Goal: Task Accomplishment & Management: Manage account settings

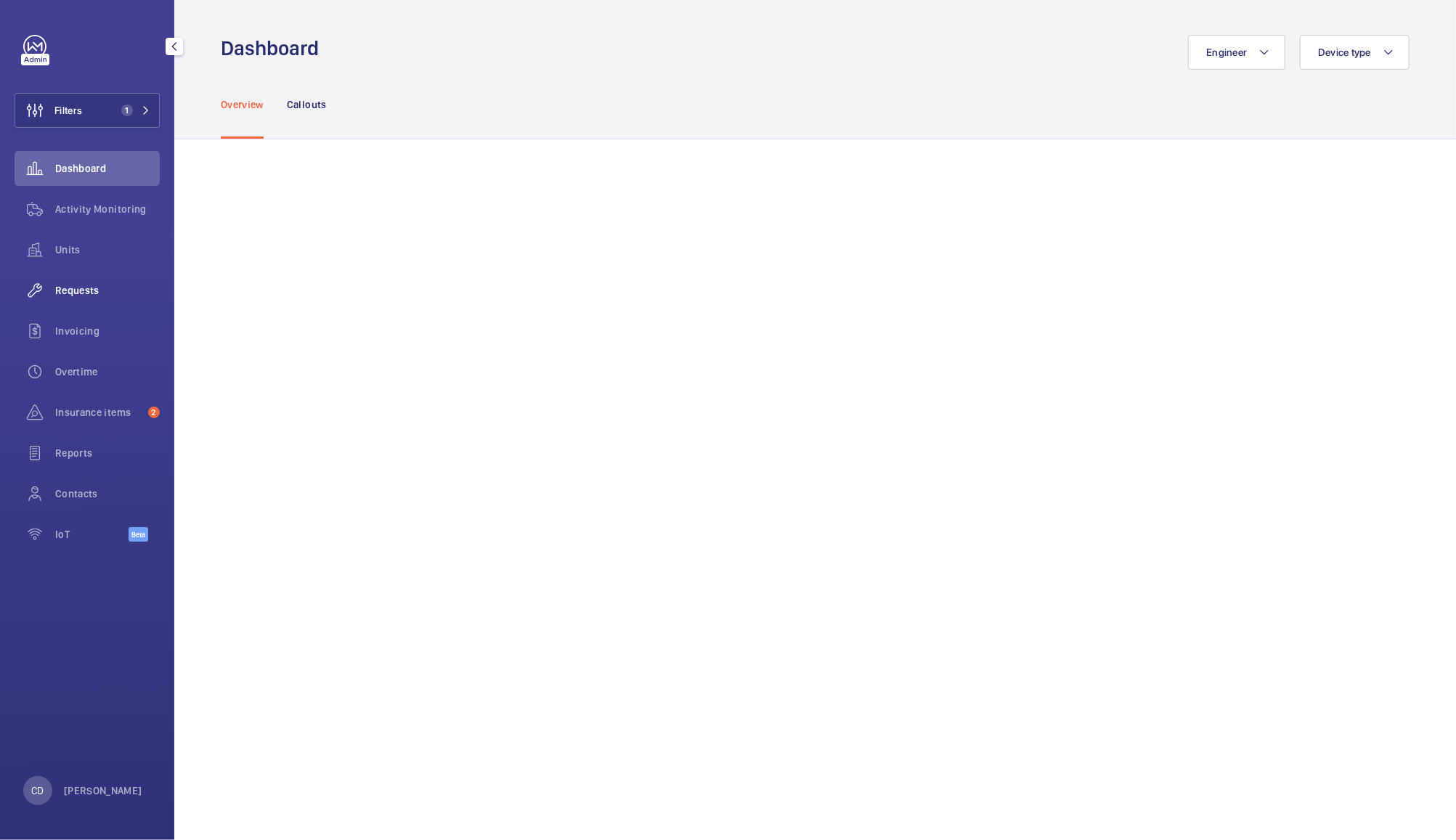
click at [82, 287] on span "Requests" at bounding box center [107, 290] width 105 height 15
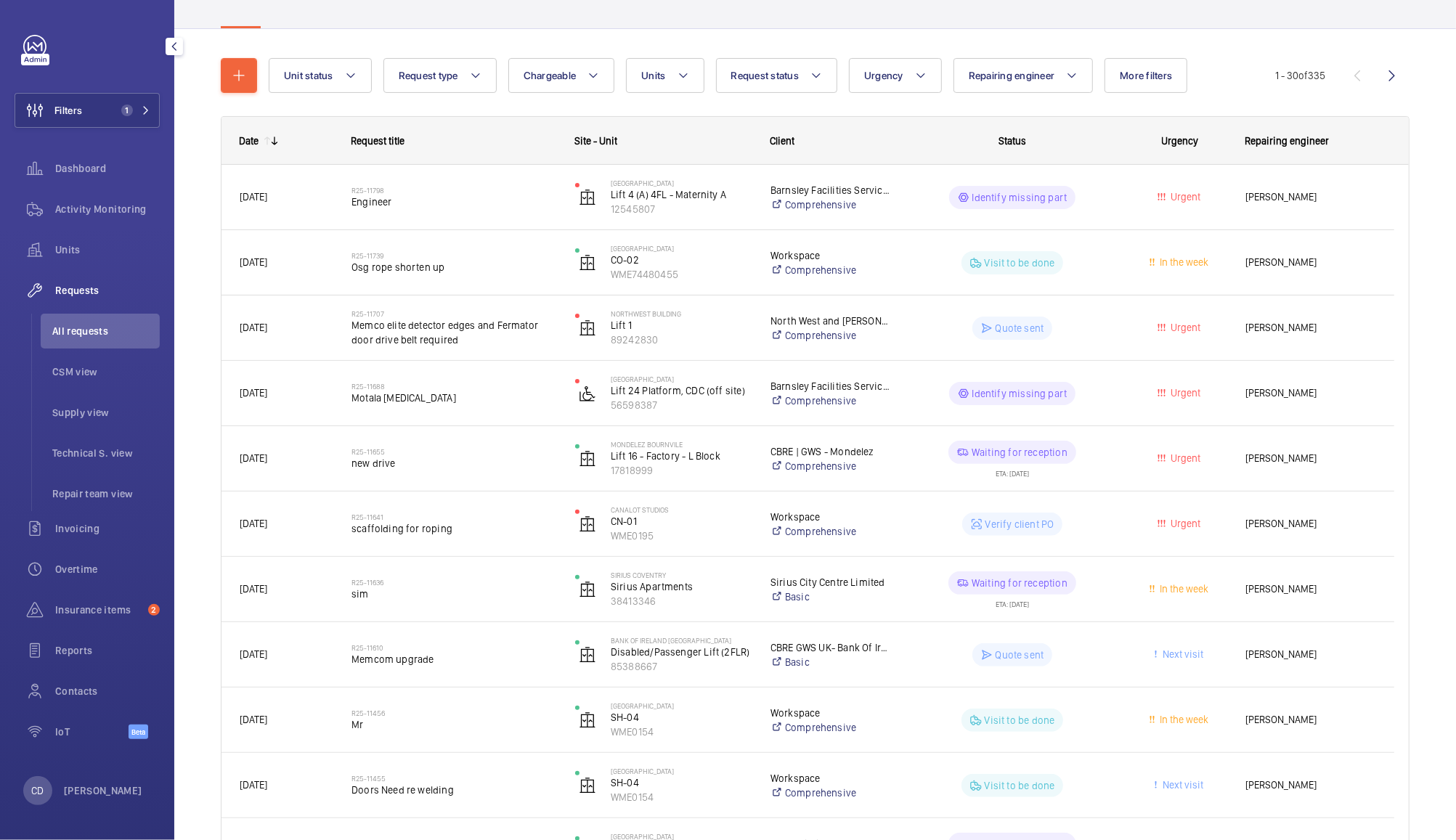
scroll to position [122, 0]
click at [1083, 461] on wm-front-pills-cell "Waiting for reception ETA: 03/09/2025" at bounding box center [1012, 457] width 204 height 36
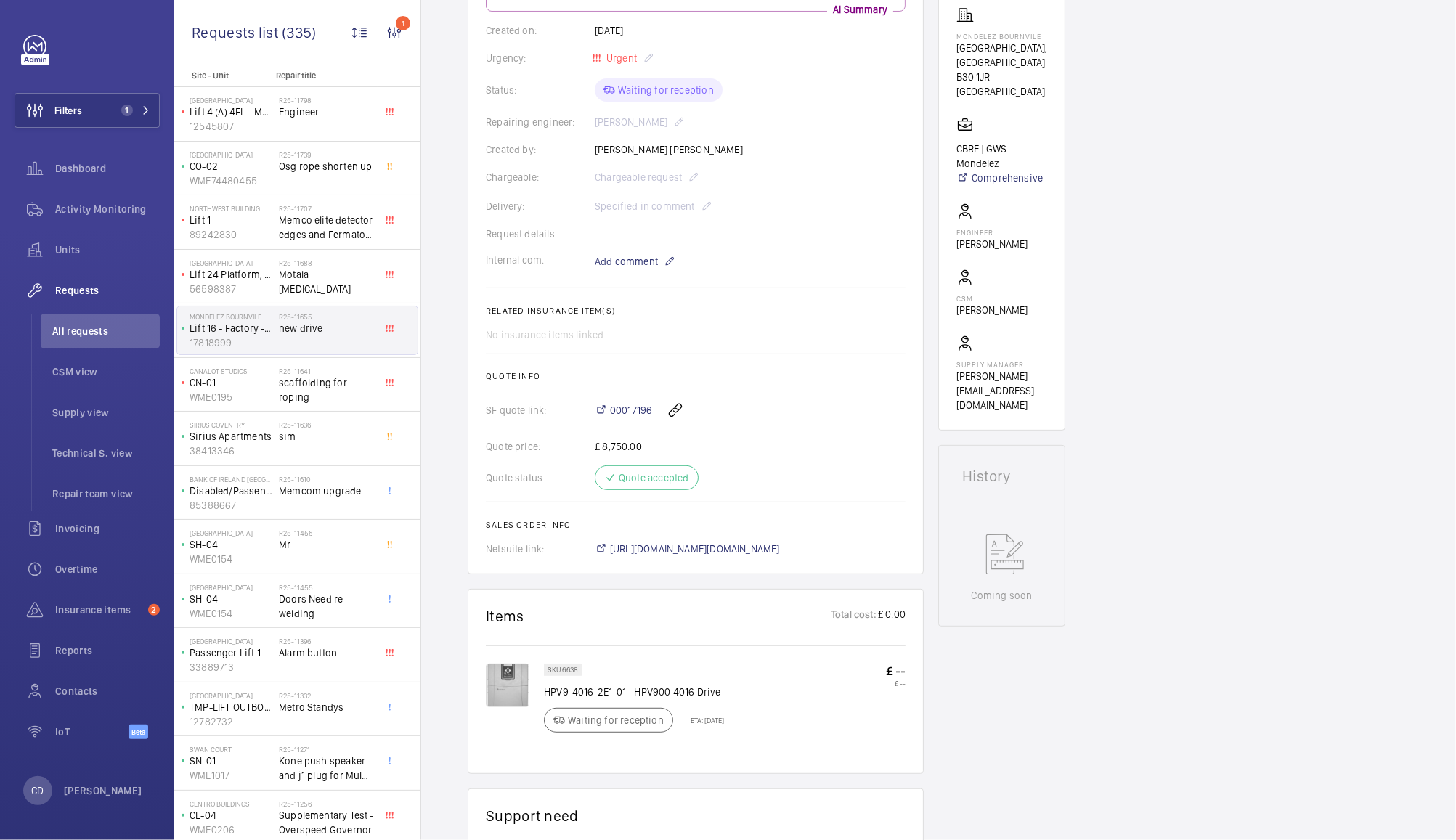
scroll to position [714, 0]
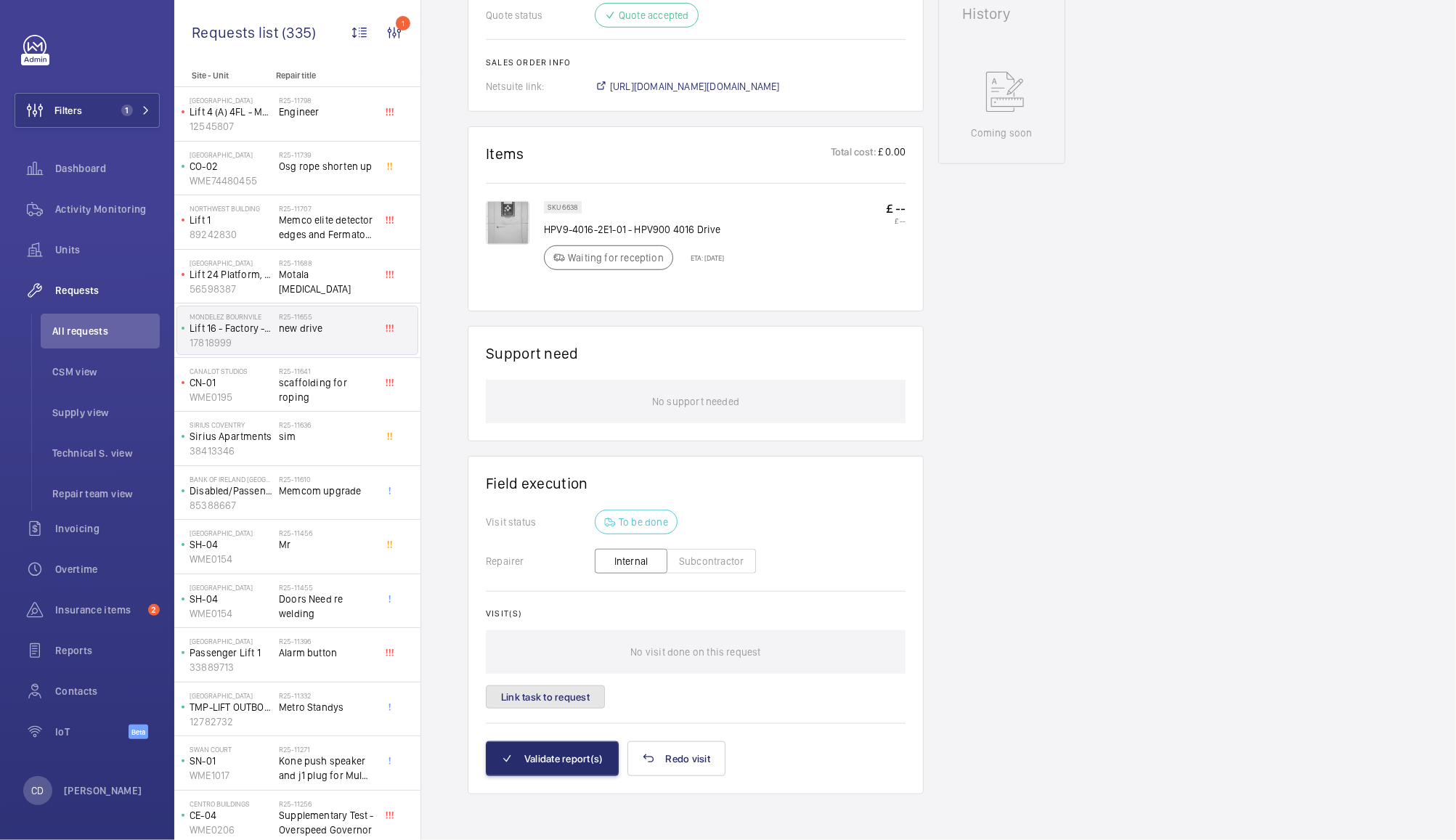
click at [570, 694] on button "Link task to request" at bounding box center [544, 697] width 119 height 23
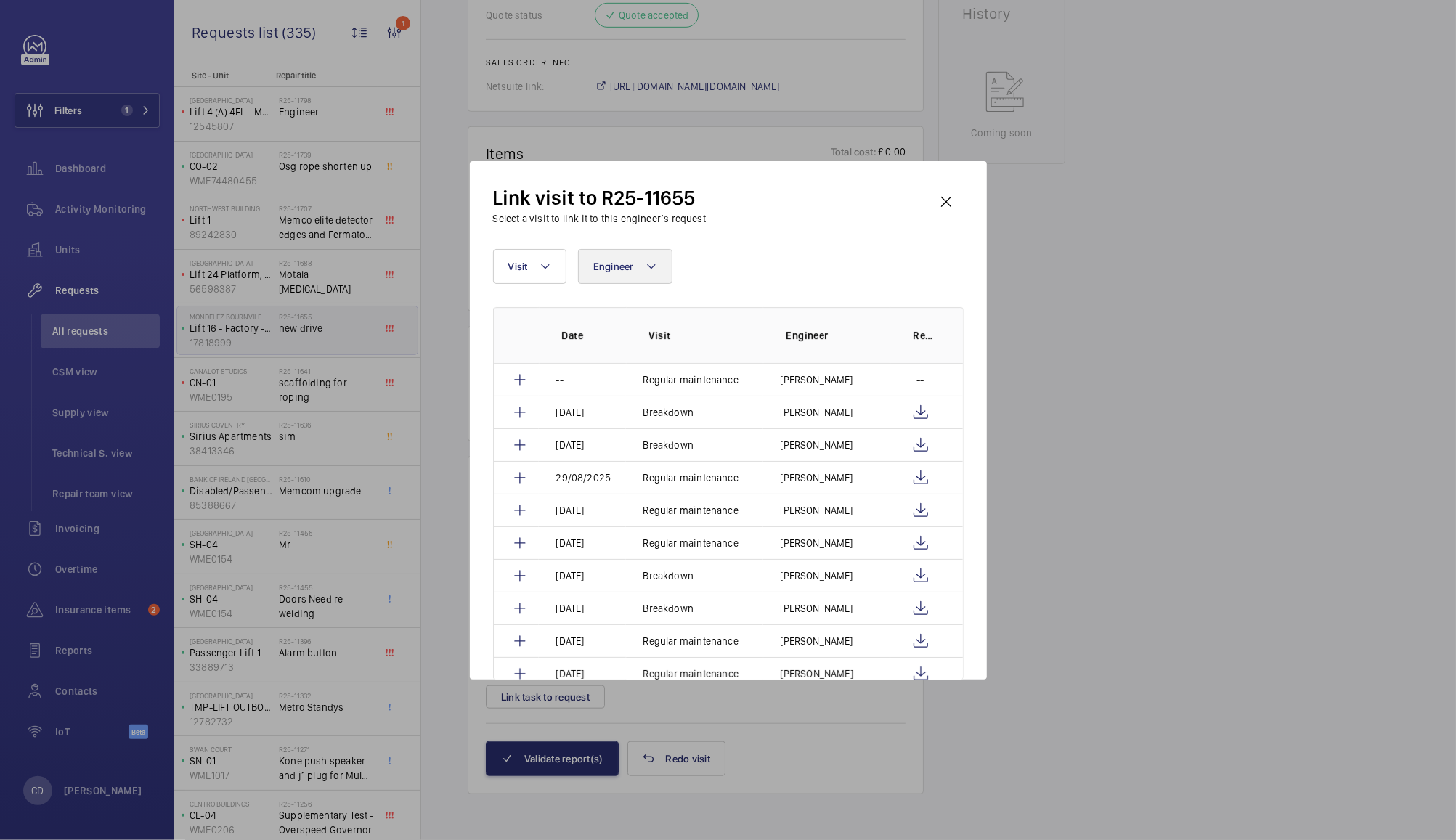
click at [627, 266] on span "Engineer" at bounding box center [613, 267] width 41 height 12
type input "simon"
click at [678, 371] on label "Simon Raymond" at bounding box center [706, 363] width 253 height 35
click at [614, 371] on input "Simon Raymond" at bounding box center [599, 363] width 29 height 29
checkbox input "true"
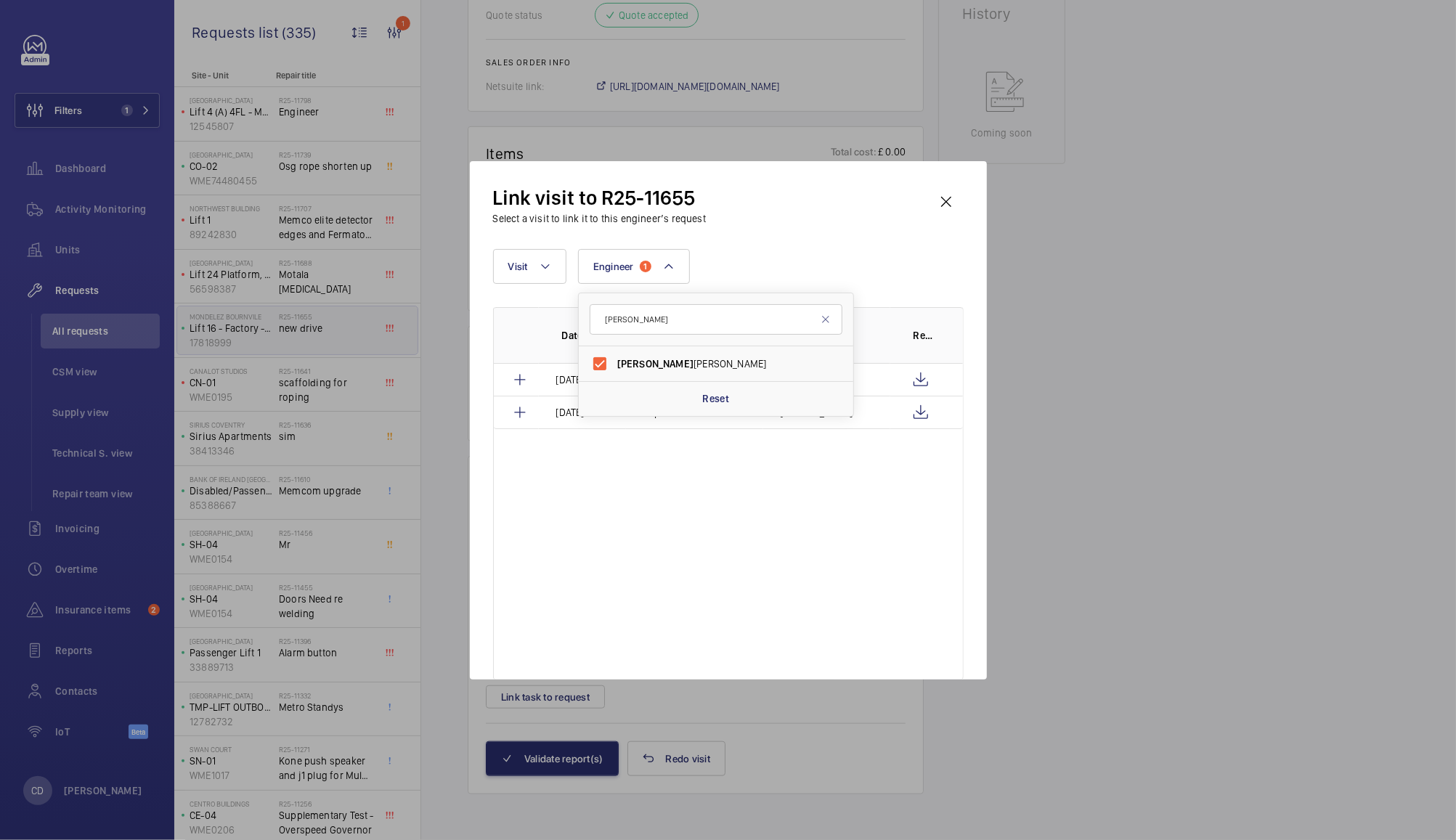
click at [1037, 446] on div at bounding box center [728, 420] width 1456 height 840
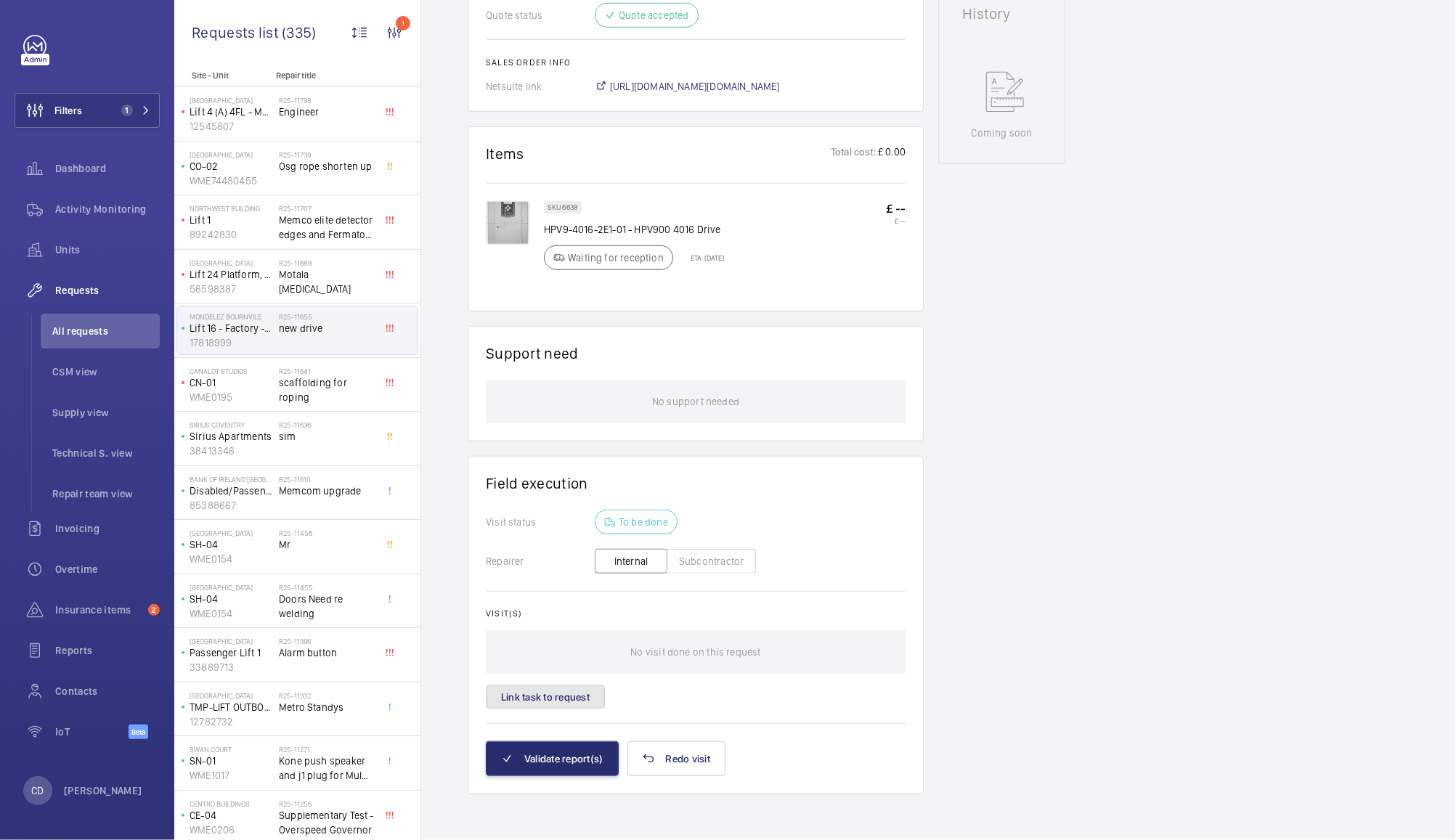
click at [574, 692] on button "Link task to request" at bounding box center [544, 697] width 119 height 23
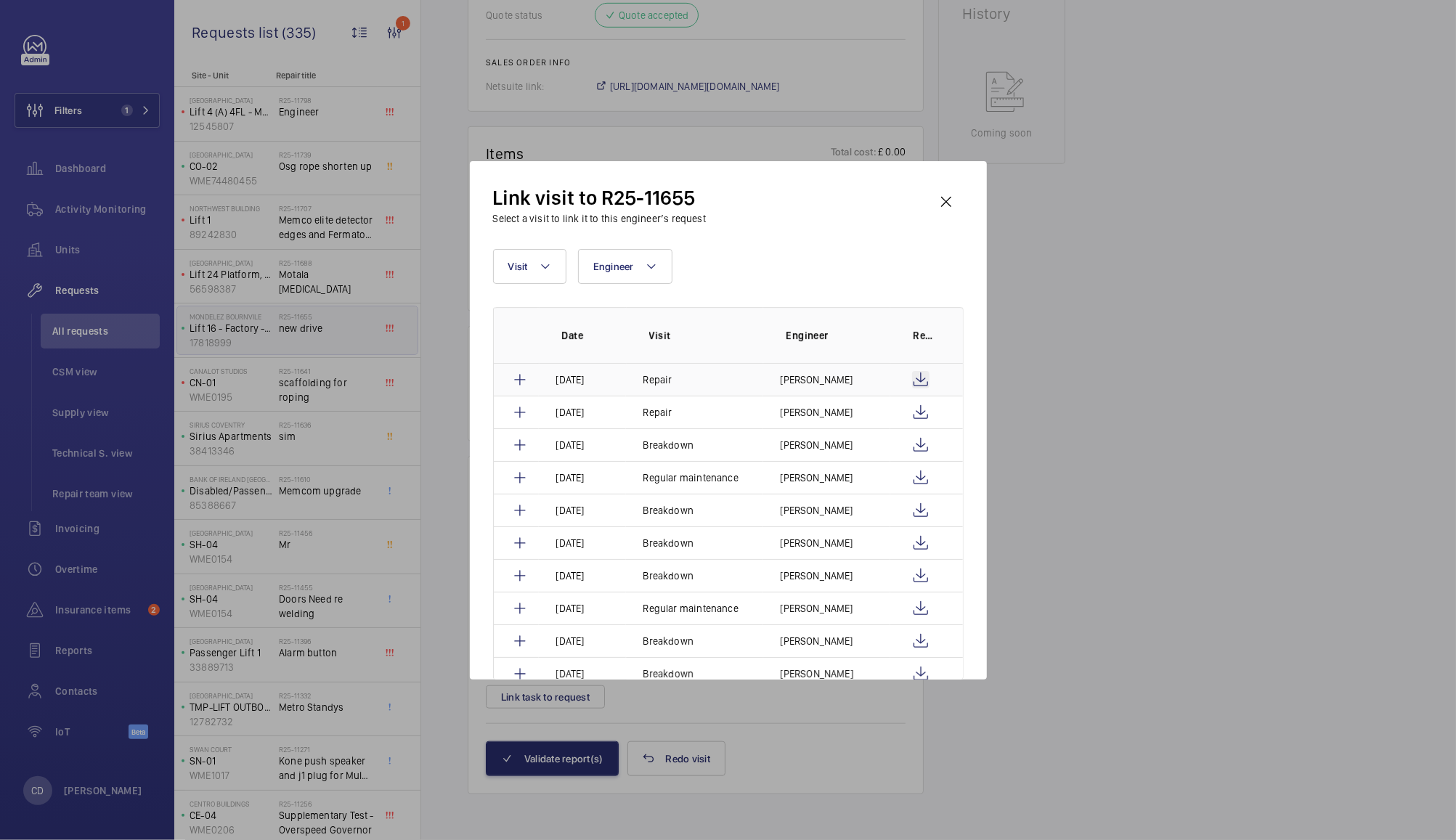
click at [918, 385] on wm-front-icon-button at bounding box center [920, 379] width 17 height 17
click at [521, 375] on mat-icon at bounding box center [519, 379] width 17 height 17
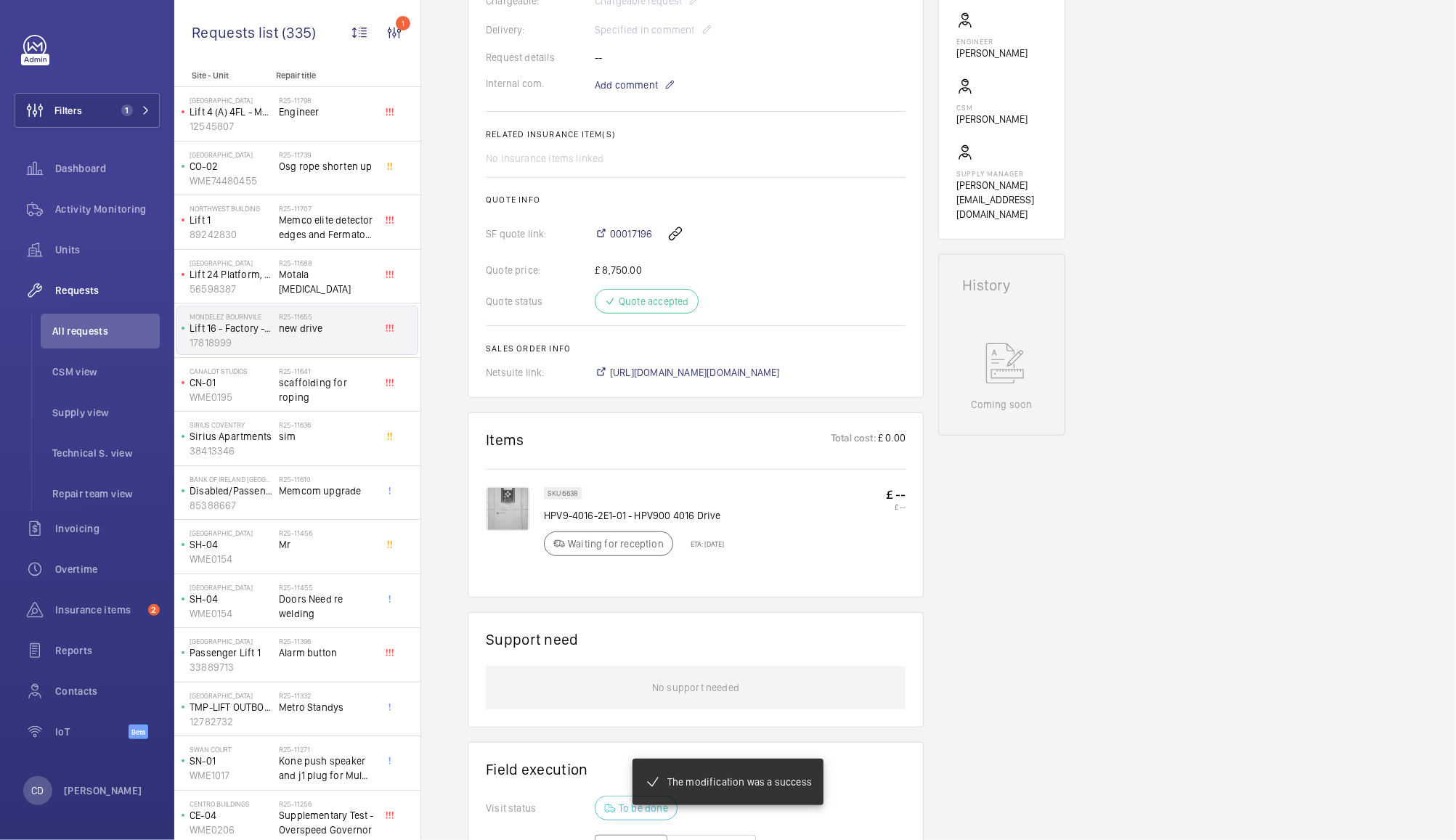
scroll to position [720, 0]
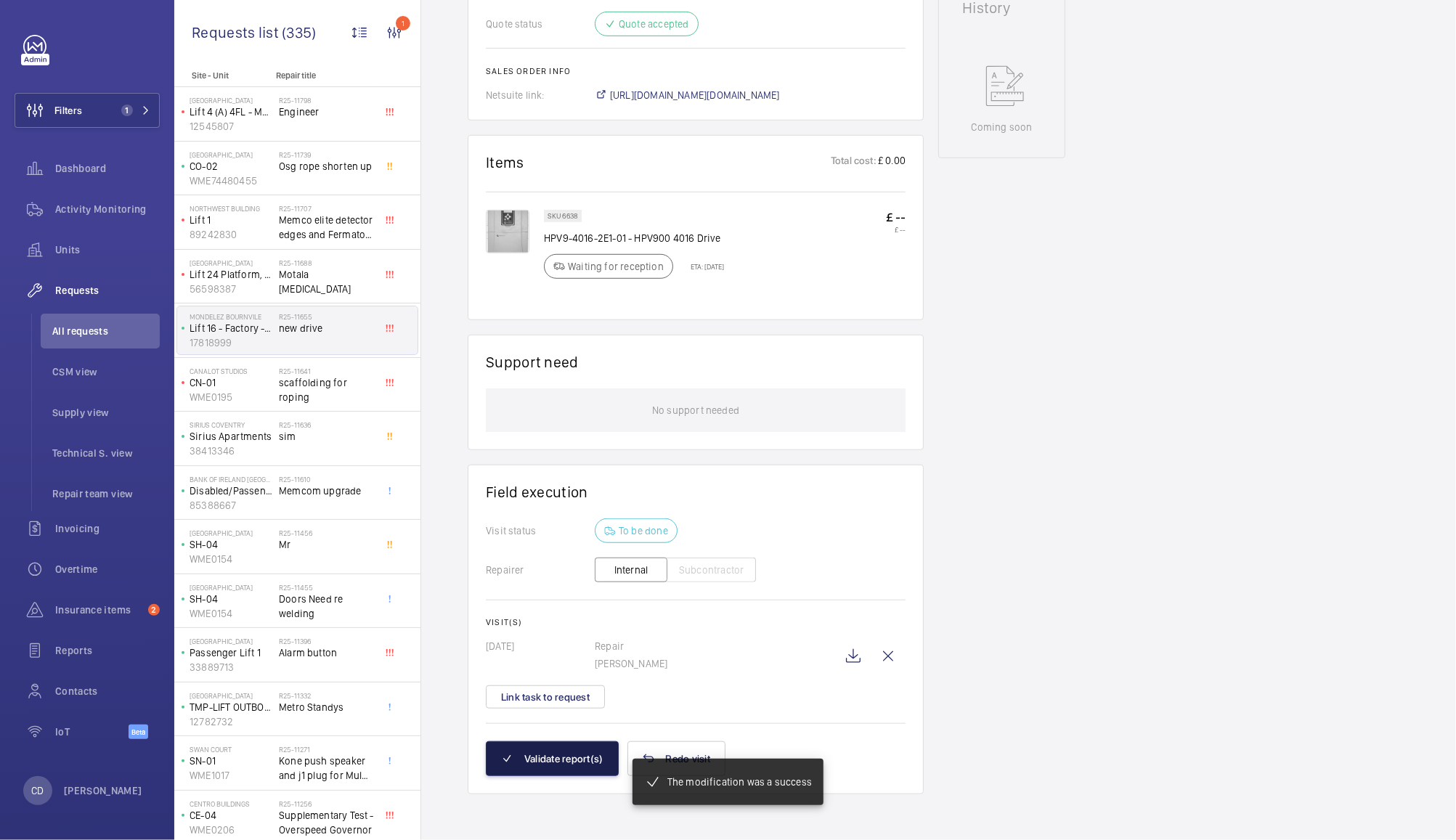
click at [565, 765] on button "Validate report(s)" at bounding box center [551, 758] width 133 height 35
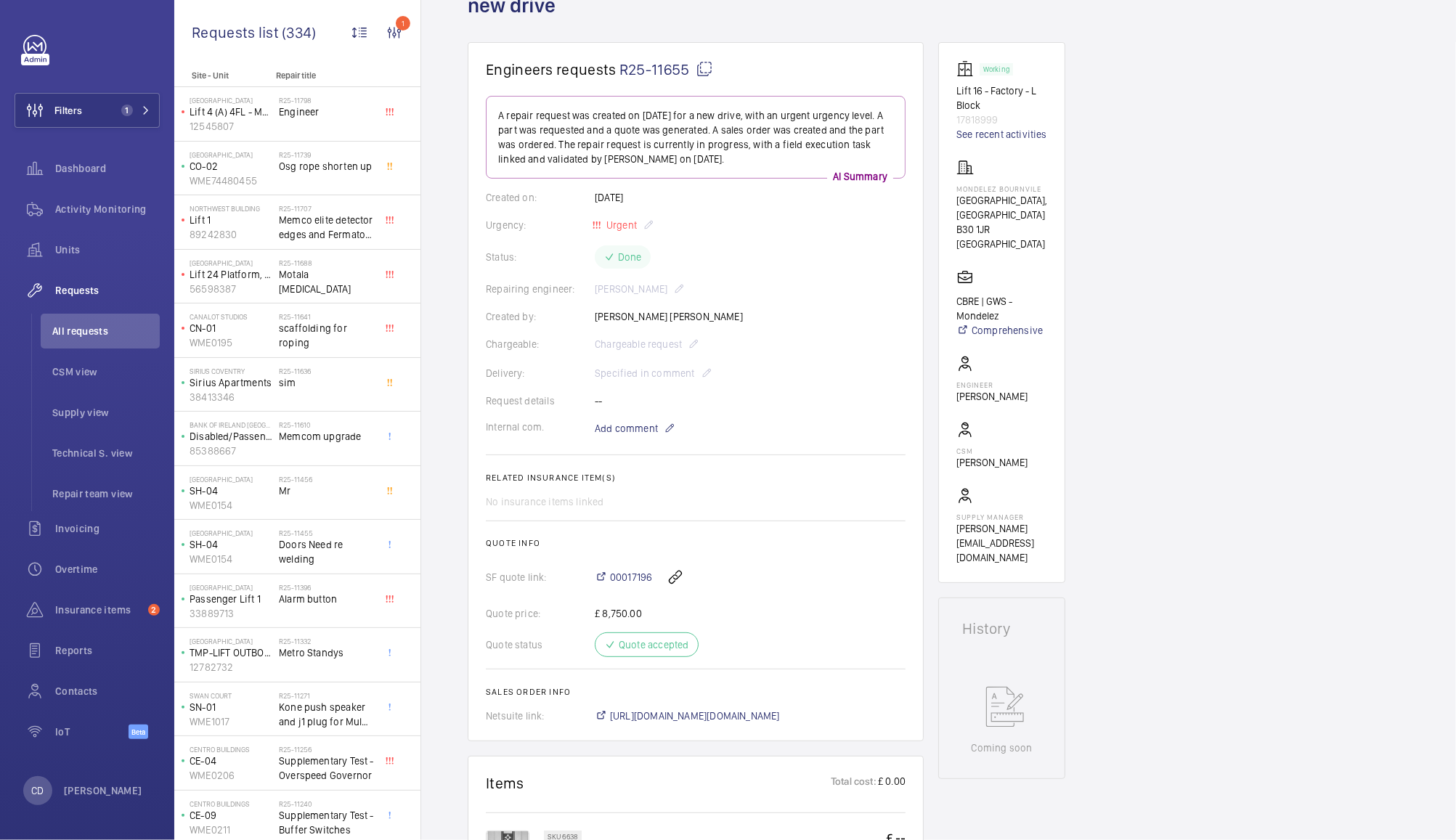
scroll to position [99, 0]
click at [639, 582] on span "00017196" at bounding box center [631, 578] width 42 height 15
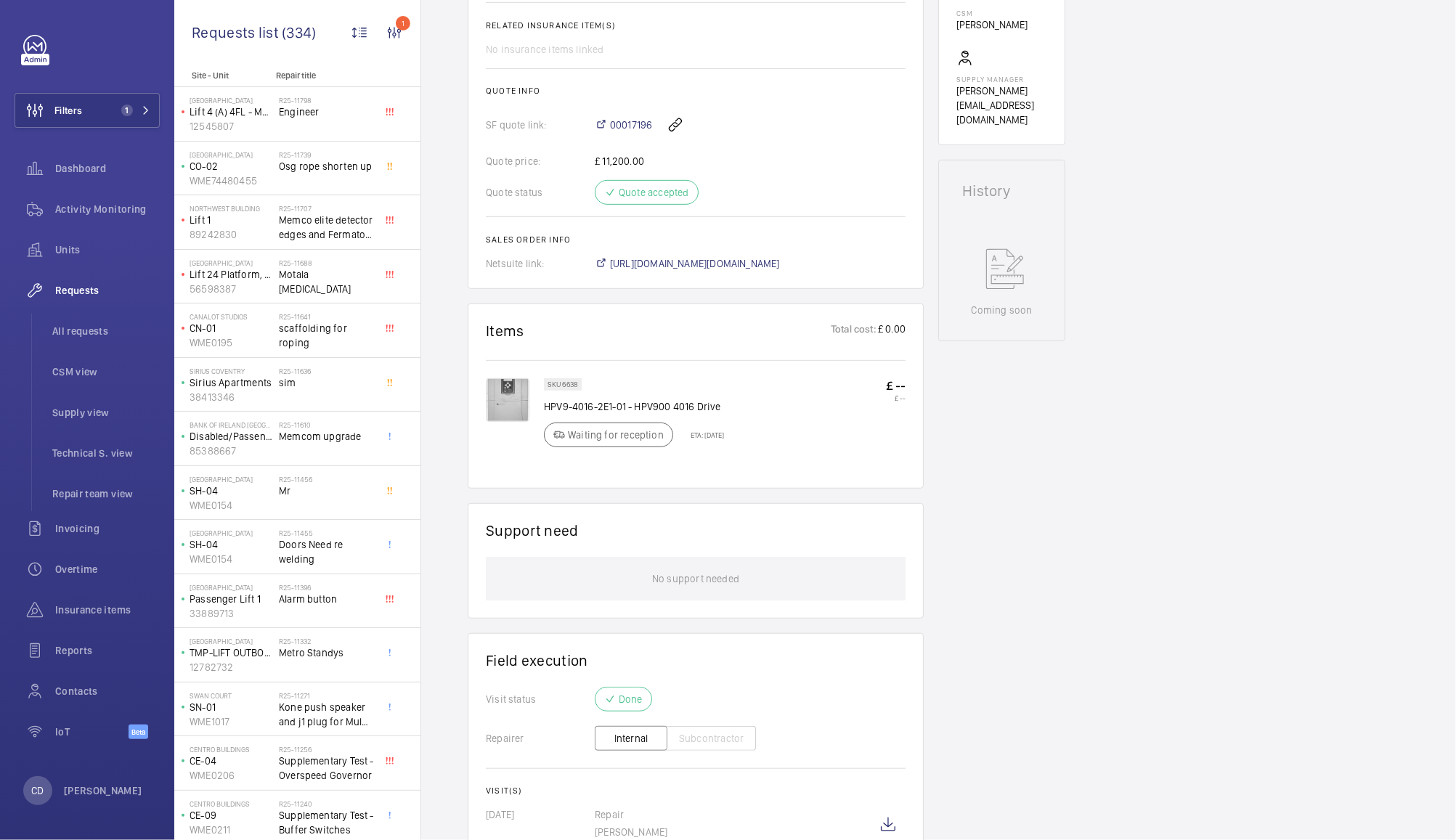
scroll to position [635, 0]
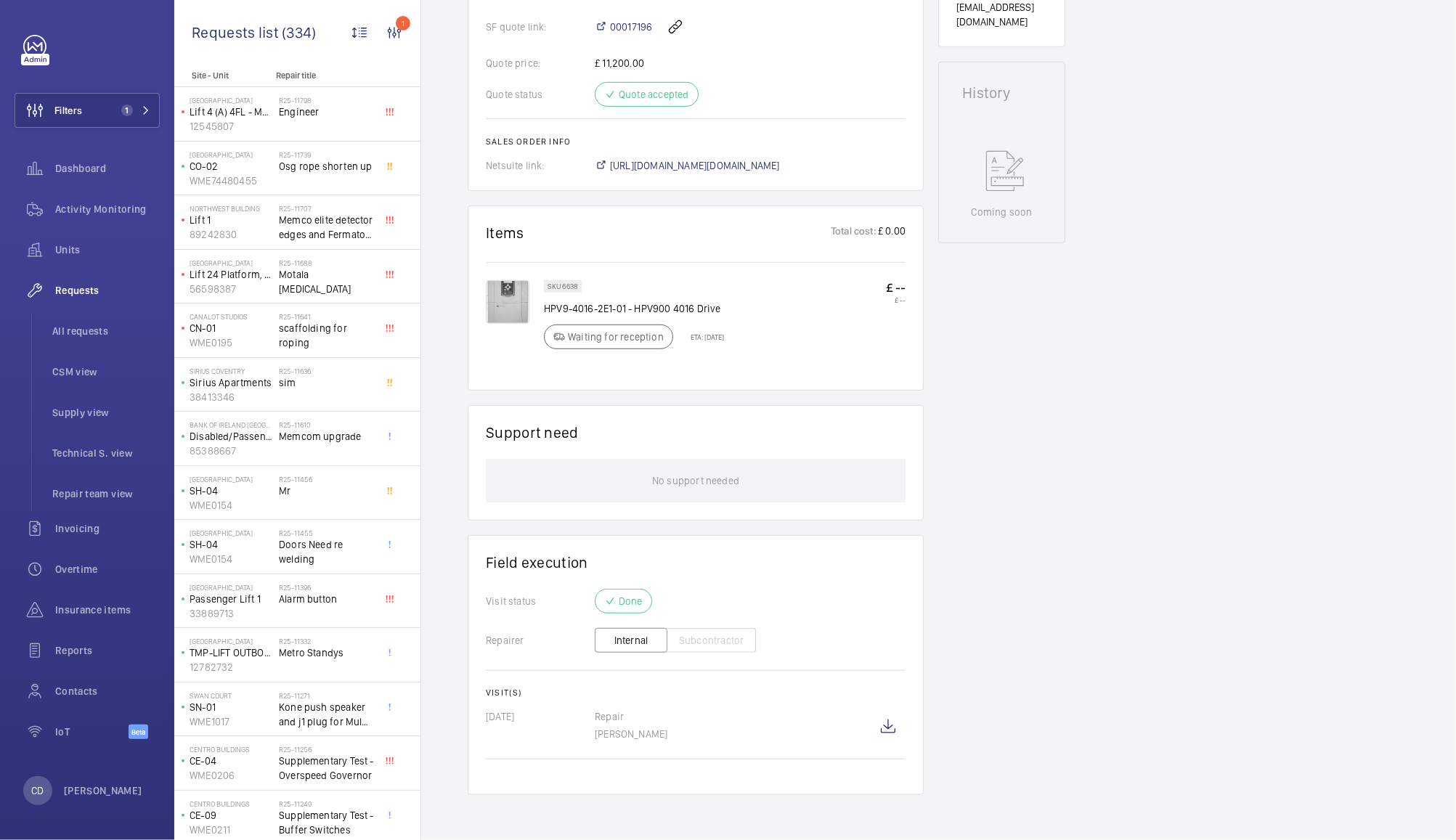
click at [640, 346] on div "Waiting for reception" at bounding box center [609, 337] width 130 height 25
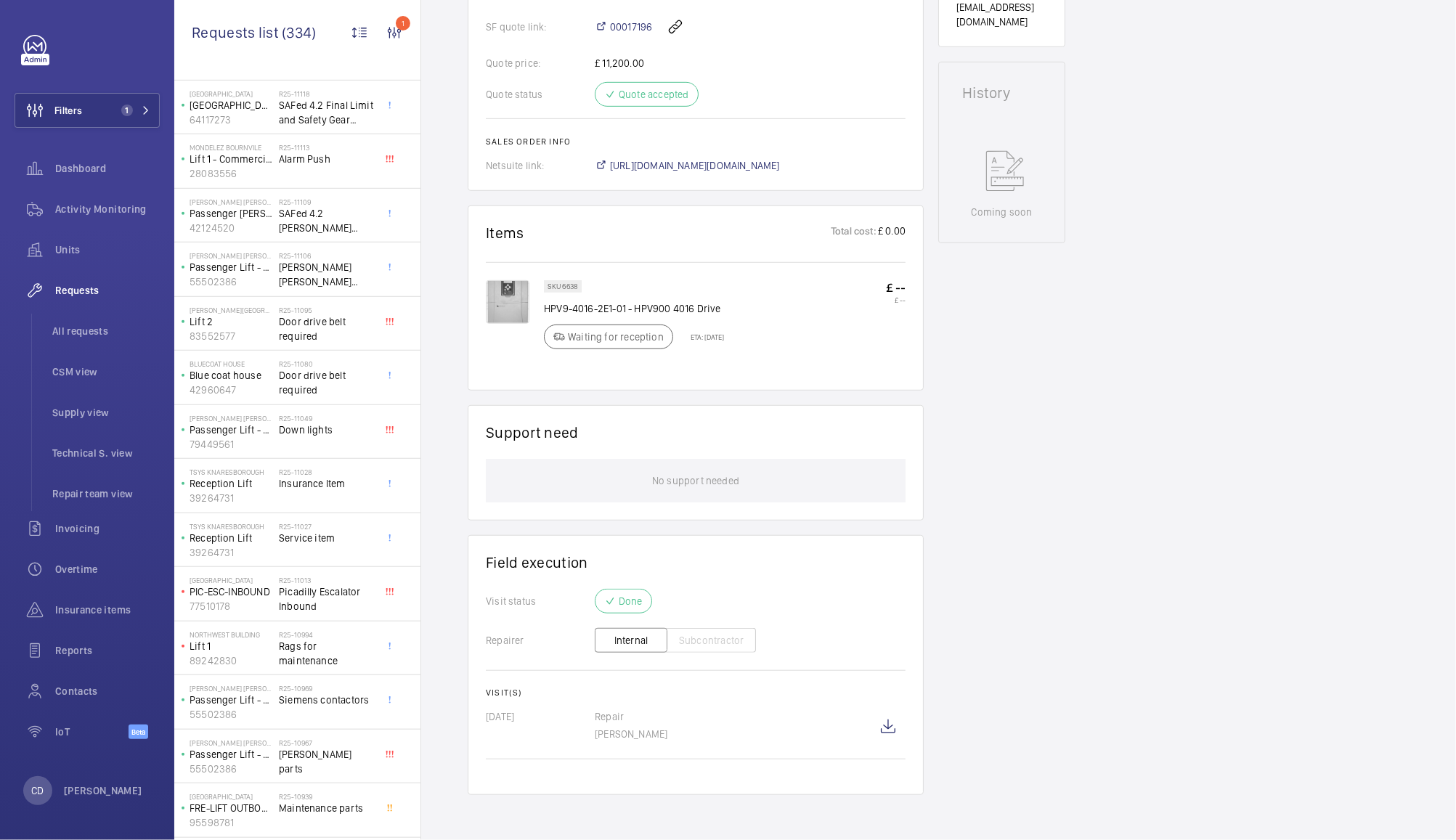
scroll to position [819, 0]
click at [85, 327] on span "All requests" at bounding box center [106, 331] width 108 height 15
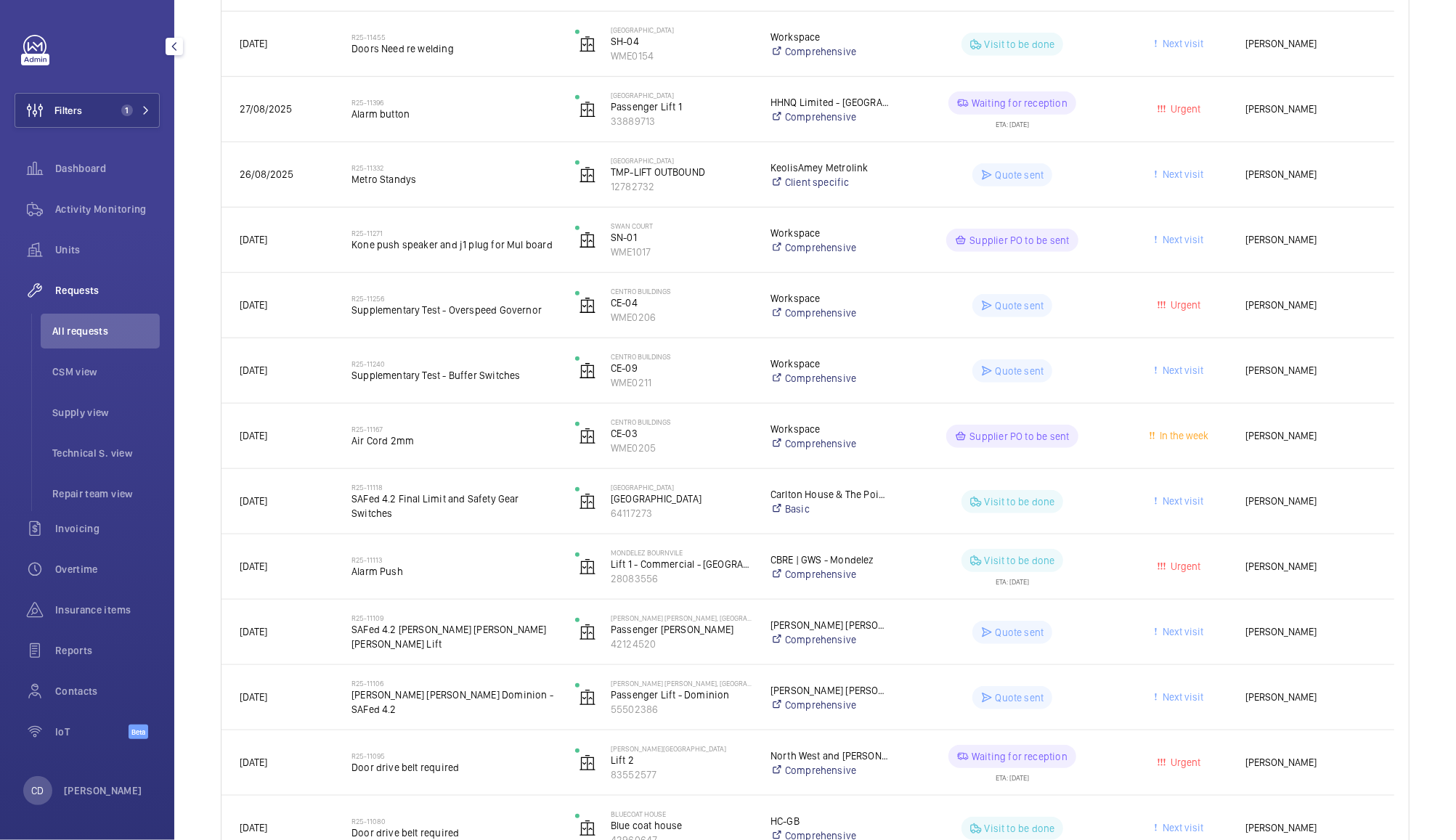
scroll to position [822, 0]
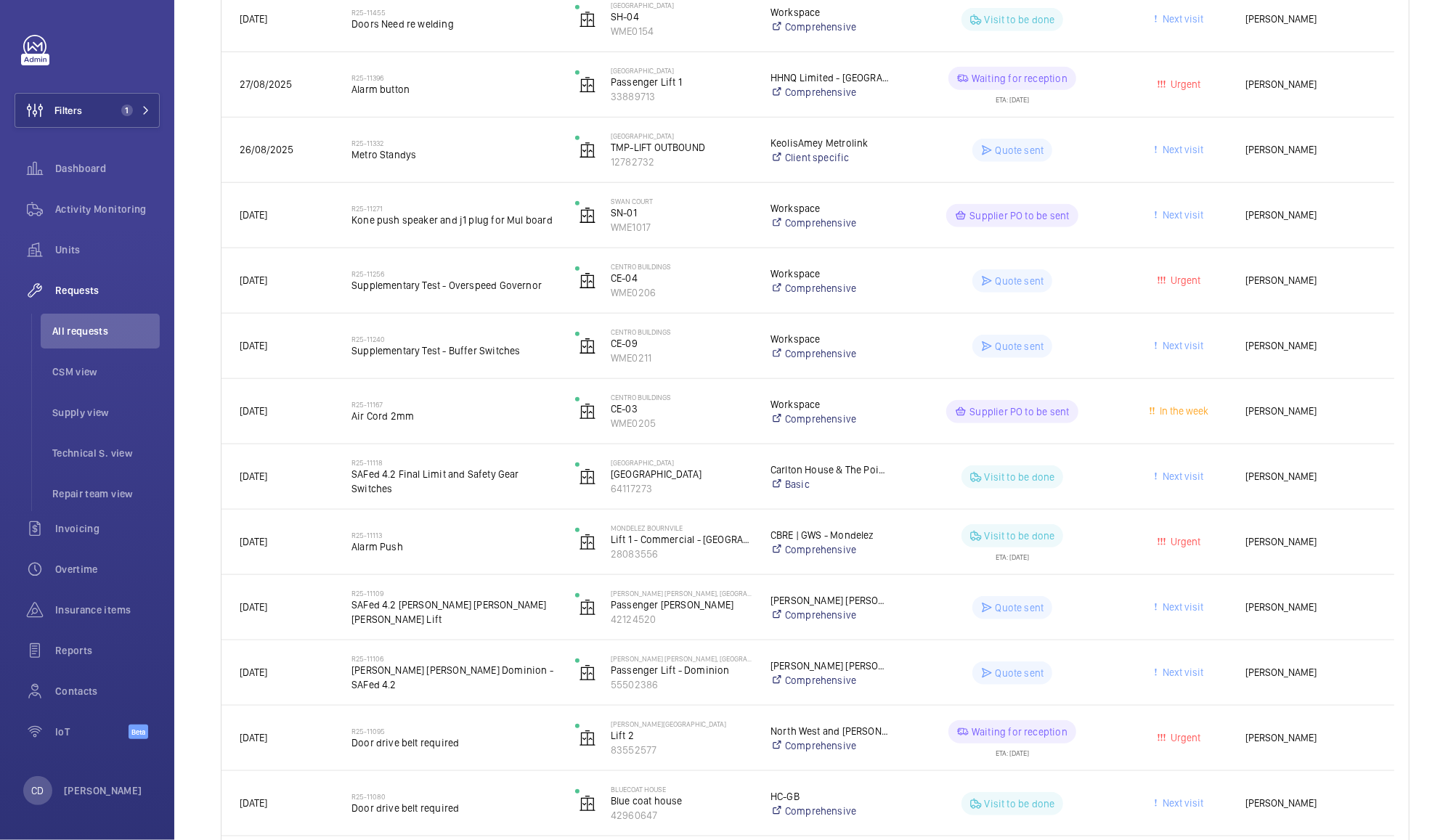
click at [1225, 533] on span "Urgent" at bounding box center [1179, 541] width 93 height 17
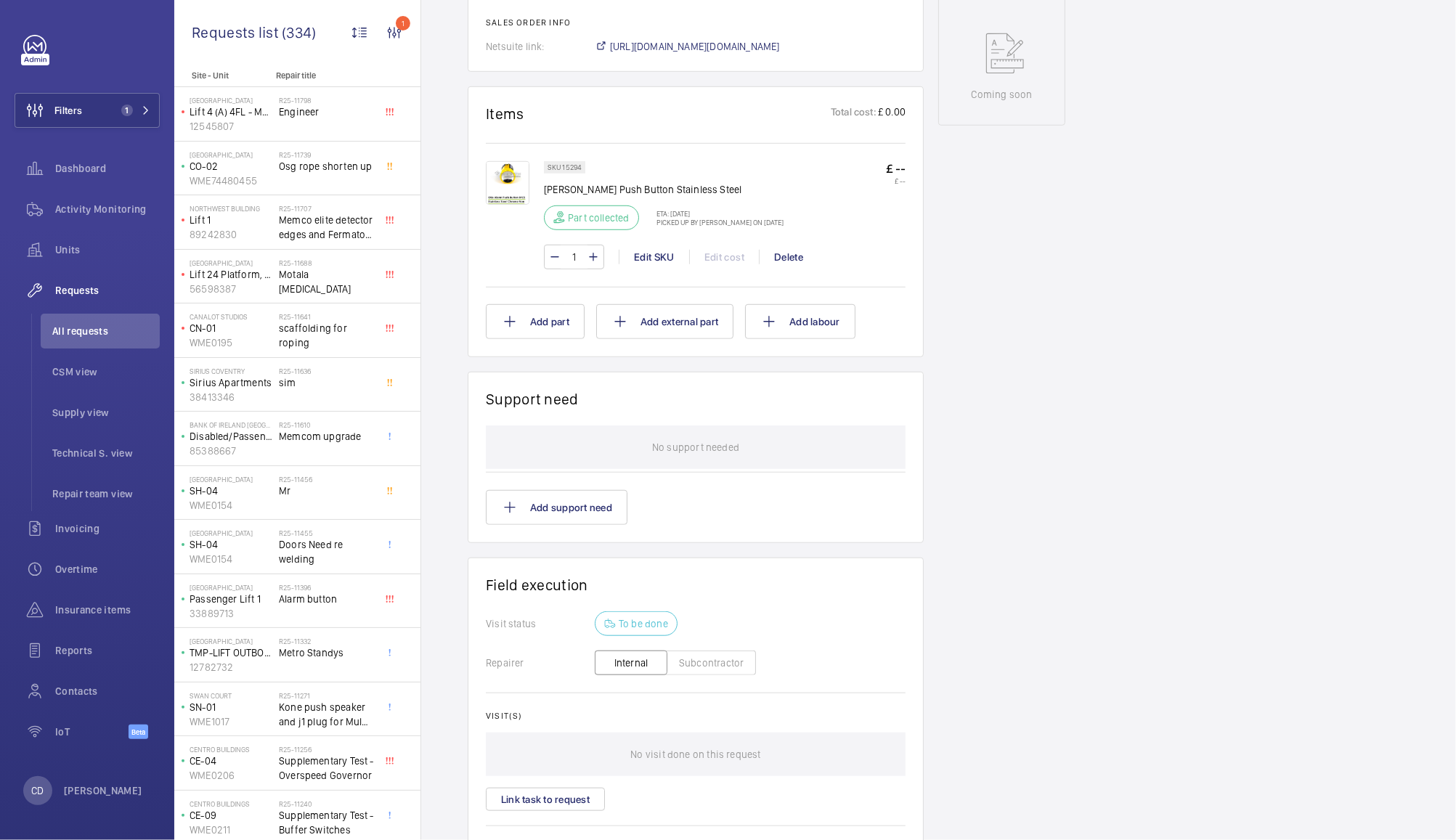
scroll to position [854, 0]
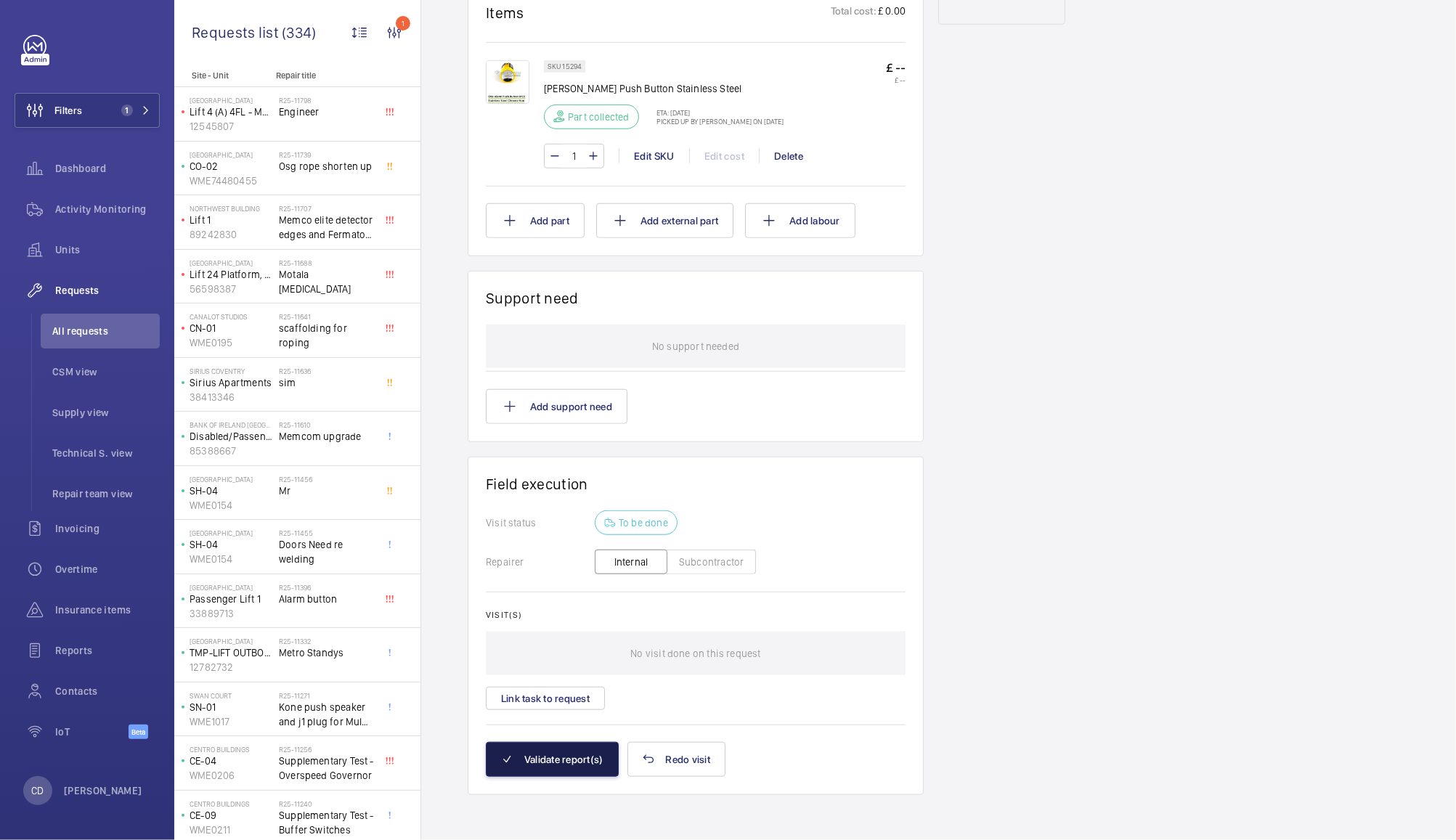
click at [514, 770] on button "Validate report(s)" at bounding box center [551, 759] width 133 height 35
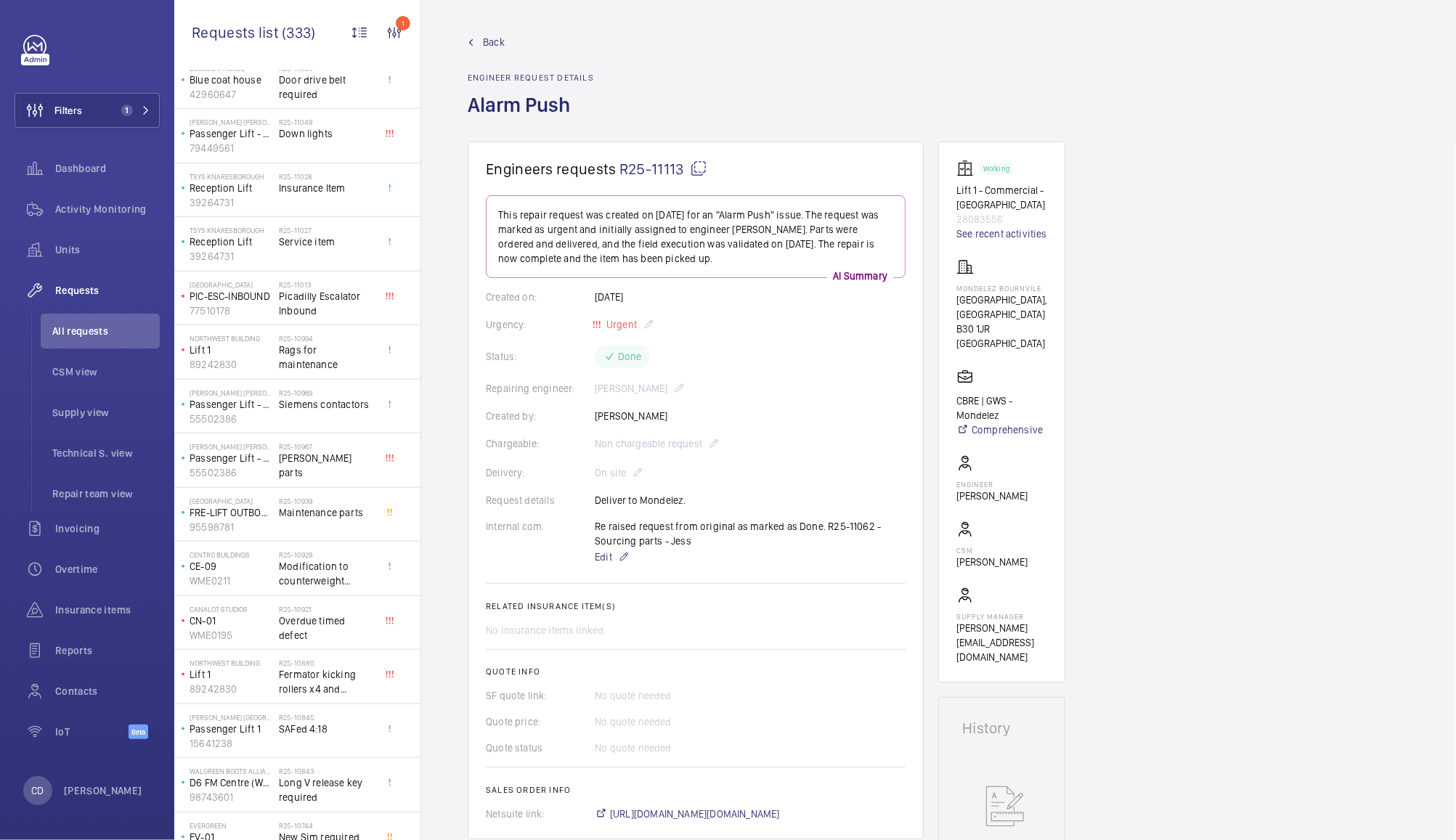
scroll to position [1061, 0]
click at [350, 349] on span "Rags for maintenance" at bounding box center [327, 355] width 96 height 29
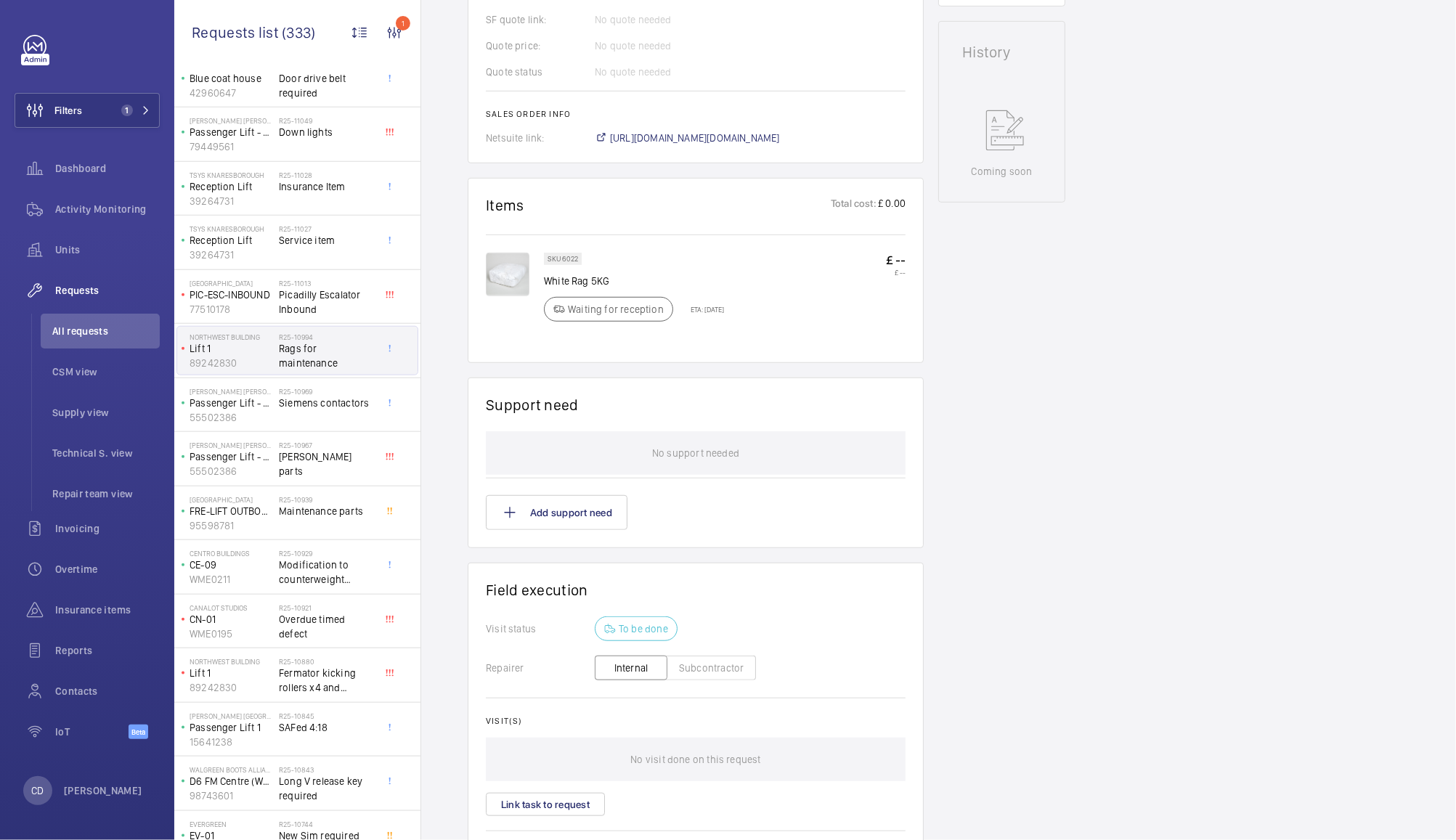
scroll to position [768, 0]
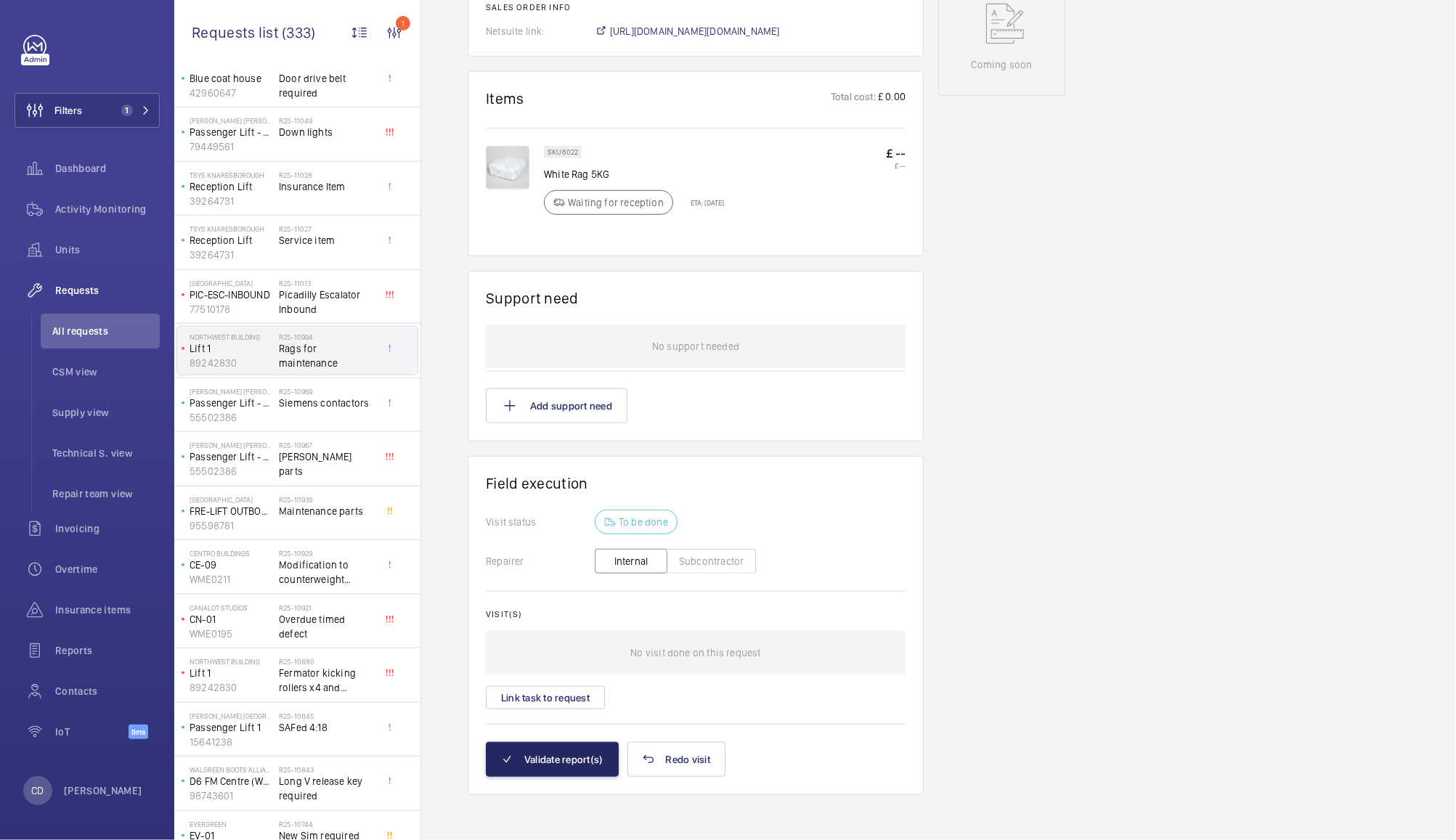
click at [535, 771] on button "Validate report(s)" at bounding box center [551, 759] width 133 height 35
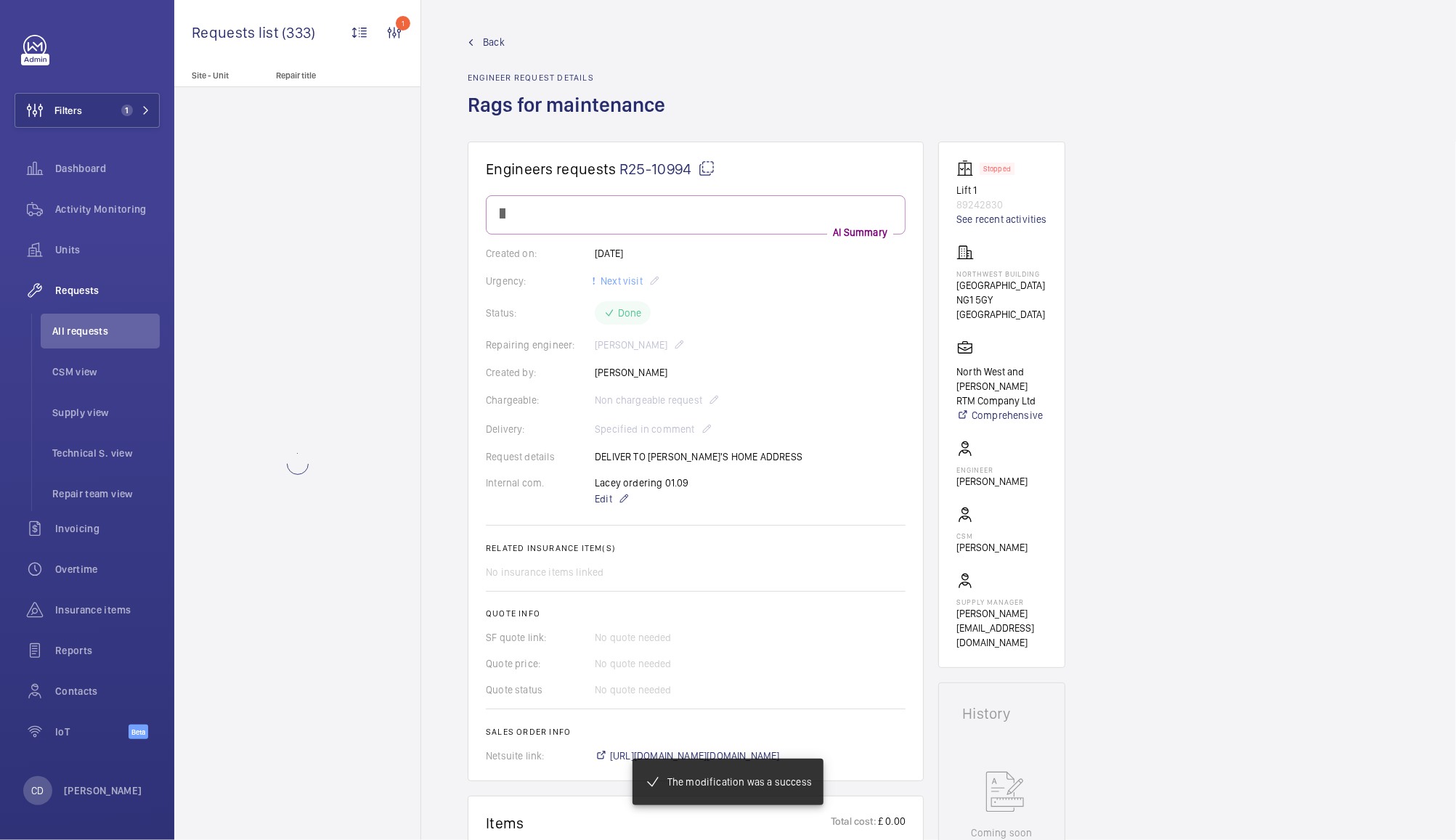
scroll to position [0, 0]
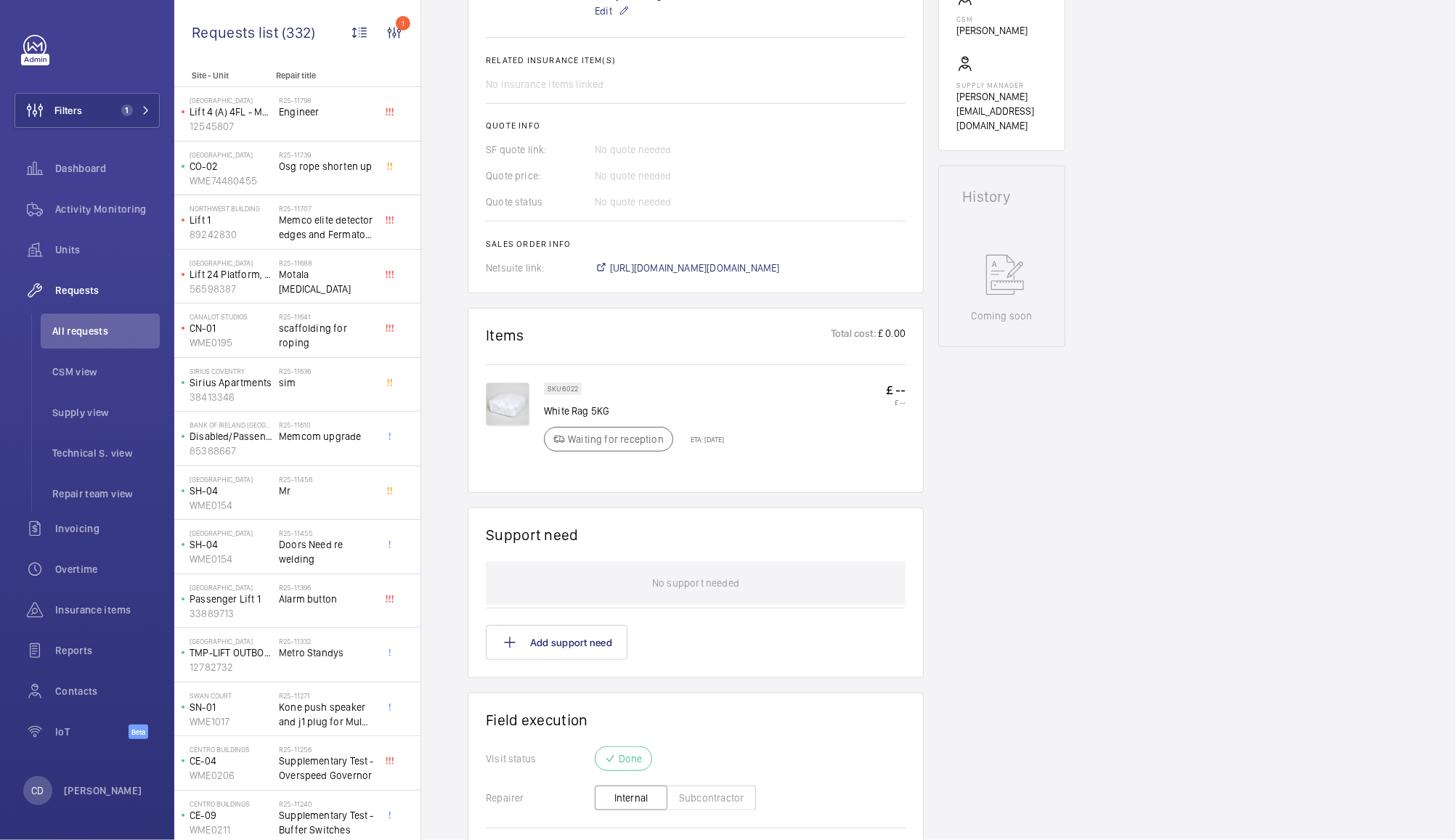
scroll to position [699, 0]
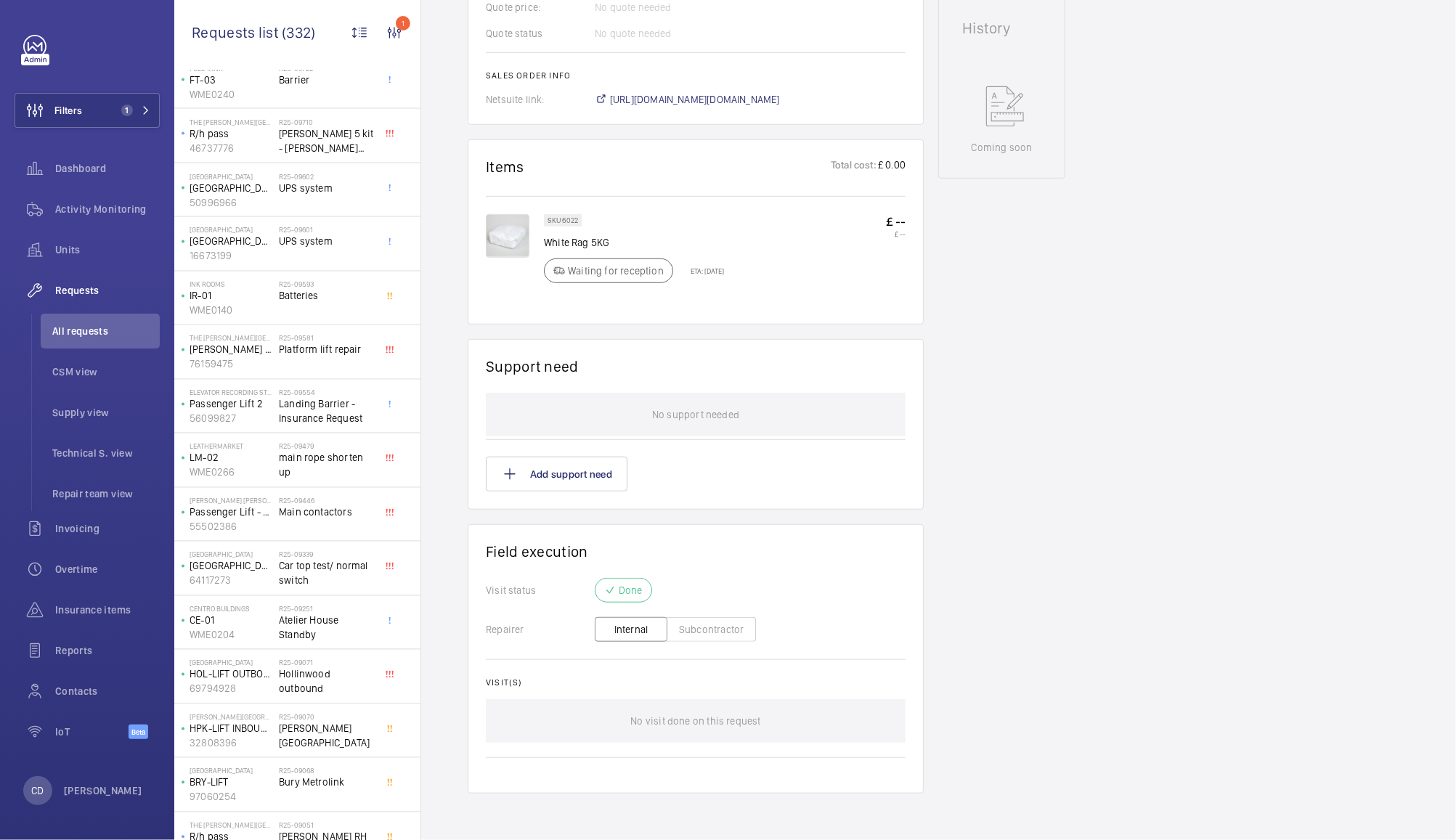
scroll to position [2037, 0]
click at [359, 404] on span "Landing Barrier - Insurance Request" at bounding box center [327, 408] width 96 height 29
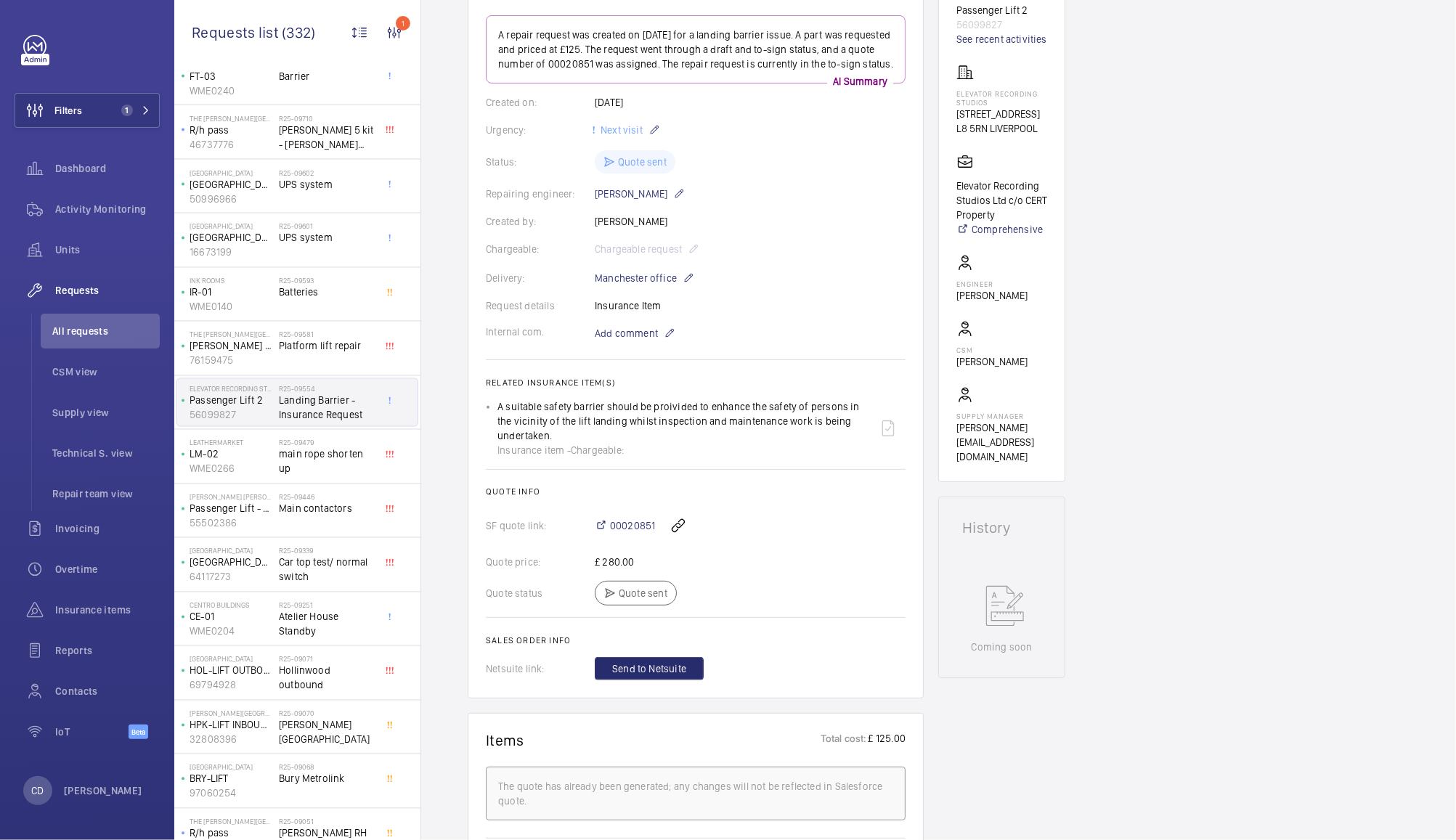
scroll to position [177, 0]
click at [635, 535] on span "00020851" at bounding box center [632, 527] width 45 height 15
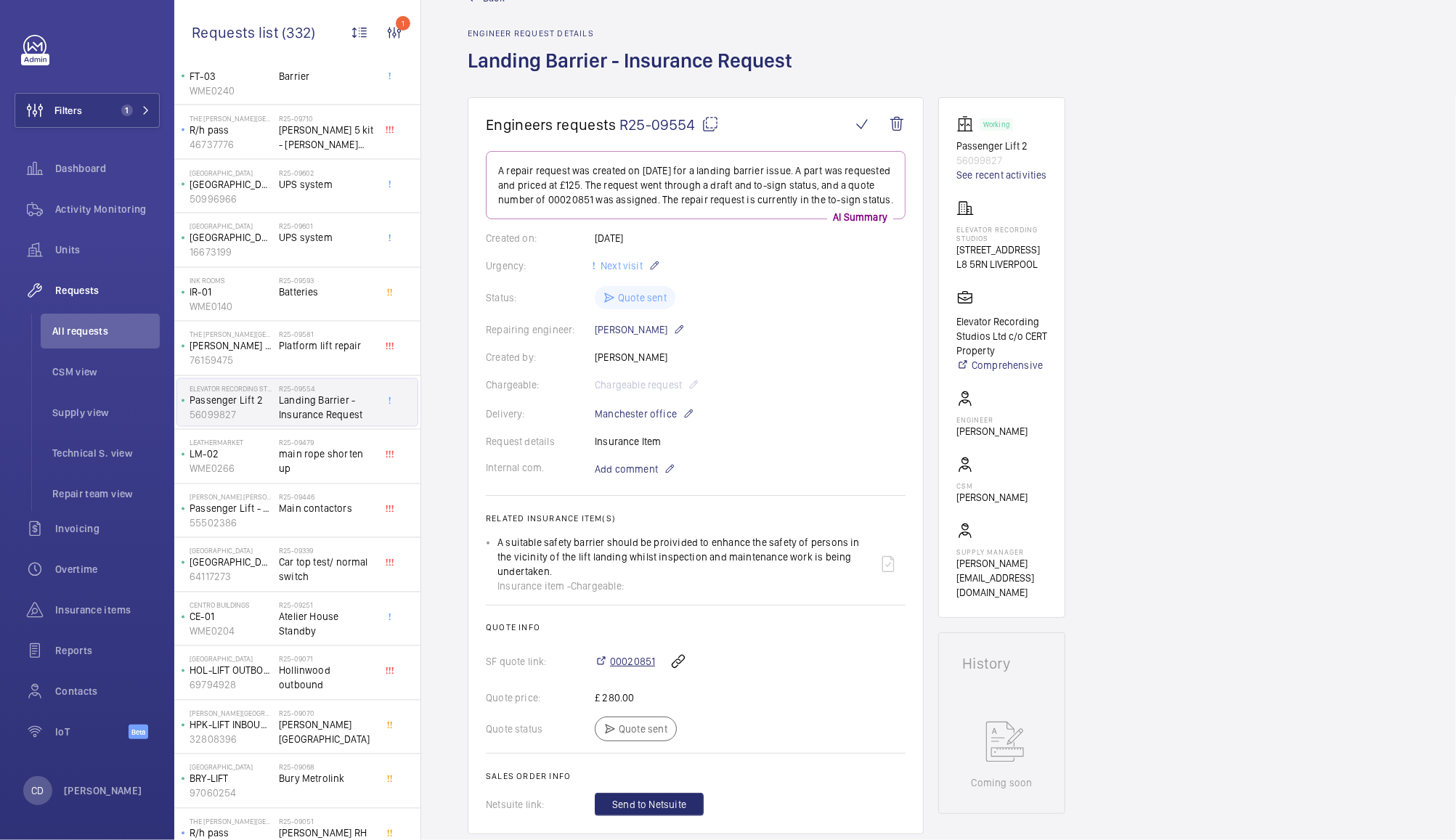
scroll to position [0, 0]
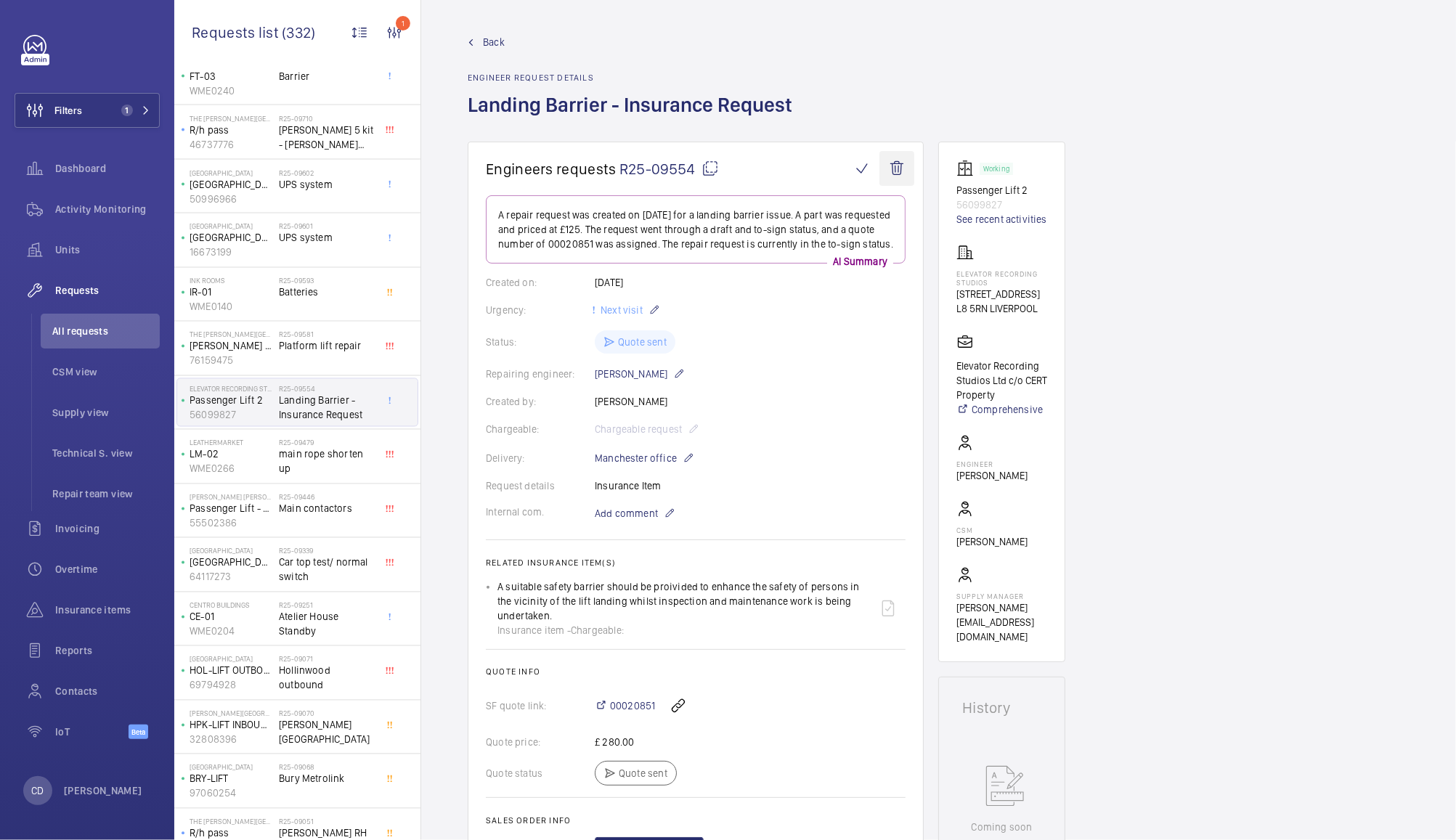
click at [896, 182] on wm-front-icon-button at bounding box center [896, 168] width 35 height 35
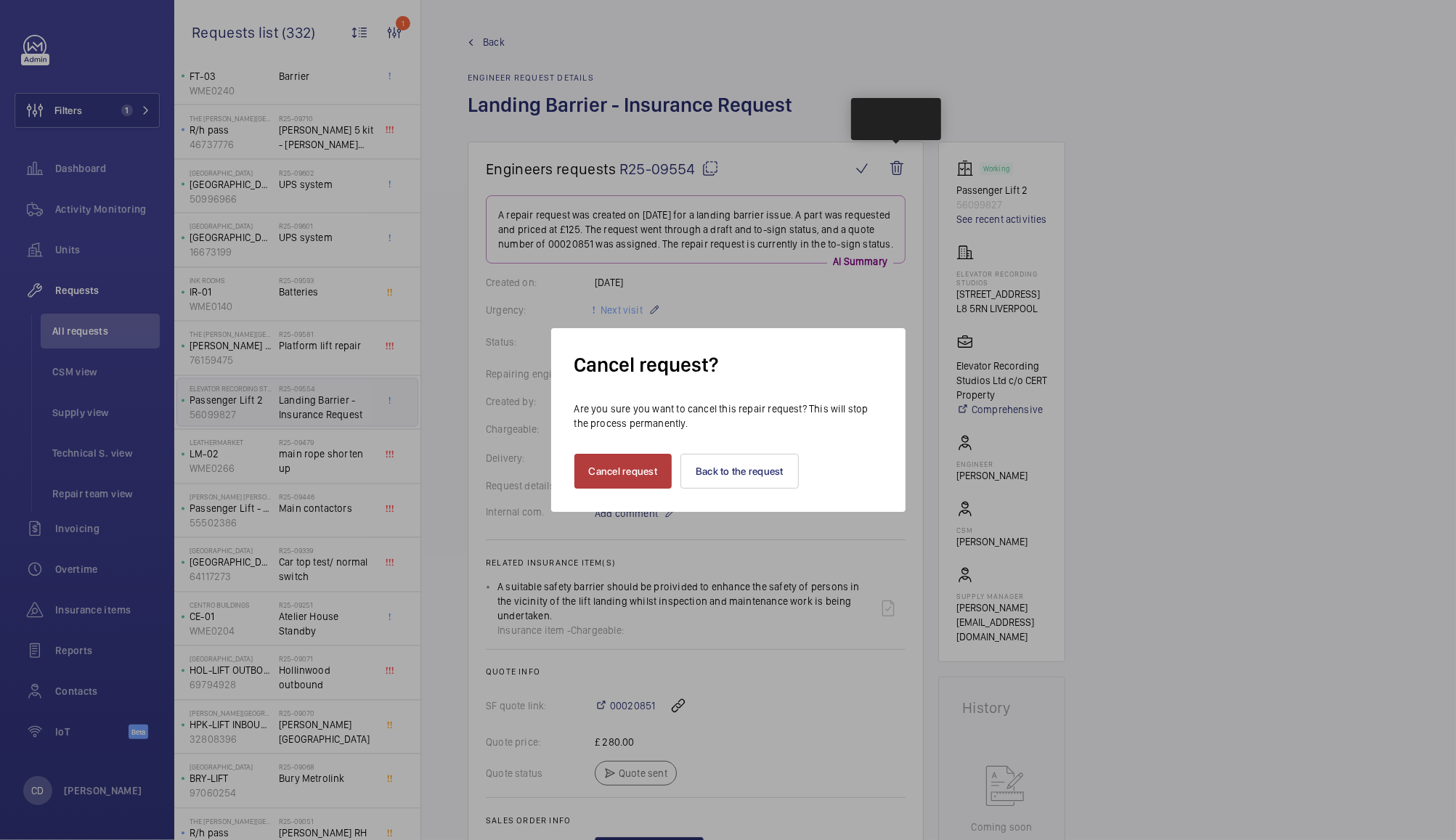
click at [622, 471] on button "Cancel request" at bounding box center [623, 470] width 98 height 35
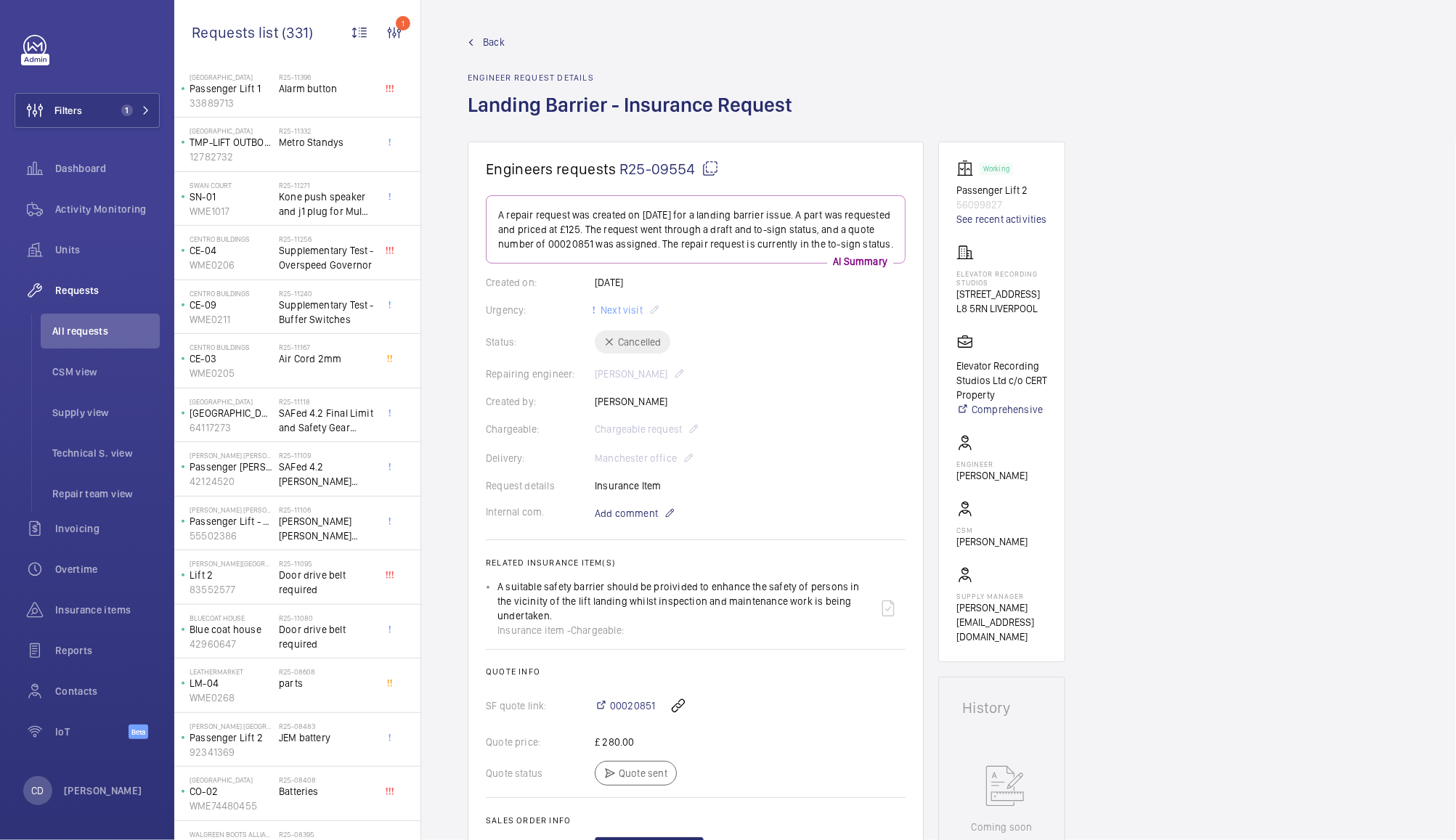
scroll to position [512, 0]
click at [330, 373] on div "R25-11167 Air Cord 2mm" at bounding box center [327, 362] width 96 height 42
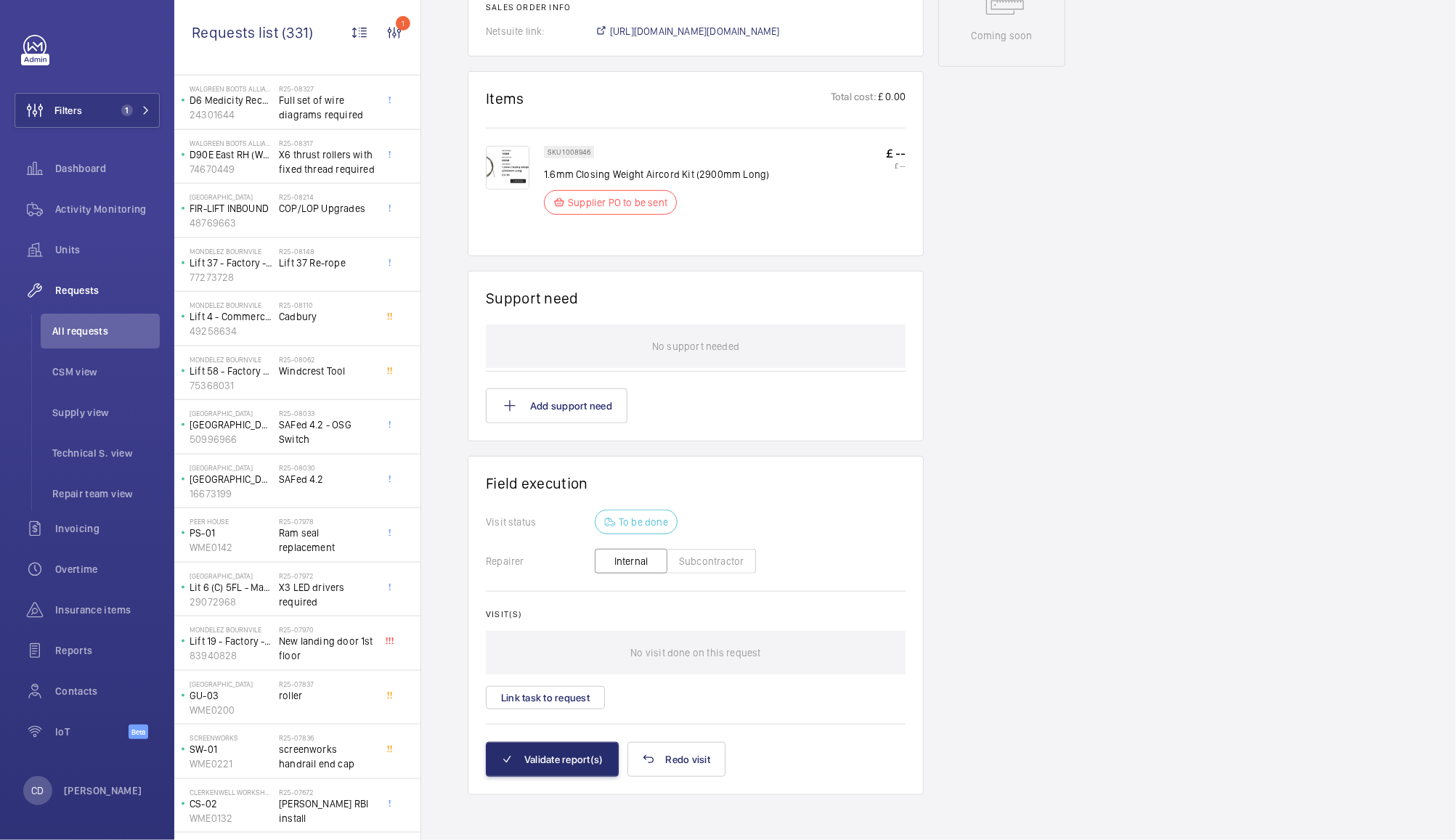
scroll to position [1475, 0]
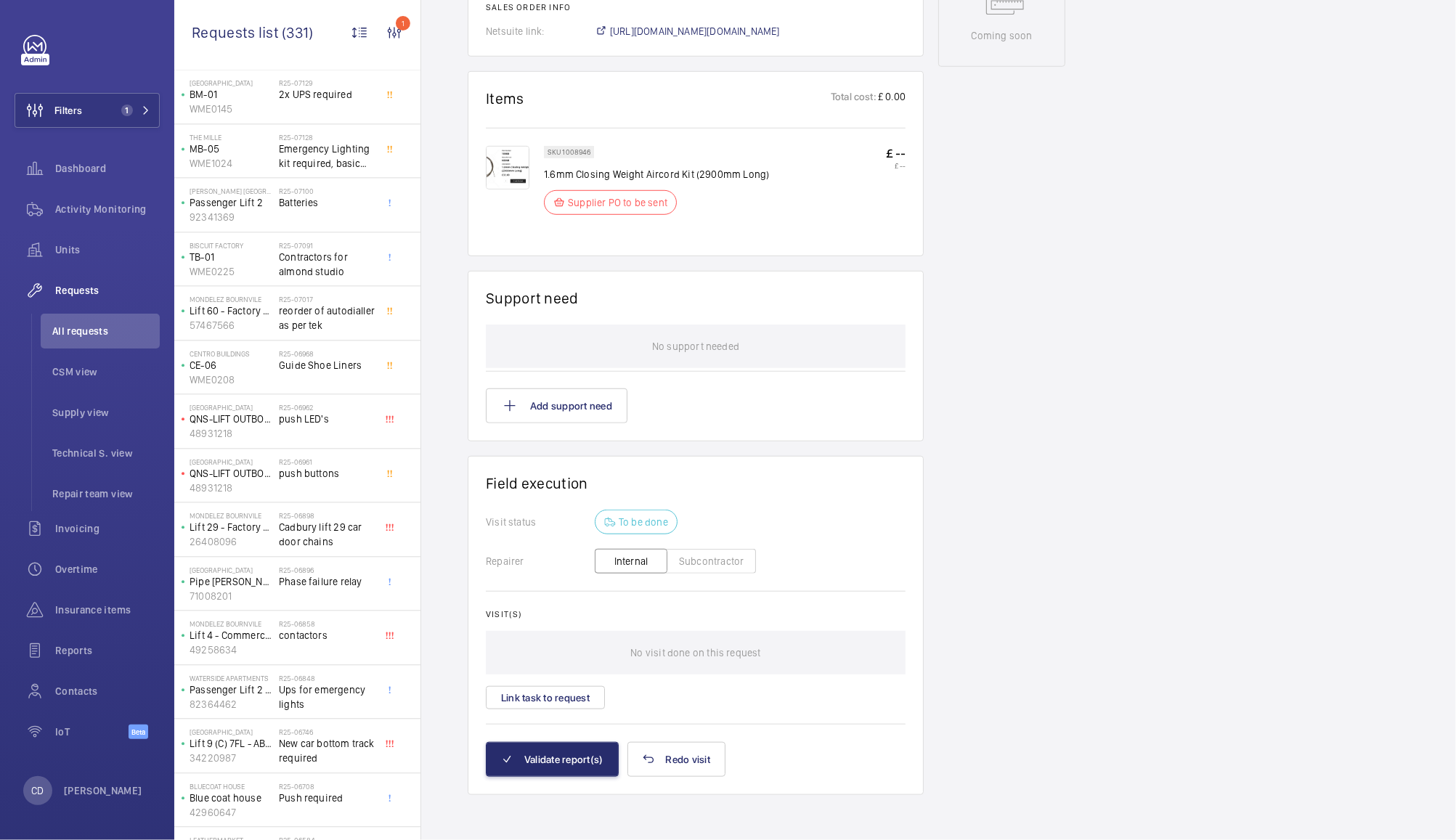
scroll to position [2649, 0]
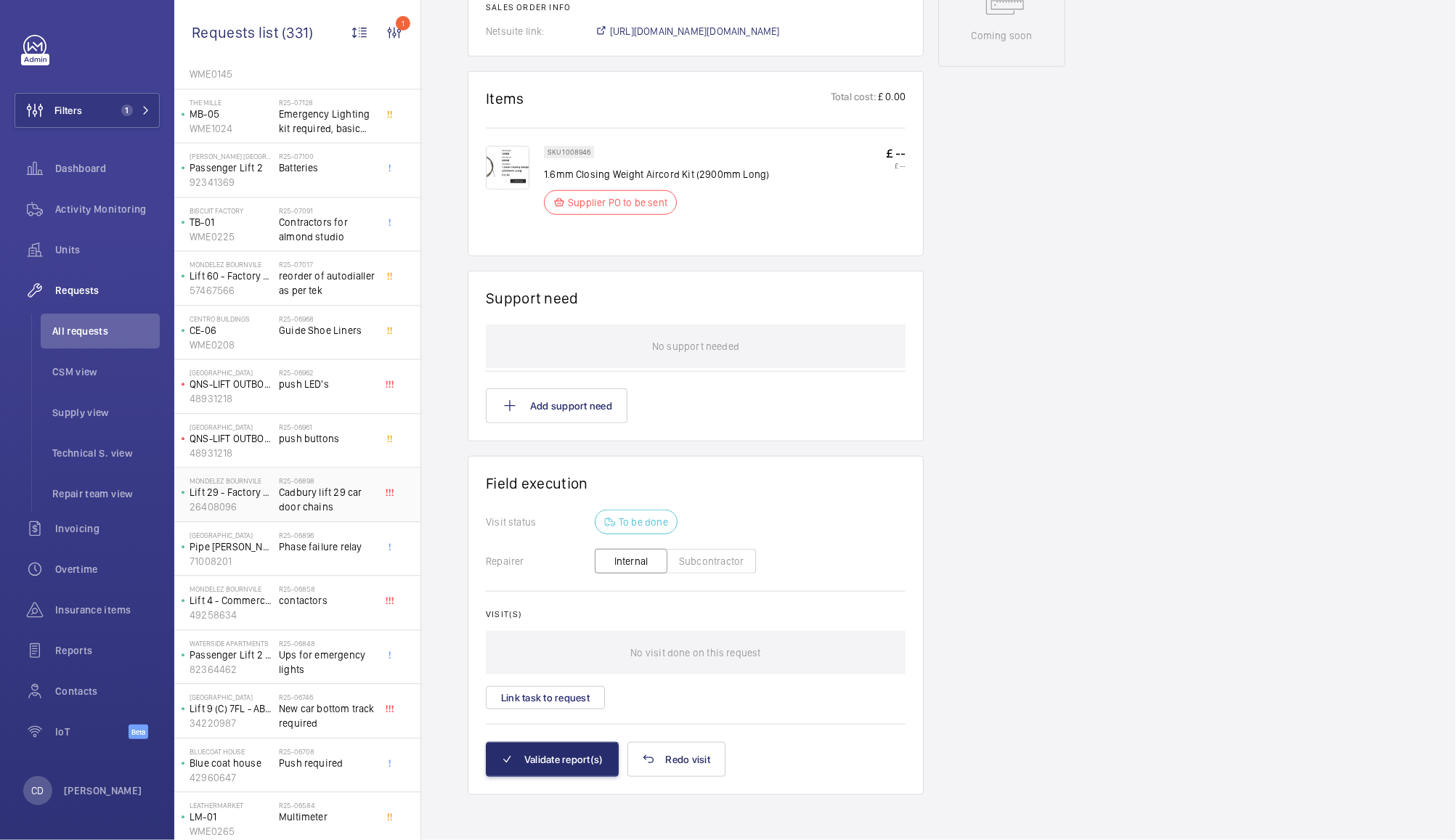
click at [333, 479] on h2 "R25-06898" at bounding box center [327, 480] width 96 height 9
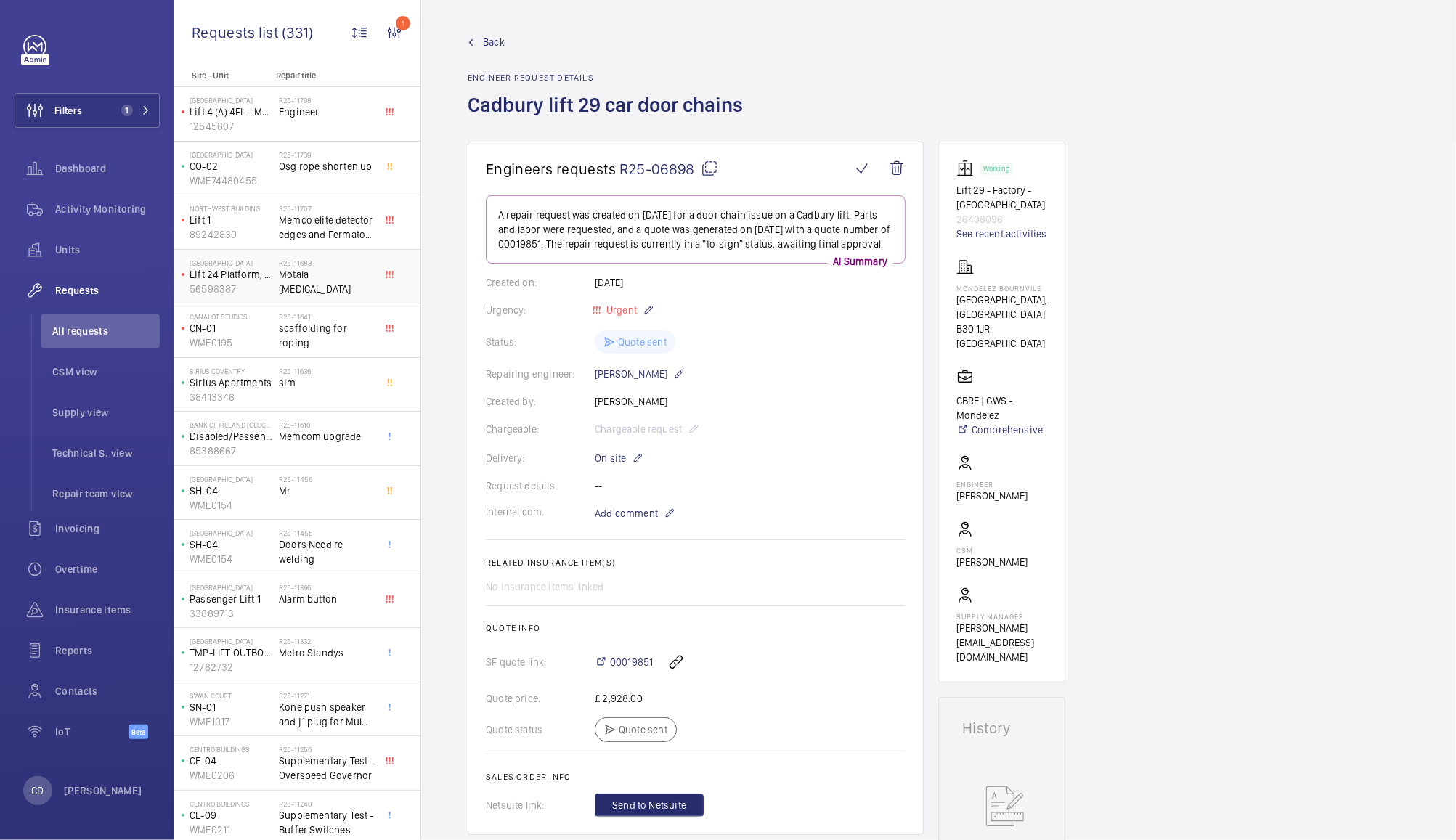
click at [320, 277] on span "Motala [MEDICAL_DATA]" at bounding box center [327, 281] width 96 height 29
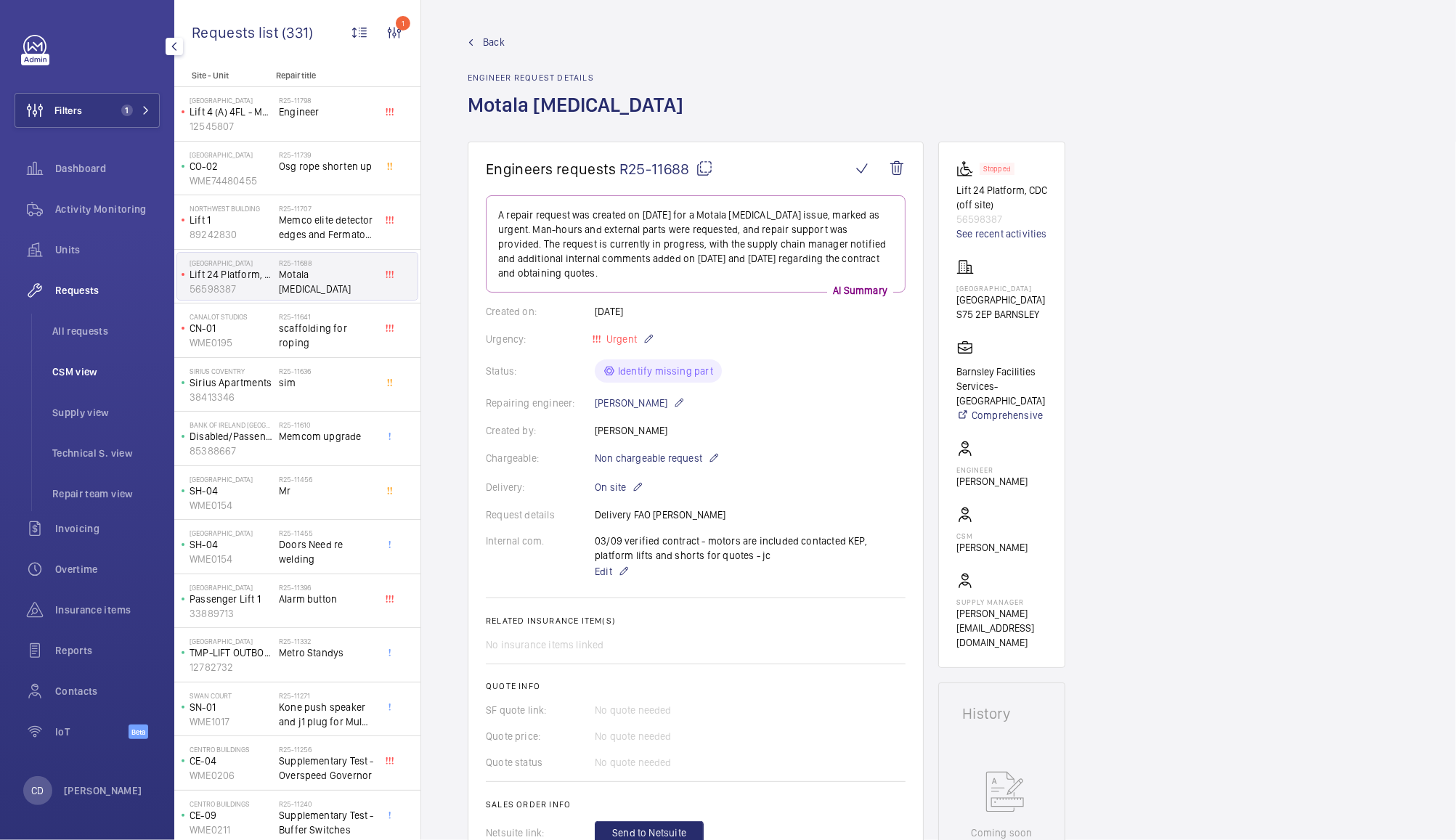
click at [84, 387] on li "CSM view" at bounding box center [100, 372] width 119 height 35
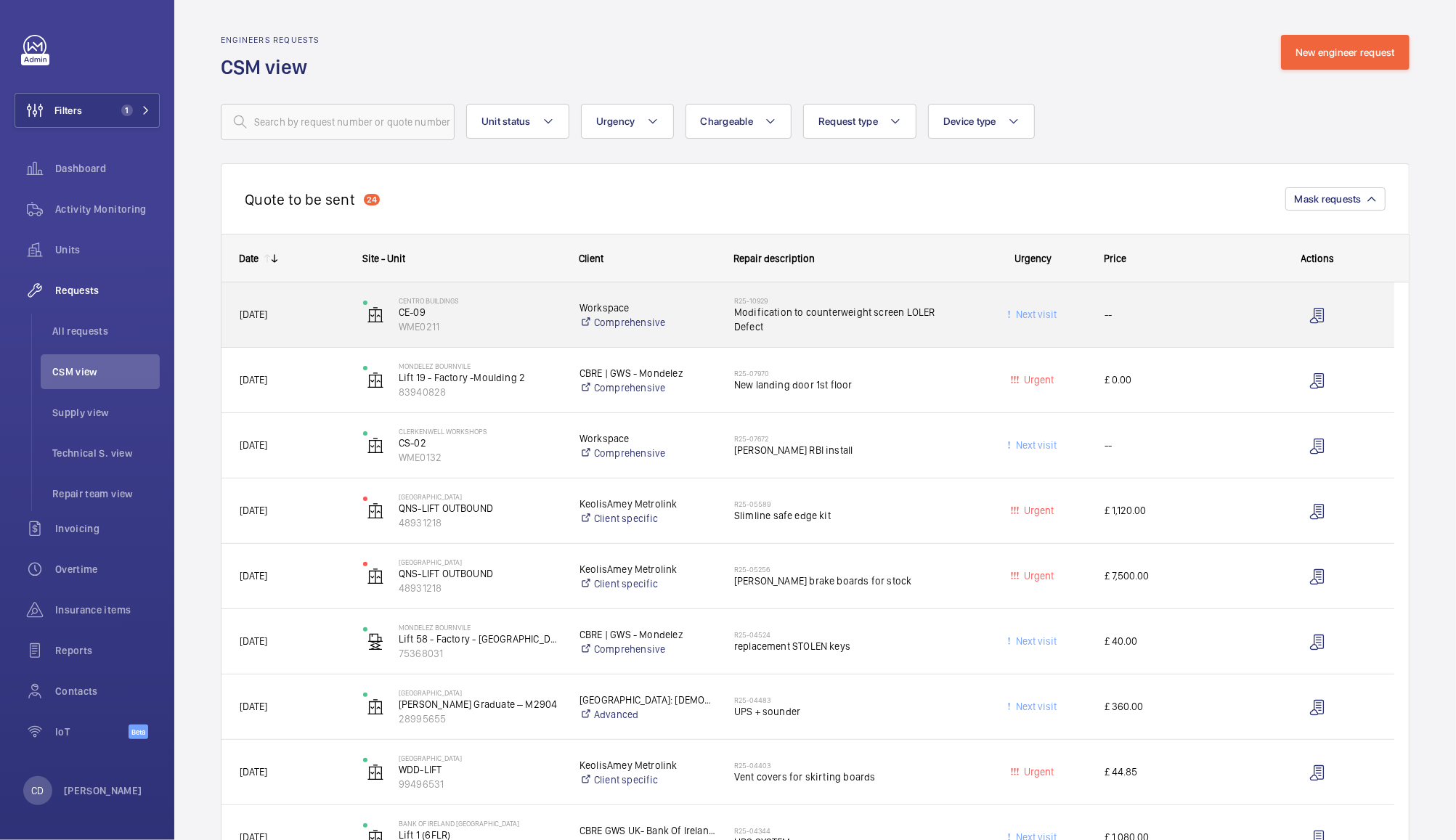
click at [959, 325] on span "Modification to counterweight screen LOLER Defect" at bounding box center [848, 319] width 228 height 29
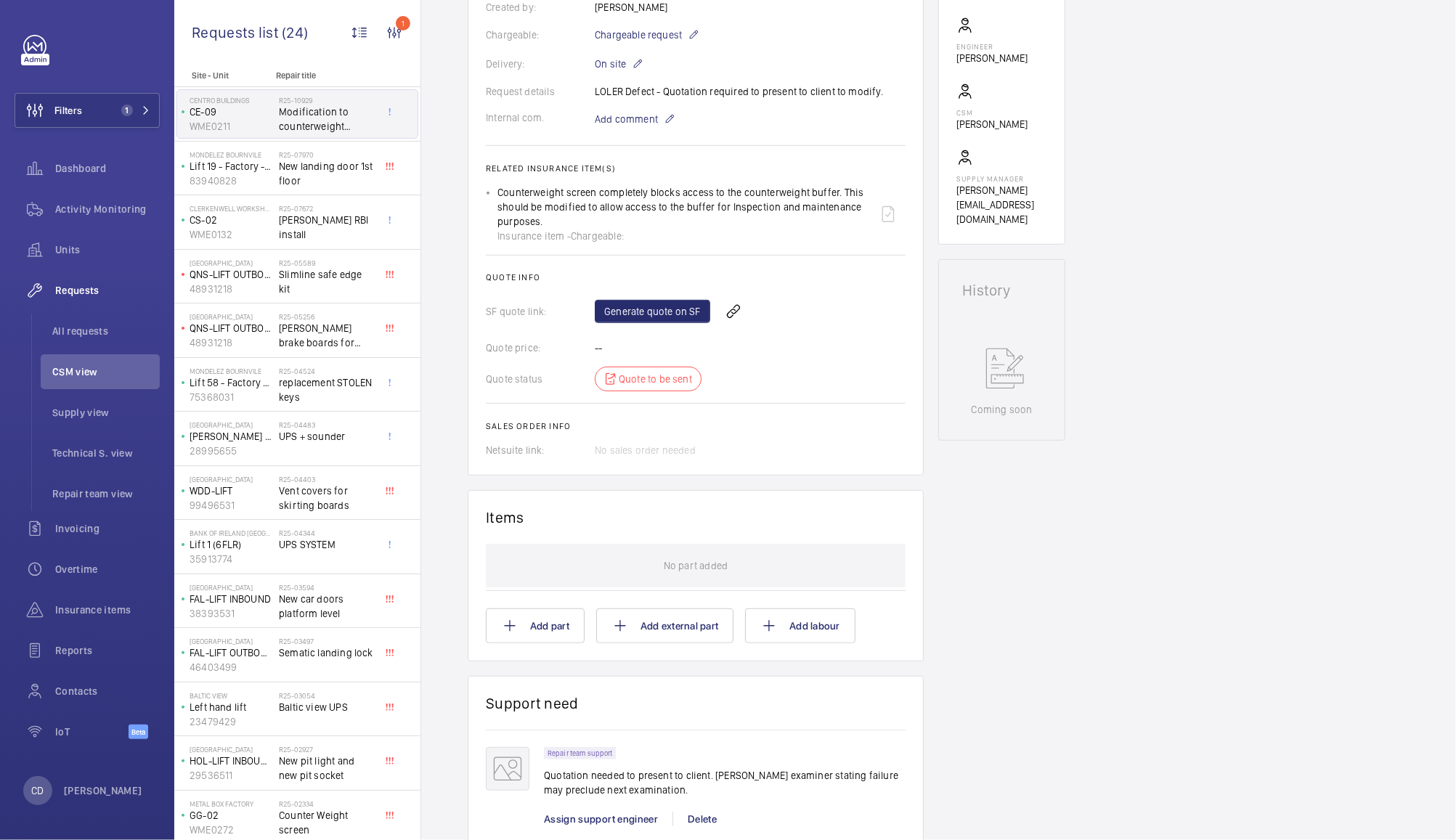
scroll to position [447, 0]
click at [692, 623] on button "Add external part" at bounding box center [665, 628] width 138 height 35
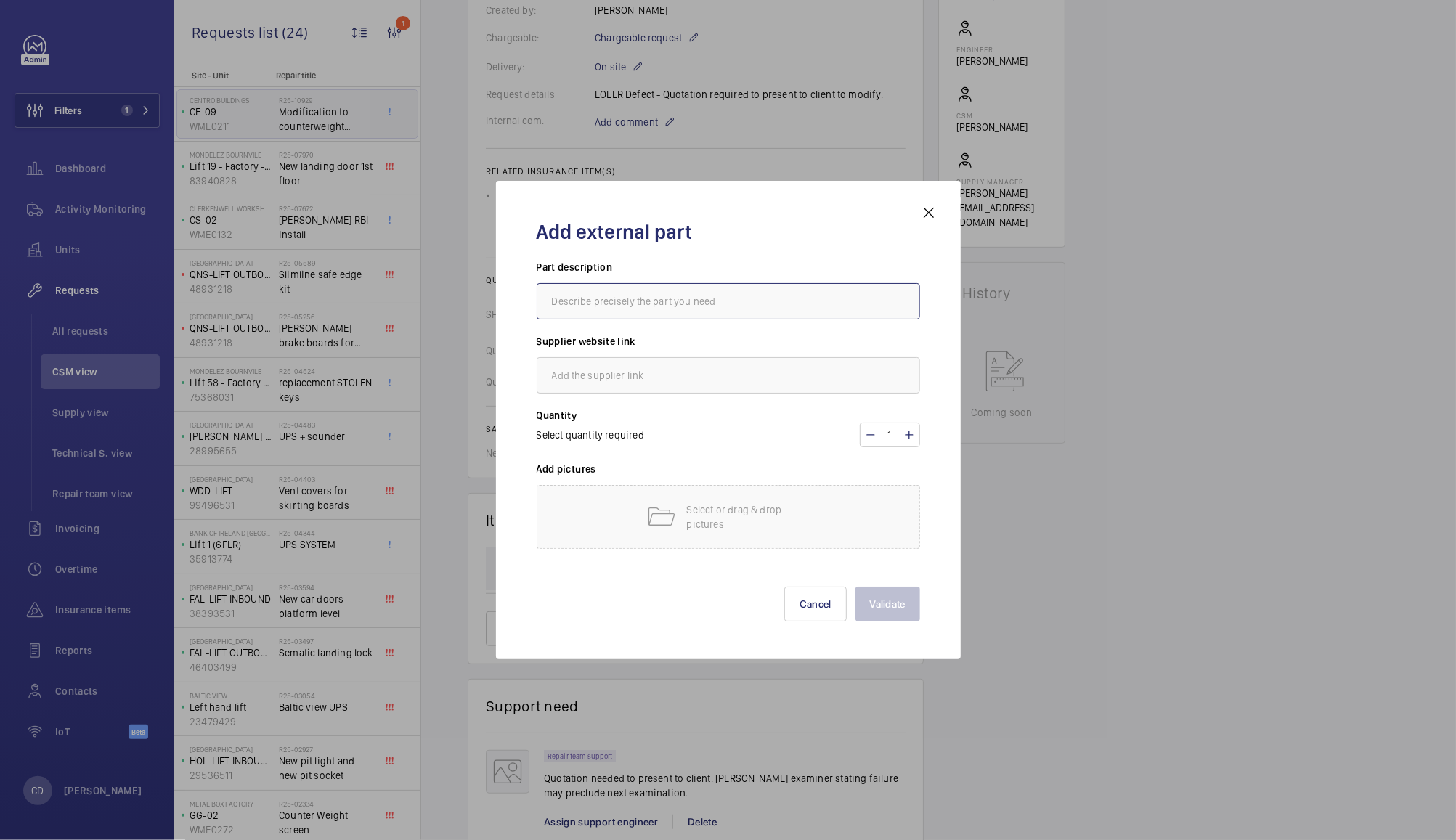
click at [843, 298] on input "text" at bounding box center [728, 301] width 384 height 36
type input "Fabrication"
type input "N/A"
click at [801, 372] on input "N/A" at bounding box center [728, 375] width 384 height 36
click at [908, 434] on mat-icon at bounding box center [909, 434] width 12 height 17
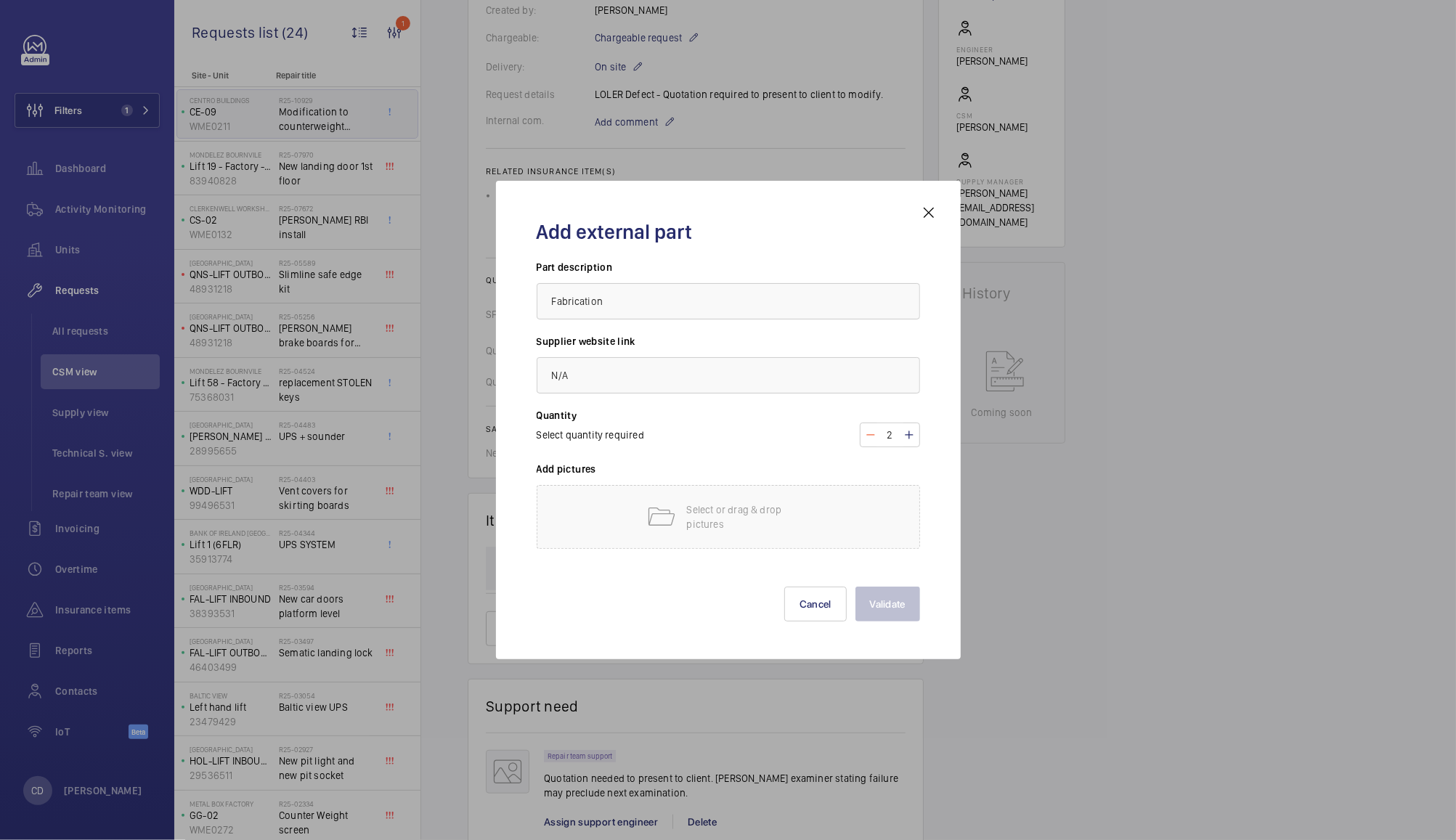
click at [871, 441] on mat-icon at bounding box center [871, 434] width 12 height 17
type input "1"
click at [854, 505] on div "Select or drag & drop pictures" at bounding box center [728, 517] width 384 height 64
click at [800, 541] on div "Select or drag & drop pictures" at bounding box center [728, 517] width 384 height 64
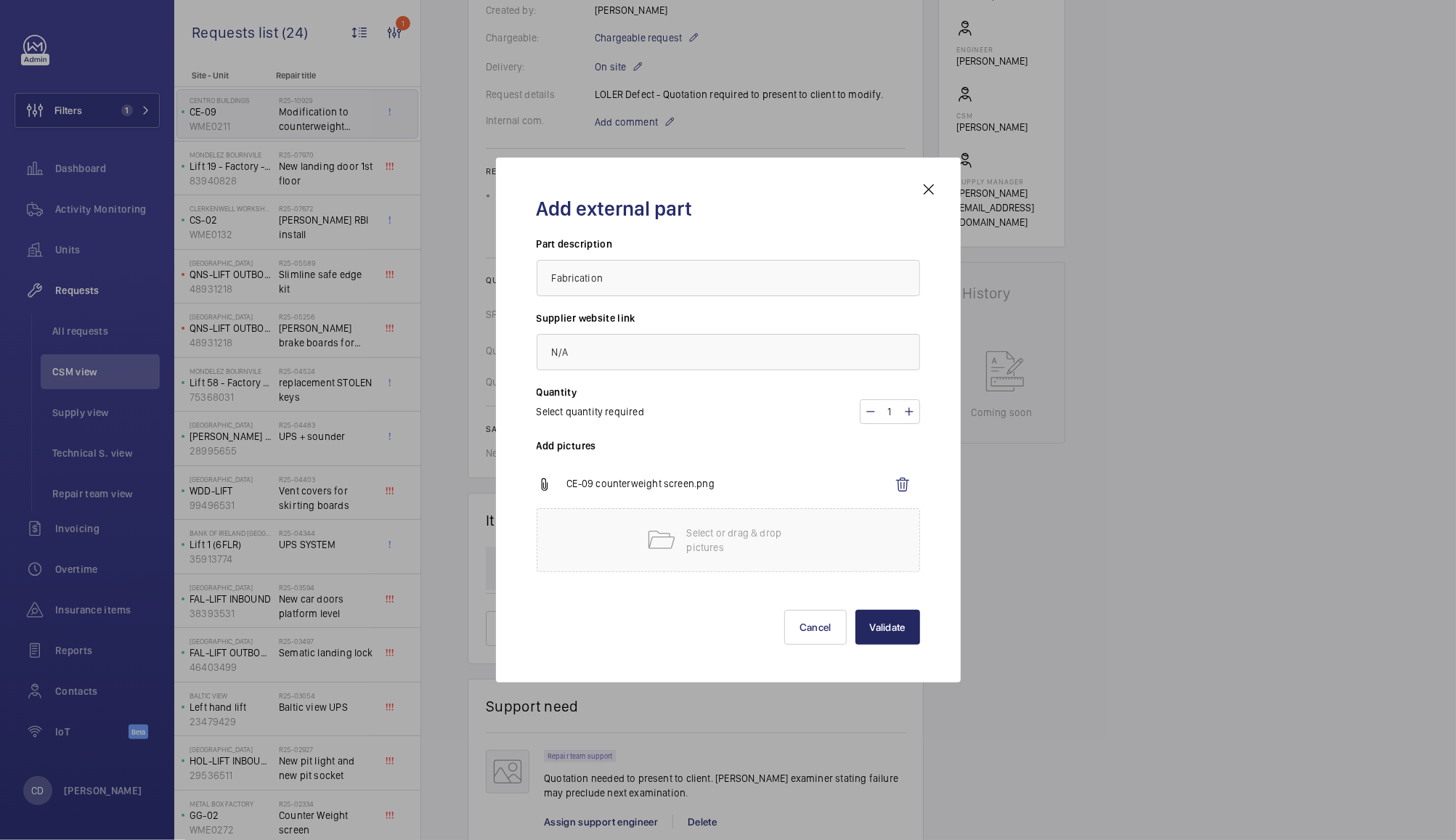
click at [888, 633] on button "Validate" at bounding box center [887, 627] width 65 height 35
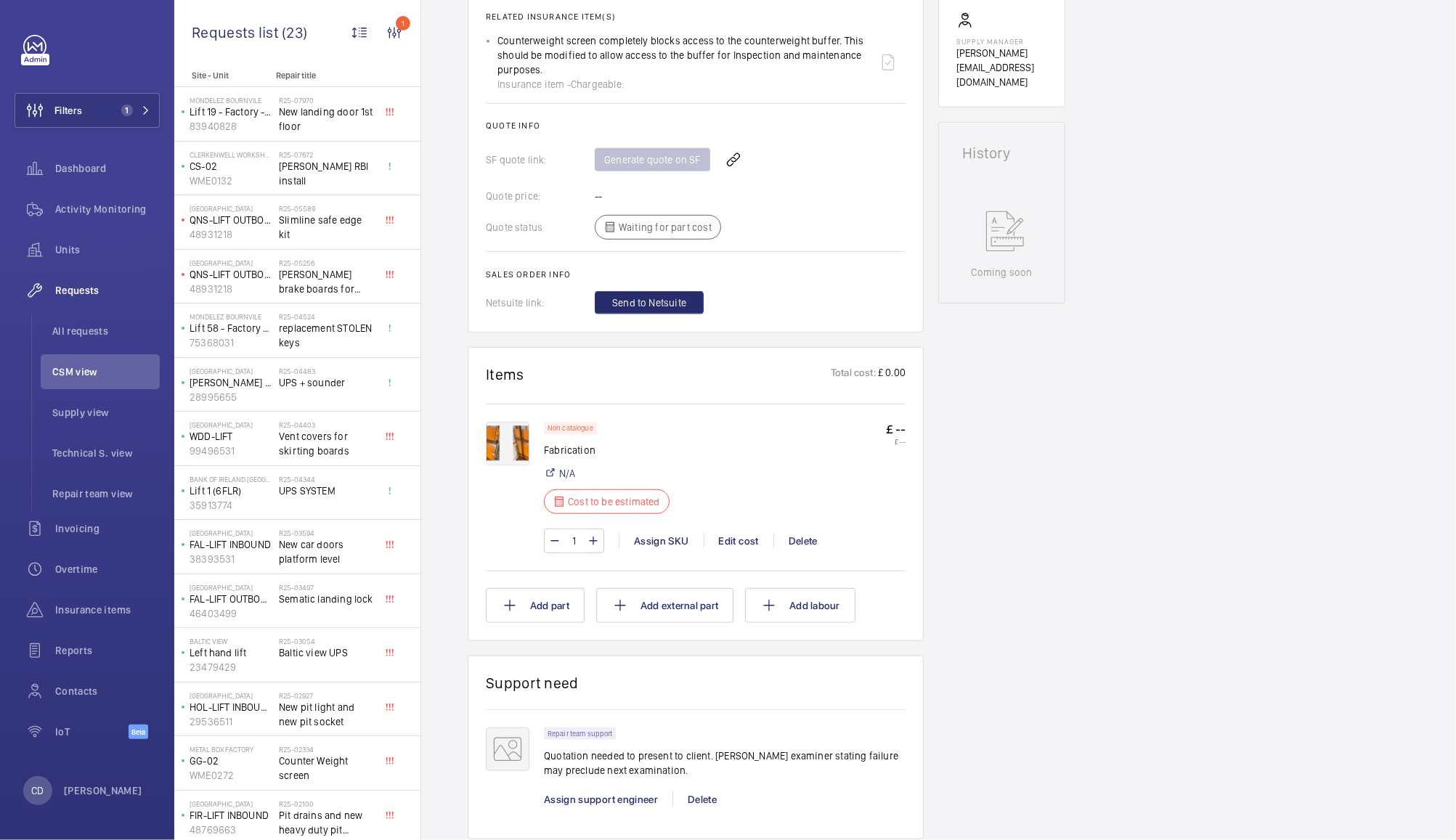
scroll to position [0, 0]
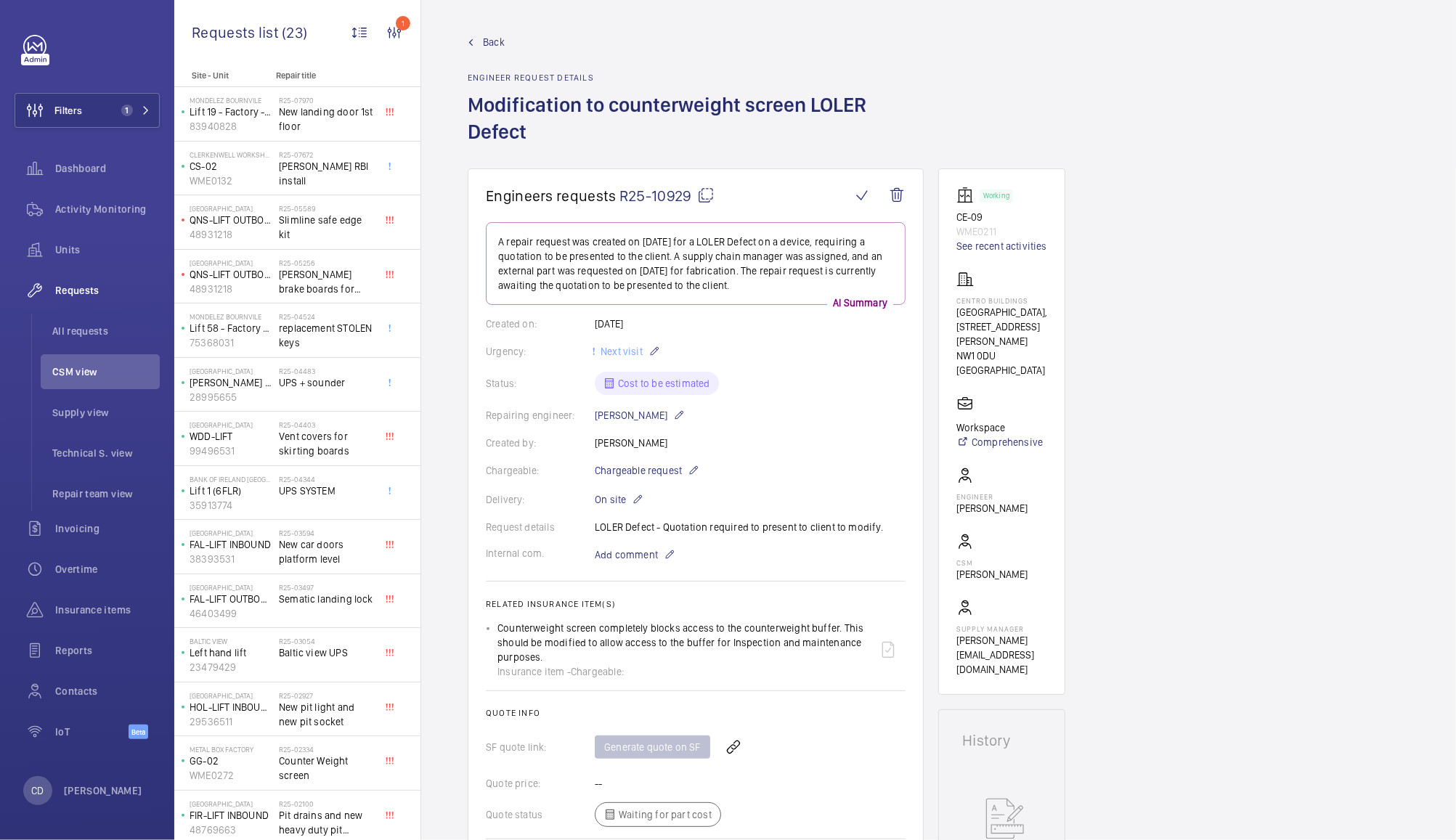
click at [109, 385] on li "CSM view" at bounding box center [100, 372] width 119 height 35
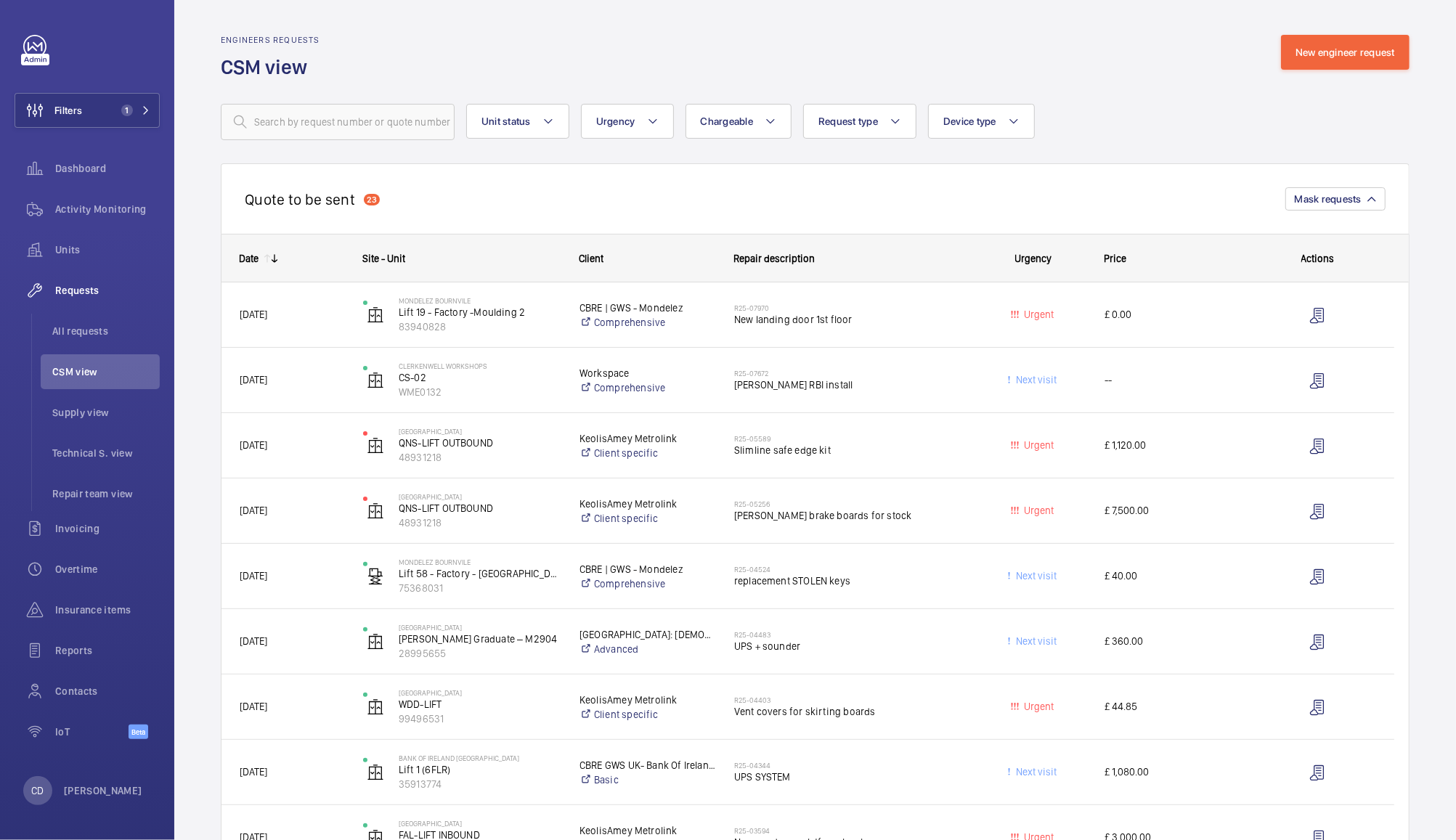
click at [1221, 318] on span "£ 0.00" at bounding box center [1172, 314] width 136 height 17
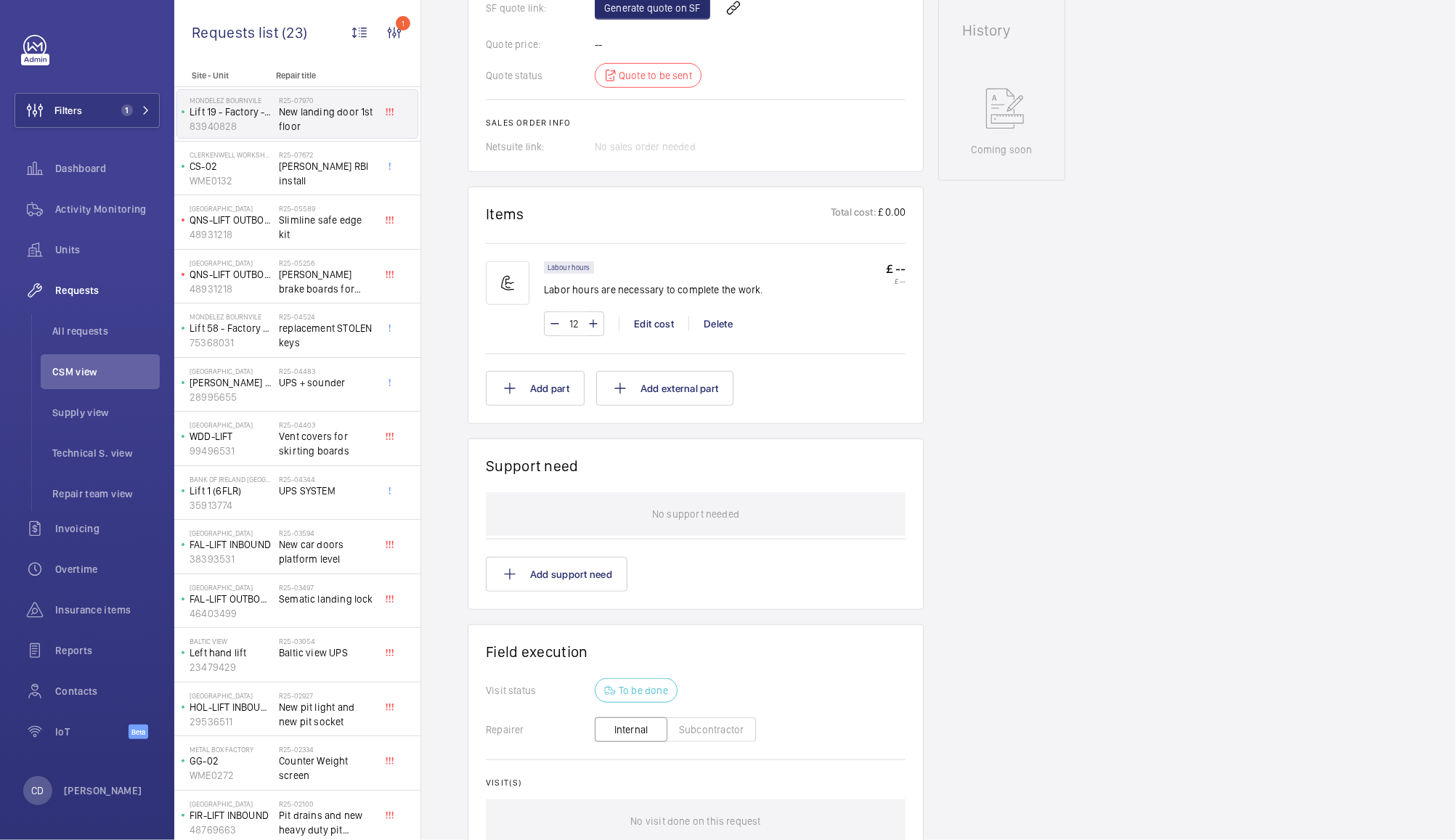
scroll to position [716, 0]
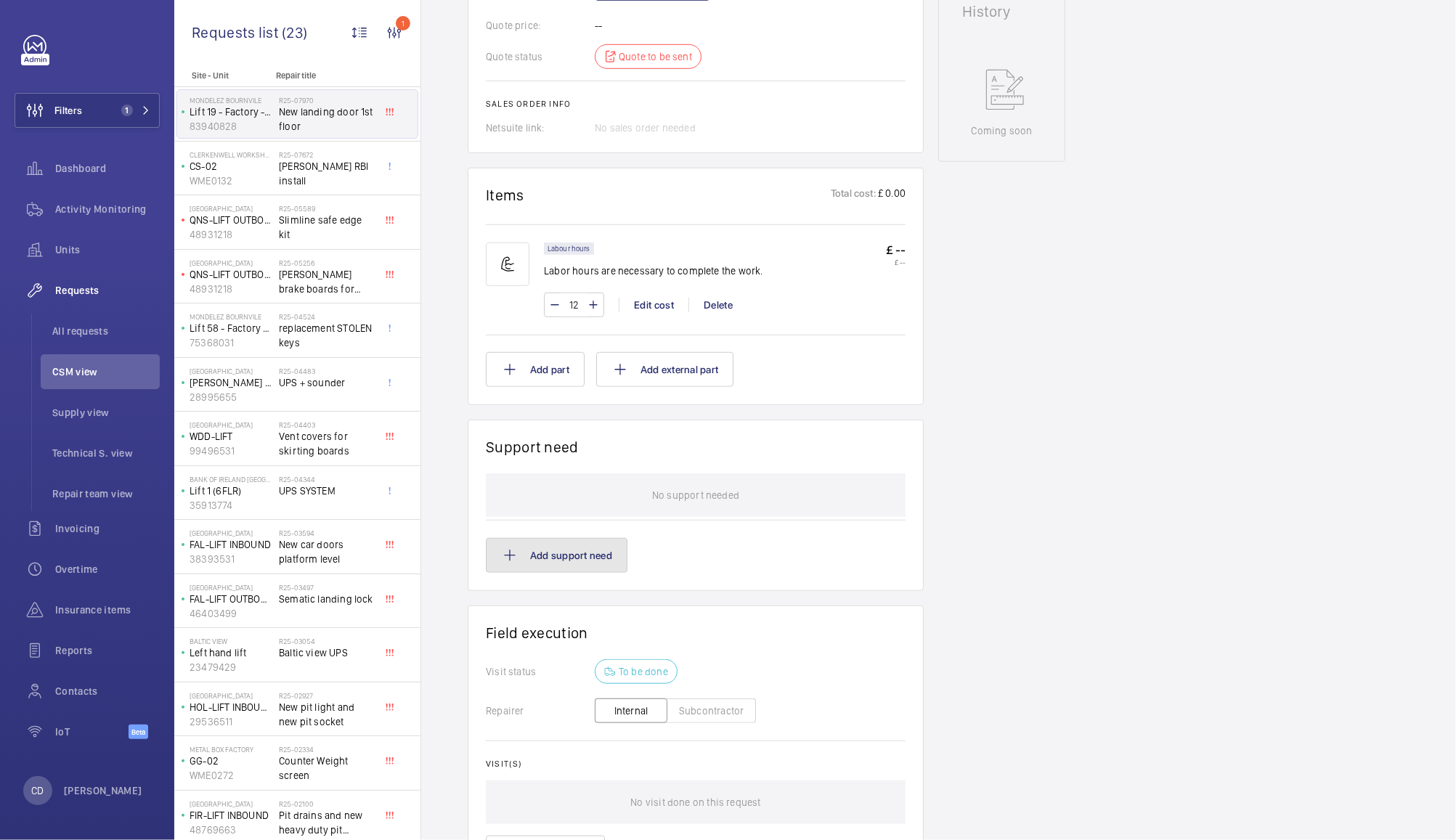
click at [563, 559] on button "Add support need" at bounding box center [556, 555] width 142 height 35
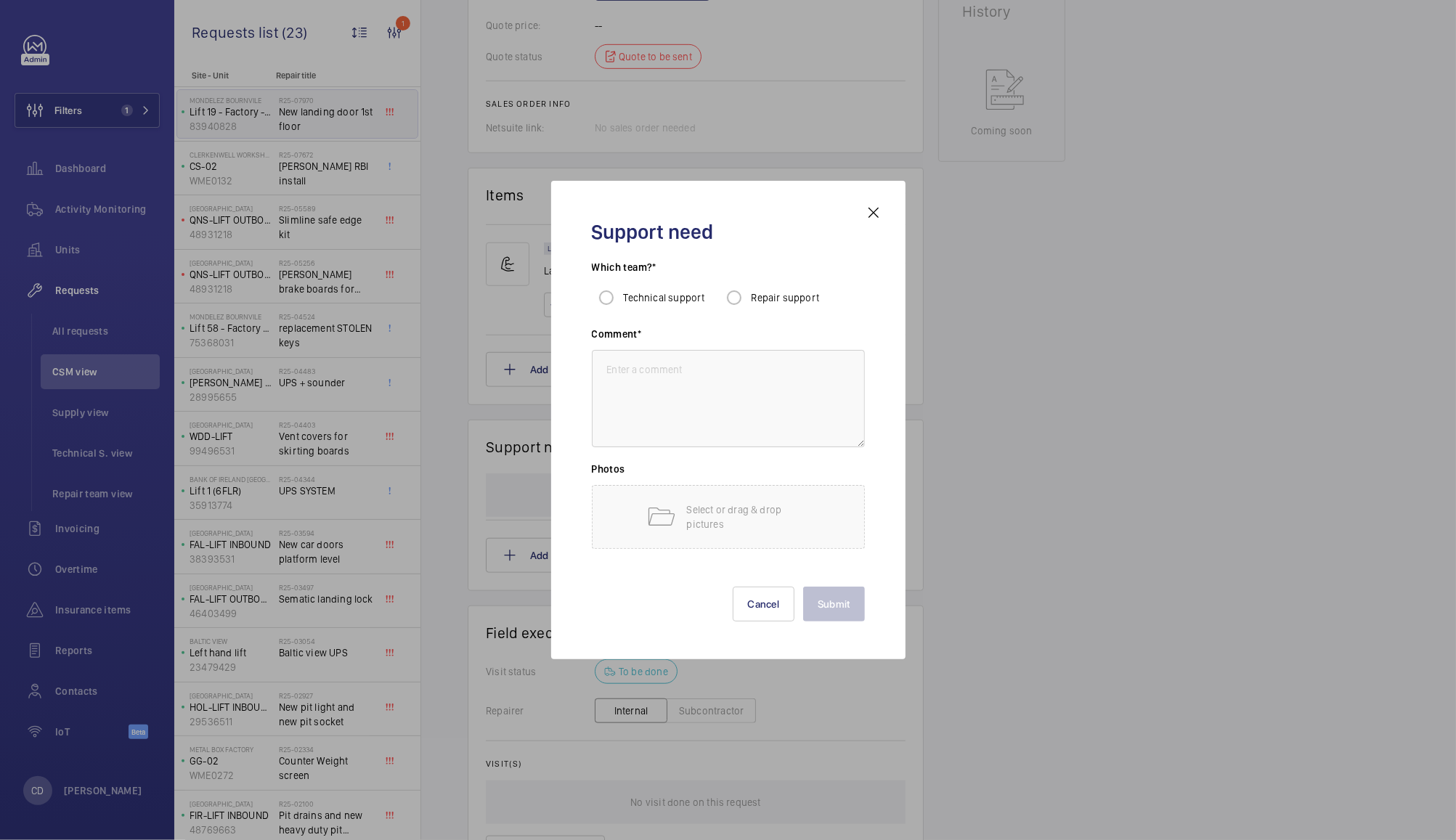
click at [784, 301] on span "Repair support" at bounding box center [785, 298] width 68 height 12
click at [748, 301] on input "Repair support" at bounding box center [733, 297] width 29 height 29
radio input "true"
click at [759, 400] on textarea at bounding box center [728, 399] width 273 height 98
type textarea "New Shutter Gate"
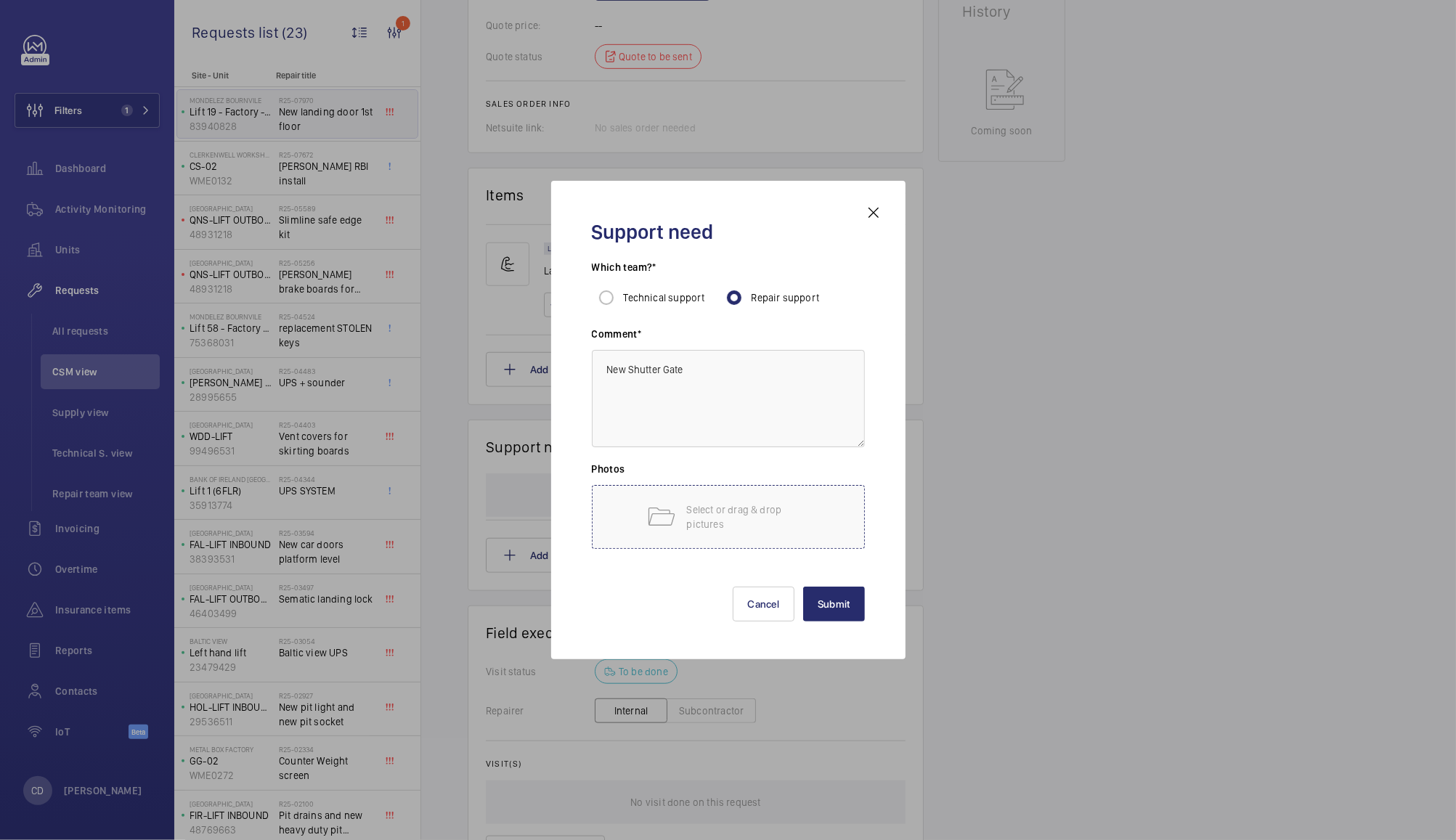
click at [772, 508] on p "Select or drag & drop pictures" at bounding box center [748, 516] width 124 height 29
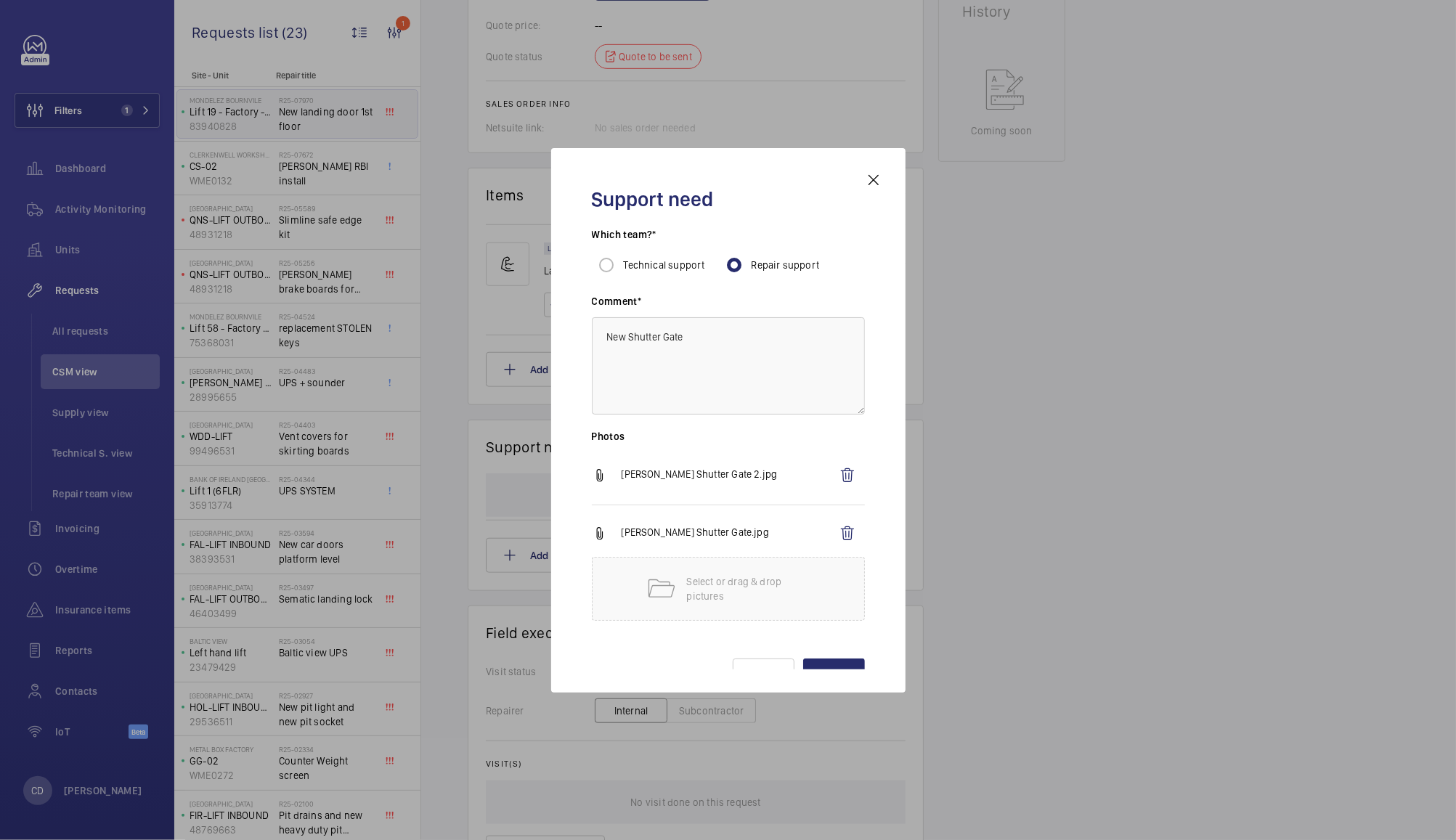
click at [815, 675] on div "Support need Which team?* Technical support Repair support Comment* New Shutter…" at bounding box center [728, 420] width 355 height 544
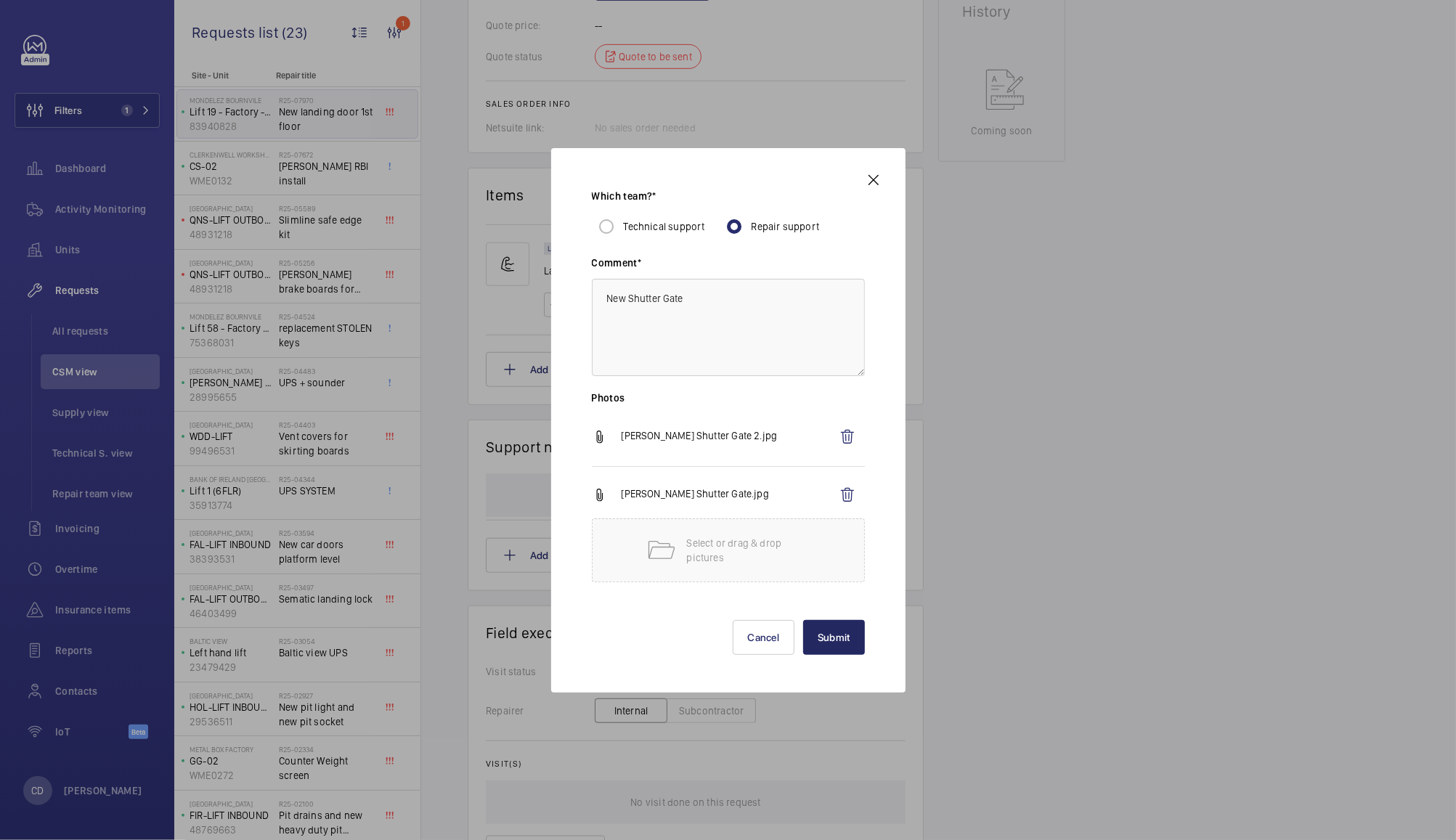
click at [822, 642] on button "Submit" at bounding box center [834, 637] width 62 height 35
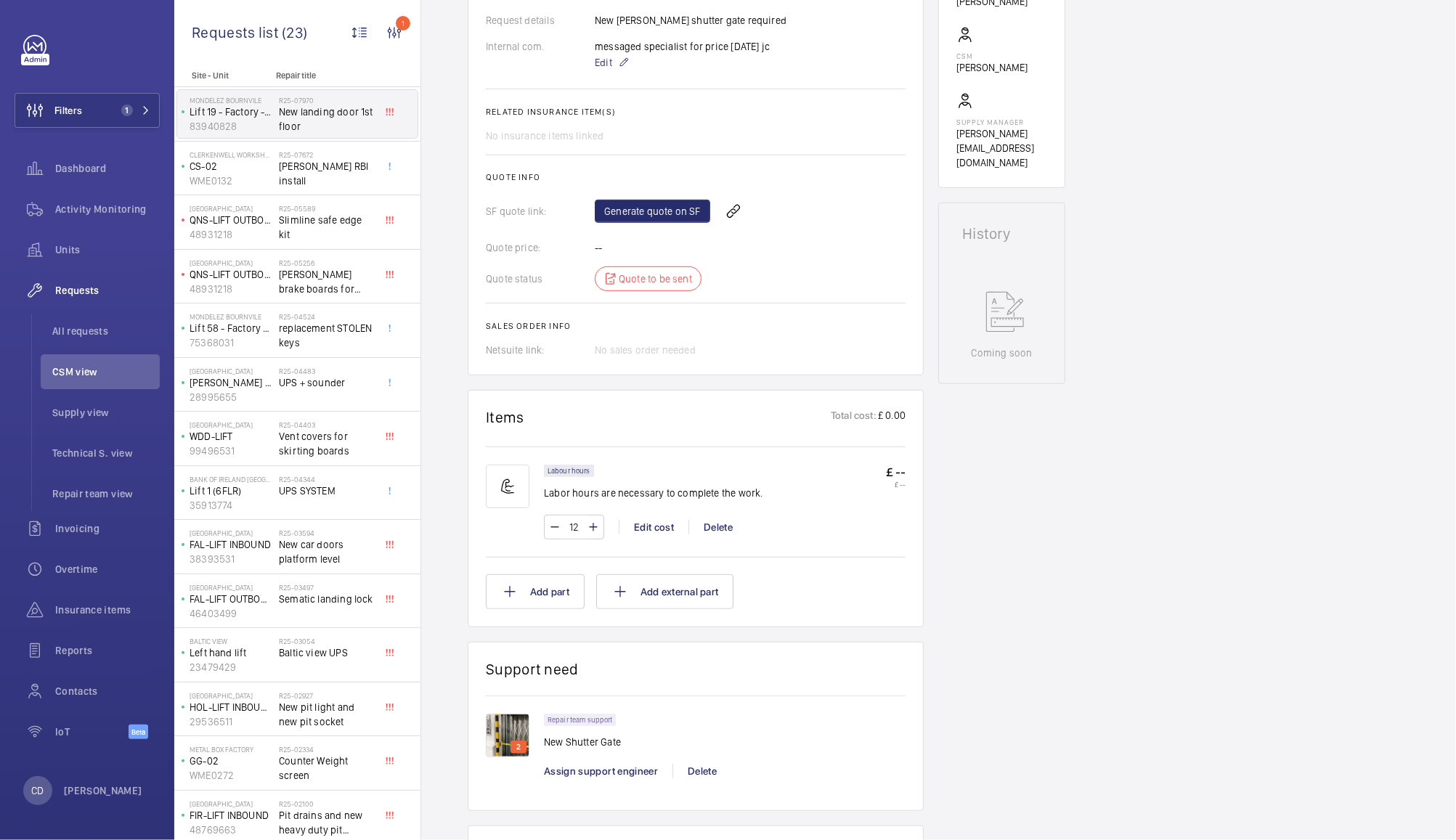
scroll to position [519, 0]
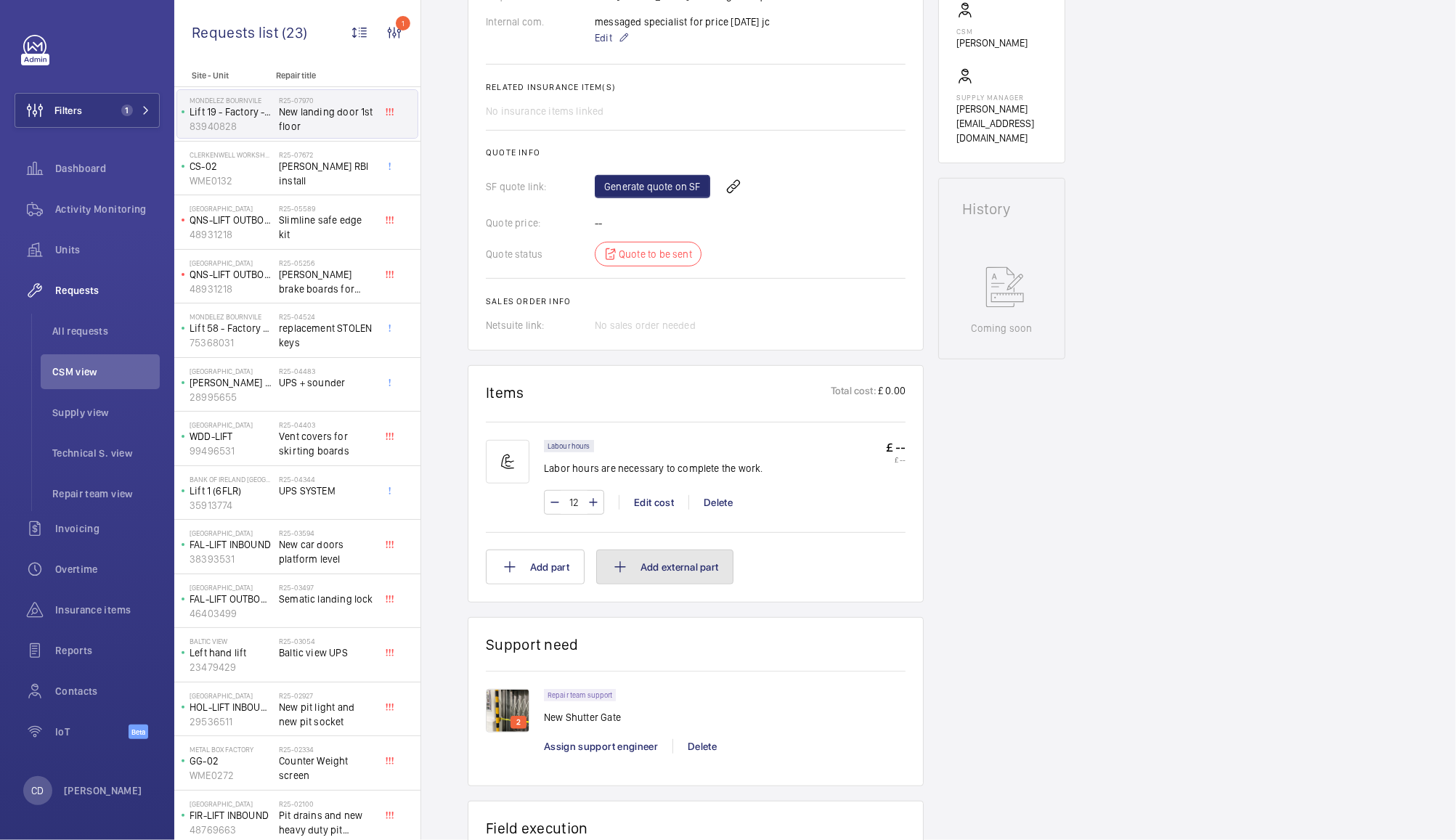
click at [678, 568] on button "Add external part" at bounding box center [665, 566] width 138 height 35
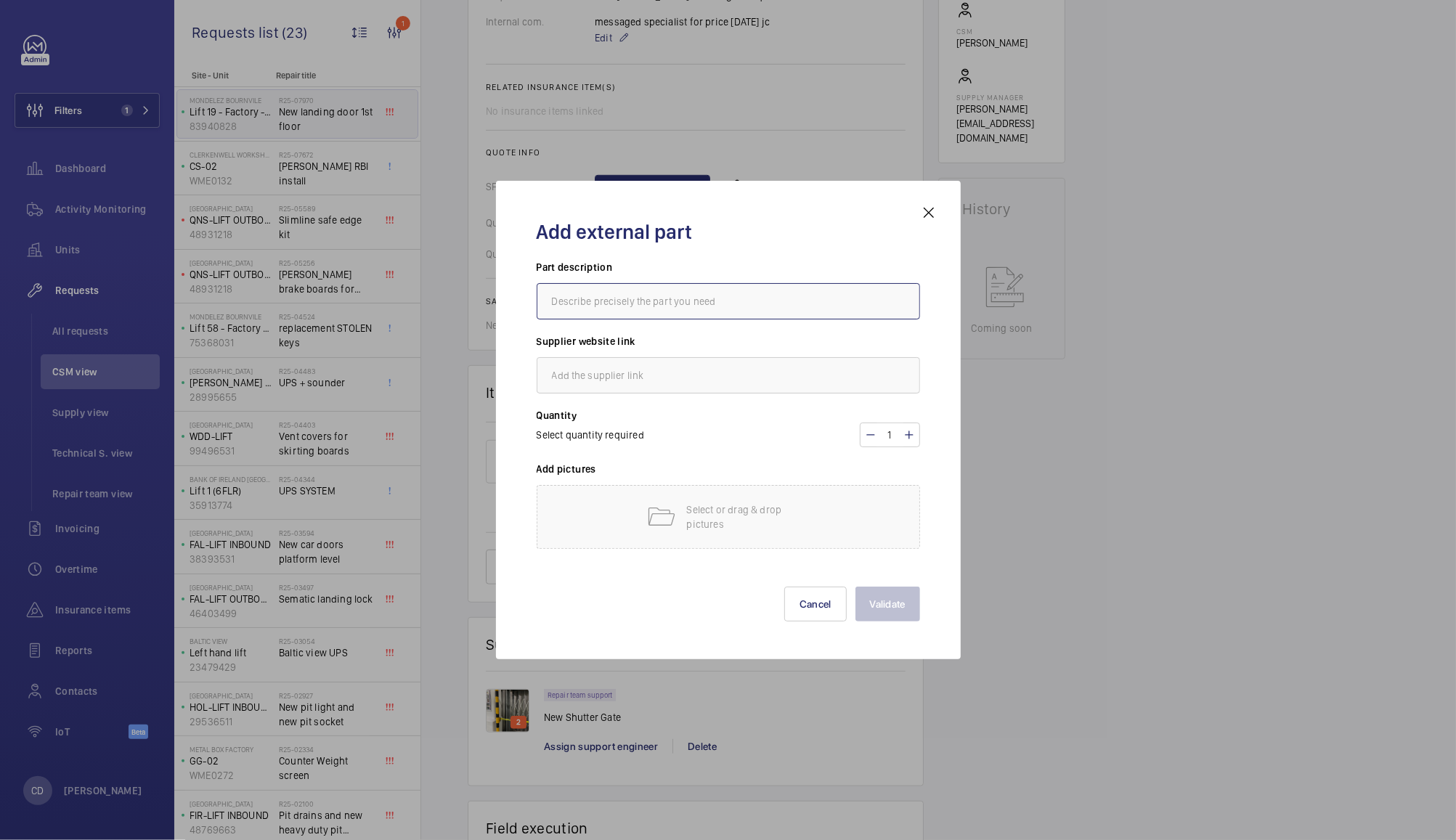
click at [763, 296] on input "text" at bounding box center [728, 301] width 384 height 36
type input "Bolton Shutter Gate"
click at [790, 379] on input "text" at bounding box center [728, 375] width 384 height 36
type input "N/A"
click at [805, 531] on p "Select or drag & drop pictures" at bounding box center [748, 516] width 124 height 29
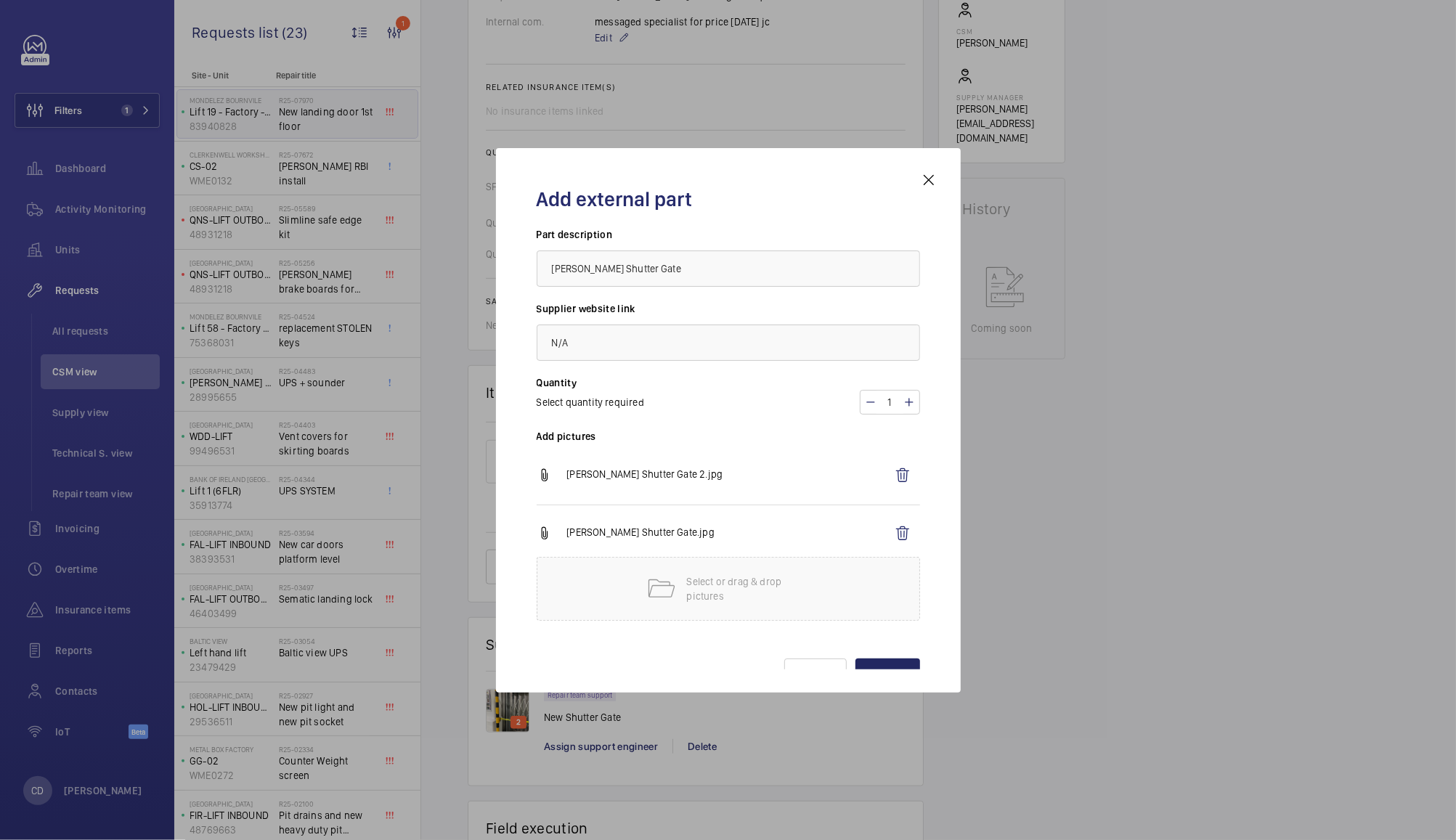
click at [892, 665] on button "Validate" at bounding box center [887, 676] width 65 height 35
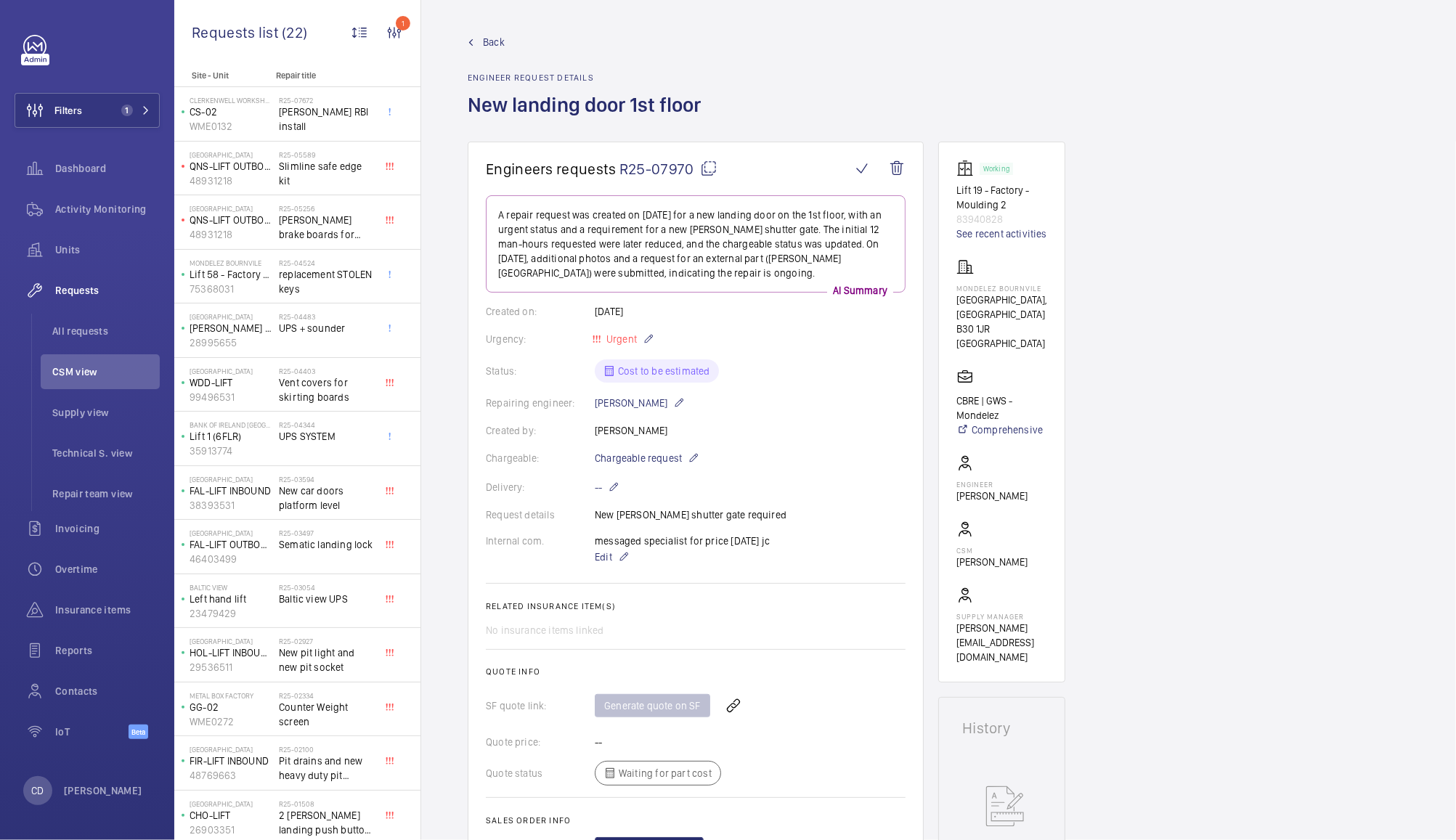
click at [109, 378] on span "CSM view" at bounding box center [106, 372] width 108 height 15
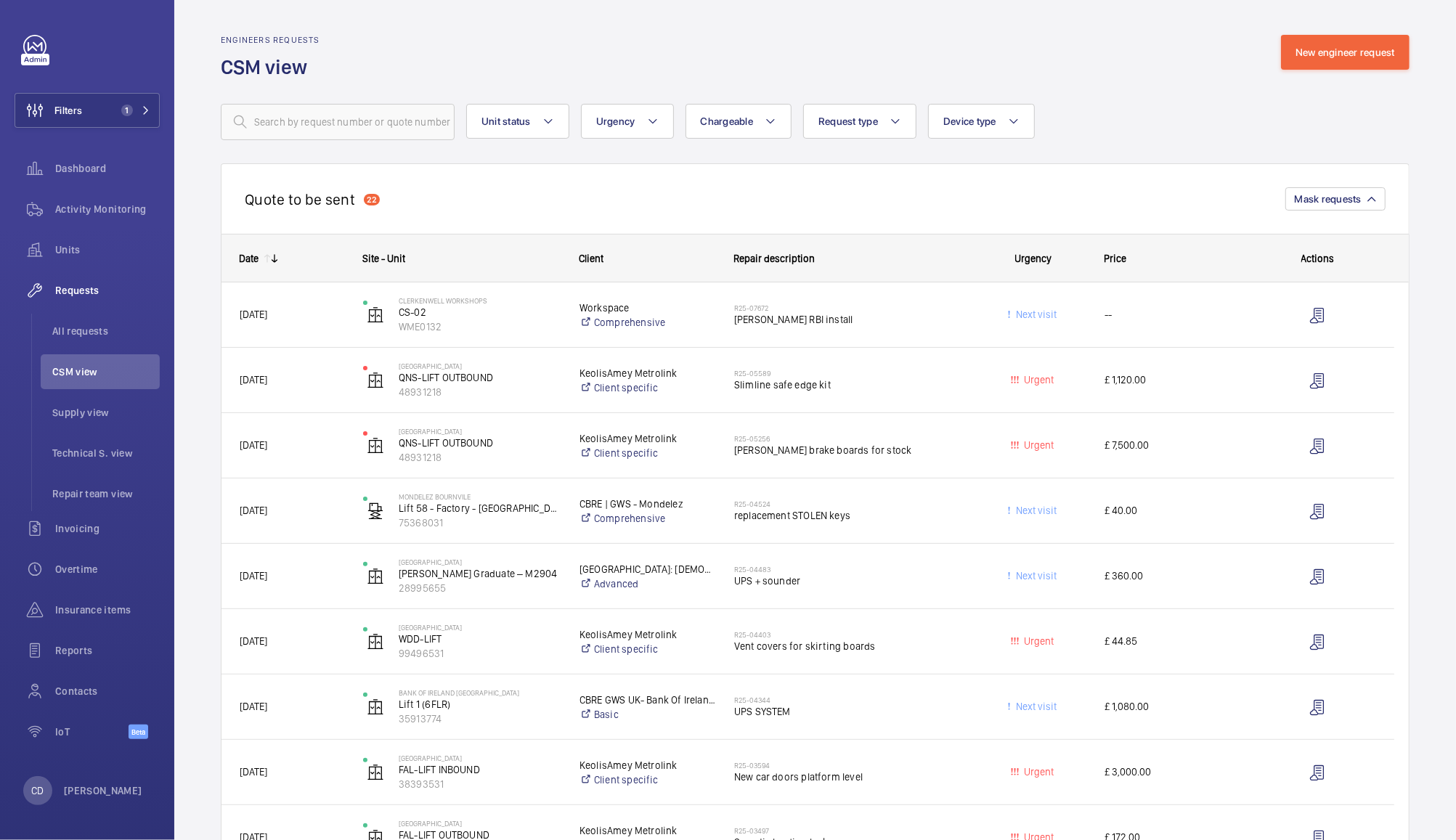
click at [811, 720] on div "R25-04344 UPS SYSTEM" at bounding box center [848, 706] width 228 height 42
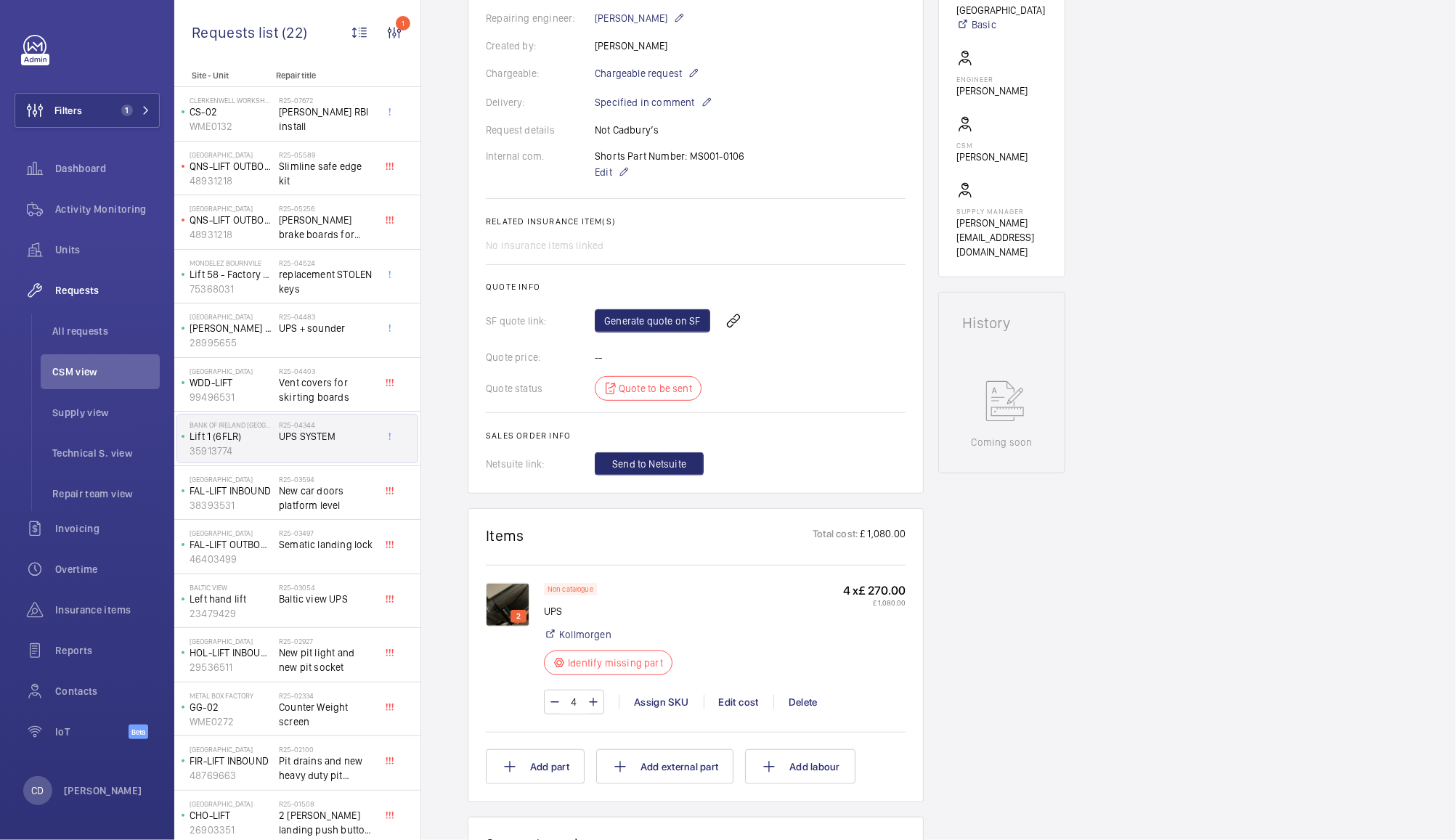
scroll to position [387, 0]
click at [501, 606] on img at bounding box center [507, 604] width 44 height 44
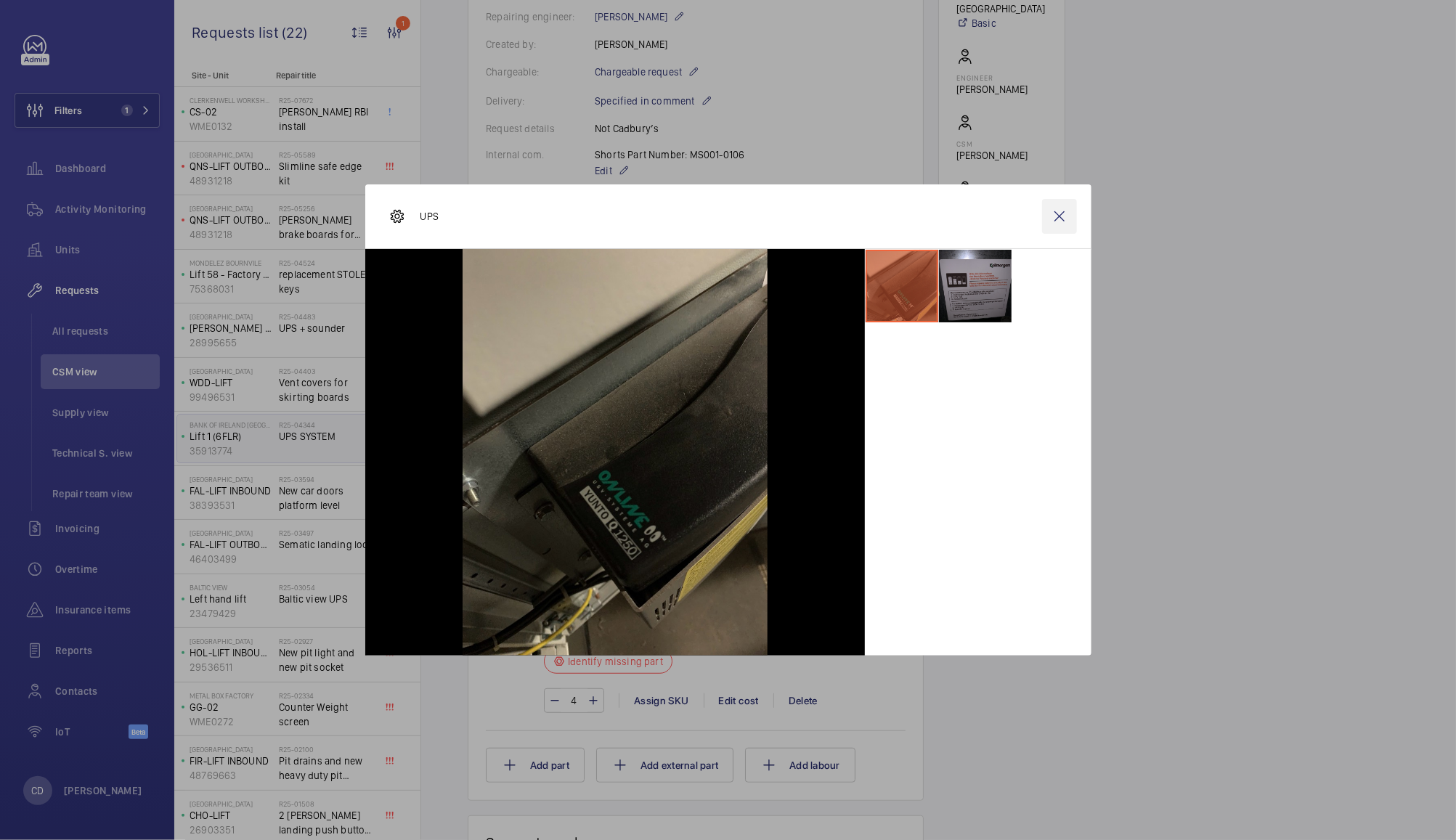
click at [1060, 220] on wm-front-icon-button at bounding box center [1058, 216] width 35 height 35
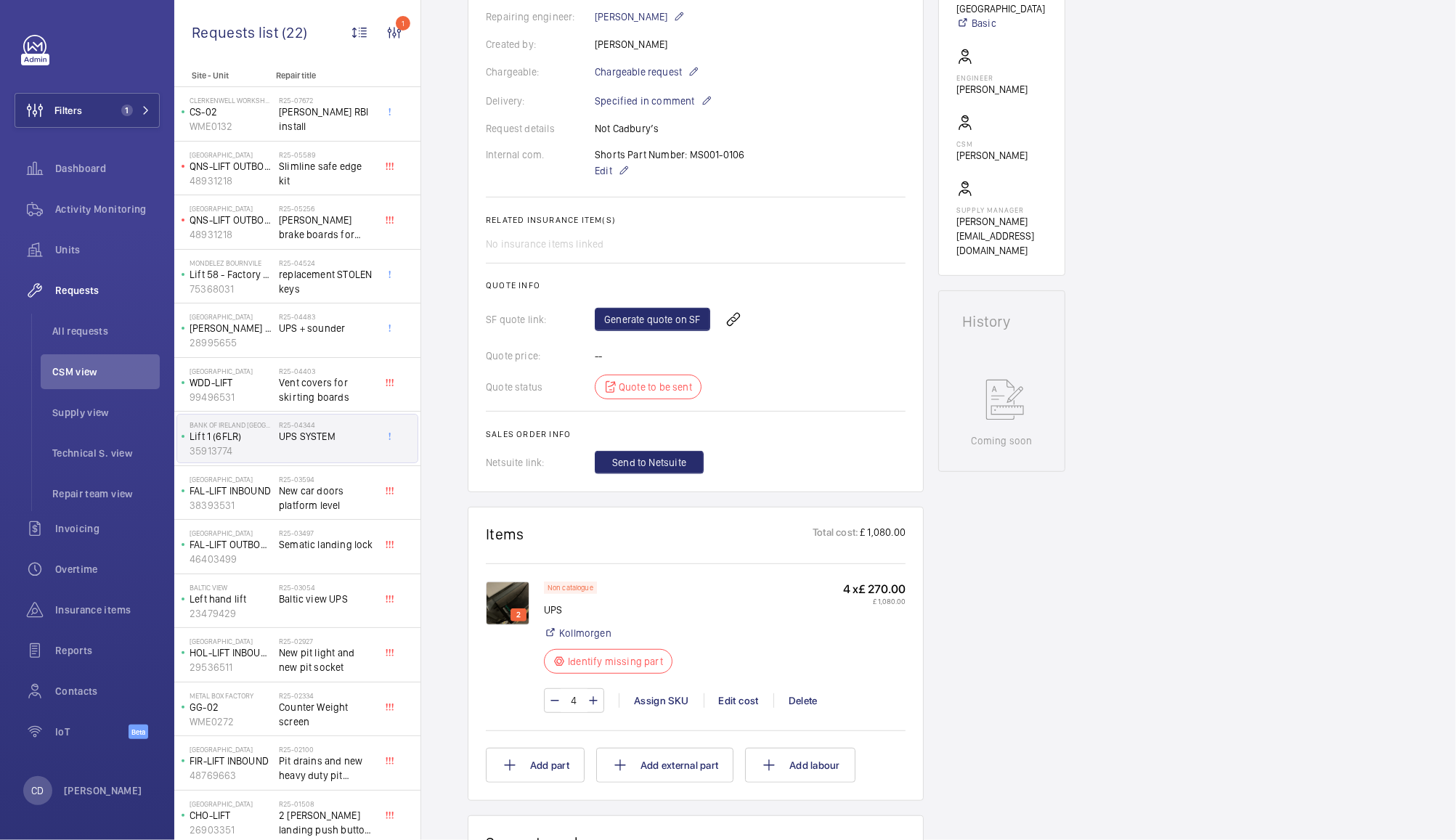
click at [505, 606] on img at bounding box center [507, 604] width 44 height 44
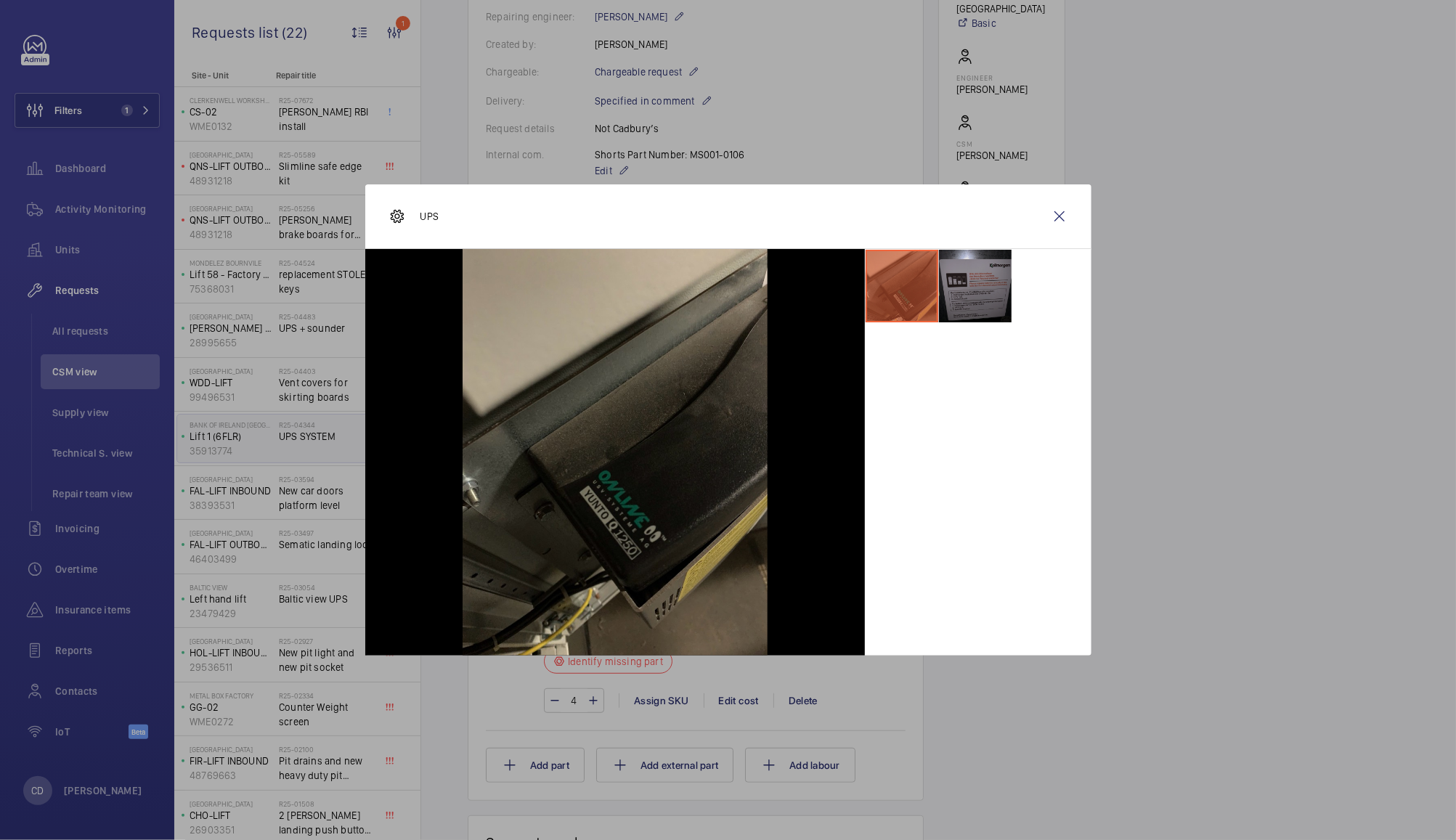
click at [976, 311] on li at bounding box center [975, 286] width 73 height 73
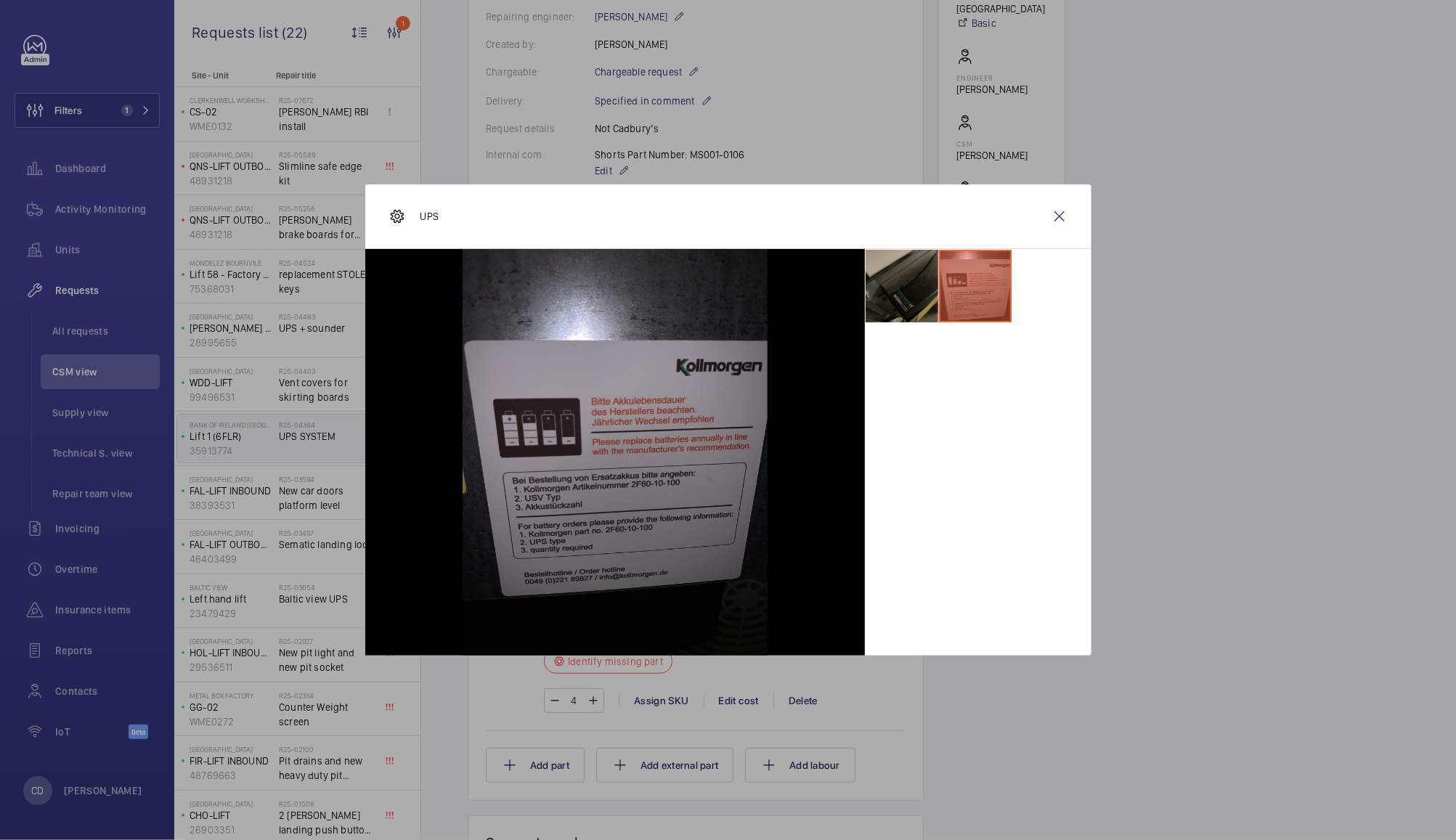
click at [983, 296] on li at bounding box center [975, 286] width 73 height 73
click at [1060, 230] on wm-front-icon-button at bounding box center [1058, 216] width 35 height 35
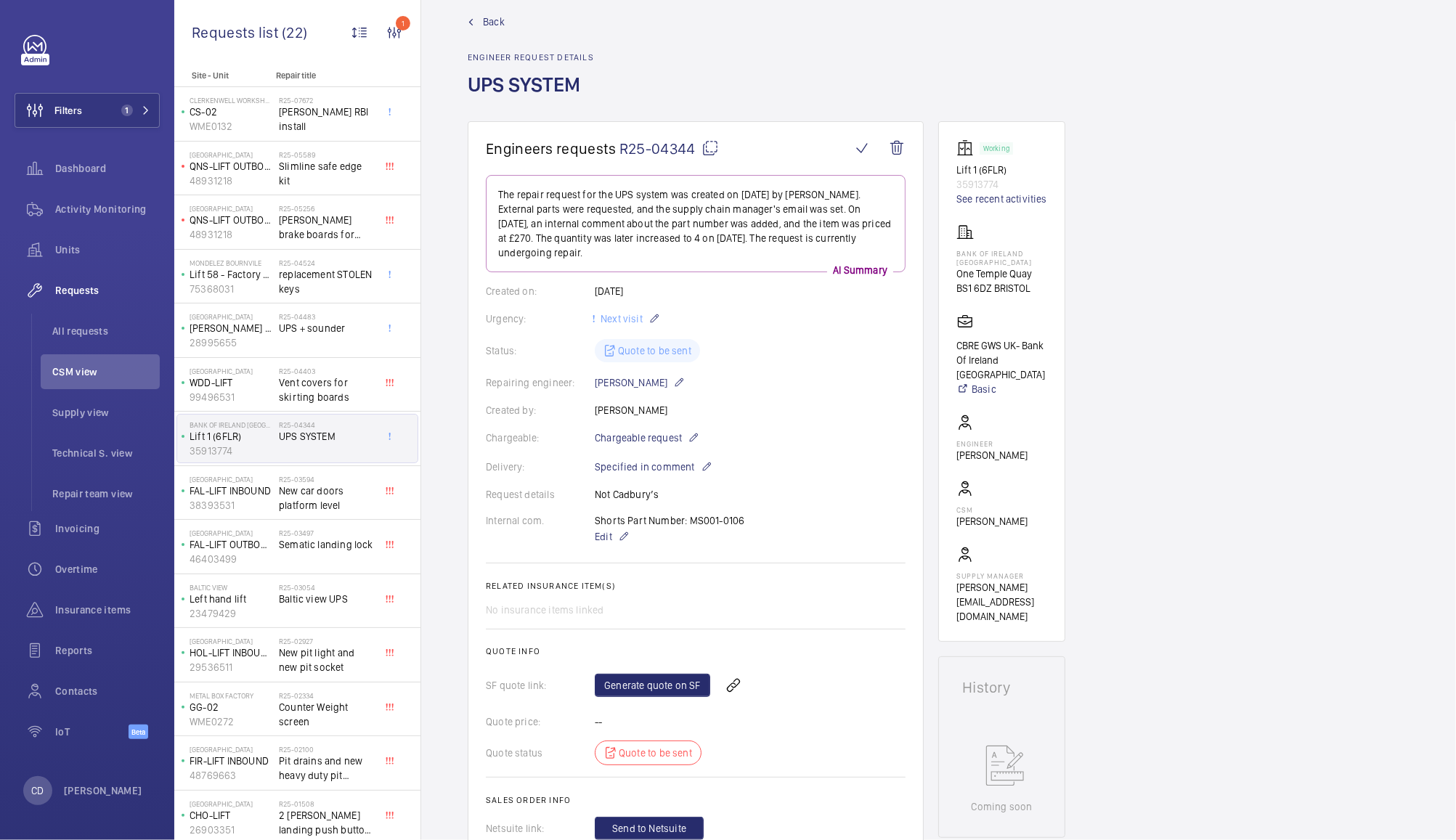
scroll to position [21, 0]
click at [1016, 198] on link "See recent activities" at bounding box center [1001, 198] width 91 height 15
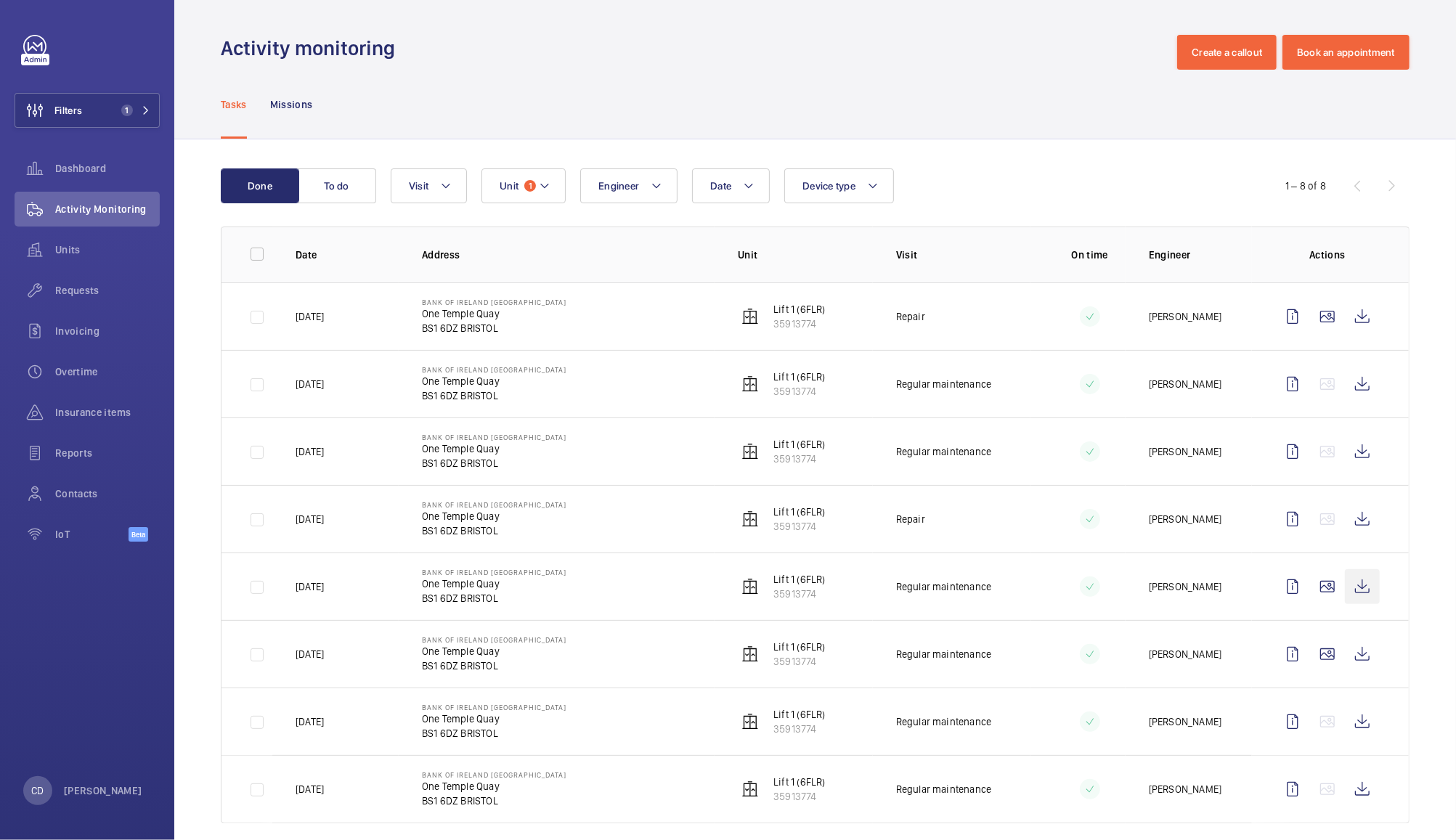
click at [1347, 587] on wm-front-icon-button at bounding box center [1361, 586] width 35 height 35
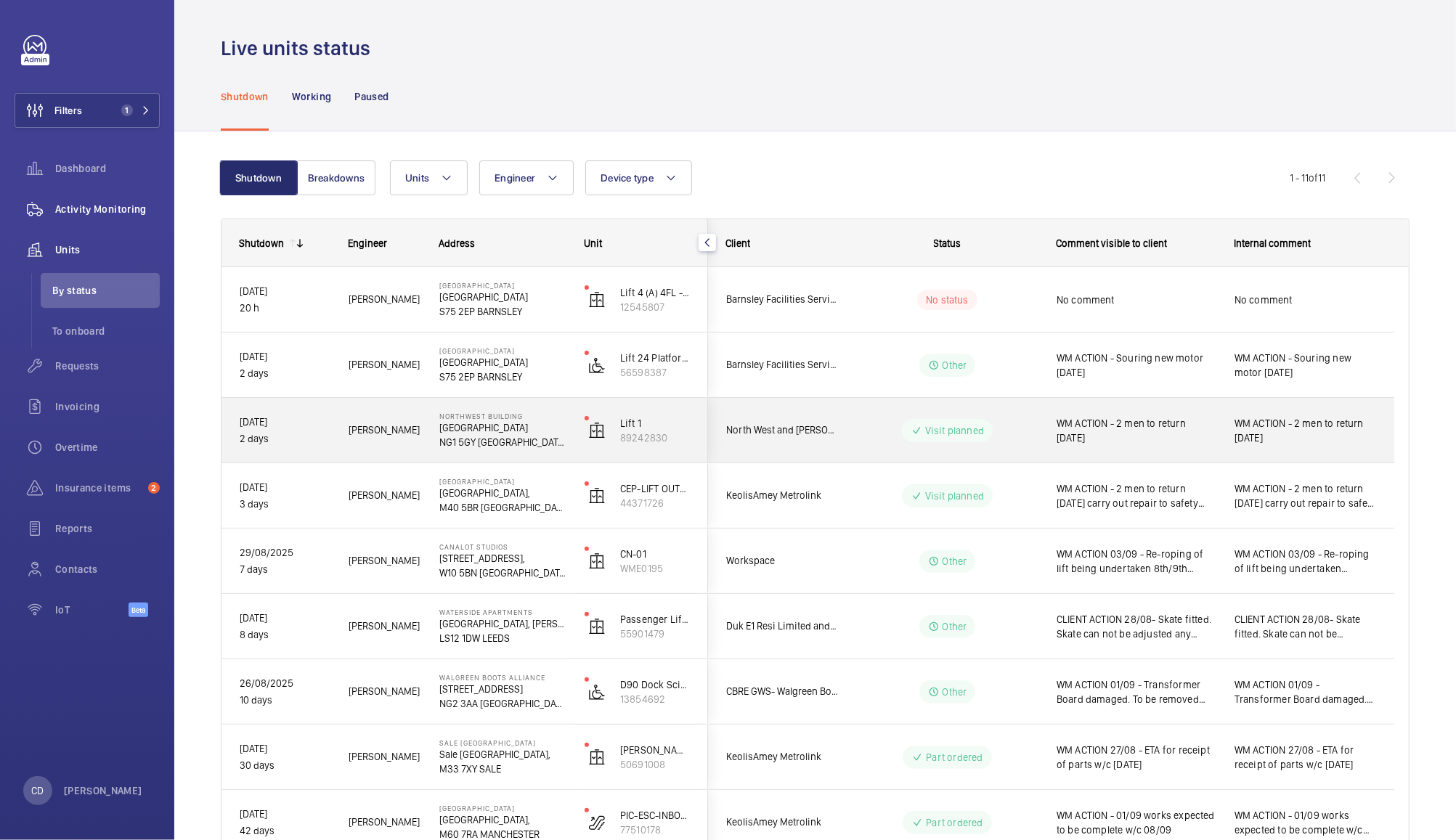
click at [112, 202] on span "Activity Monitoring" at bounding box center [107, 209] width 105 height 15
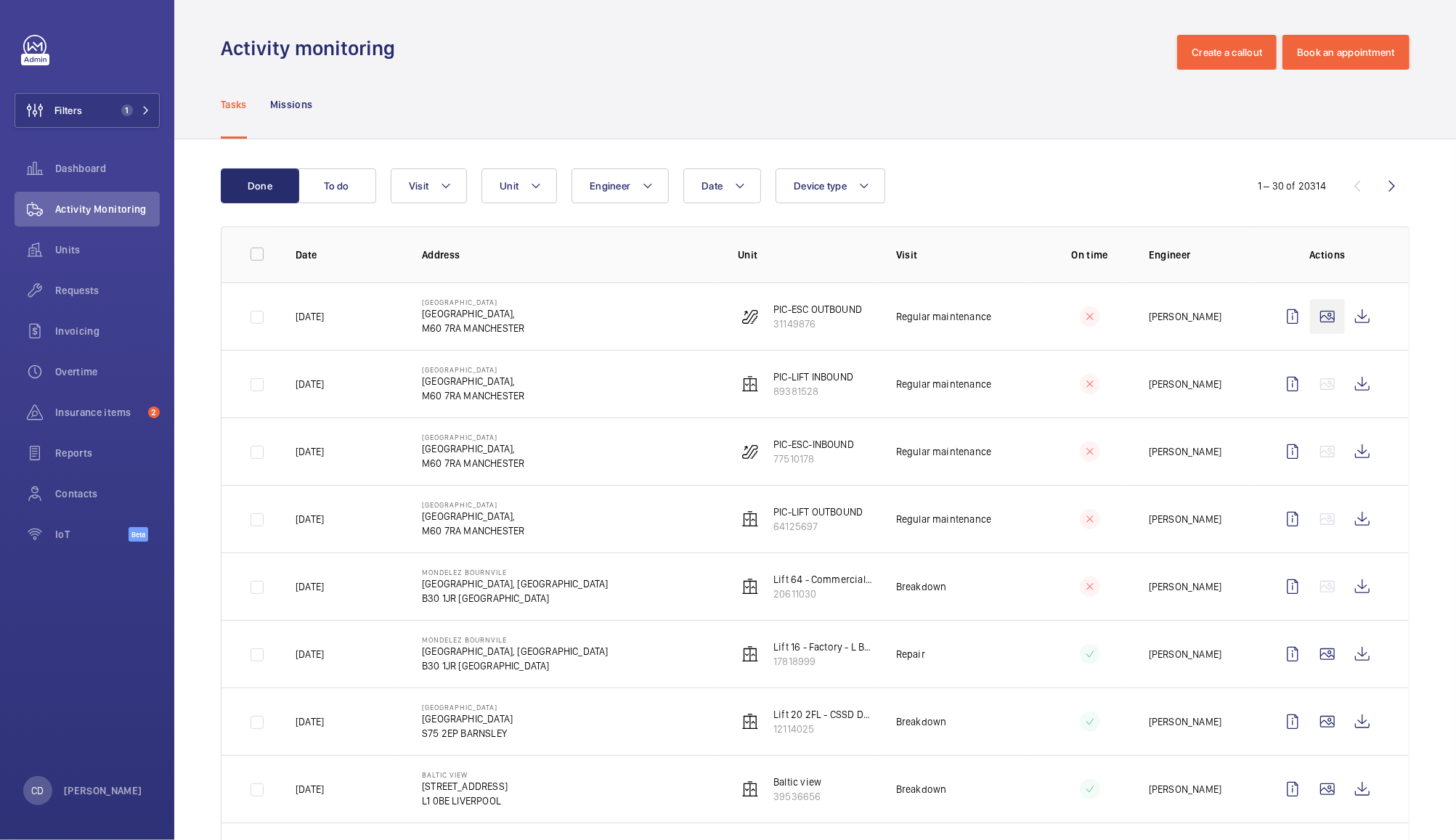
click at [1310, 316] on wm-front-icon-button at bounding box center [1326, 316] width 35 height 35
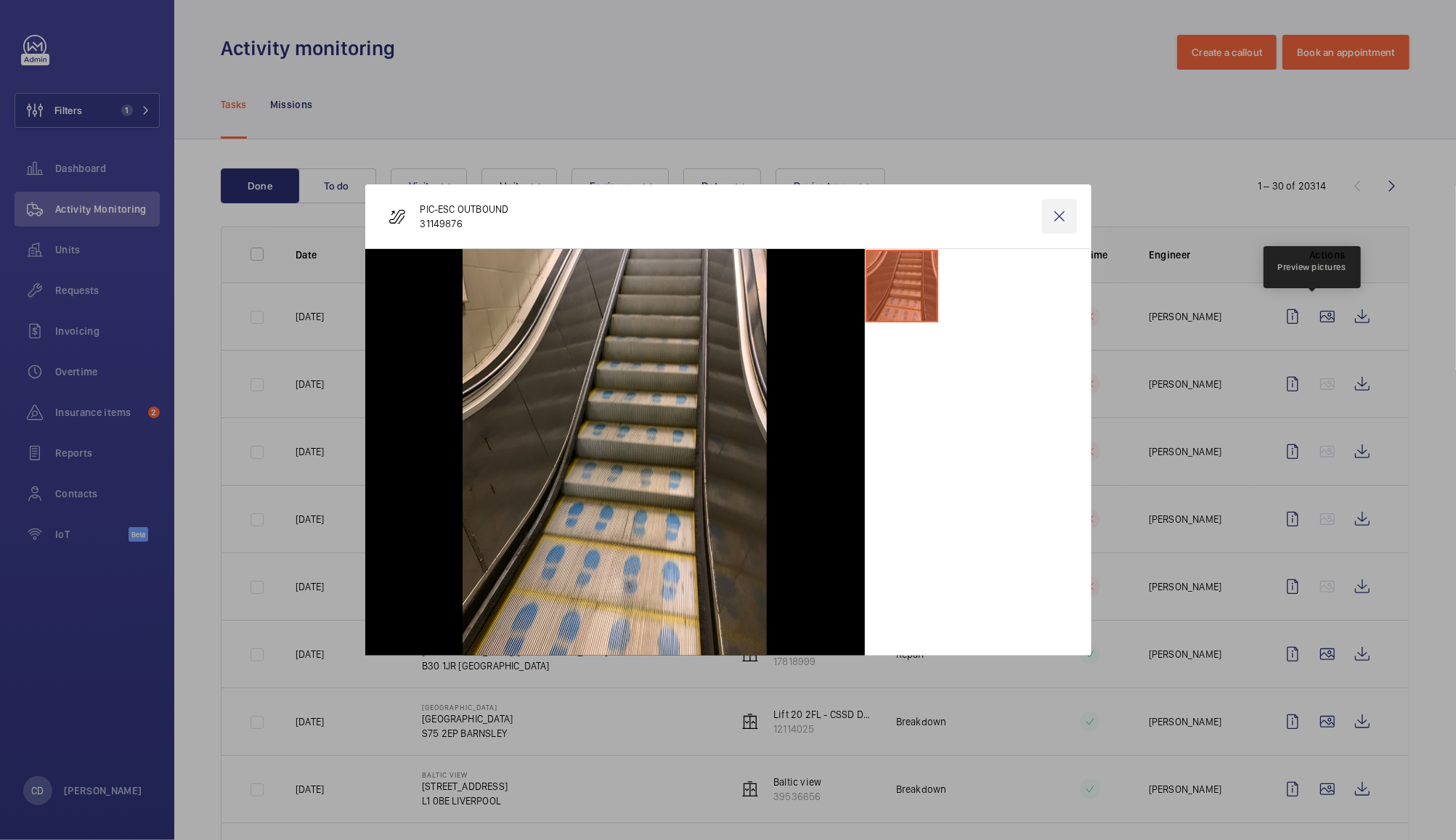
click at [1054, 226] on wm-front-icon-button at bounding box center [1058, 216] width 35 height 35
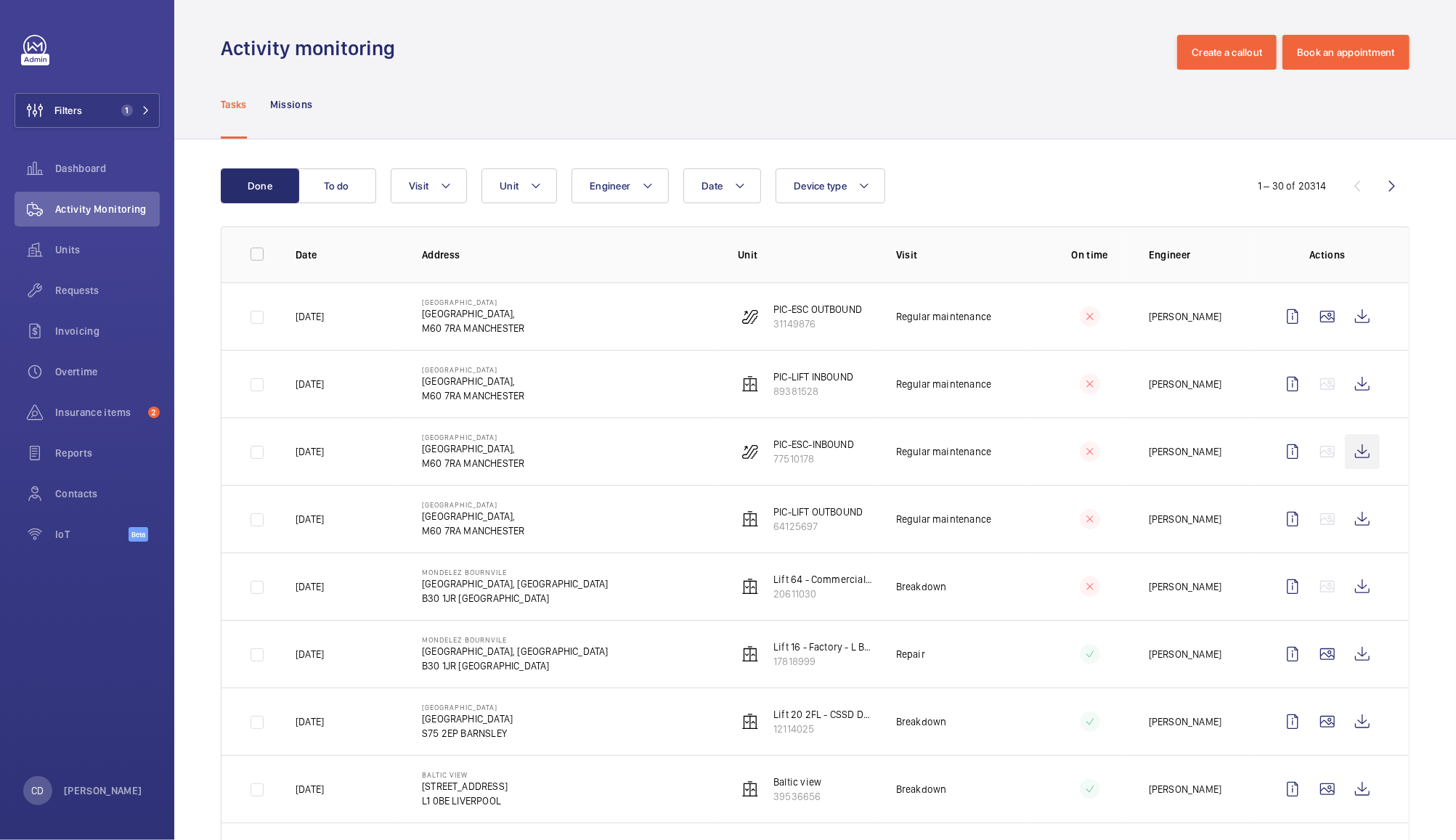
click at [1345, 455] on wm-front-icon-button at bounding box center [1361, 451] width 35 height 35
click at [511, 185] on span "Unit" at bounding box center [508, 186] width 19 height 12
type input "ce-09"
click at [622, 330] on label "CE-09 , WME0211" at bounding box center [608, 319] width 251 height 35
click at [527, 330] on input "CE-09 , WME0211" at bounding box center [512, 319] width 29 height 29
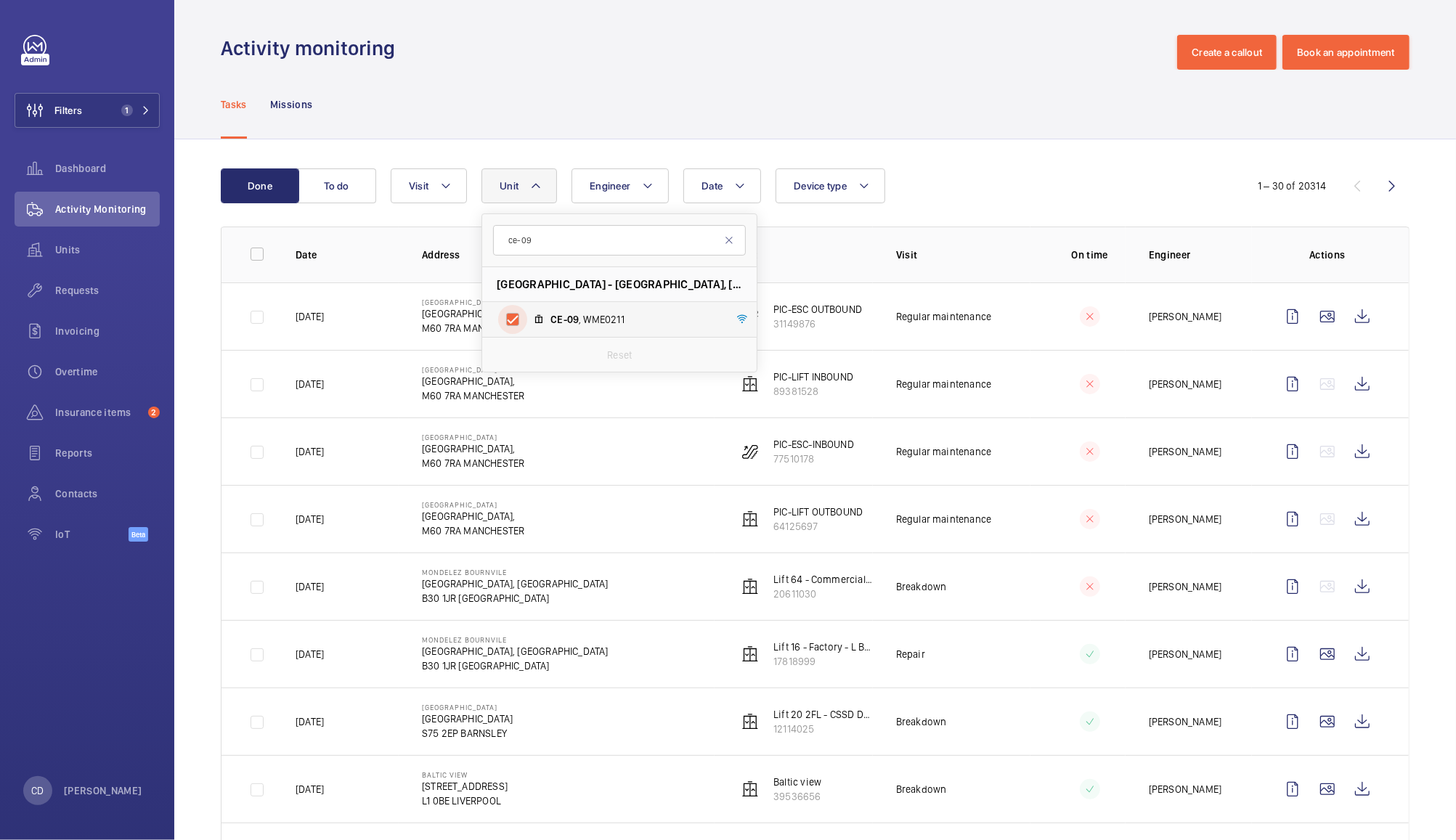
checkbox input "true"
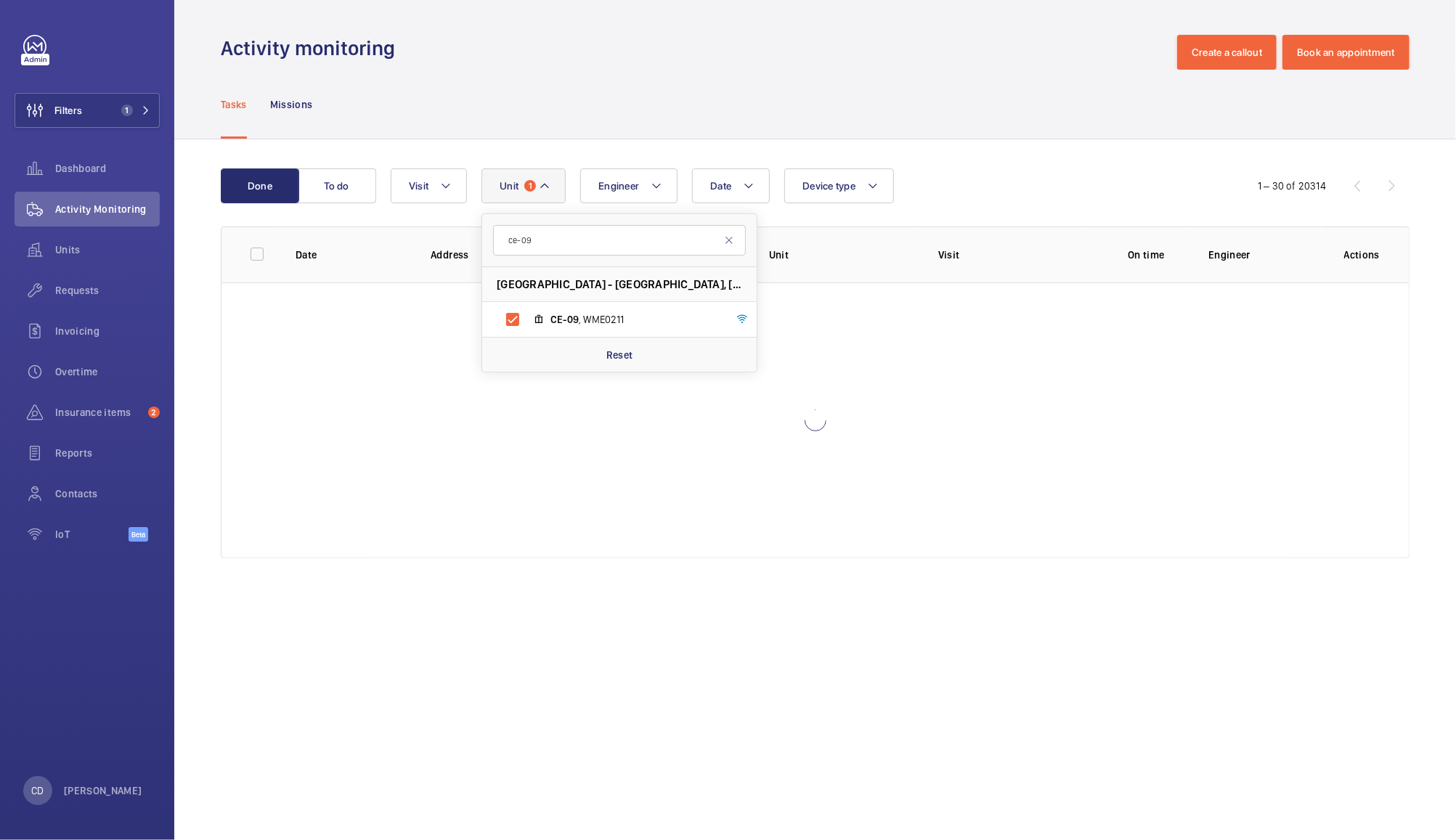
click at [933, 76] on div "Tasks Missions" at bounding box center [814, 104] width 1189 height 69
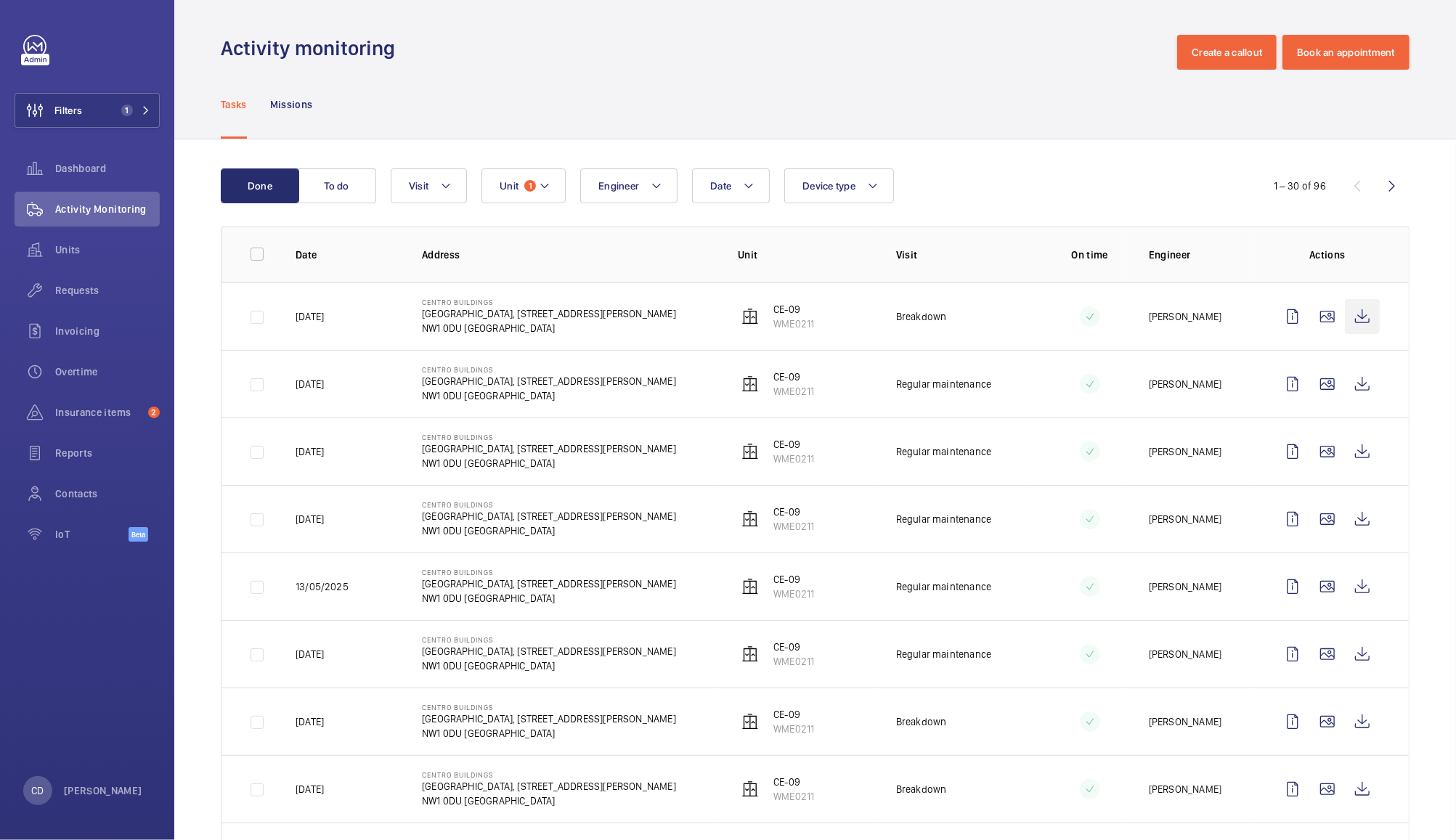
click at [1344, 318] on wm-front-icon-button at bounding box center [1361, 316] width 35 height 35
click at [1312, 651] on wm-front-icon-button at bounding box center [1326, 654] width 35 height 35
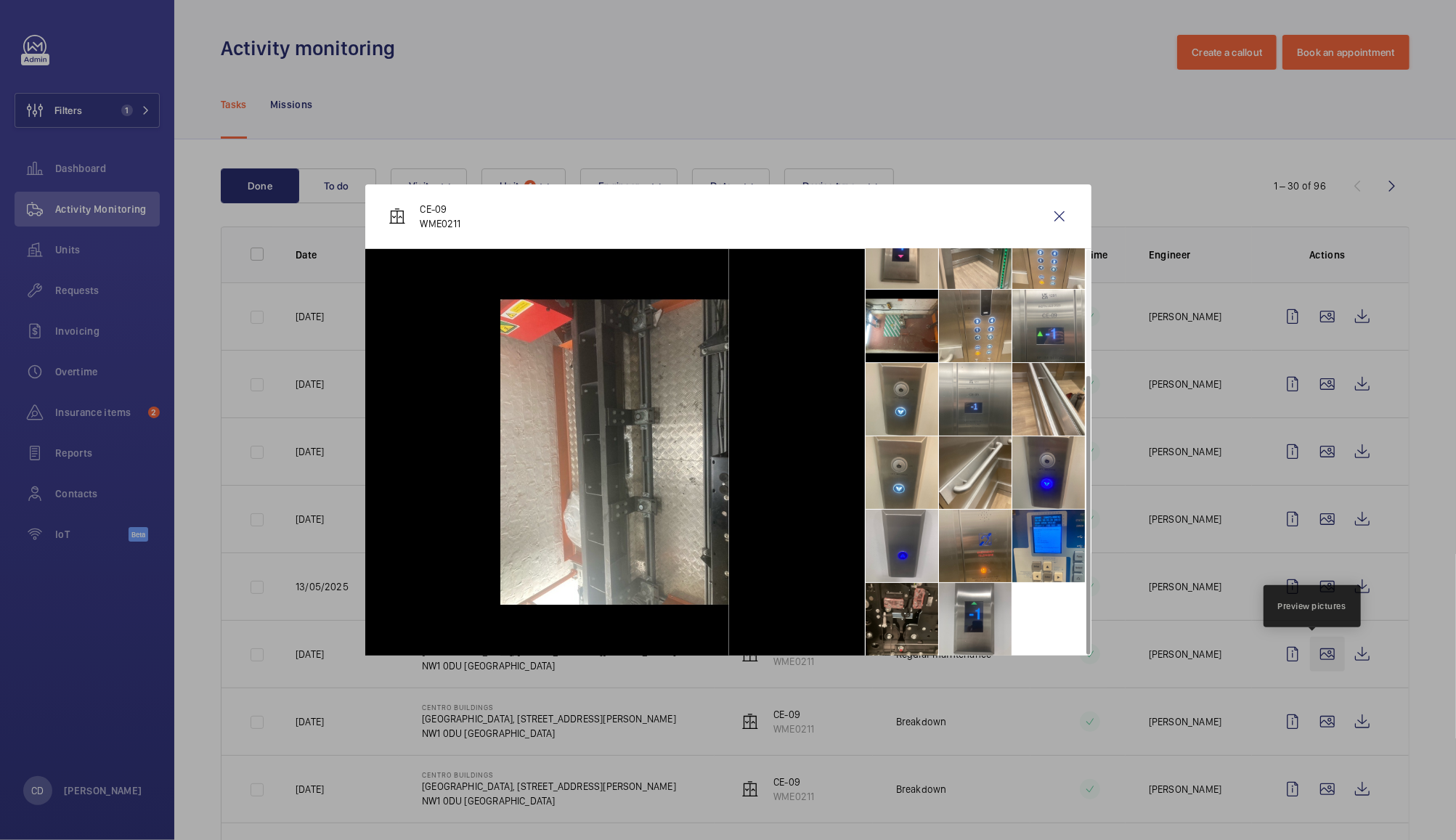
scroll to position [180, 0]
click at [1413, 588] on div at bounding box center [728, 420] width 1456 height 840
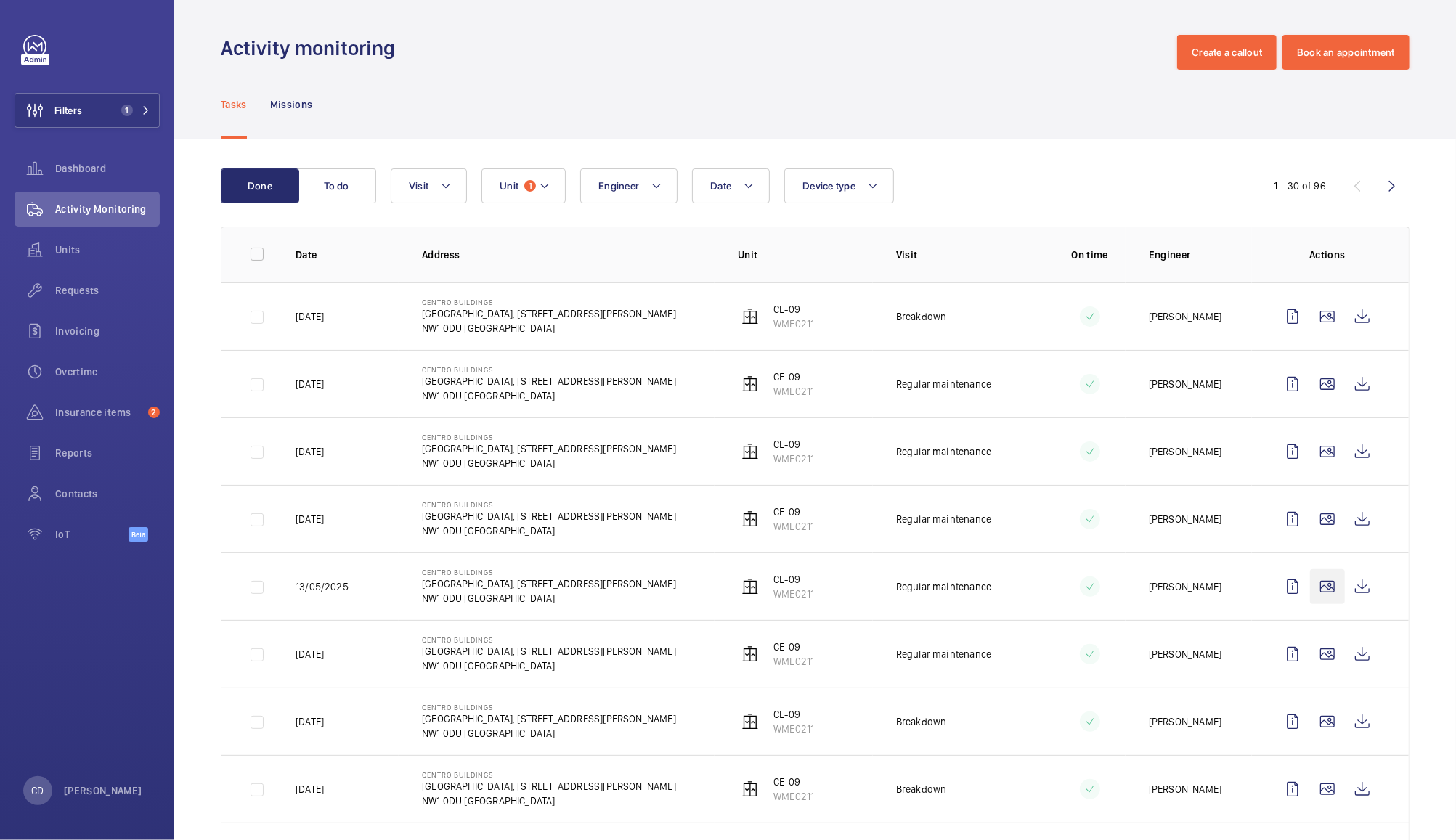
click at [1310, 598] on wm-front-icon-button at bounding box center [1326, 586] width 35 height 35
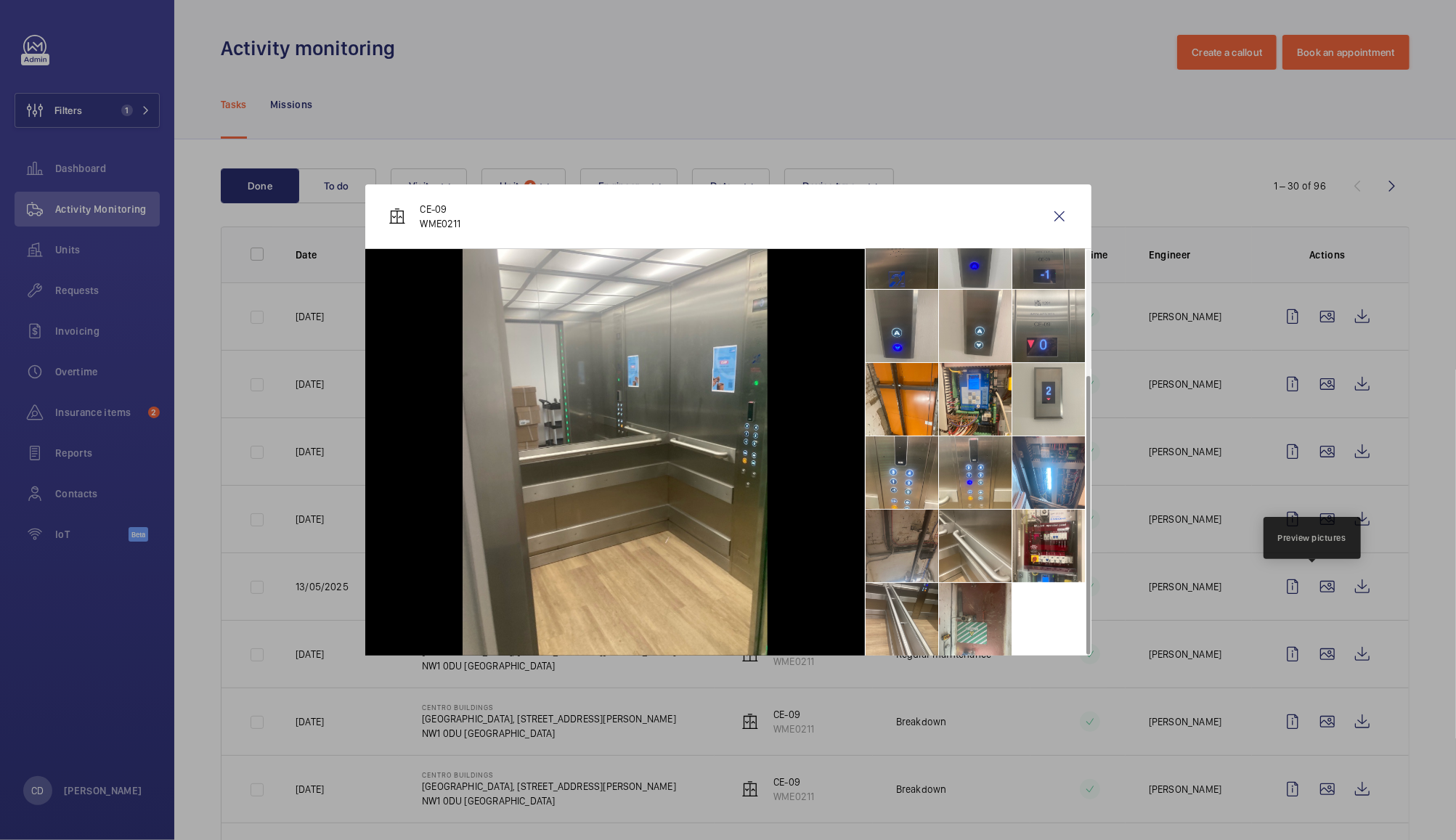
click at [898, 546] on li at bounding box center [901, 545] width 73 height 73
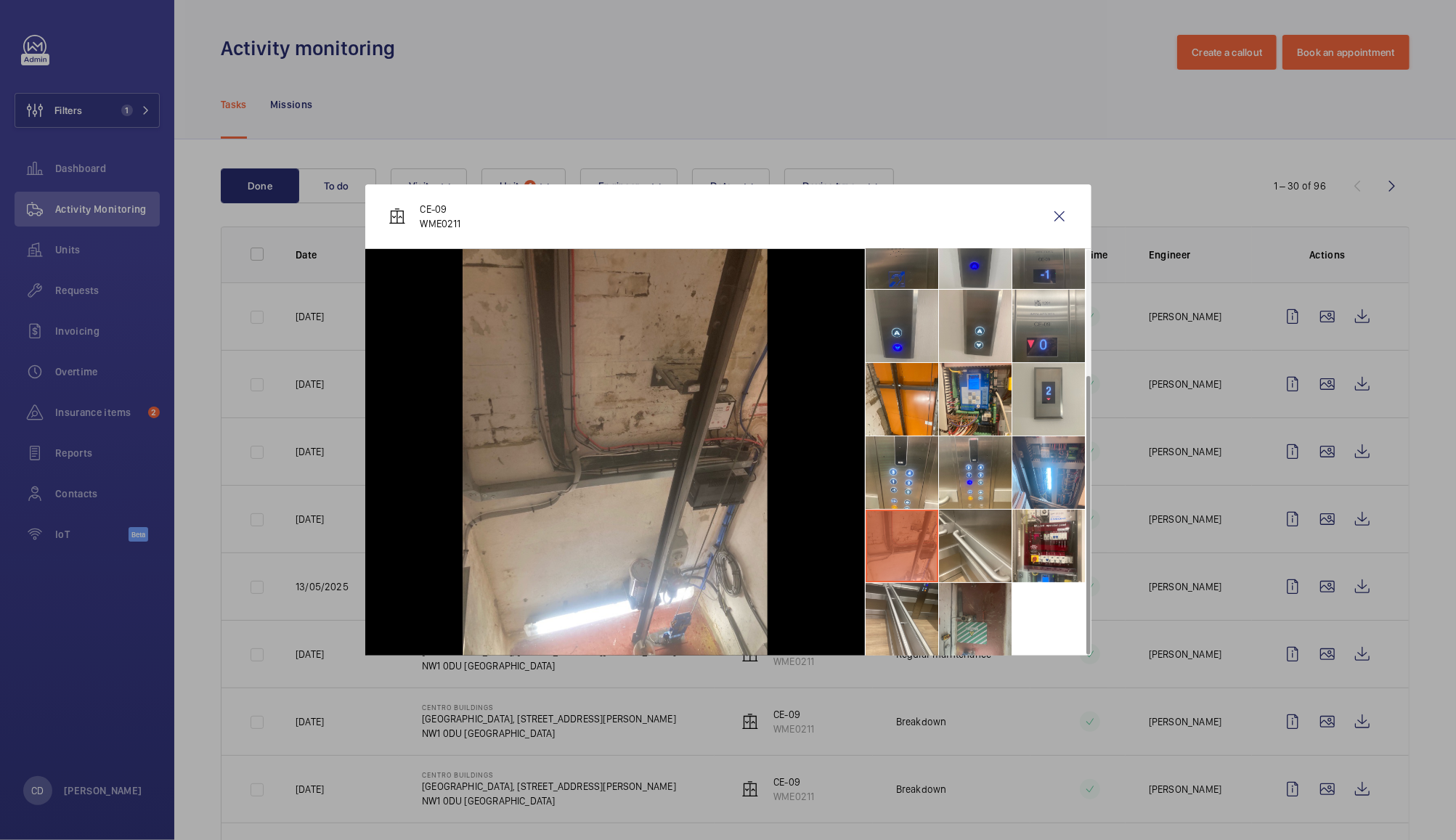
click at [973, 632] on li at bounding box center [975, 619] width 73 height 73
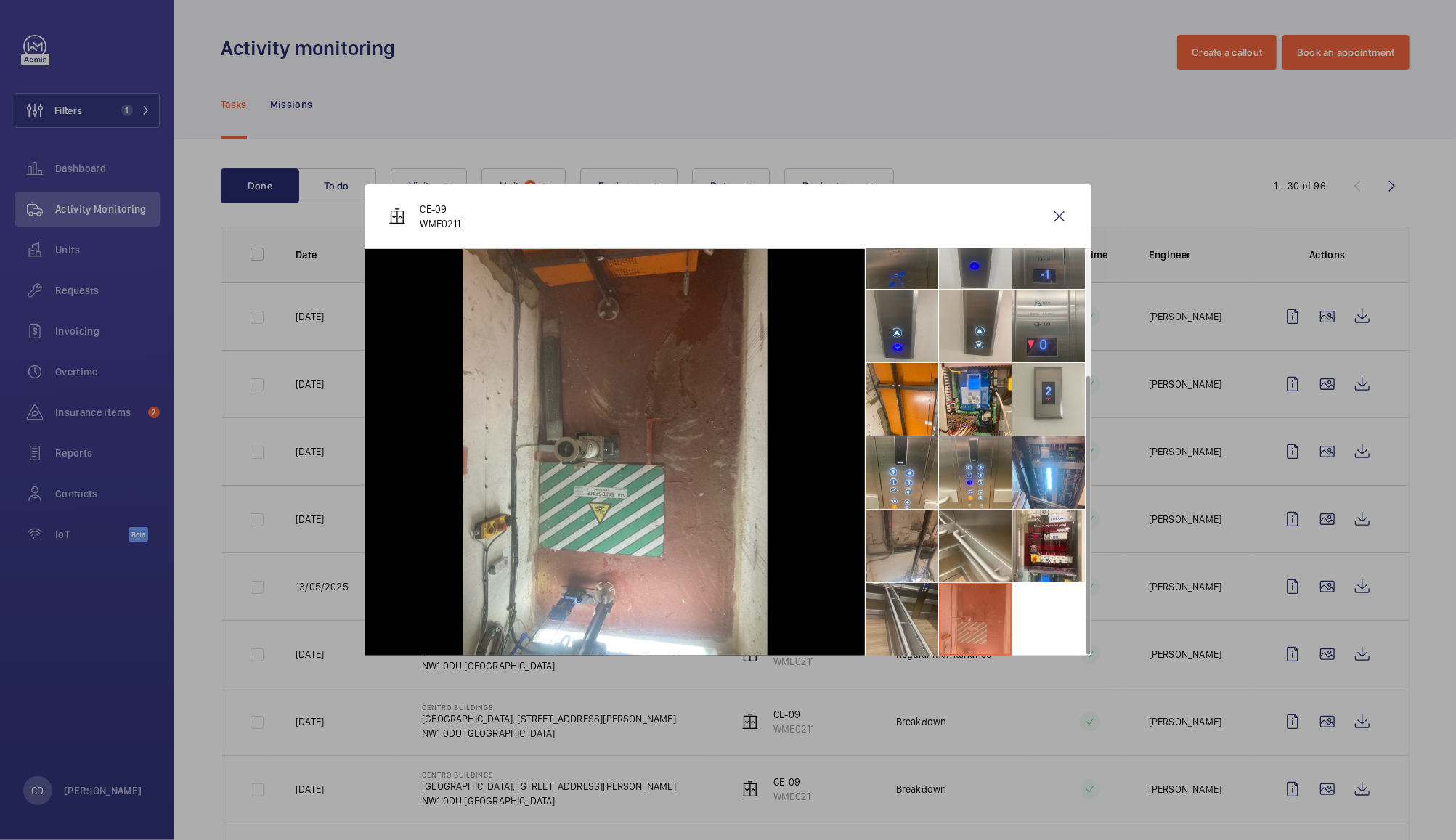
click at [906, 641] on li at bounding box center [901, 619] width 73 height 73
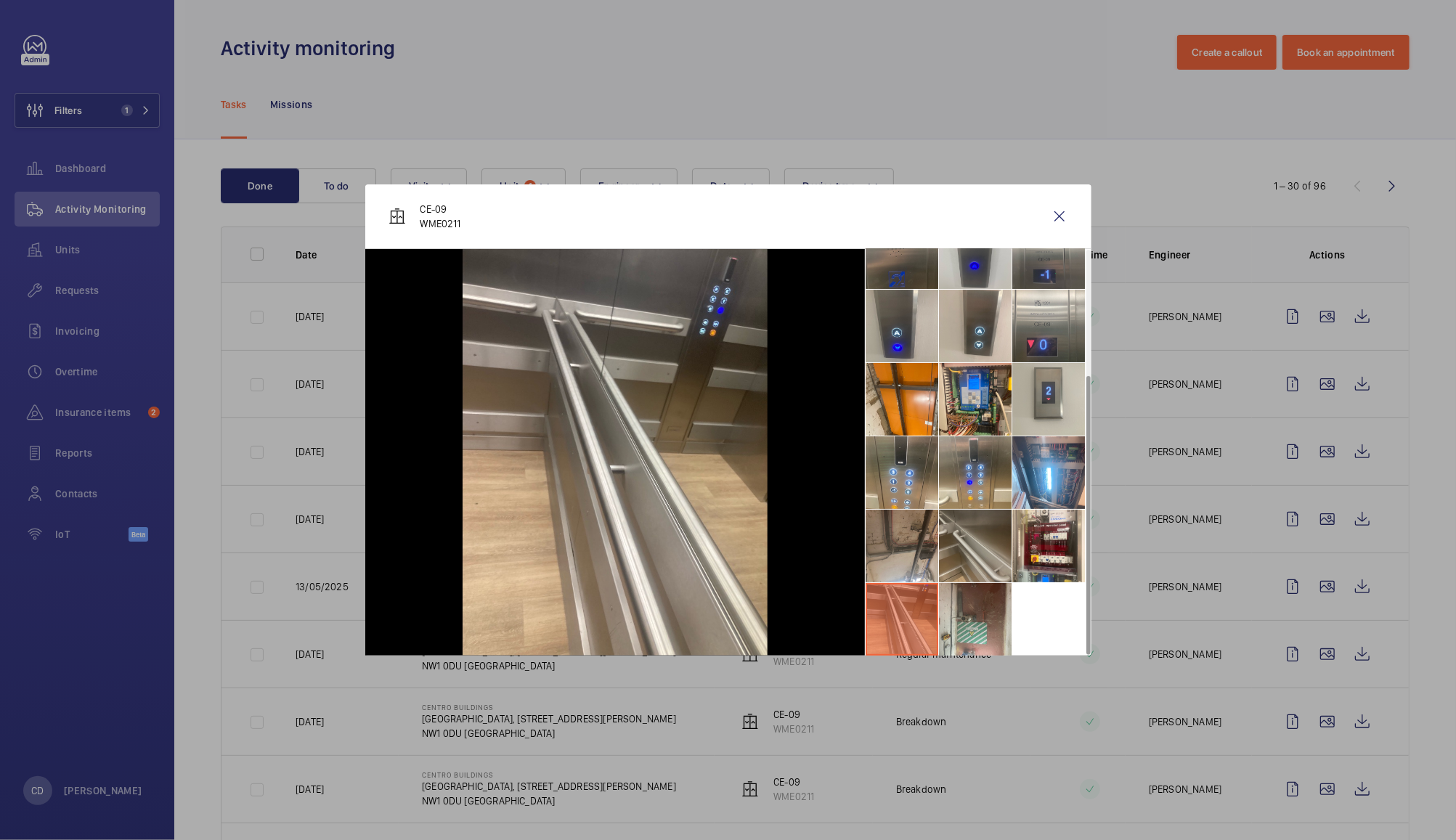
click at [972, 574] on li at bounding box center [975, 545] width 73 height 73
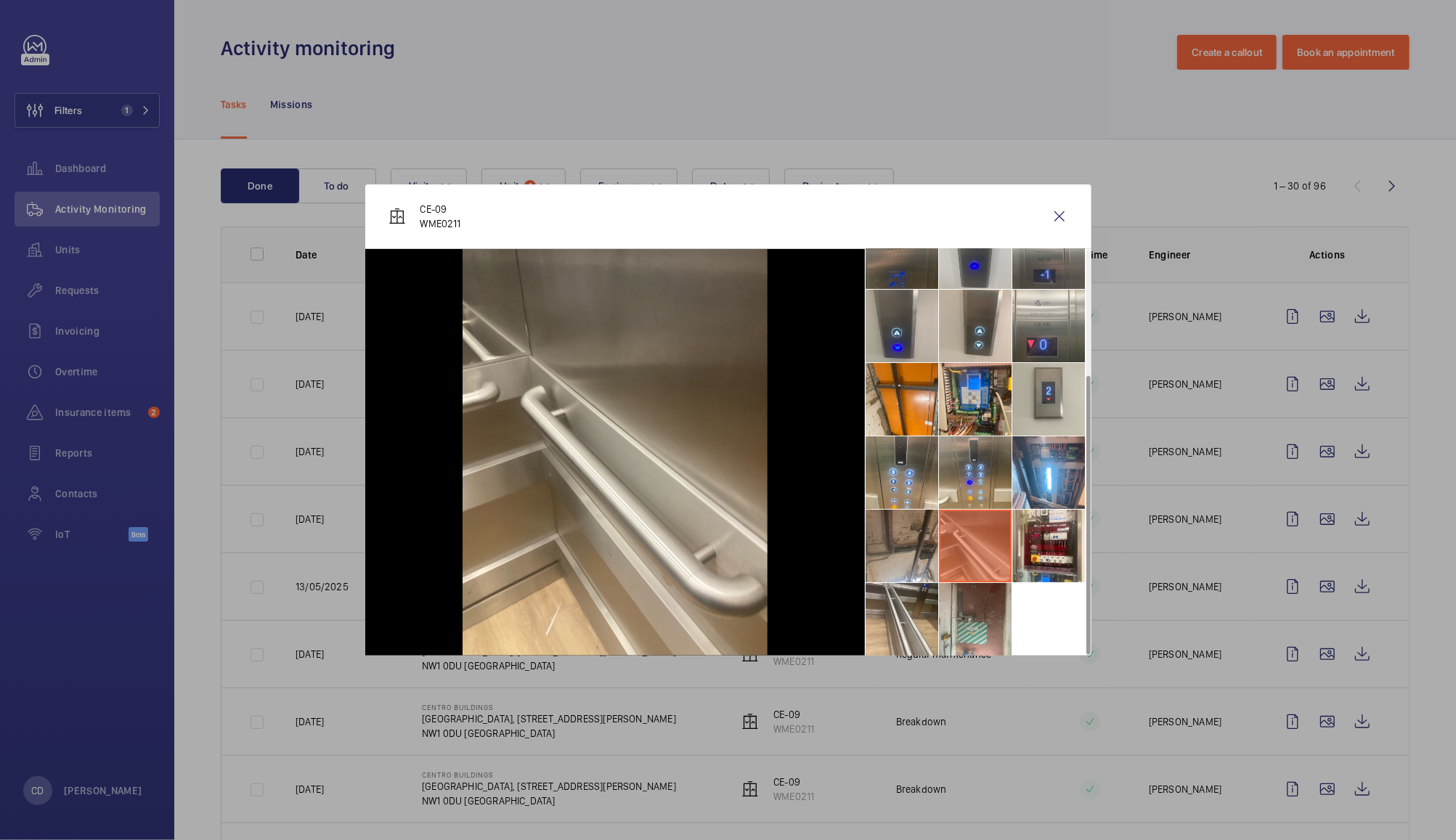
click at [1351, 643] on div at bounding box center [728, 420] width 1456 height 840
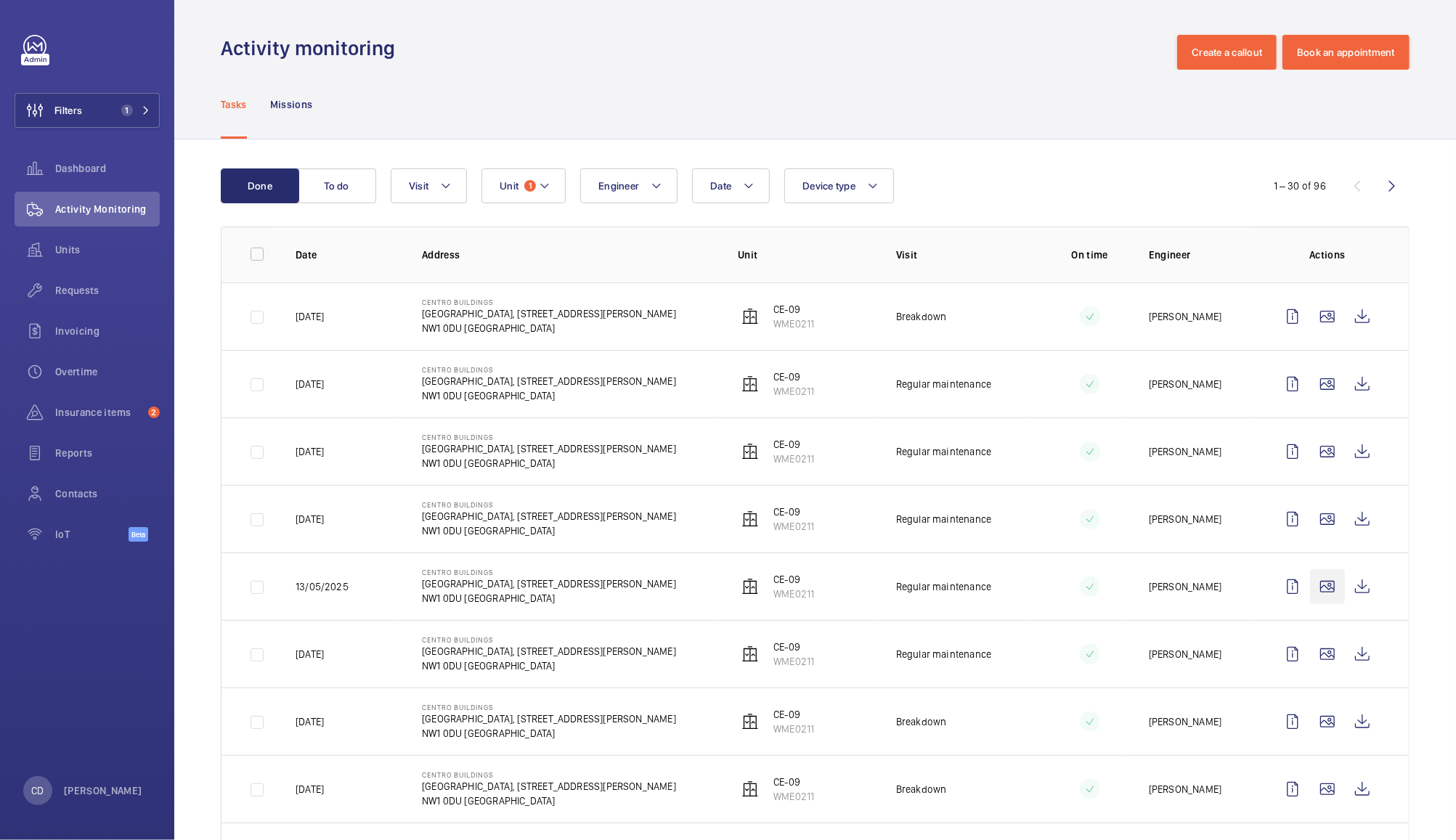
click at [1310, 593] on wm-front-icon-button at bounding box center [1326, 586] width 35 height 35
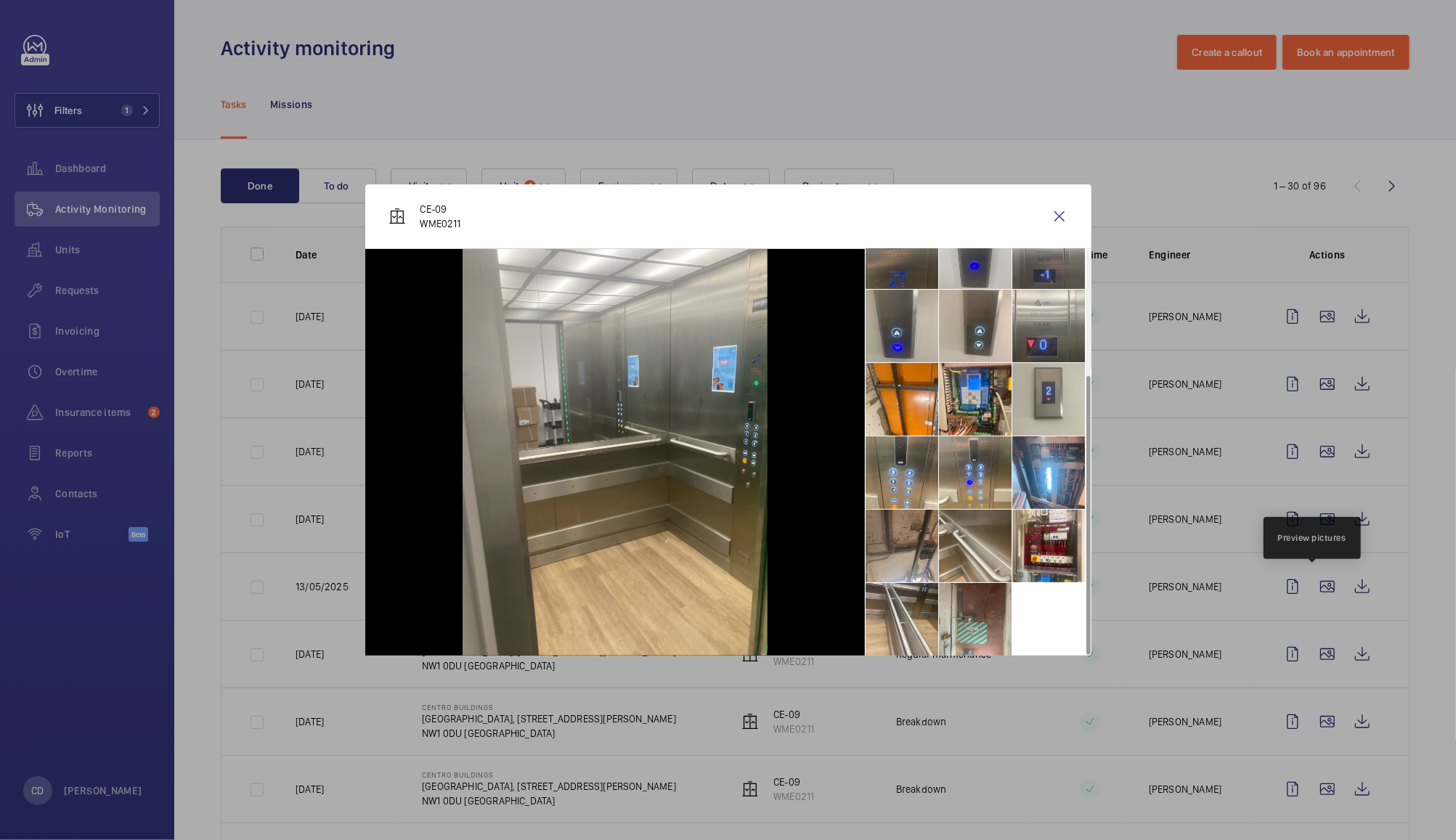
click at [1314, 598] on div at bounding box center [728, 420] width 1456 height 840
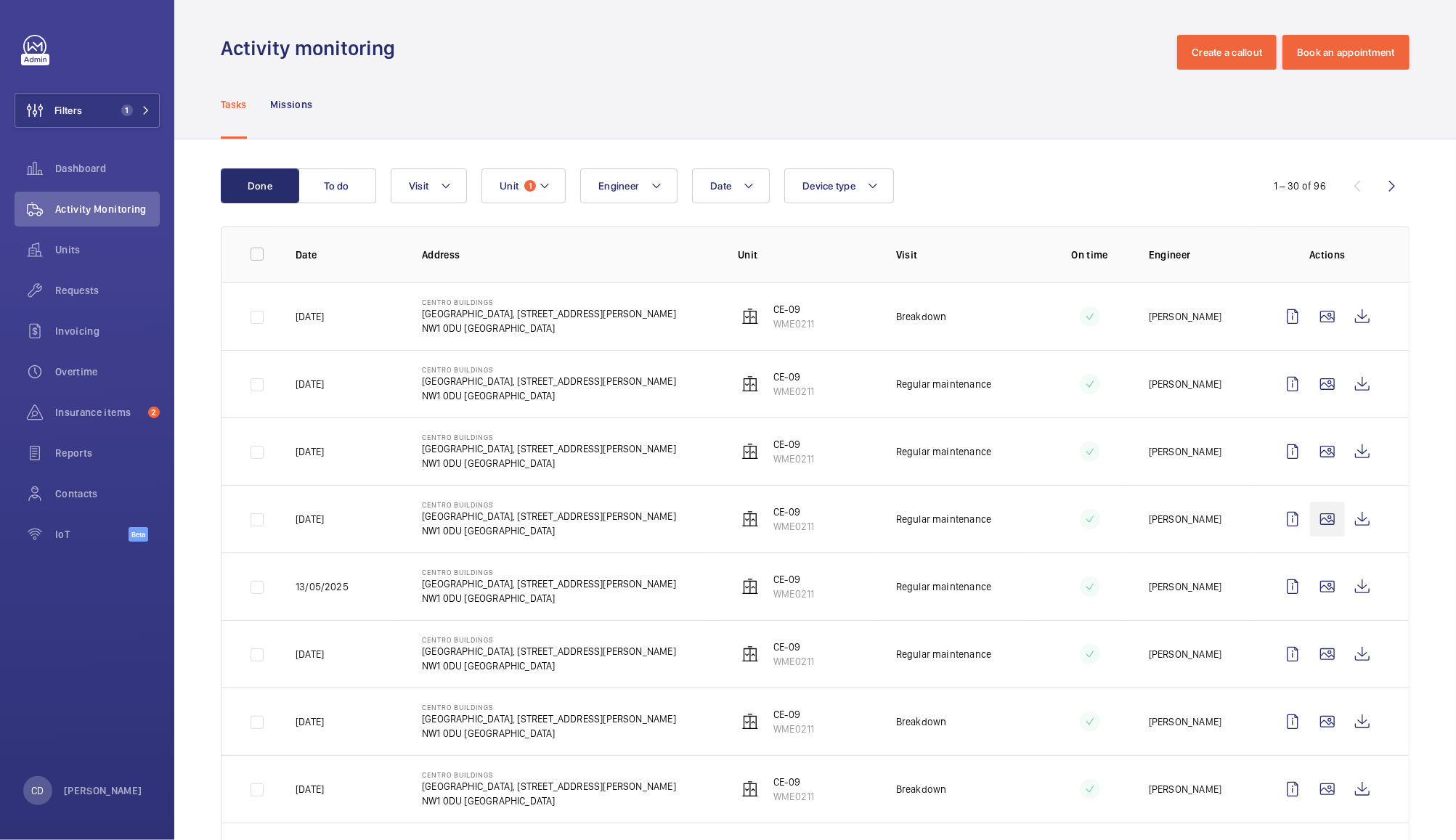
click at [1310, 520] on wm-front-icon-button at bounding box center [1326, 518] width 35 height 35
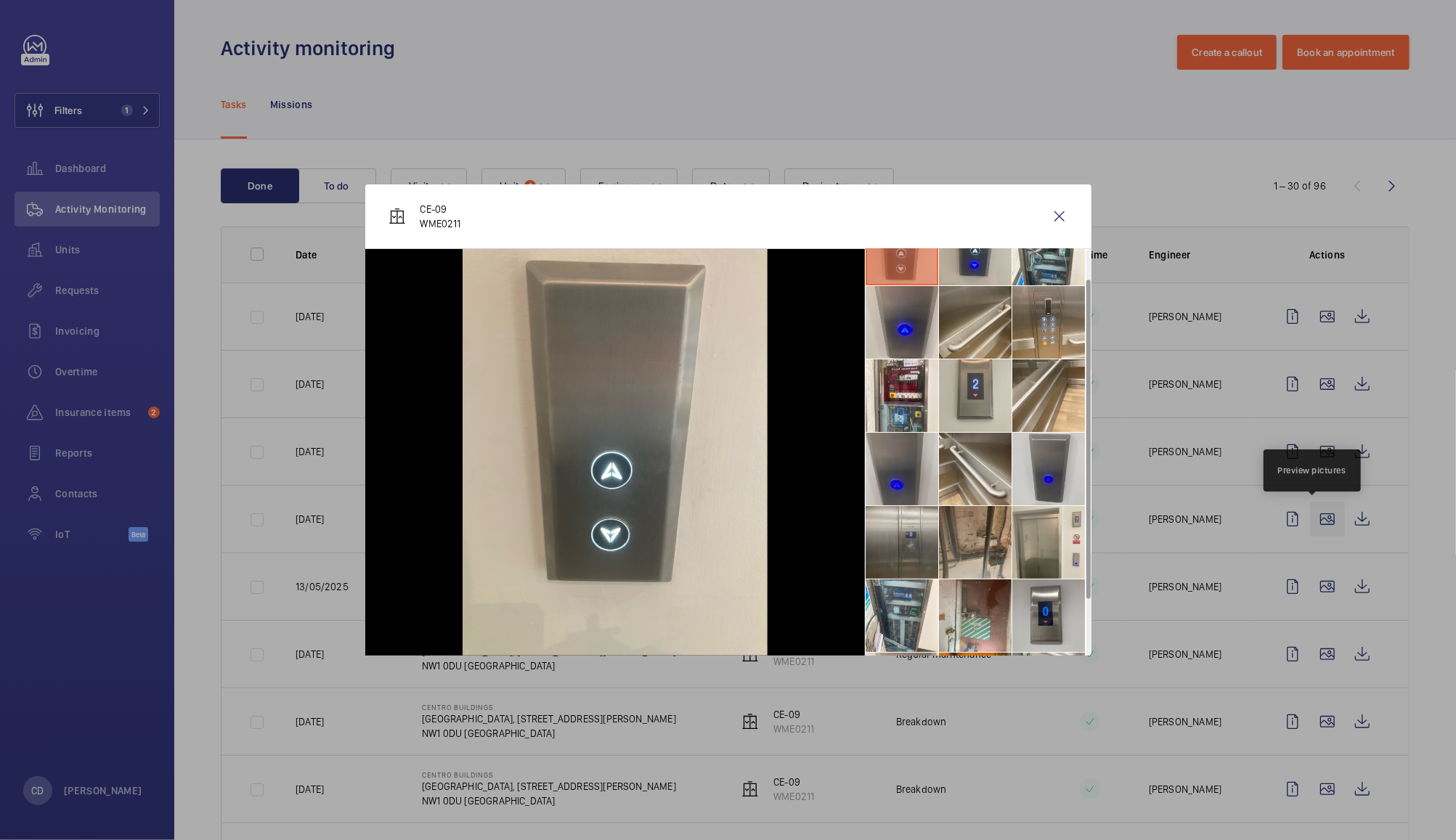
scroll to position [107, 0]
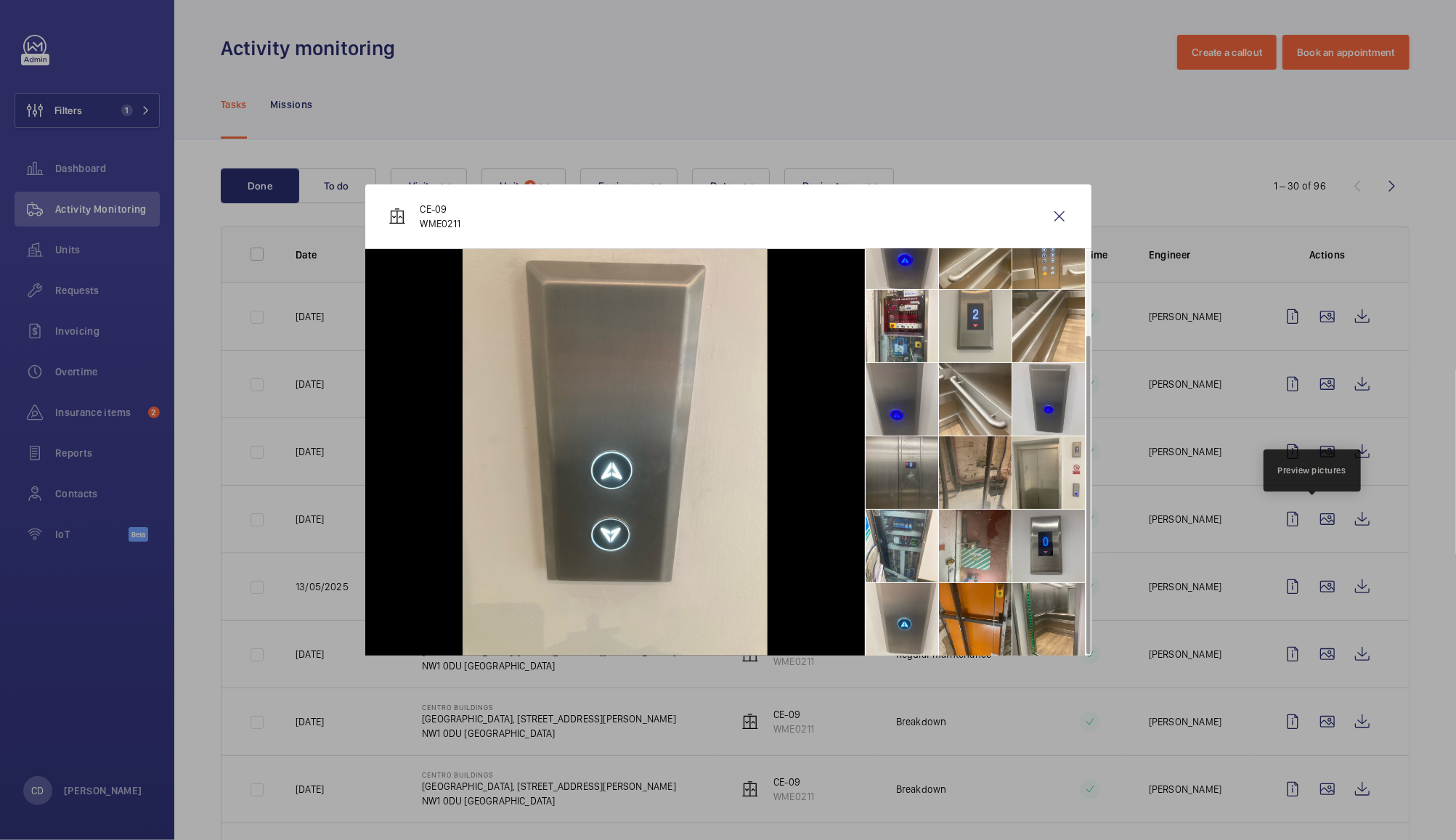
click at [964, 615] on li at bounding box center [975, 619] width 73 height 73
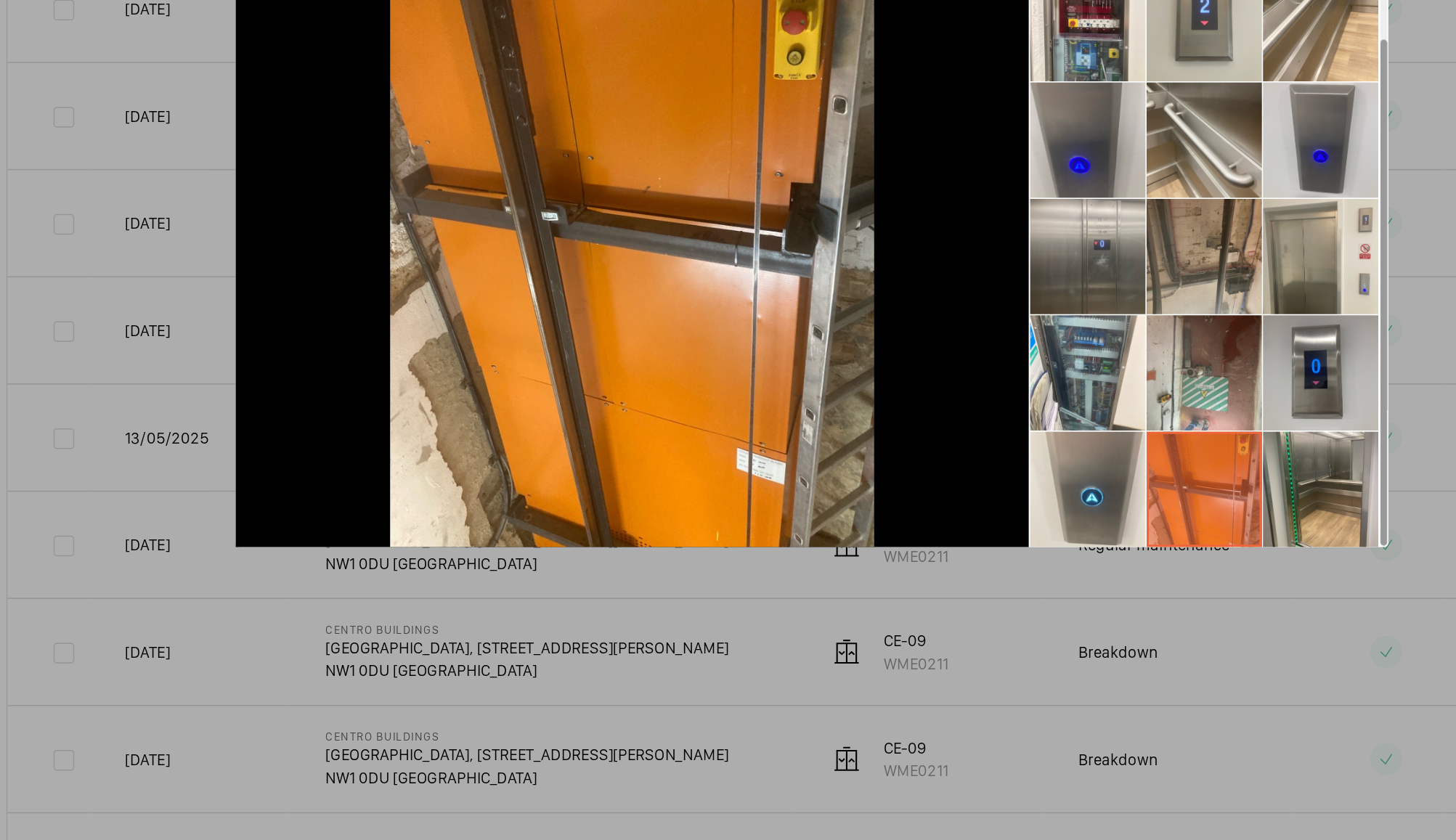
scroll to position [0, 0]
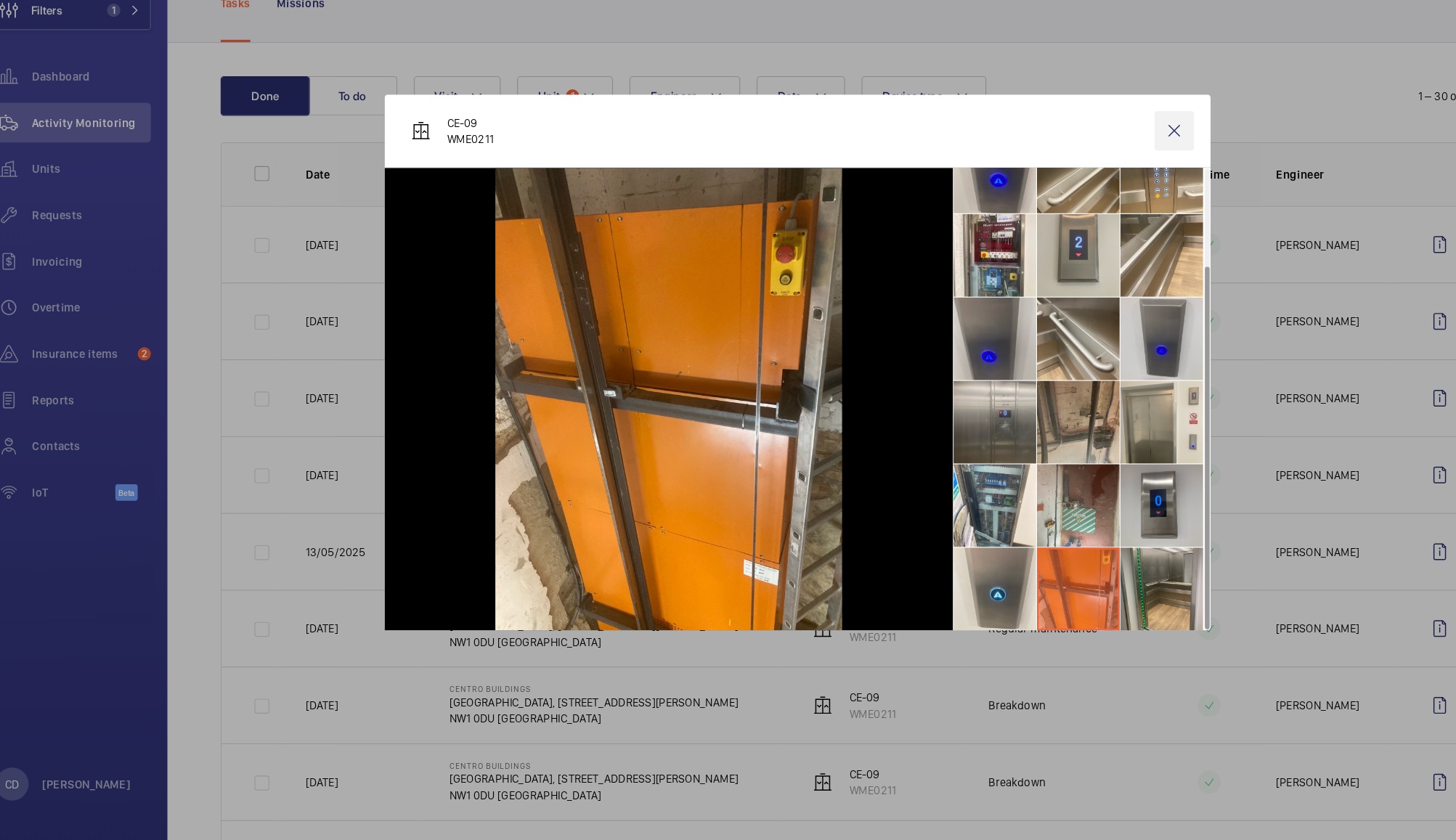
click at [1056, 213] on wm-front-icon-button at bounding box center [1058, 216] width 35 height 35
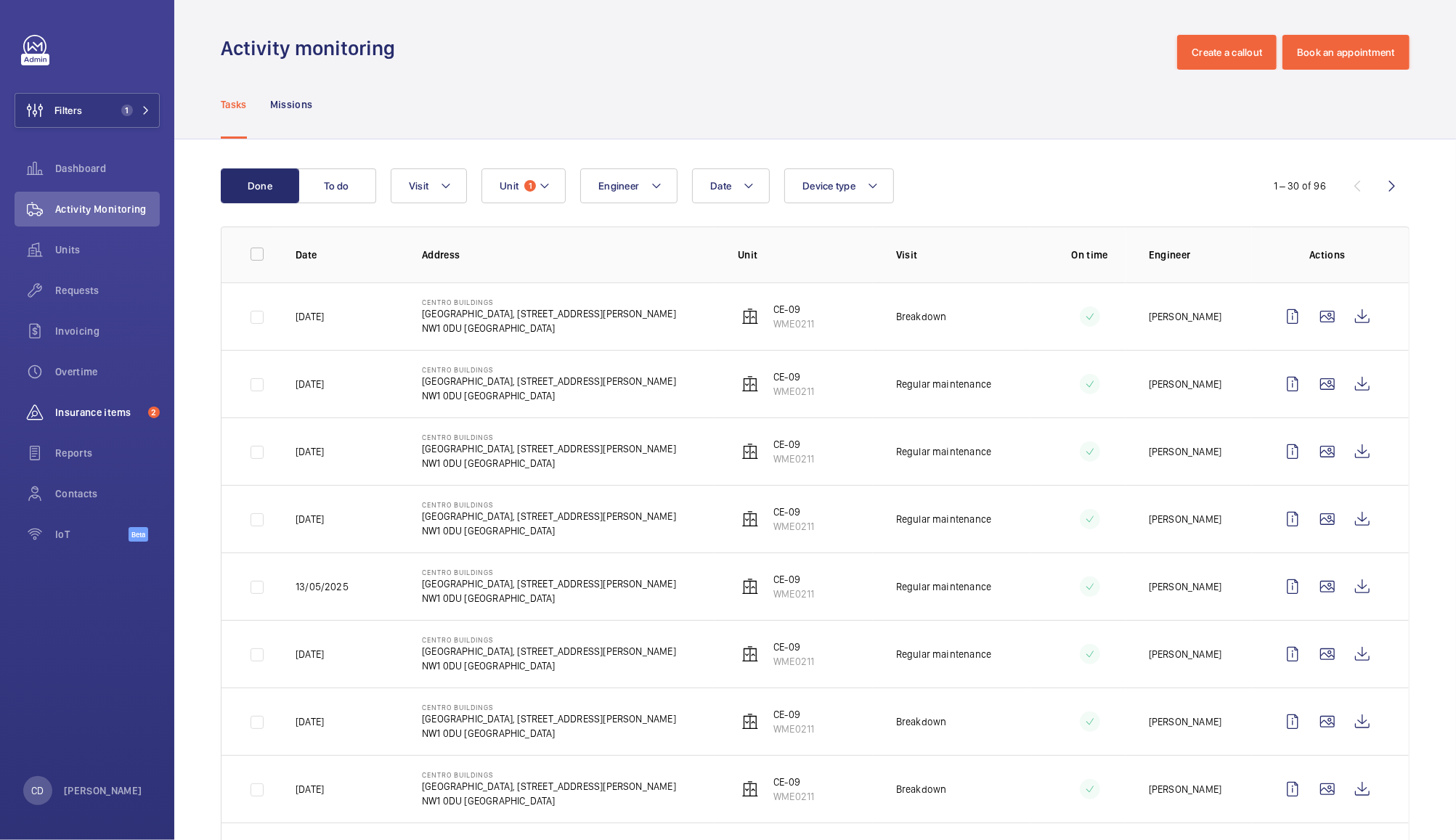
click at [90, 408] on span "Insurance items" at bounding box center [98, 412] width 87 height 15
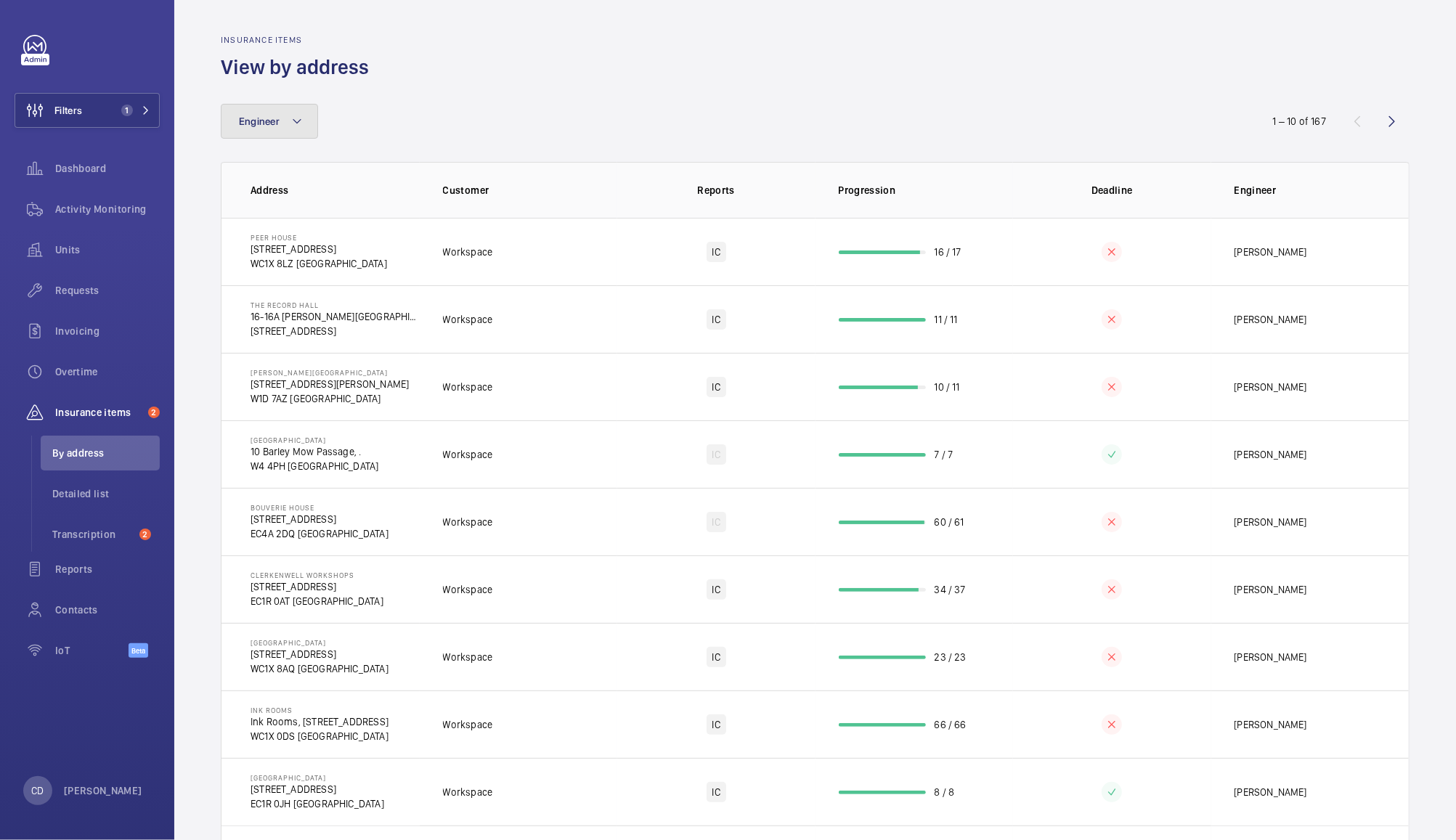
click at [286, 109] on button "Engineer" at bounding box center [269, 121] width 98 height 35
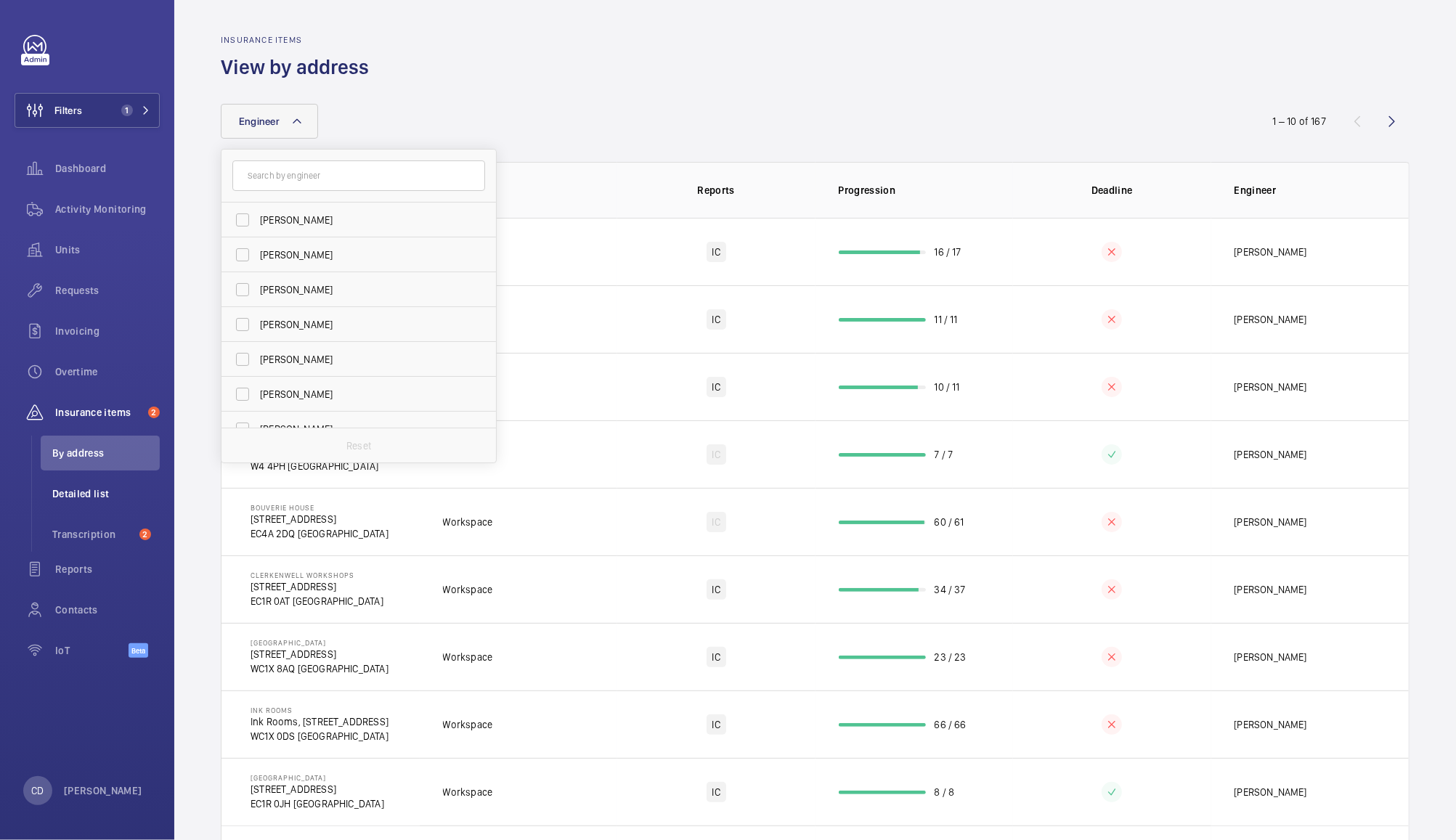
click at [122, 499] on span "Detailed list" at bounding box center [106, 493] width 108 height 15
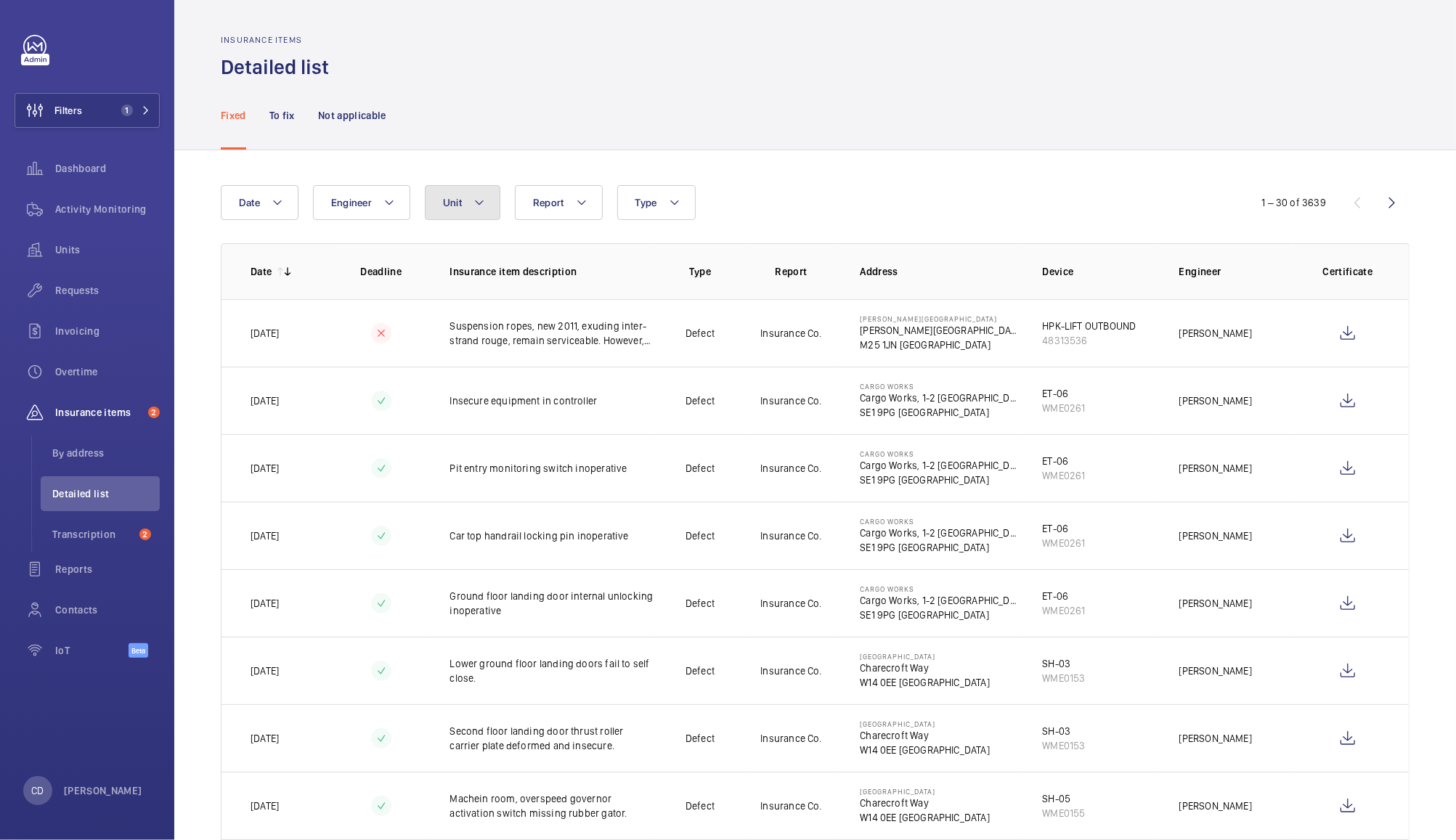
click at [476, 199] on mat-icon at bounding box center [479, 202] width 12 height 17
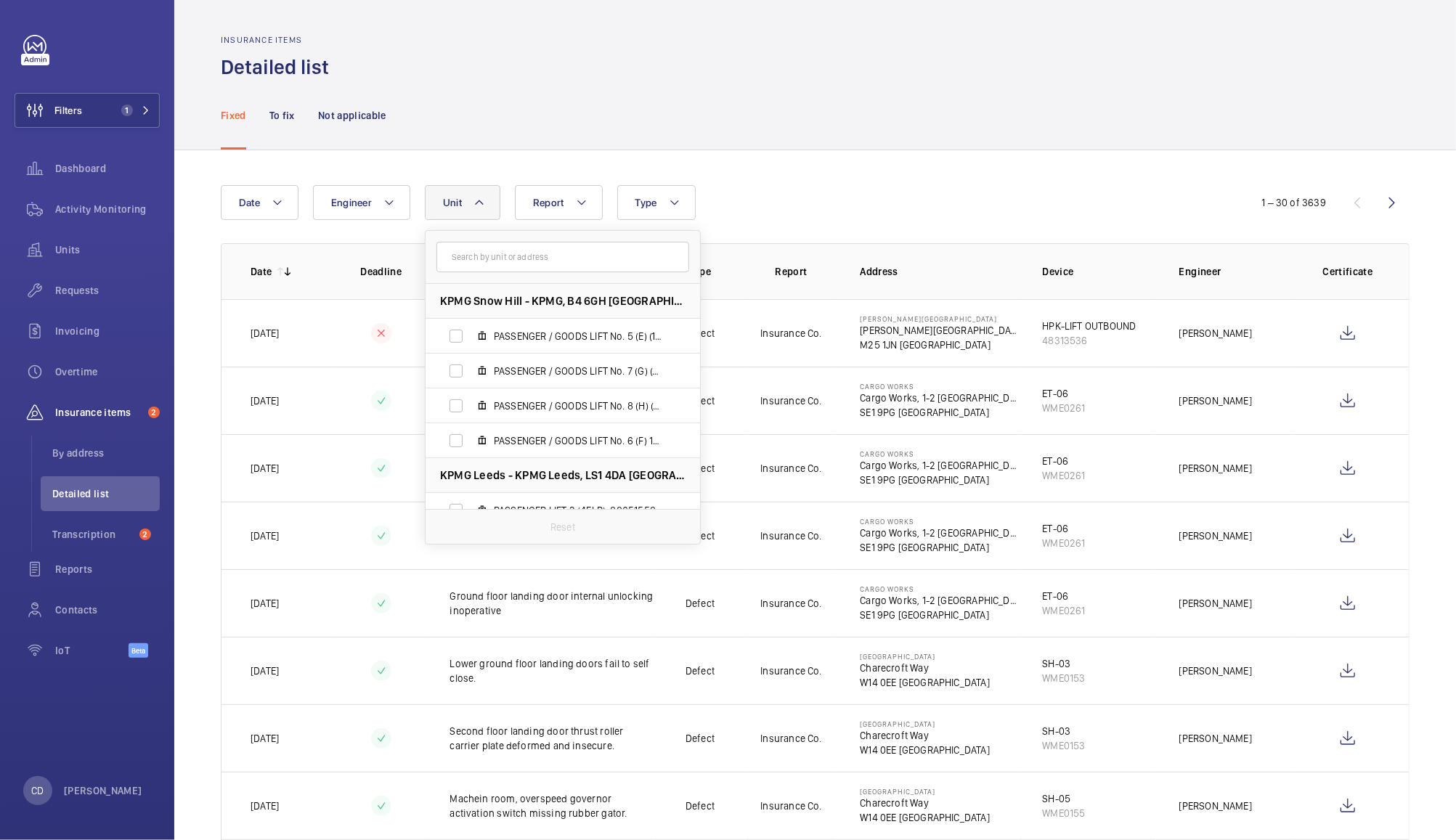
click at [569, 290] on li "KPMG Snow Hill - KPMG, B4 6GH [GEOGRAPHIC_DATA]" at bounding box center [562, 301] width 274 height 35
click at [618, 261] on input "text" at bounding box center [563, 257] width 253 height 31
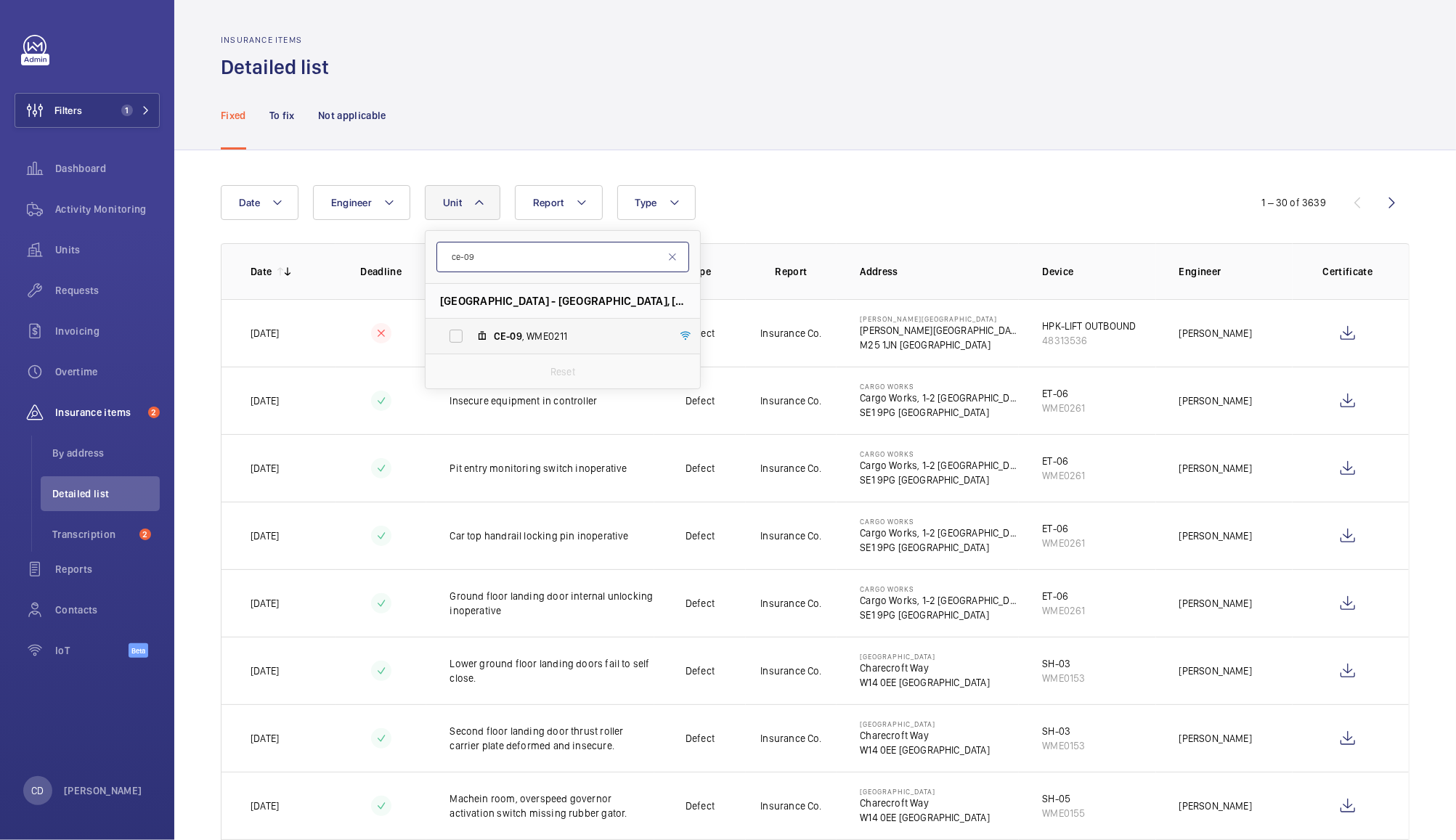
type input "ce-09"
click at [544, 329] on span "CE-09 , WME0211" at bounding box center [577, 336] width 168 height 15
click at [470, 328] on input "CE-09 , WME0211" at bounding box center [455, 336] width 29 height 29
checkbox input "true"
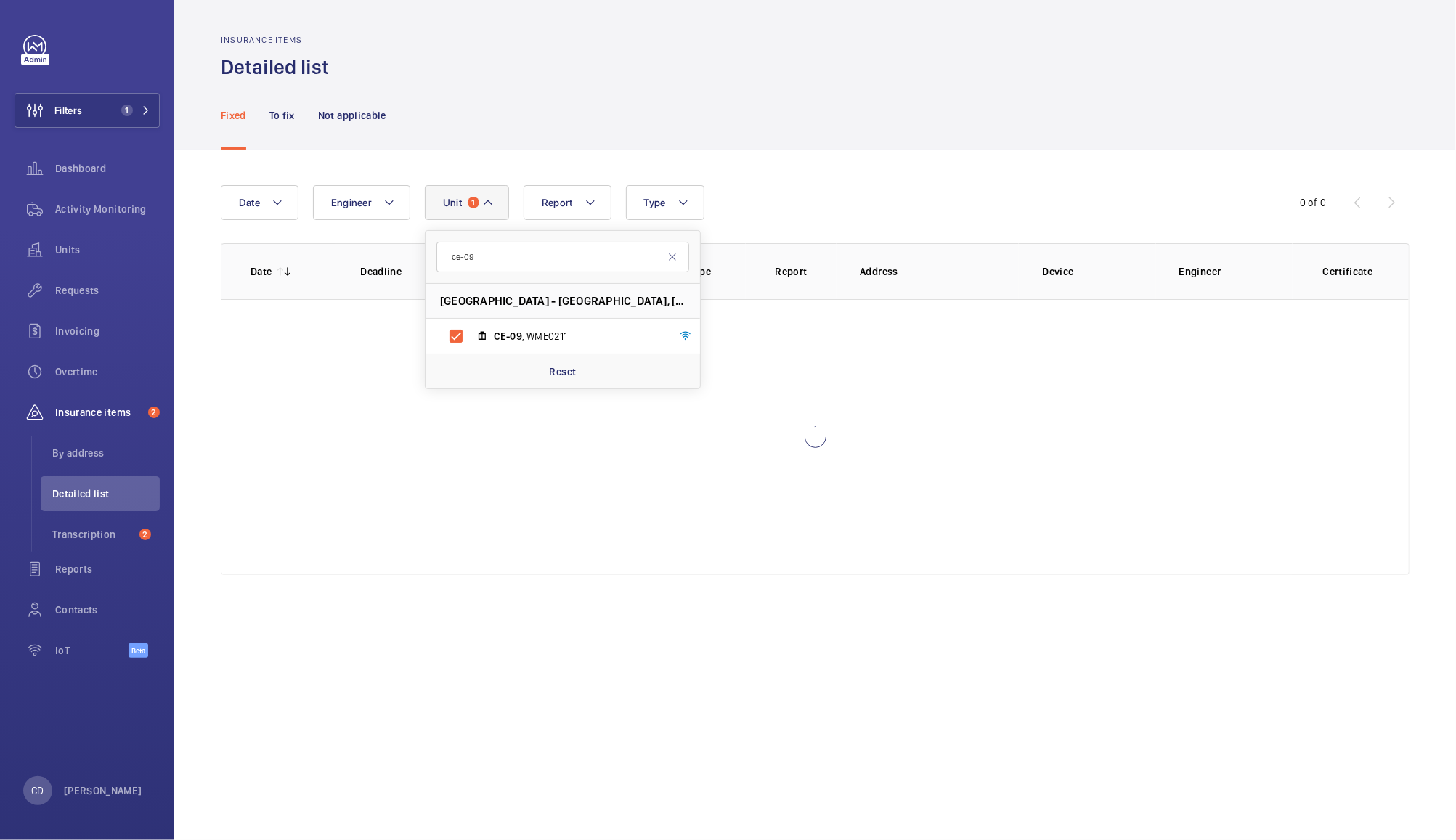
click at [860, 163] on div "Date Engineer Unit [DATE]-09 Centro Buildings - [GEOGRAPHIC_DATA], [STREET_ADDR…" at bounding box center [815, 380] width 1282 height 459
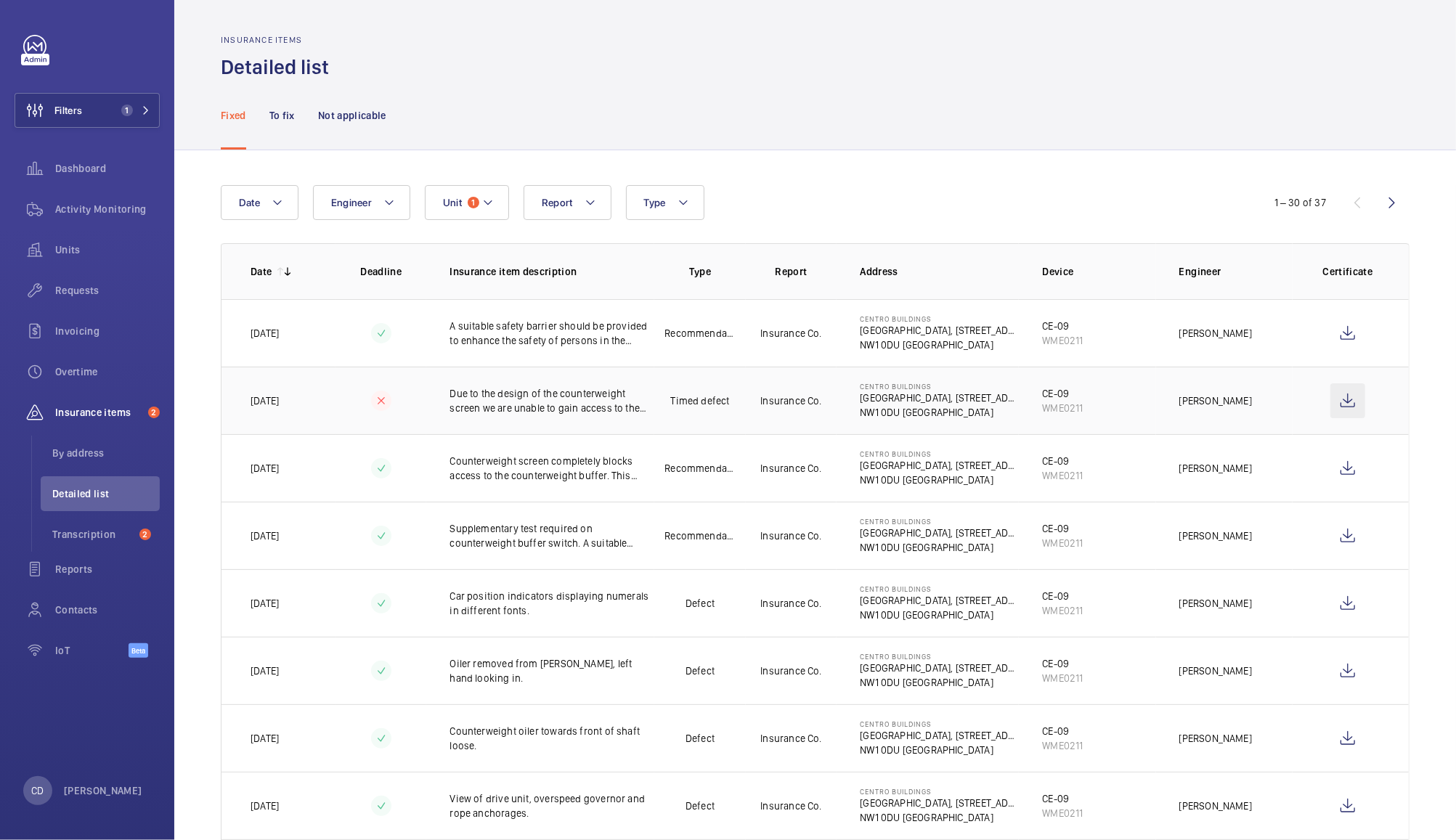
click at [1330, 408] on wm-front-icon-button at bounding box center [1347, 401] width 35 height 35
click at [117, 202] on span "Activity Monitoring" at bounding box center [107, 209] width 105 height 15
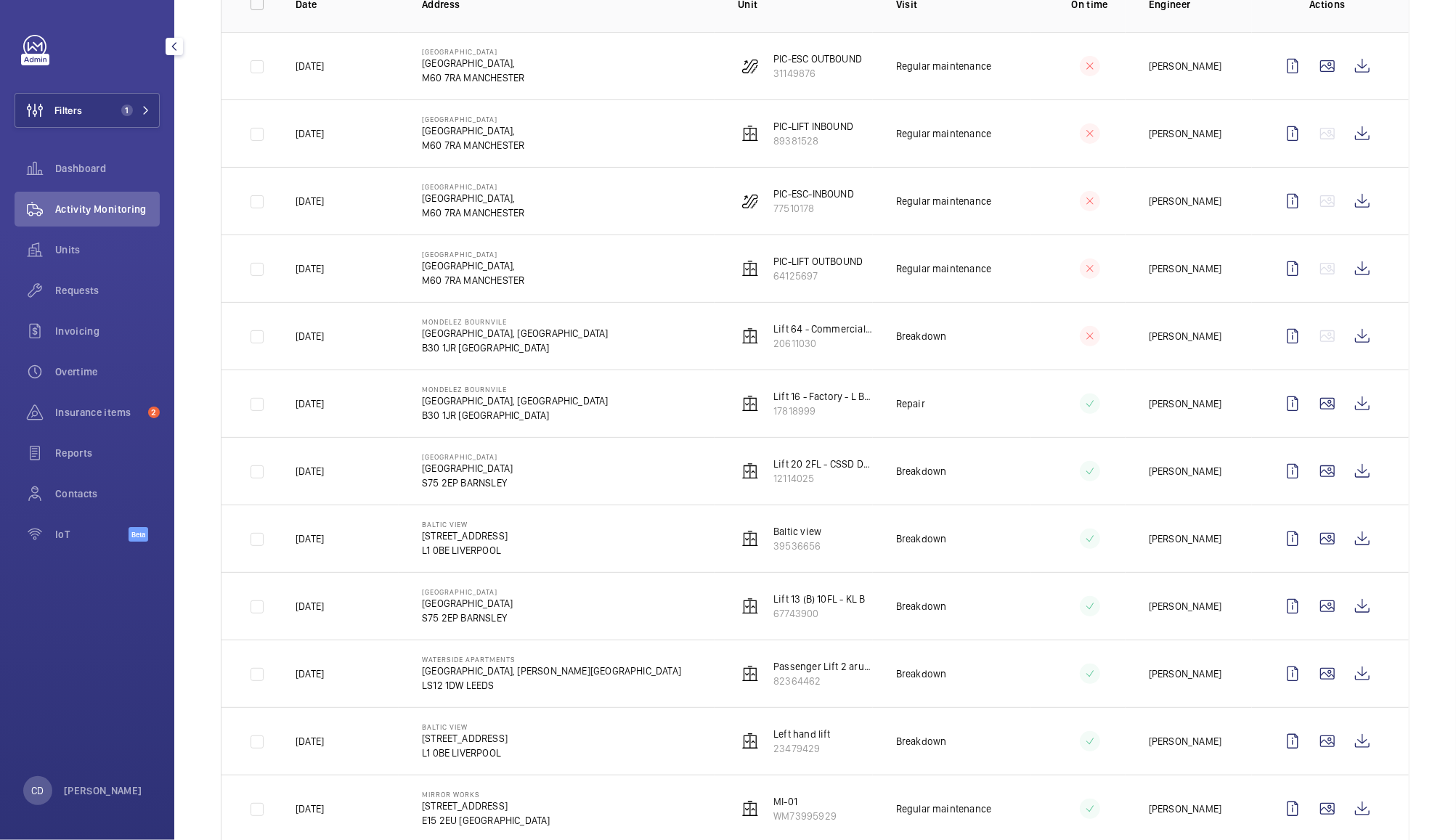
scroll to position [254, 0]
click at [1347, 604] on wm-front-icon-button at bounding box center [1361, 602] width 35 height 35
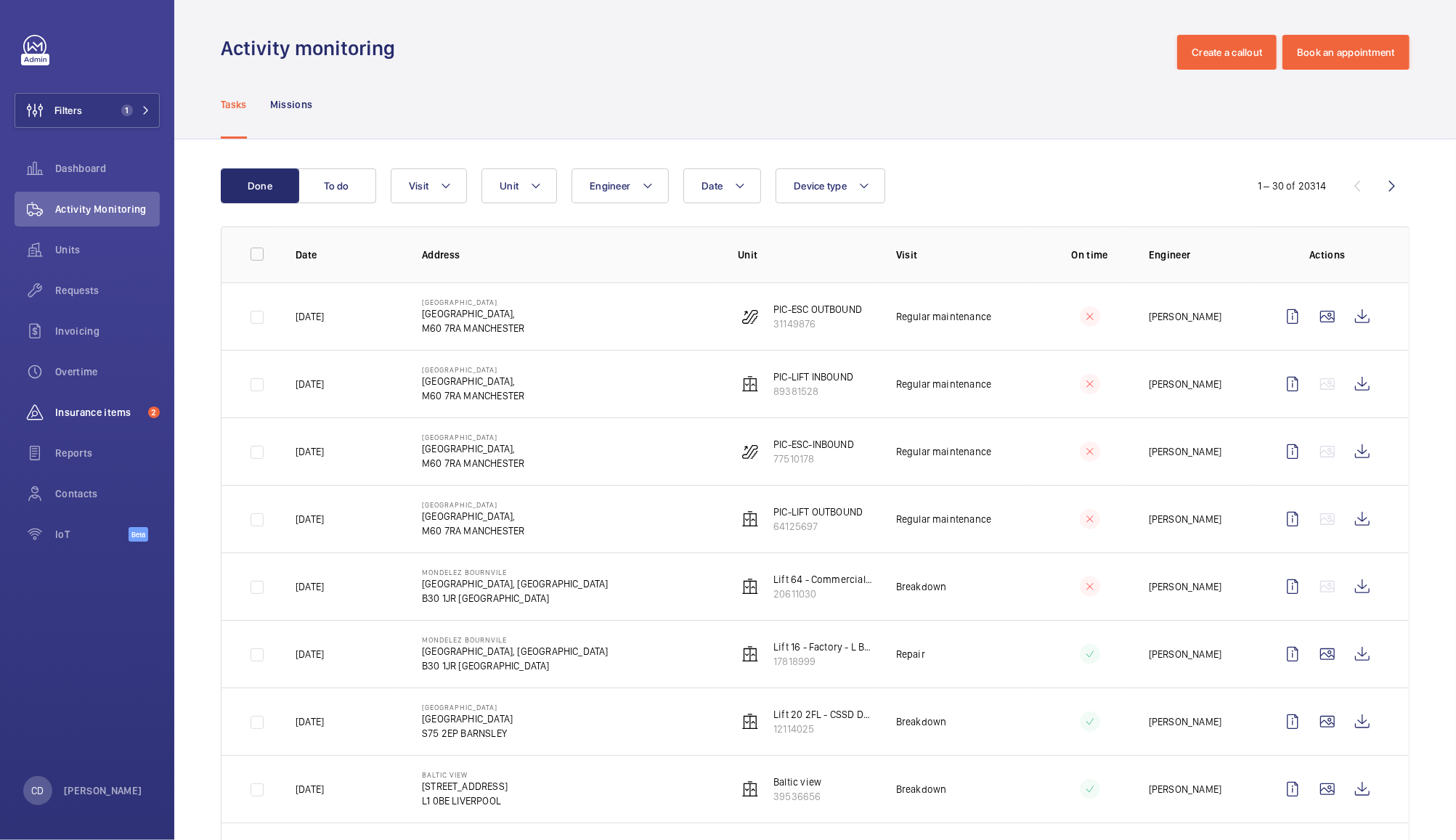
click at [71, 414] on span "Insurance items" at bounding box center [98, 412] width 87 height 15
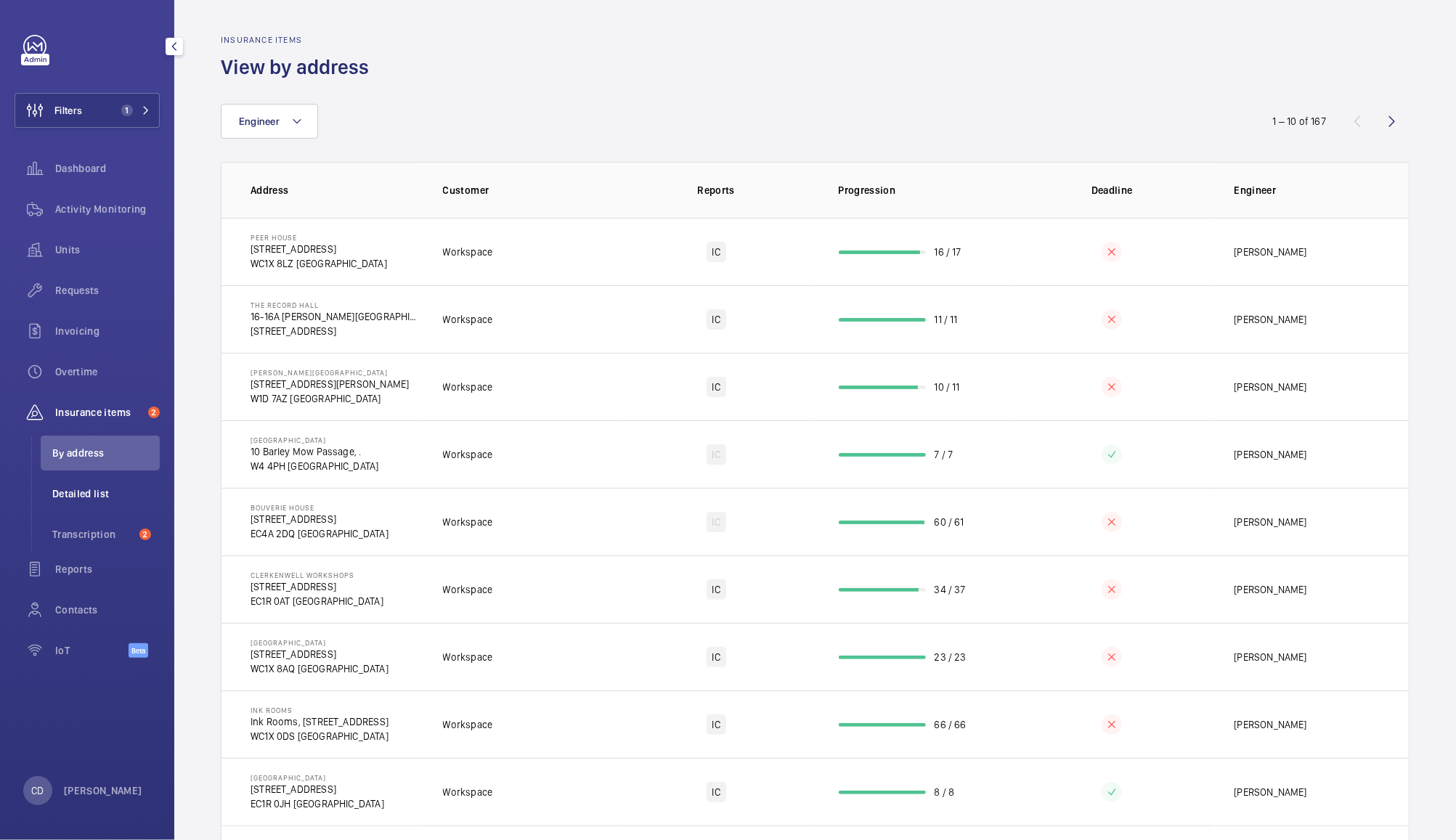
click at [82, 489] on span "Detailed list" at bounding box center [106, 493] width 108 height 15
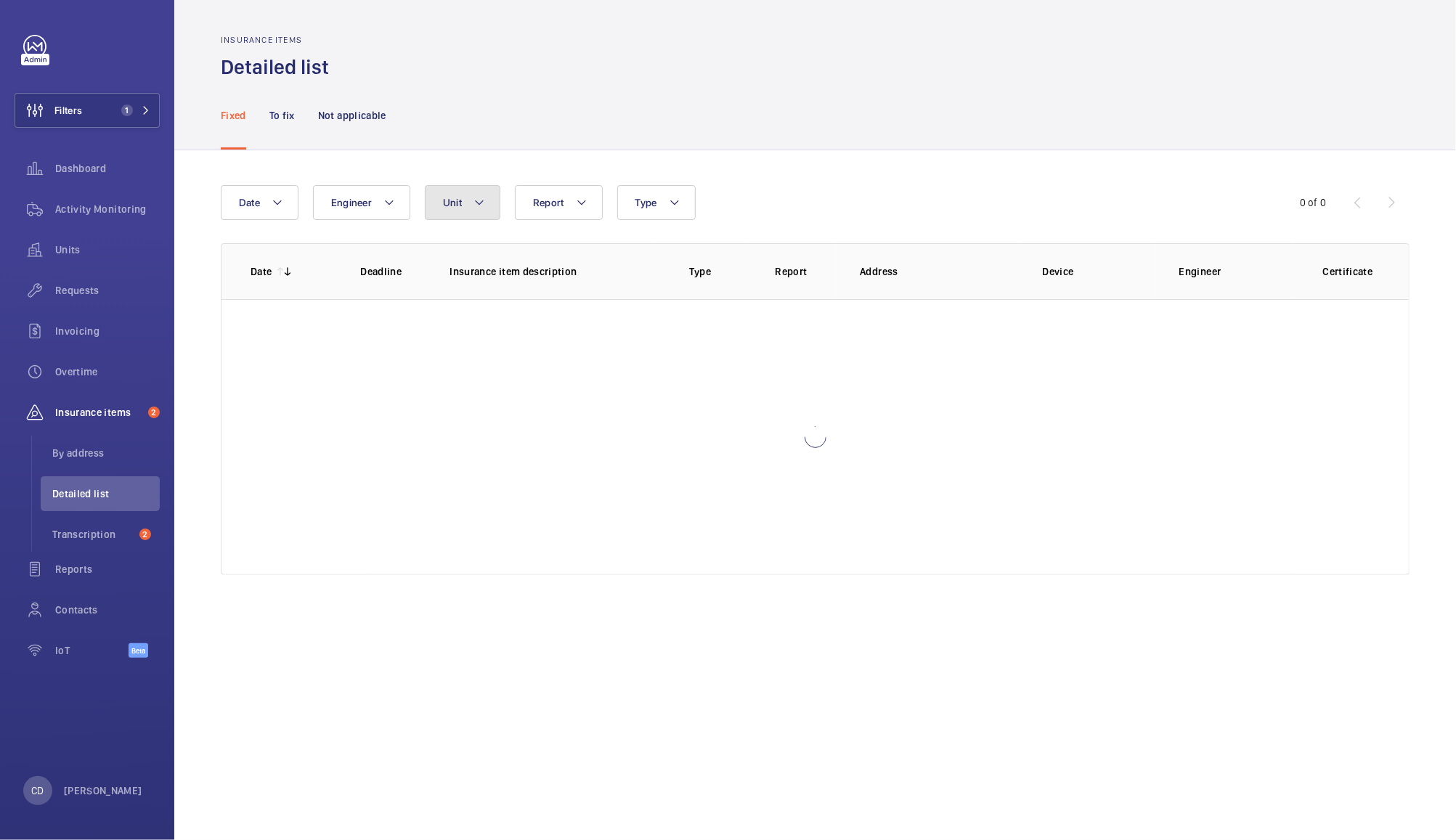
click at [470, 208] on button "Unit" at bounding box center [462, 202] width 76 height 35
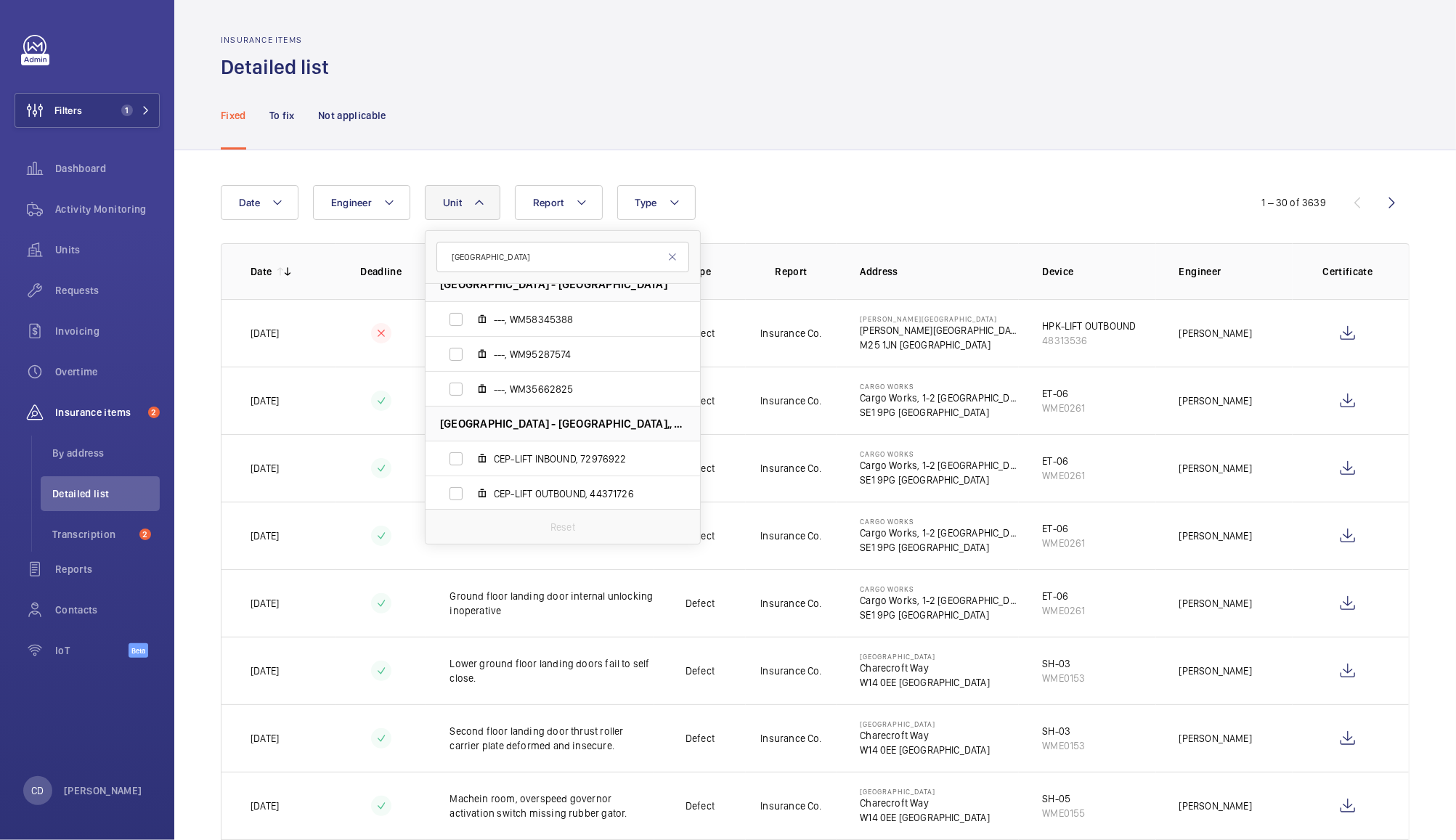
scroll to position [18, 0]
type input "[GEOGRAPHIC_DATA]"
click at [445, 458] on label "CEP-LIFT INBOUND, 72976922" at bounding box center [551, 456] width 251 height 35
click at [445, 458] on input "CEP-LIFT INBOUND, 72976922" at bounding box center [455, 456] width 29 height 29
checkbox input "true"
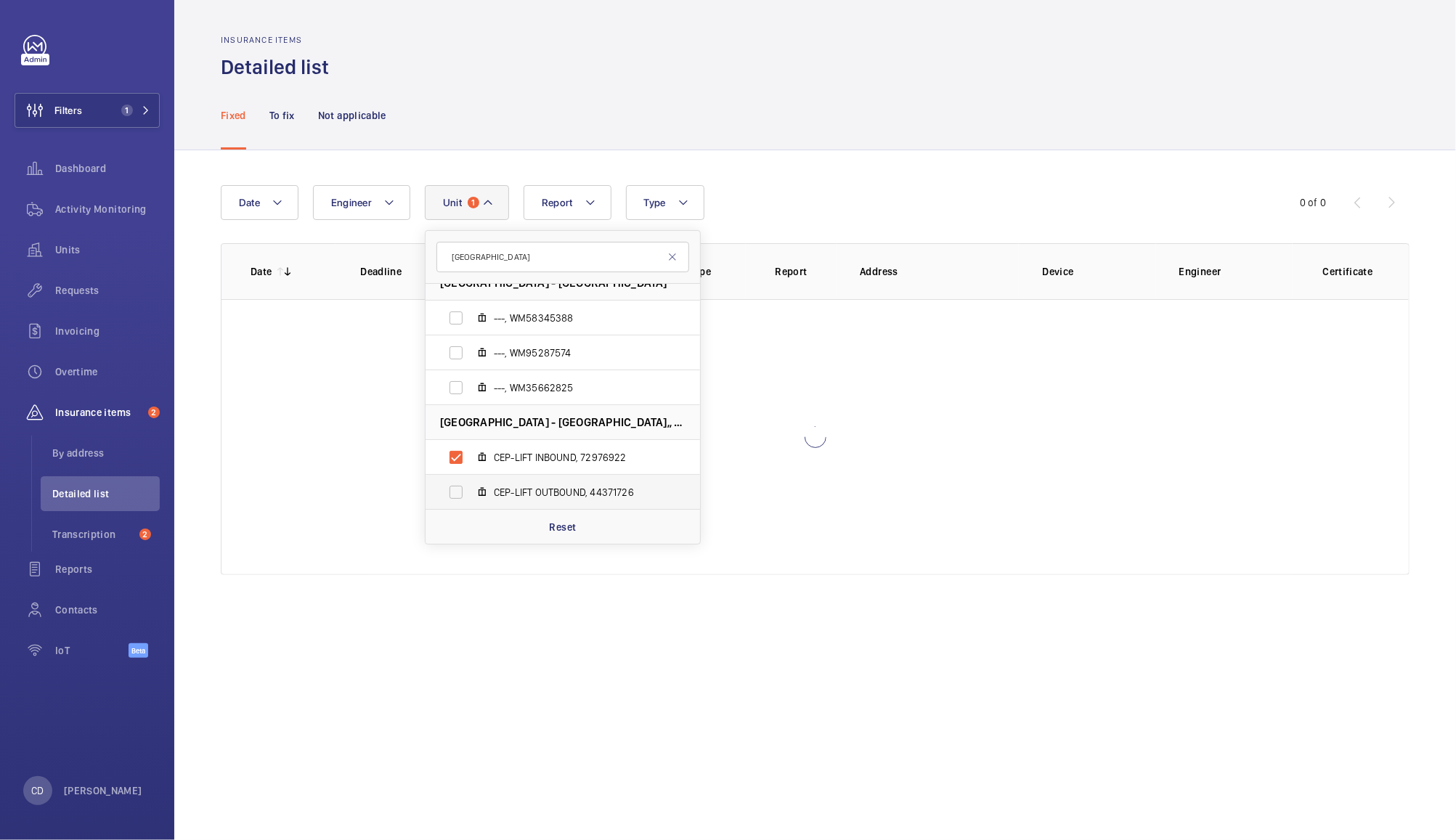
click at [449, 500] on label "CEP-LIFT OUTBOUND, 44371726" at bounding box center [551, 491] width 251 height 35
click at [449, 500] on input "CEP-LIFT OUTBOUND, 44371726" at bounding box center [455, 491] width 29 height 29
checkbox input "true"
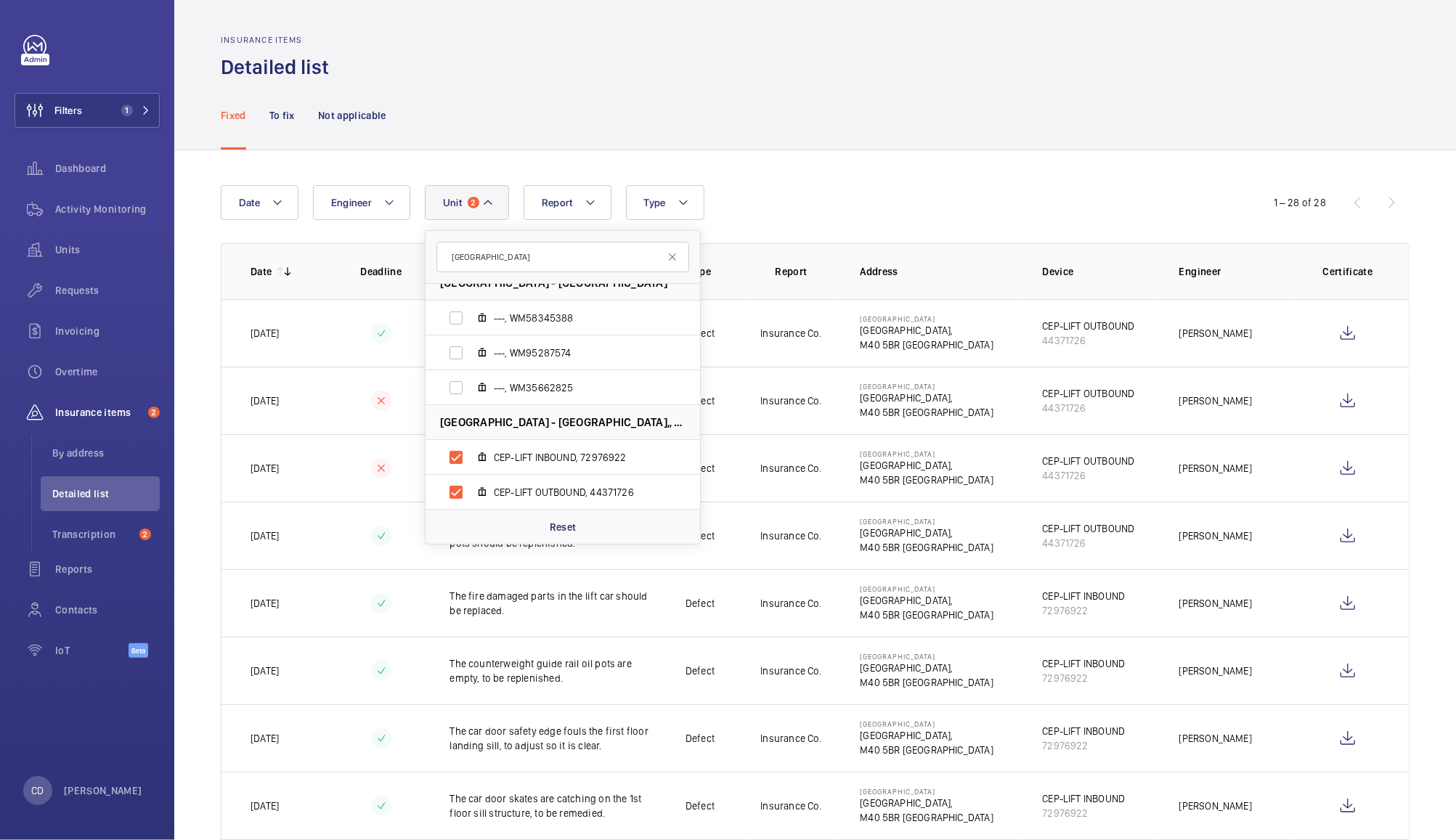
click at [1057, 128] on div "Fixed To fix Not applicable" at bounding box center [814, 115] width 1189 height 69
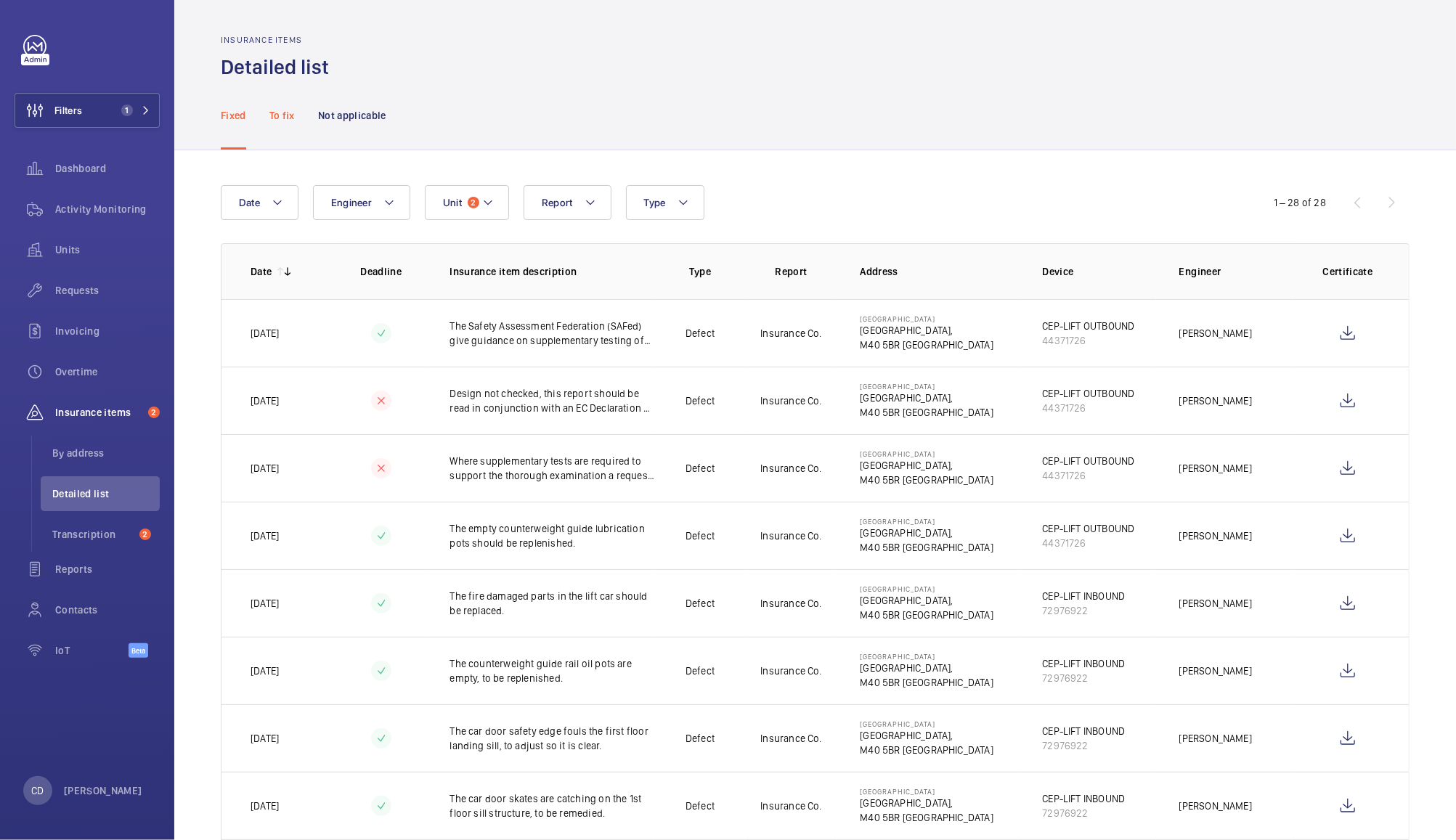
click at [289, 109] on p "To fix" at bounding box center [281, 116] width 25 height 15
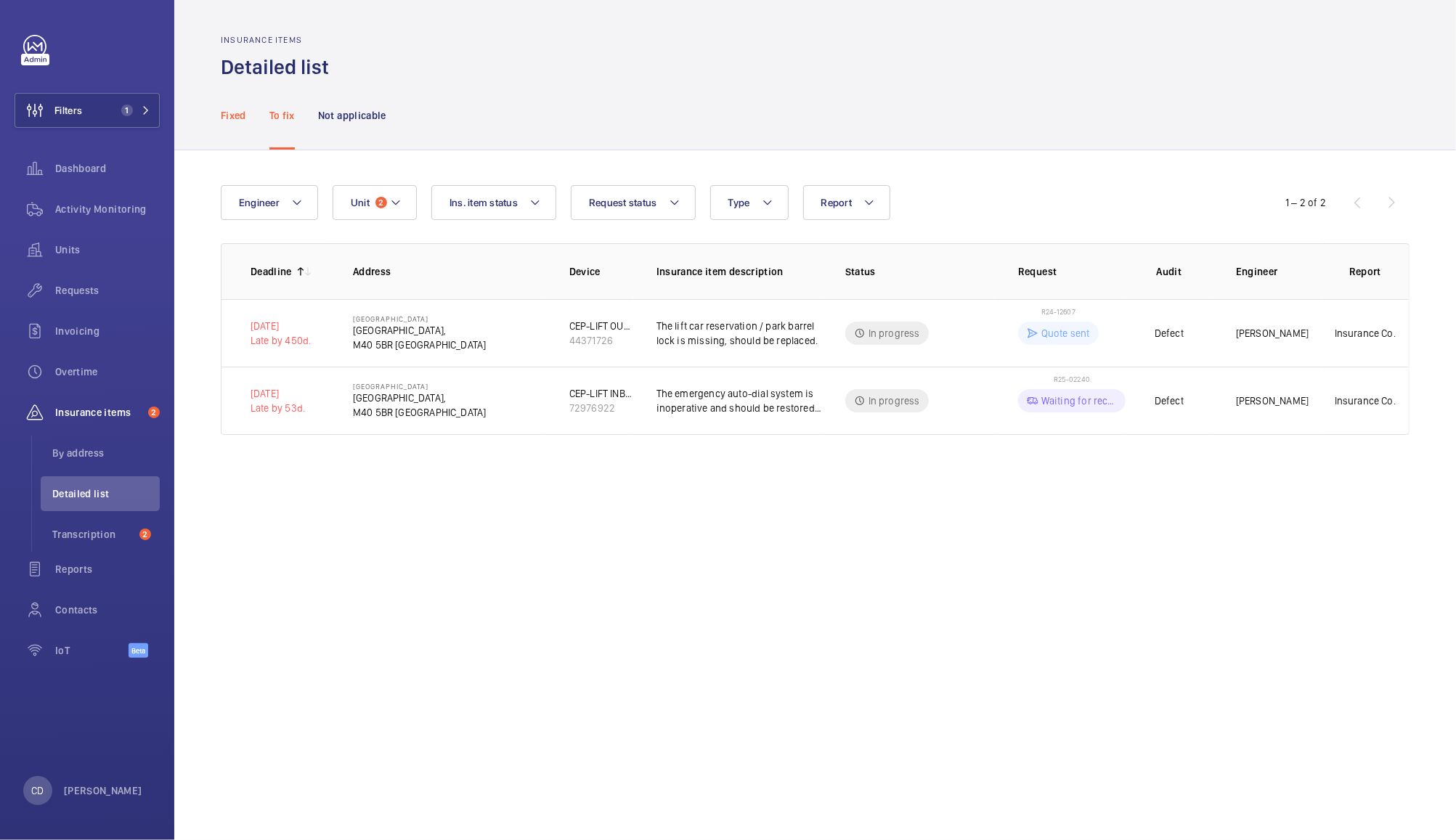
click at [226, 113] on p "Fixed" at bounding box center [232, 116] width 25 height 15
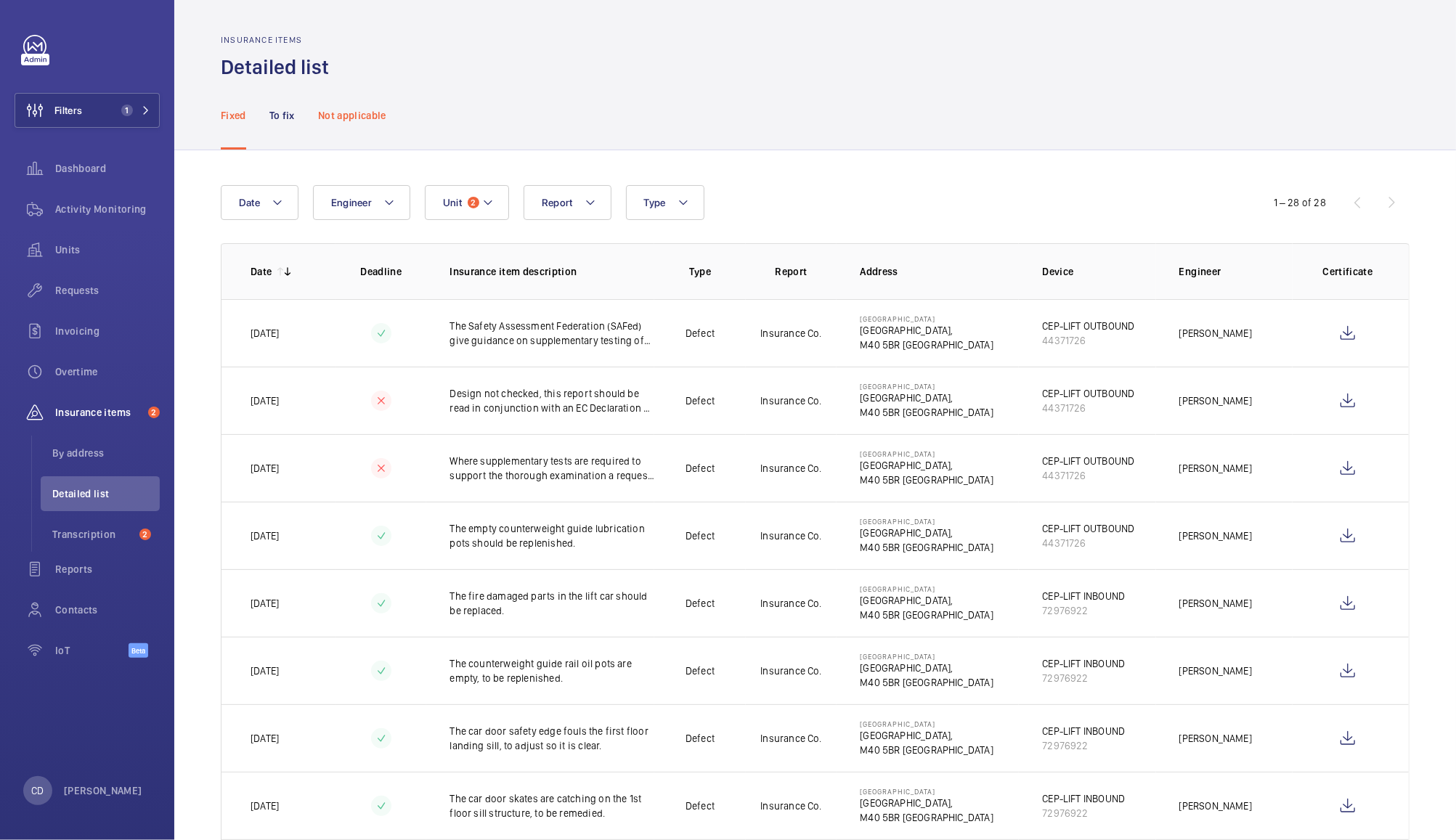
click at [374, 109] on p "Not applicable" at bounding box center [352, 116] width 68 height 15
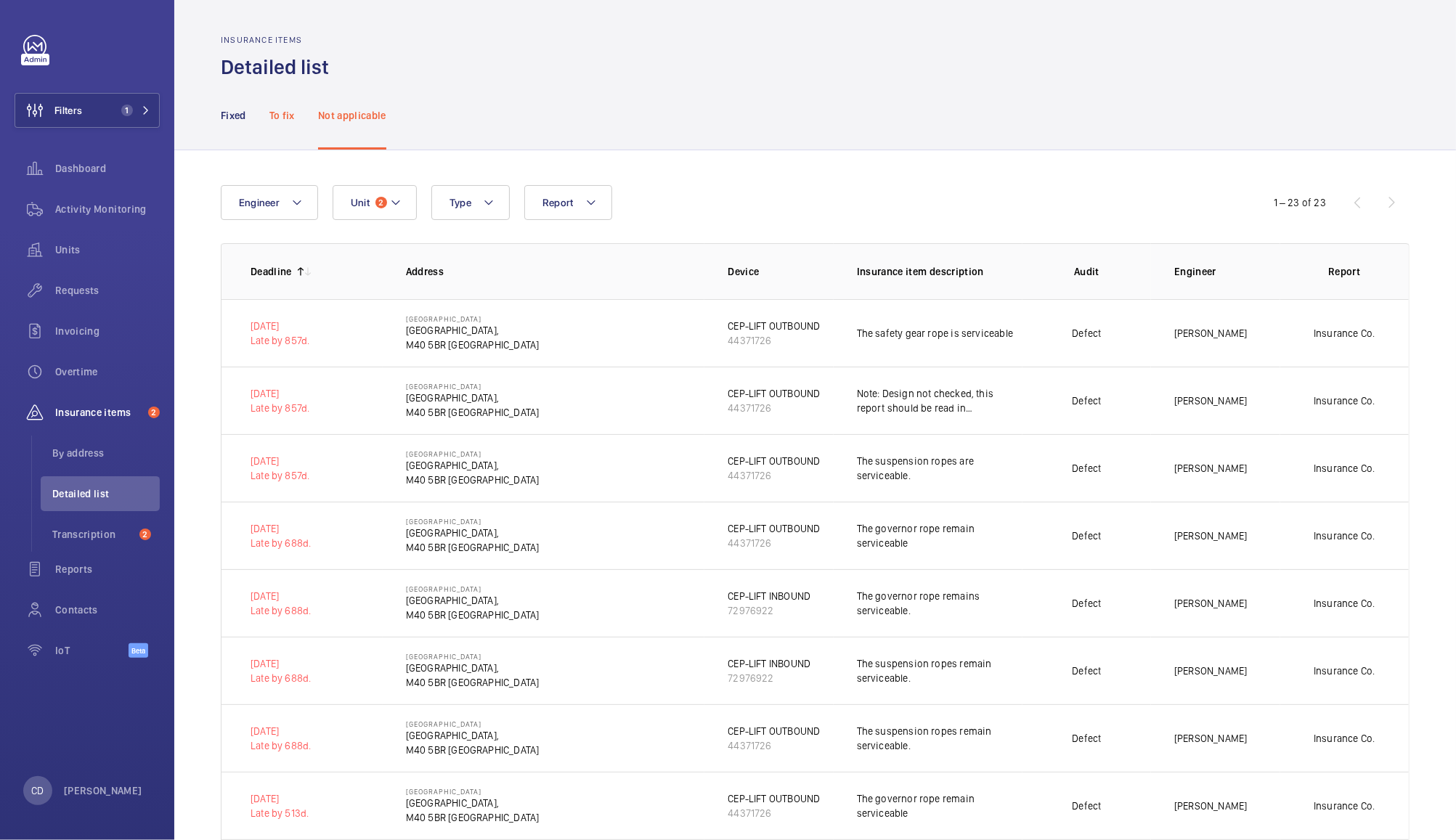
click at [283, 107] on div "To fix" at bounding box center [281, 115] width 25 height 69
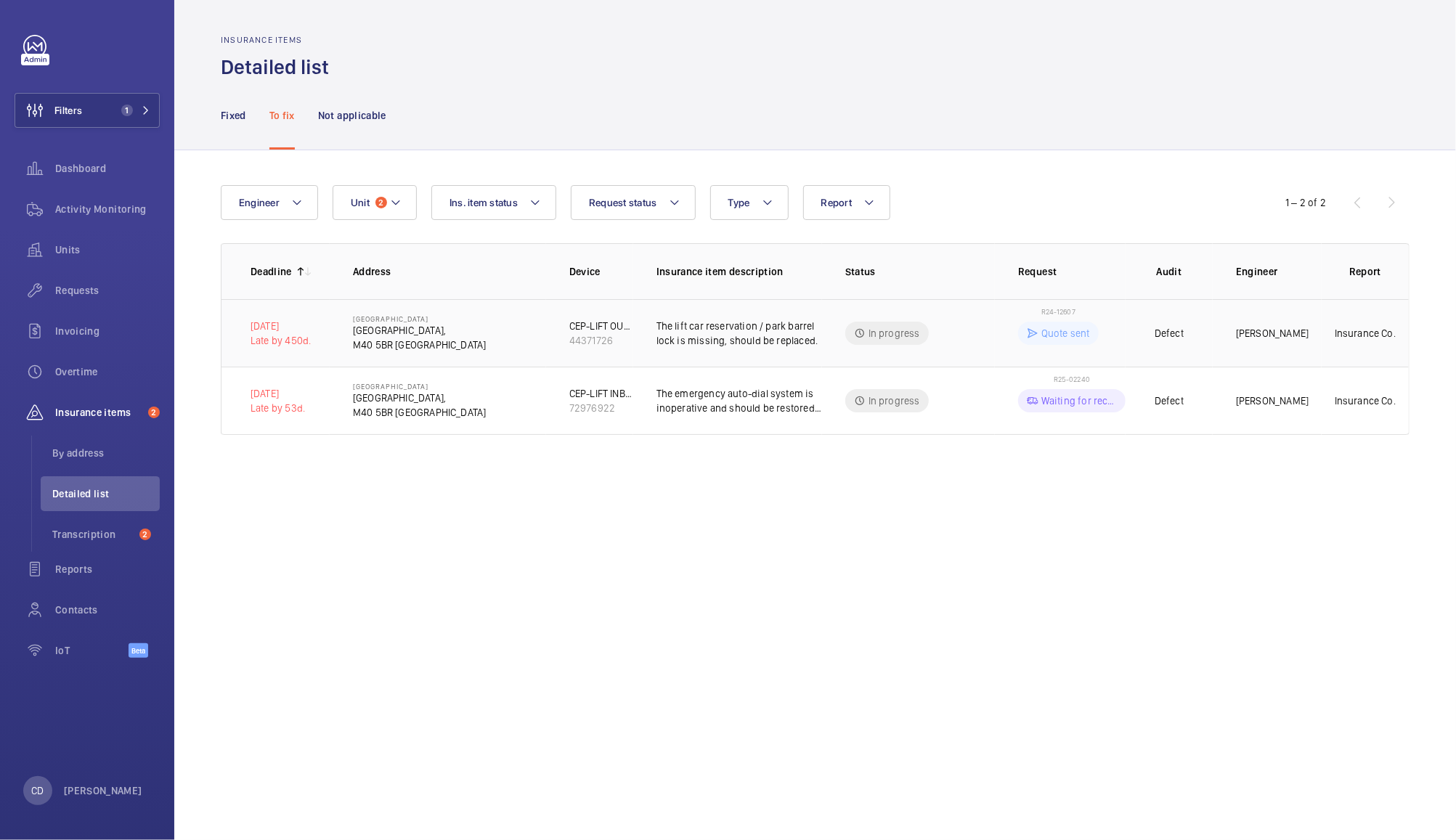
click at [729, 343] on p "The lift car reservation / park barrel lock is missing, should be replaced." at bounding box center [739, 333] width 165 height 29
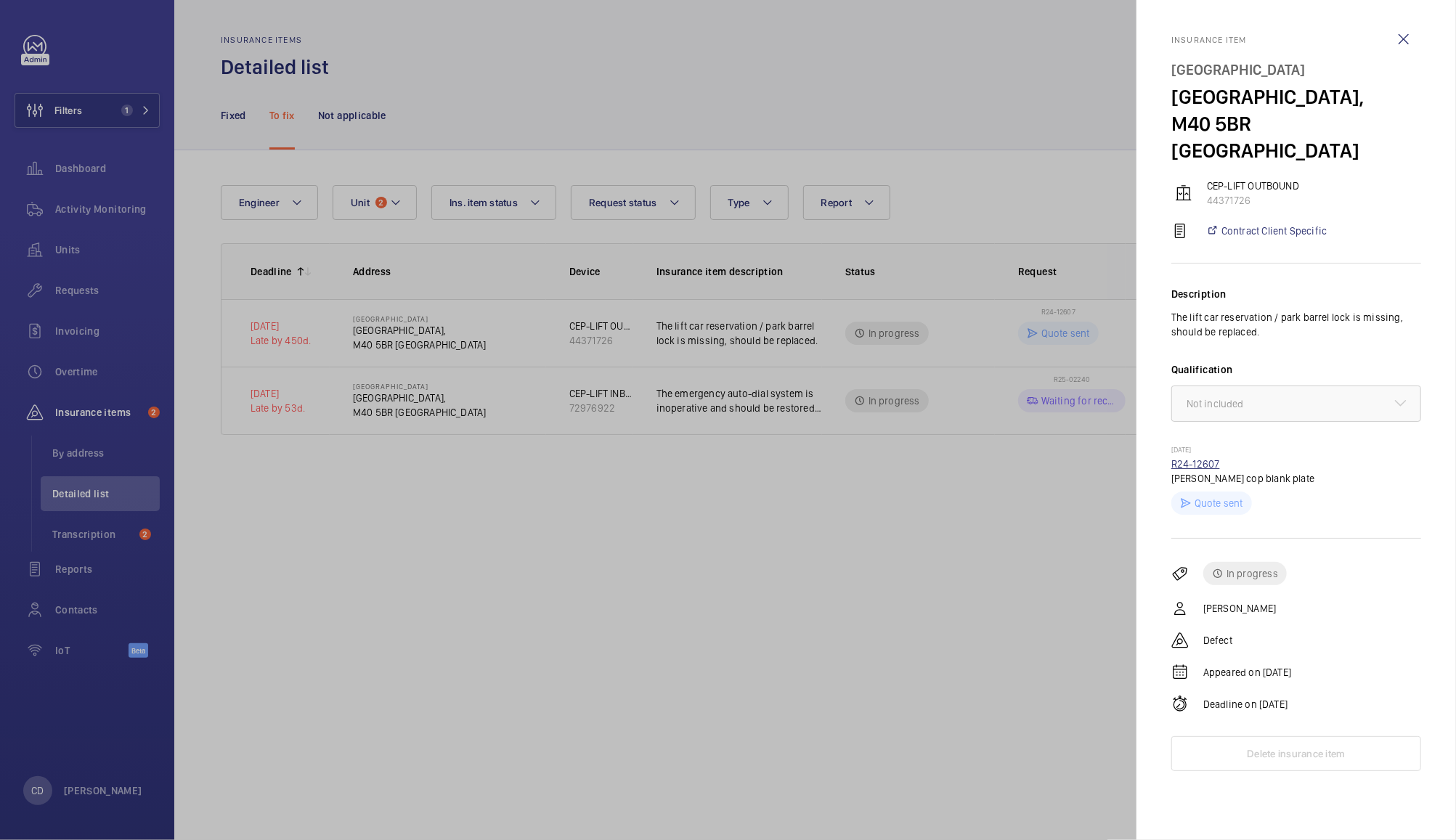
click at [1201, 461] on link "R24-12607" at bounding box center [1195, 464] width 49 height 12
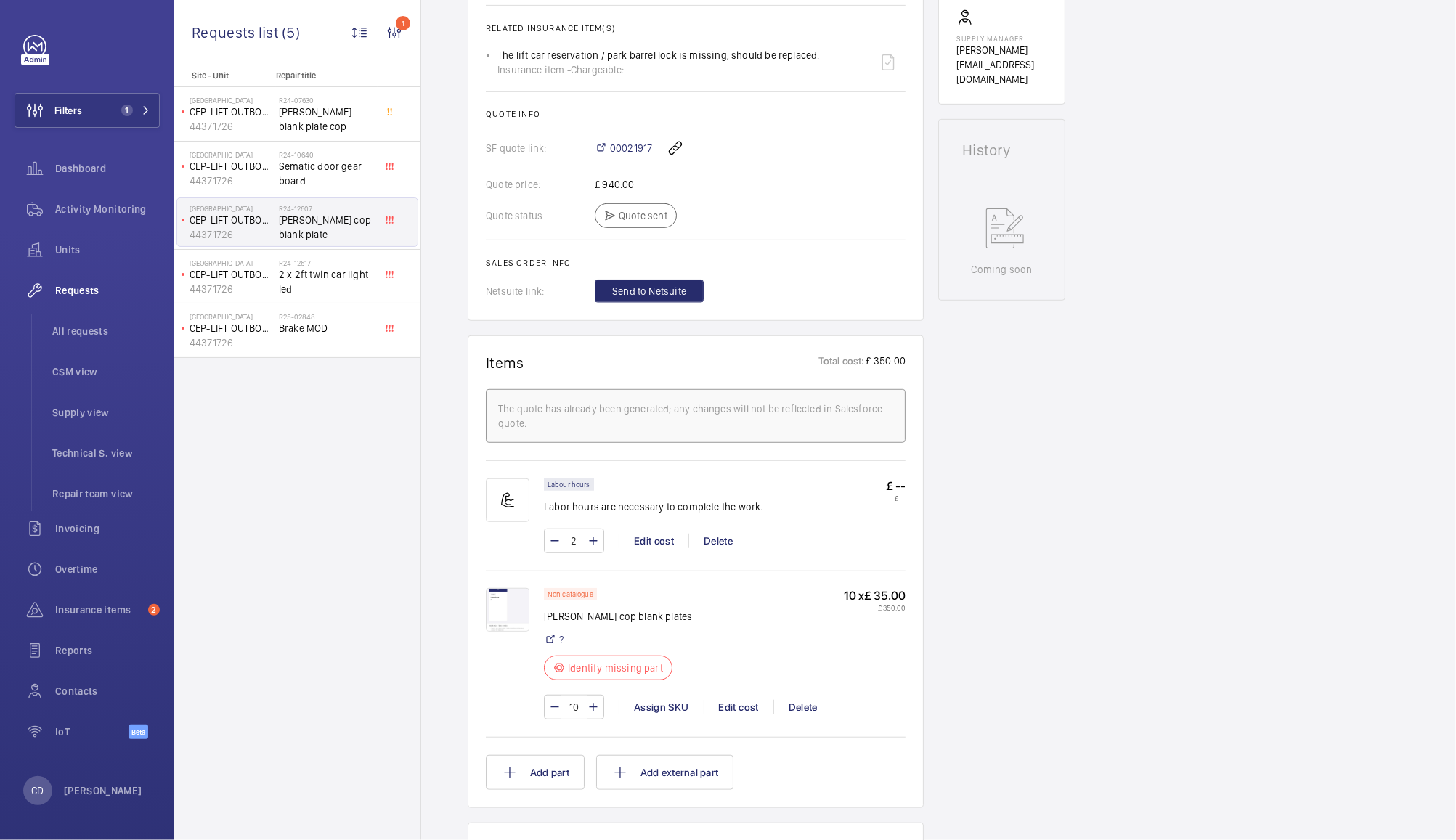
scroll to position [555, 0]
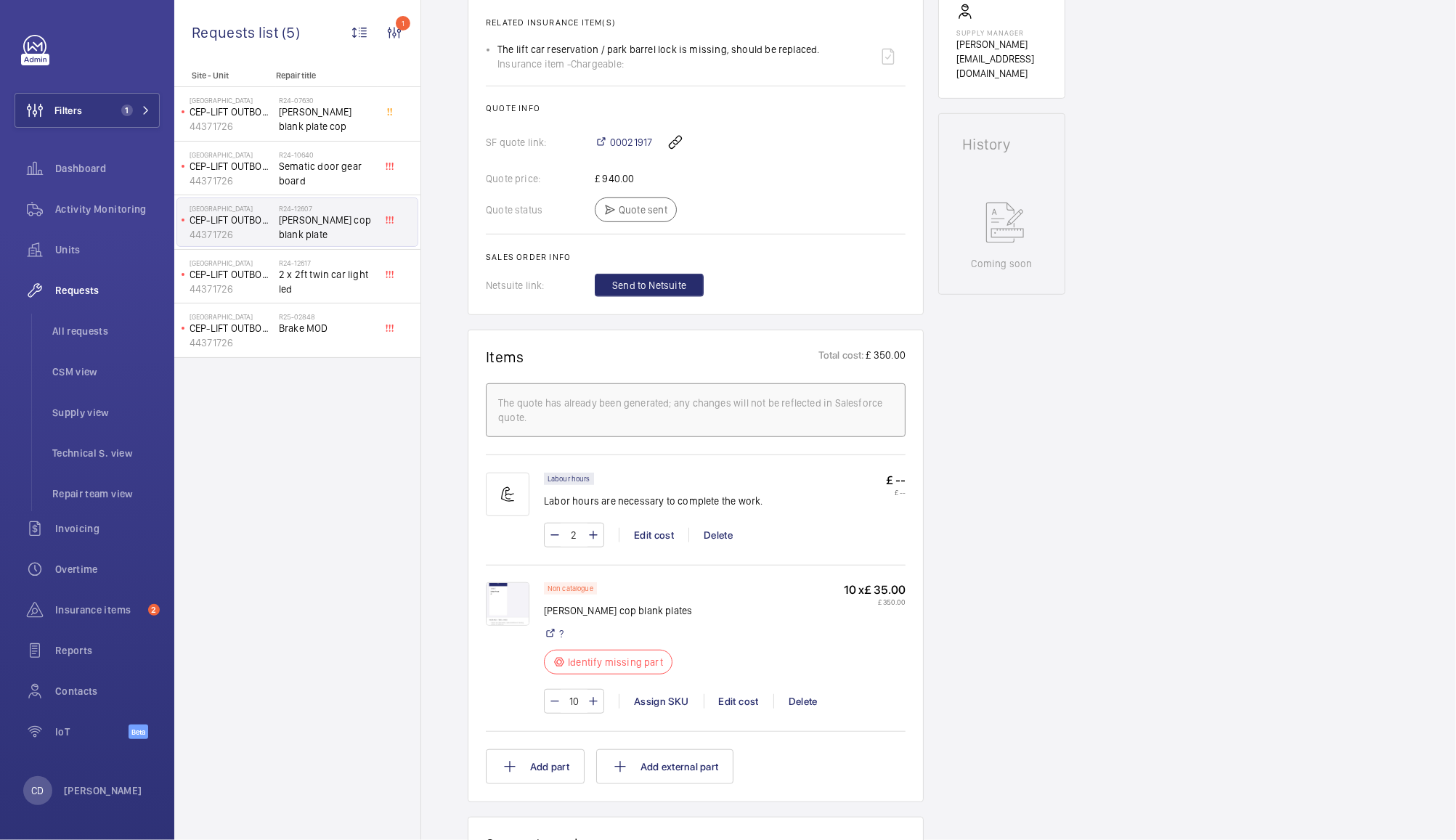
click at [509, 598] on img at bounding box center [507, 604] width 44 height 44
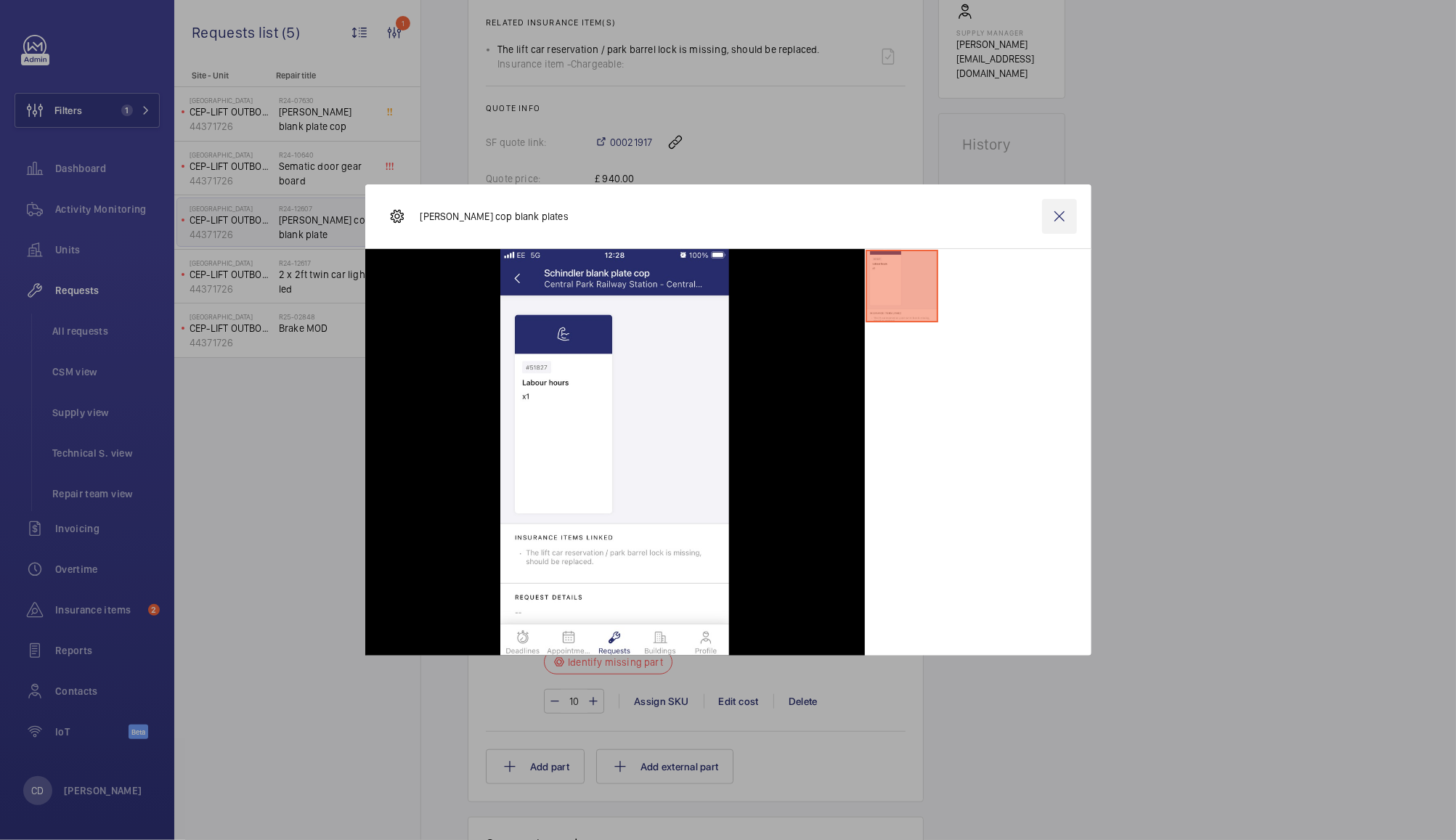
click at [1060, 215] on wm-front-icon-button at bounding box center [1058, 216] width 35 height 35
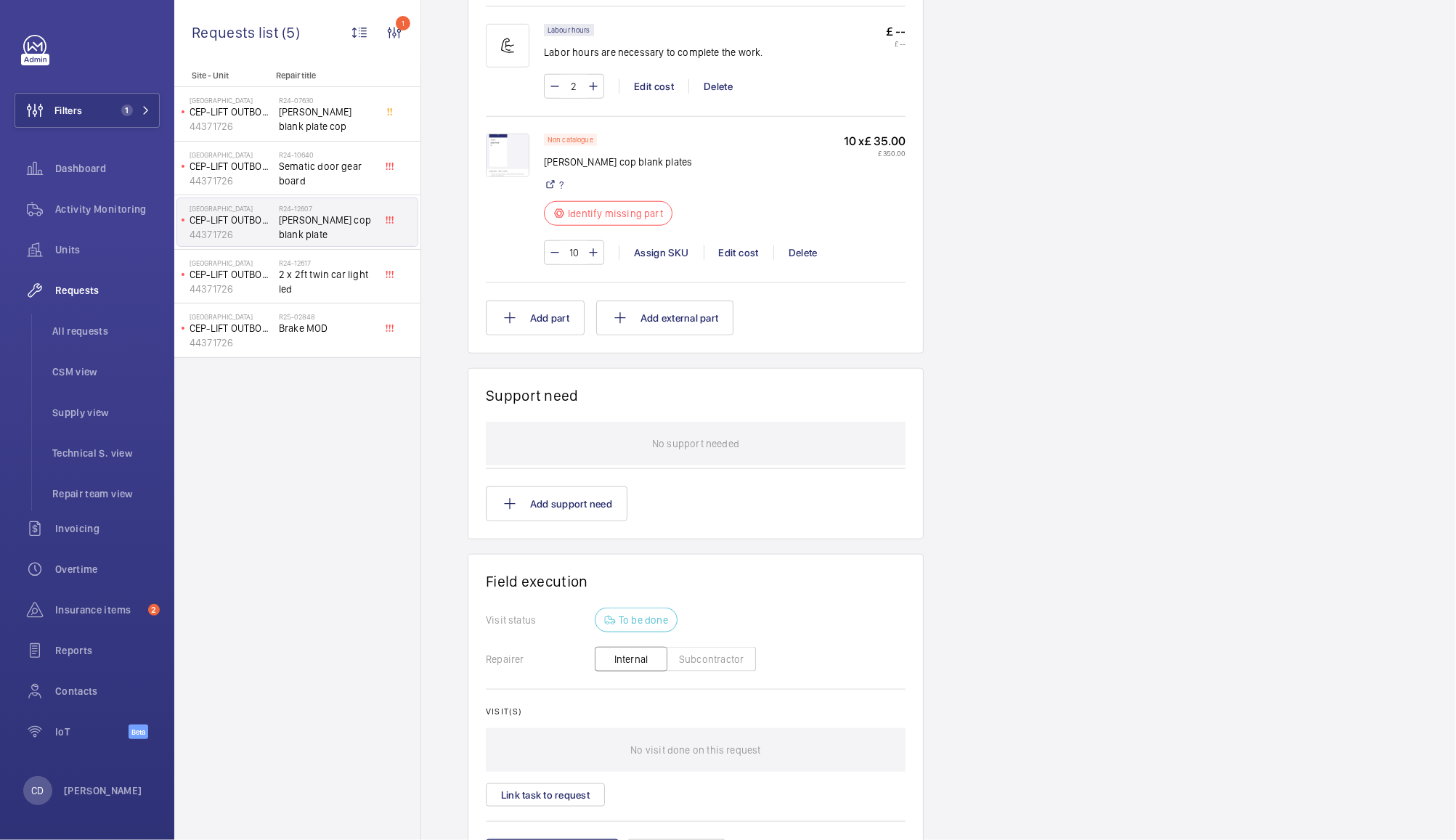
scroll to position [862, 0]
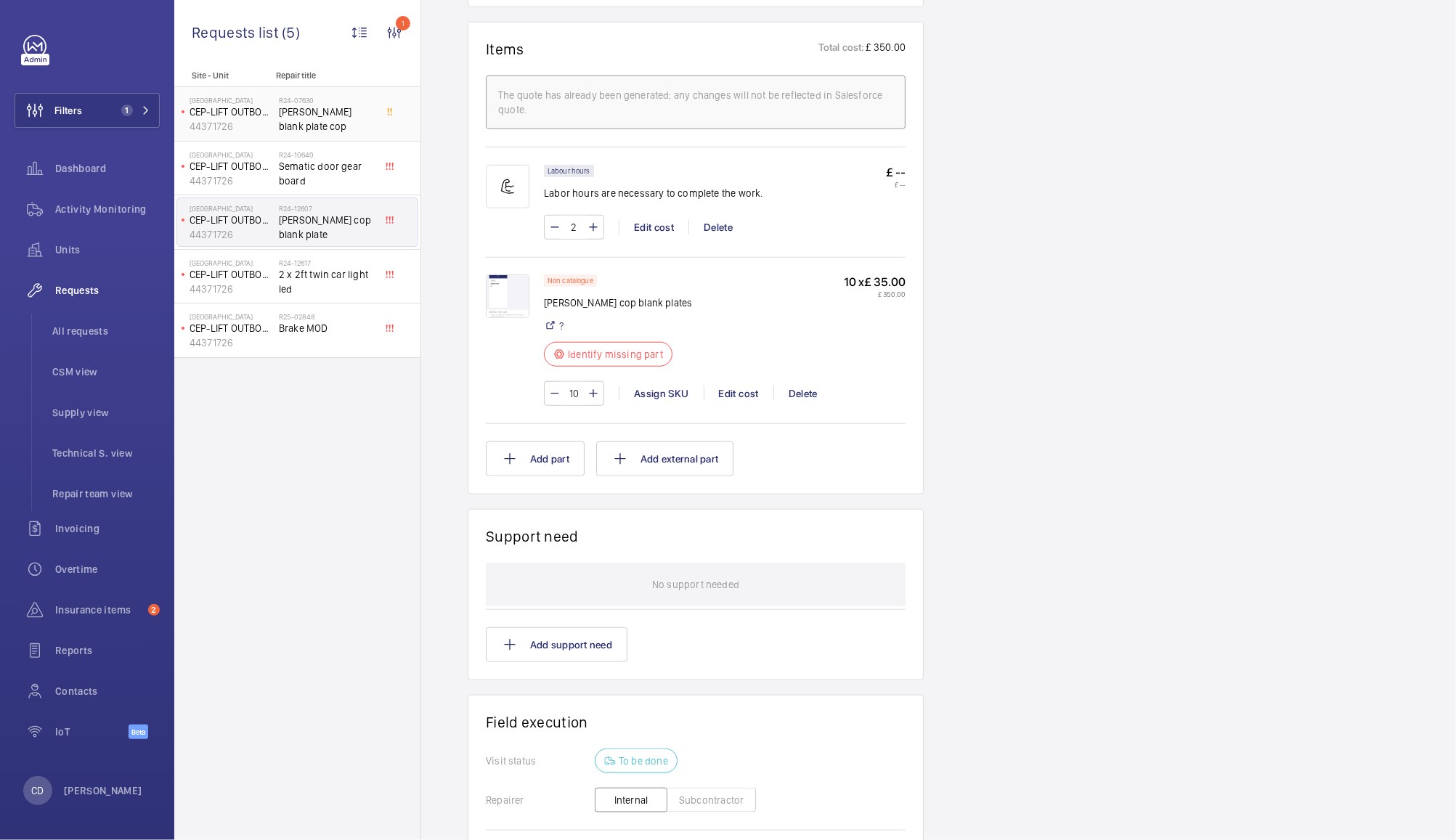
click at [329, 114] on span "[PERSON_NAME] blank plate cop" at bounding box center [327, 119] width 96 height 29
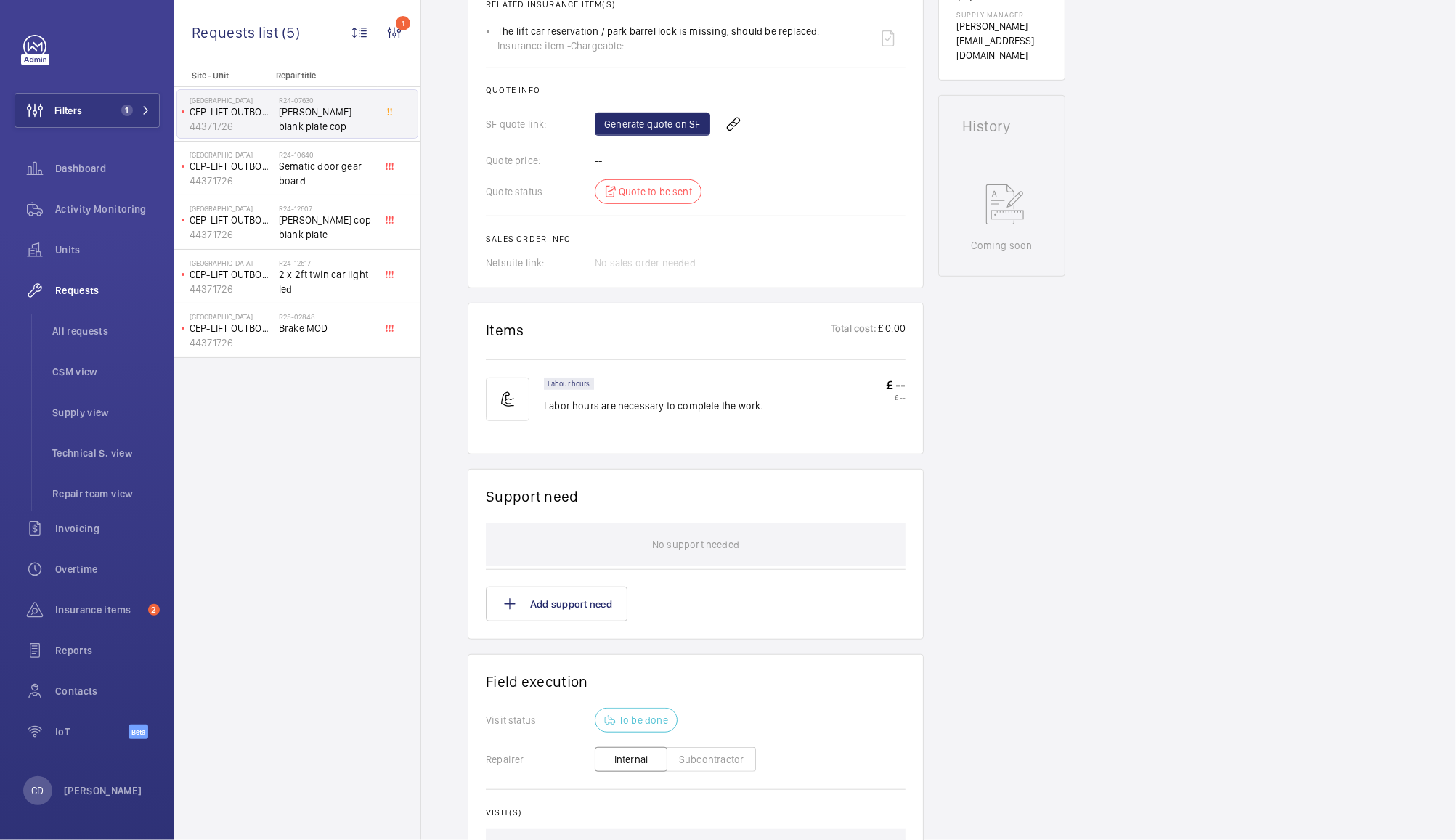
scroll to position [771, 0]
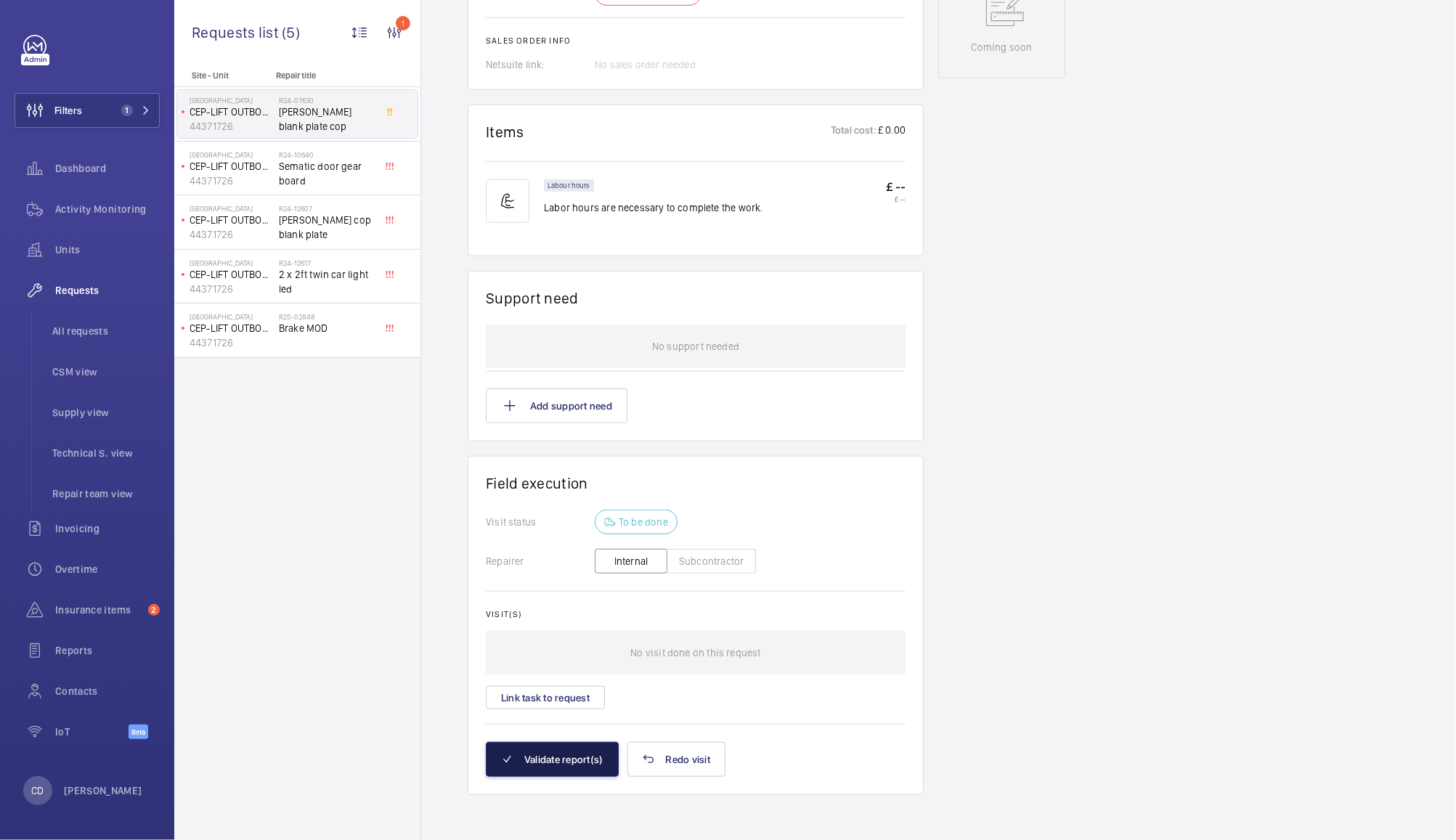
click at [575, 759] on button "Validate report(s)" at bounding box center [551, 759] width 133 height 35
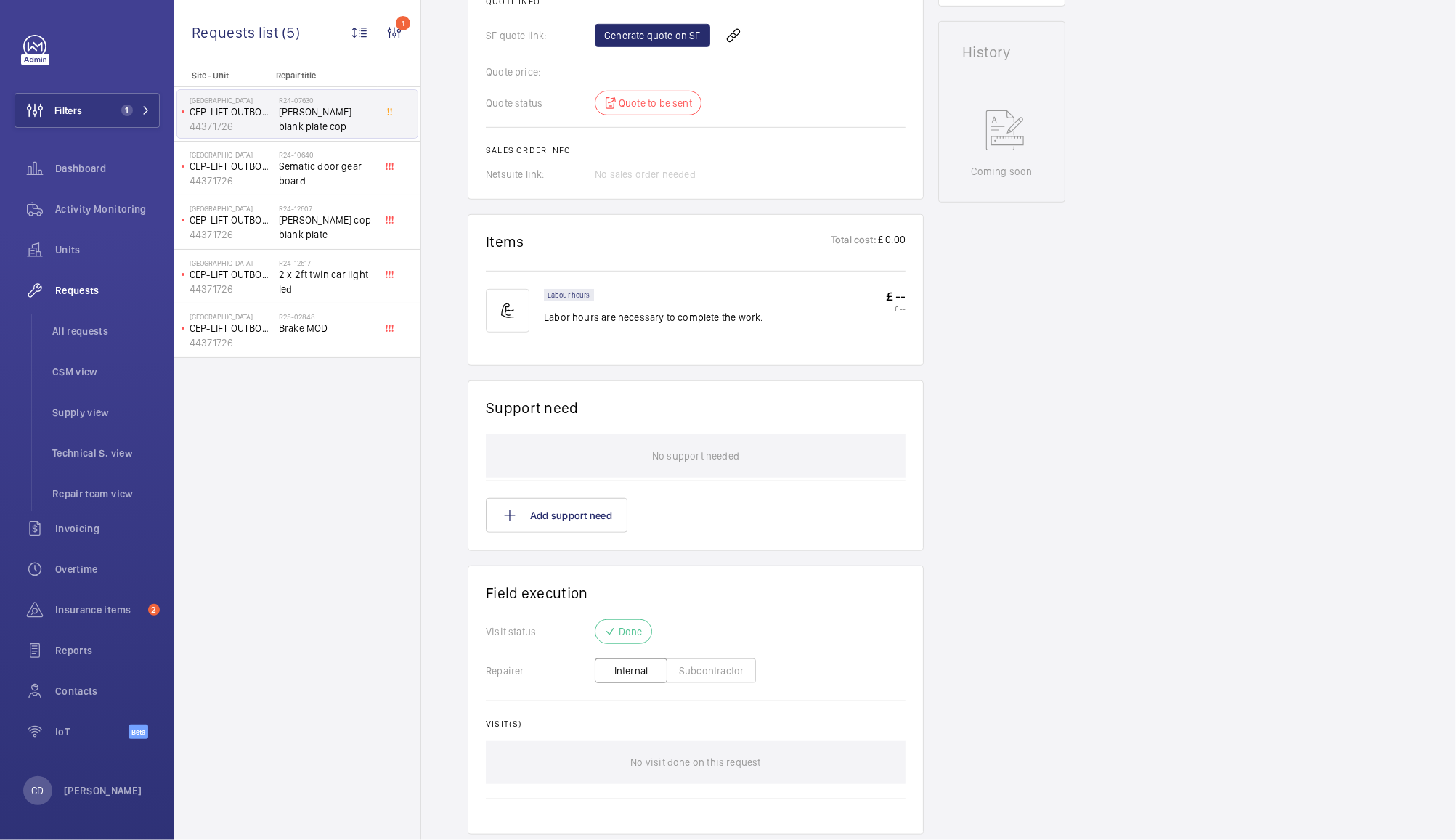
scroll to position [701, 0]
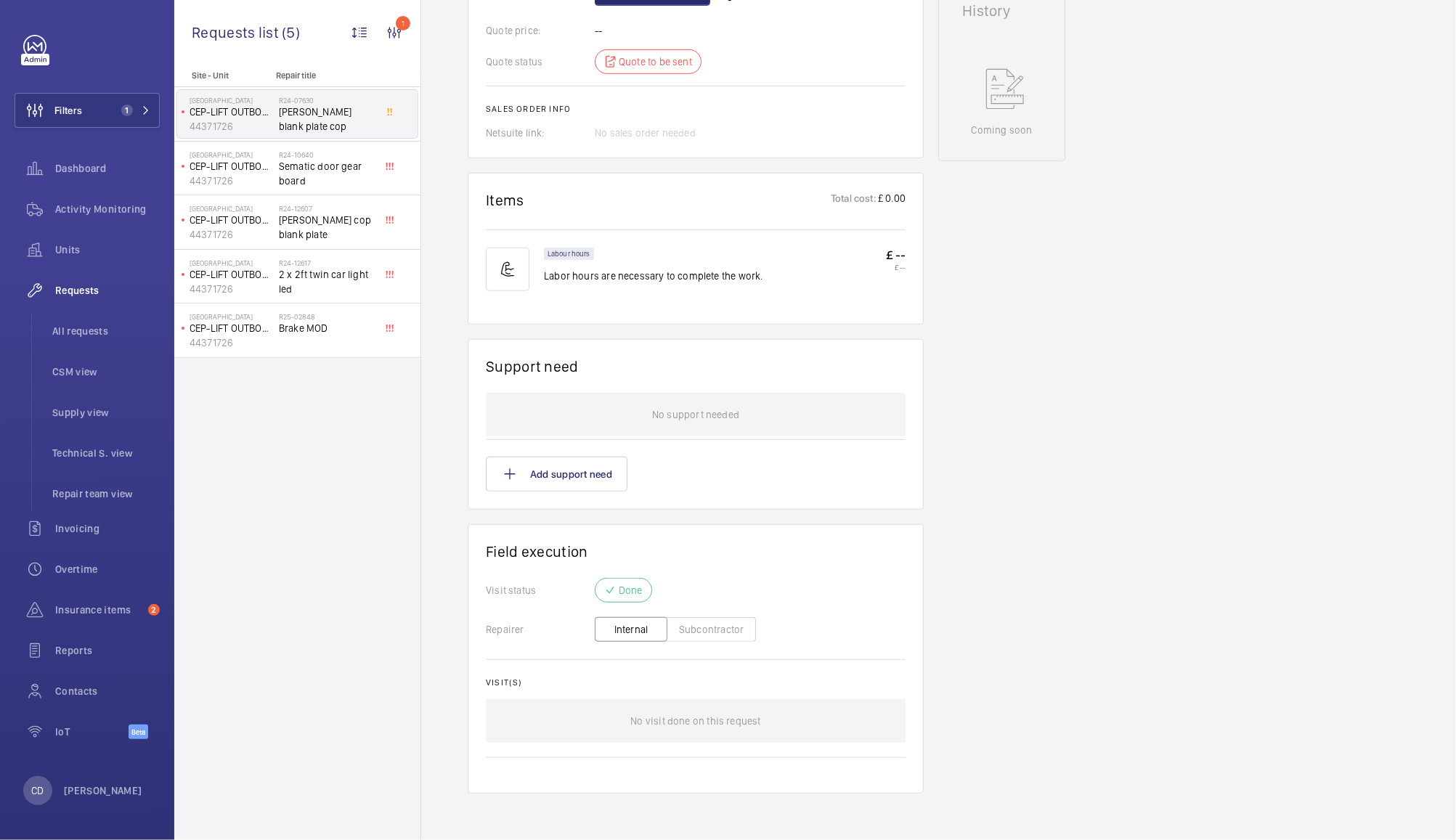
click at [349, 490] on div "Site - Unit Repair title [GEOGRAPHIC_DATA] CEP-LIFT OUTBOUND 44371726 R24-07630…" at bounding box center [297, 455] width 246 height 769
click at [337, 229] on span "[PERSON_NAME] cop blank plate" at bounding box center [327, 226] width 96 height 29
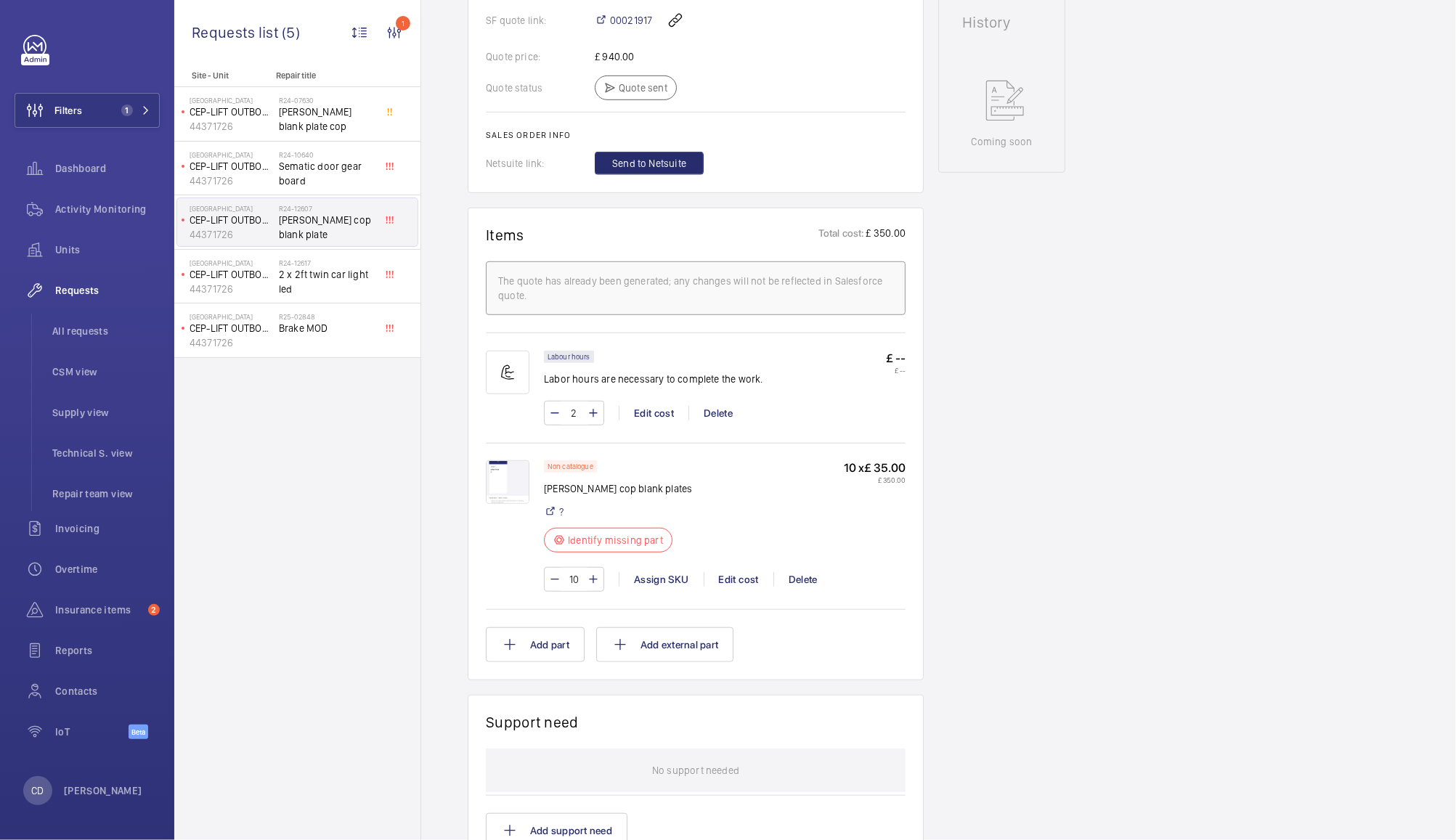
scroll to position [678, 0]
click at [504, 483] on img at bounding box center [507, 480] width 44 height 44
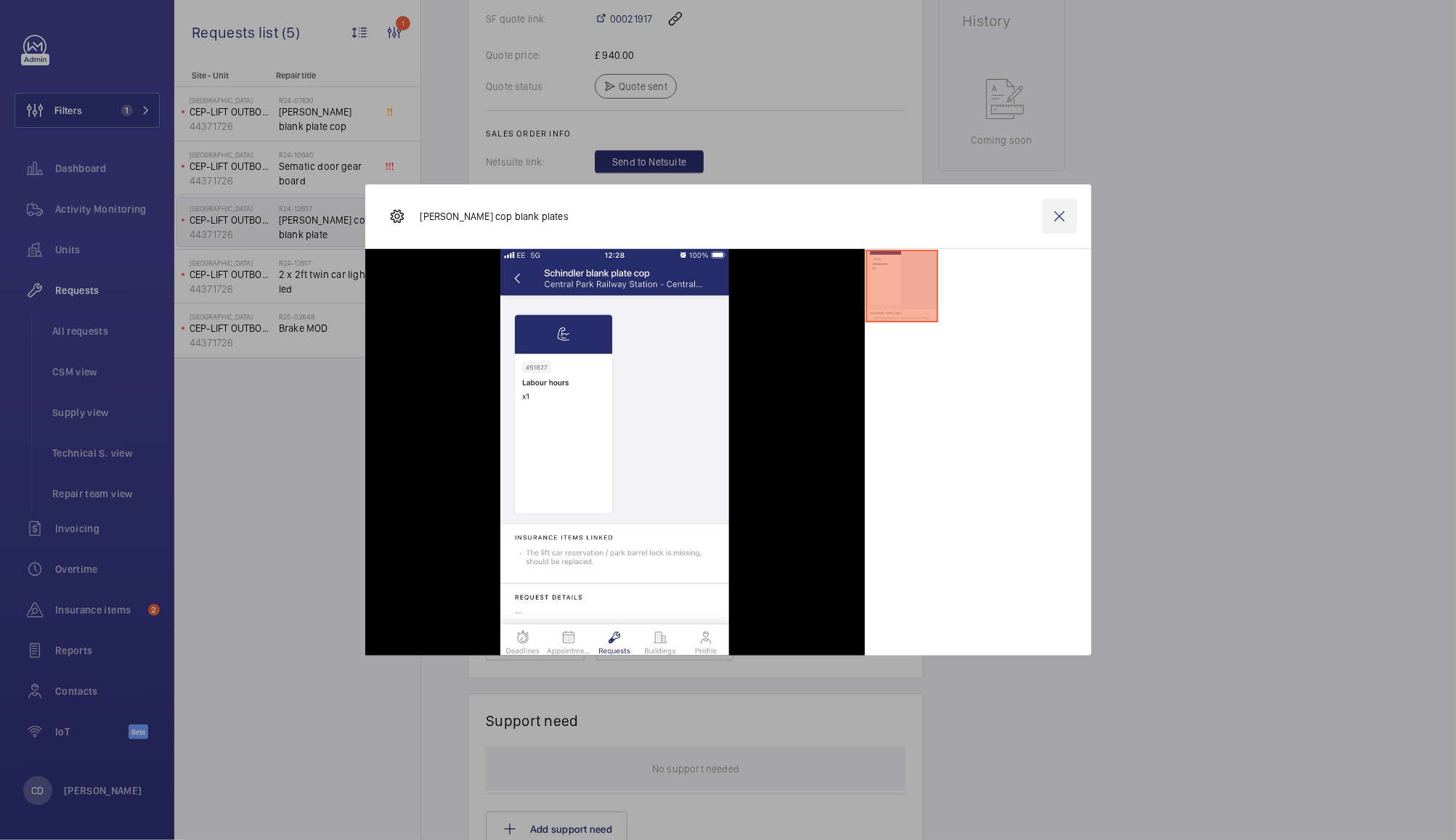
click at [1058, 218] on wm-front-icon-button at bounding box center [1058, 216] width 35 height 35
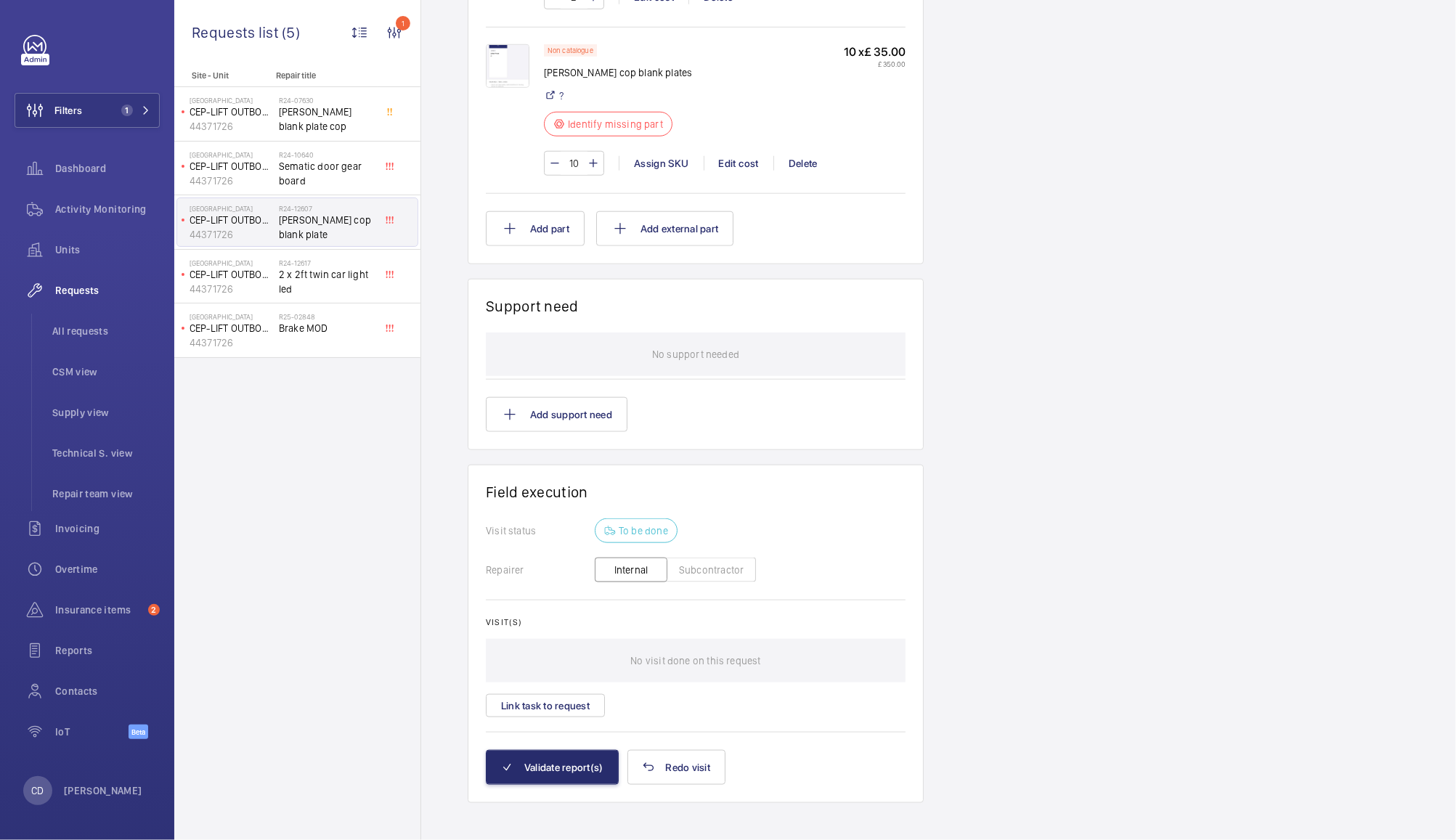
scroll to position [421, 0]
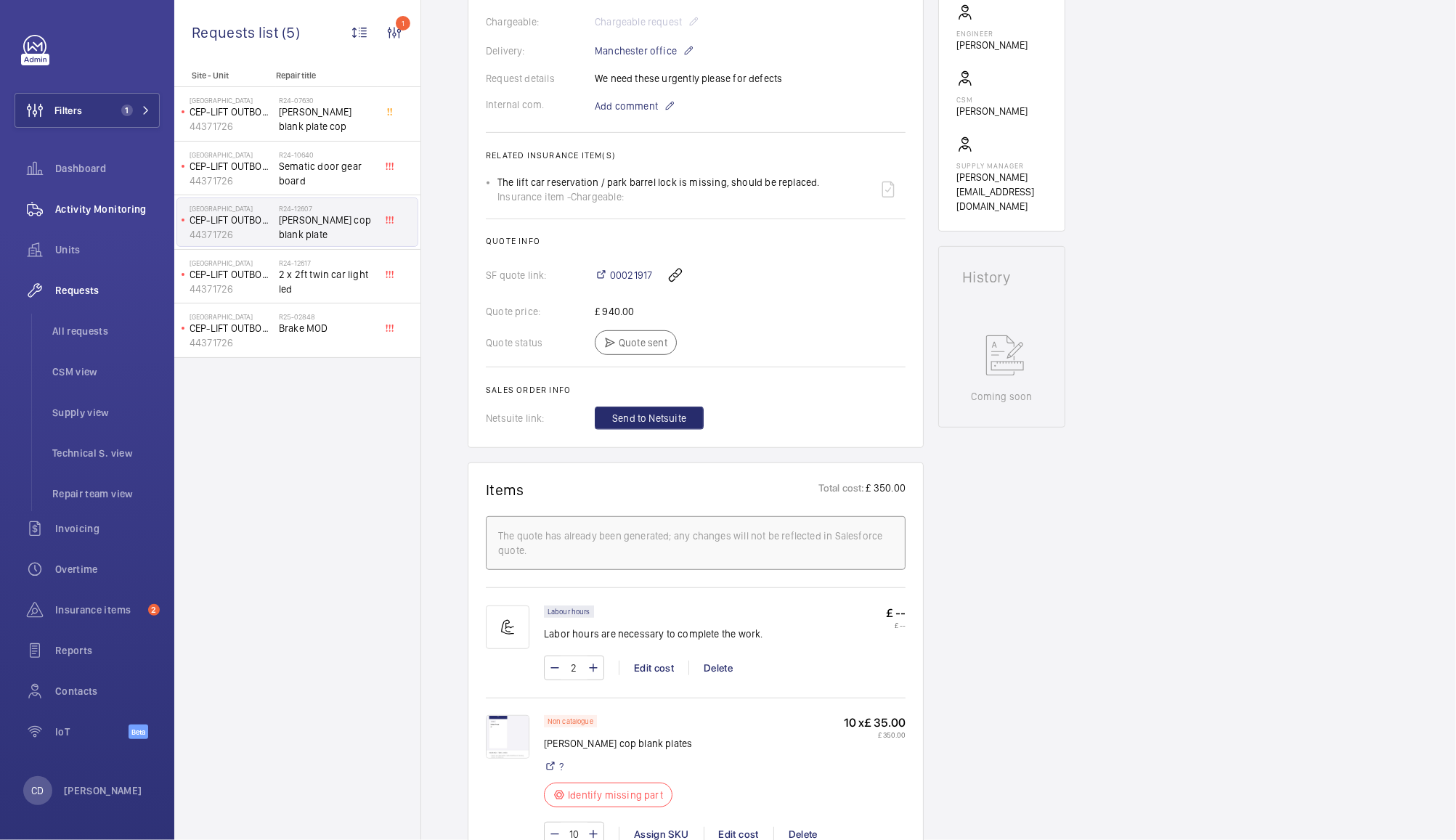
click at [110, 206] on span "Activity Monitoring" at bounding box center [107, 209] width 105 height 15
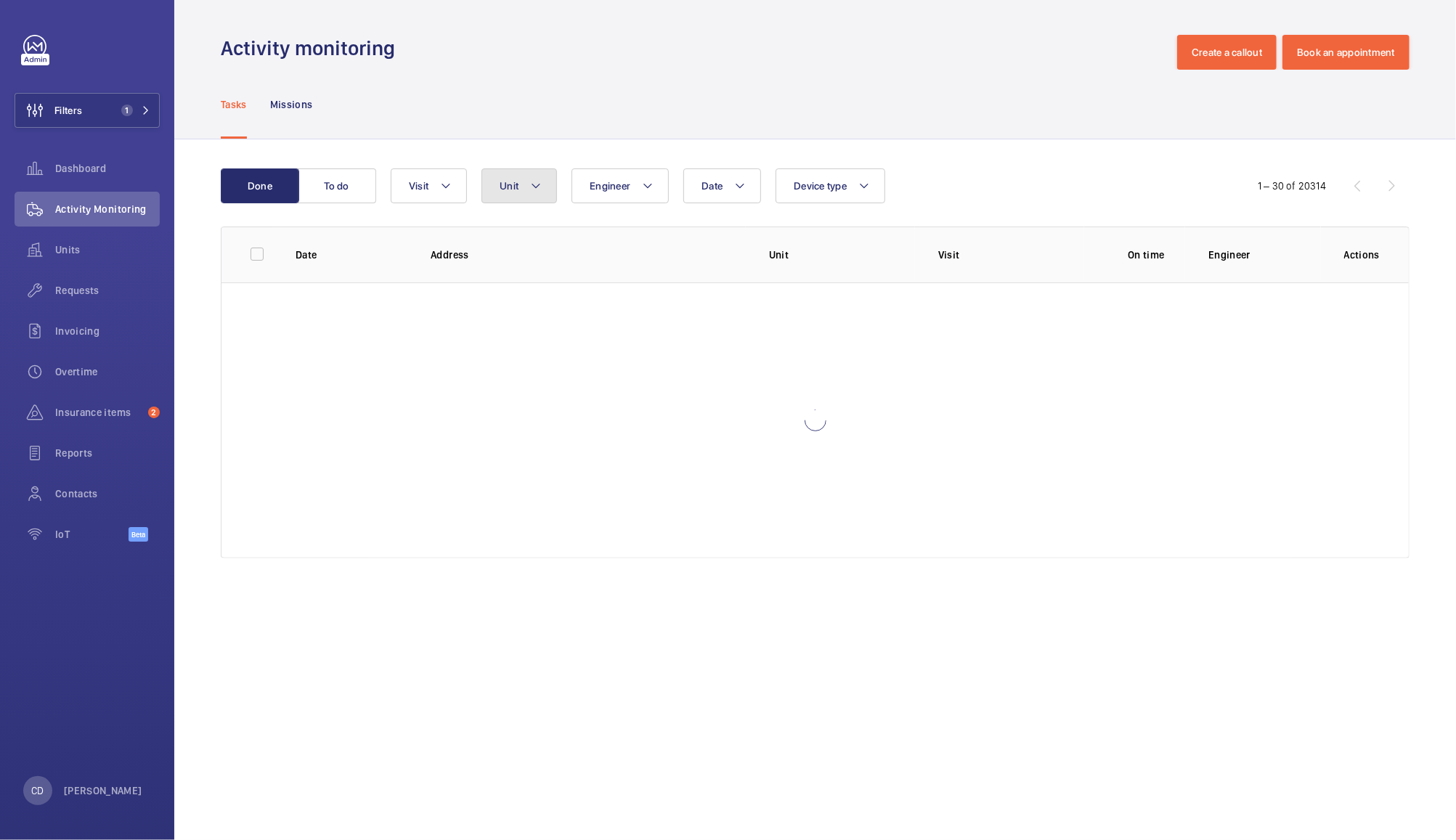
click at [535, 185] on mat-icon at bounding box center [536, 185] width 12 height 17
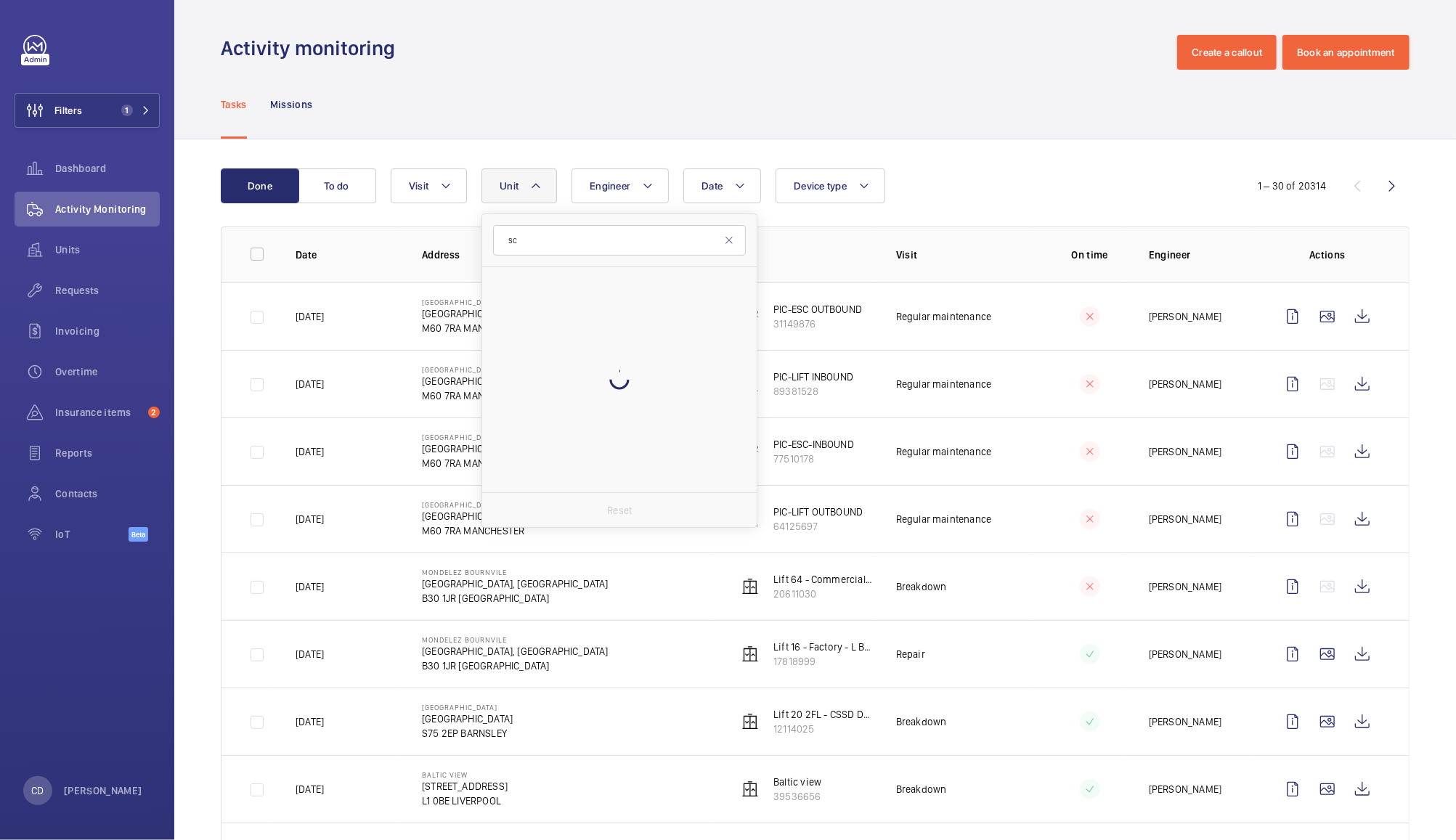
type input "s"
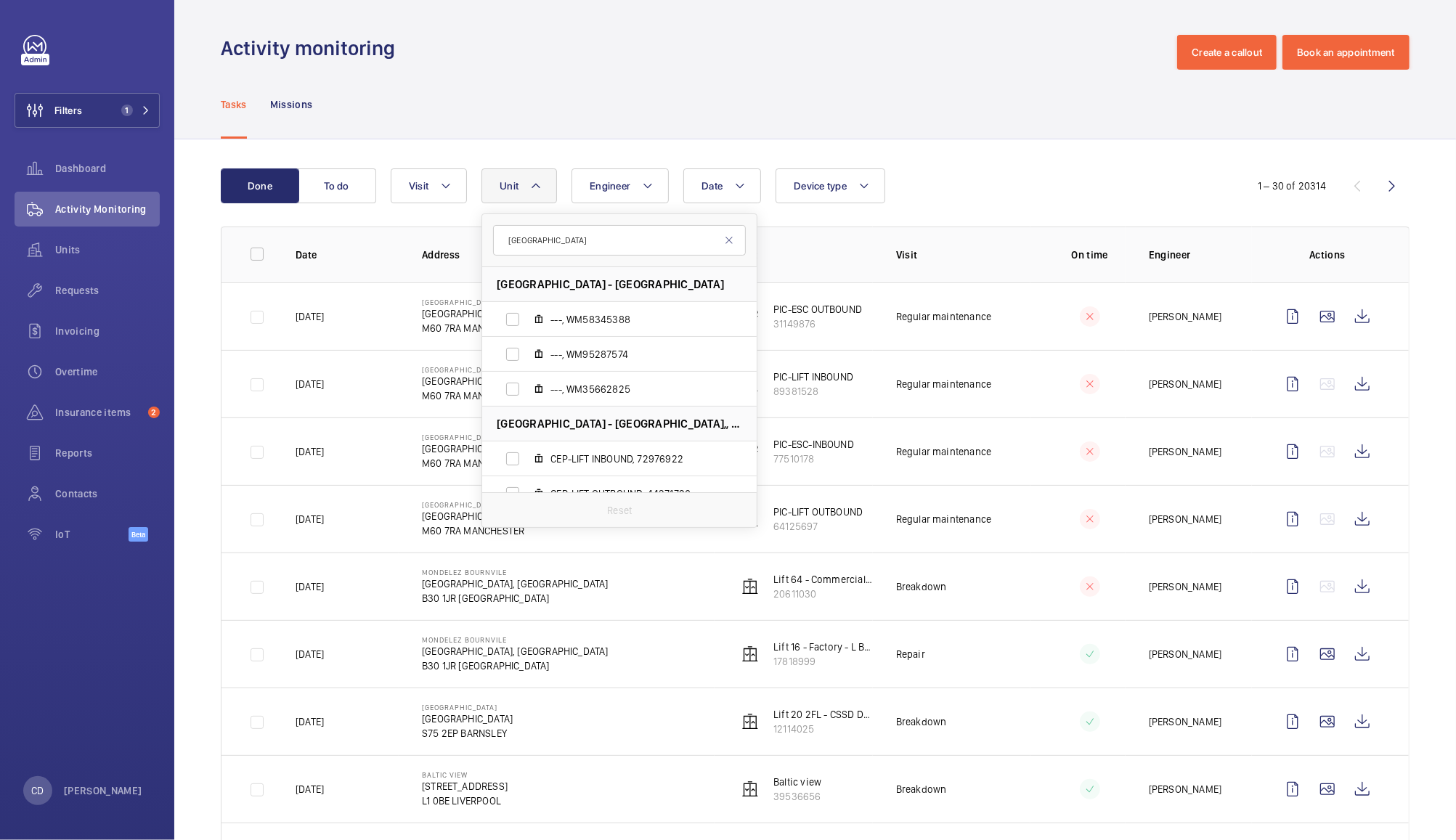
scroll to position [18, 0]
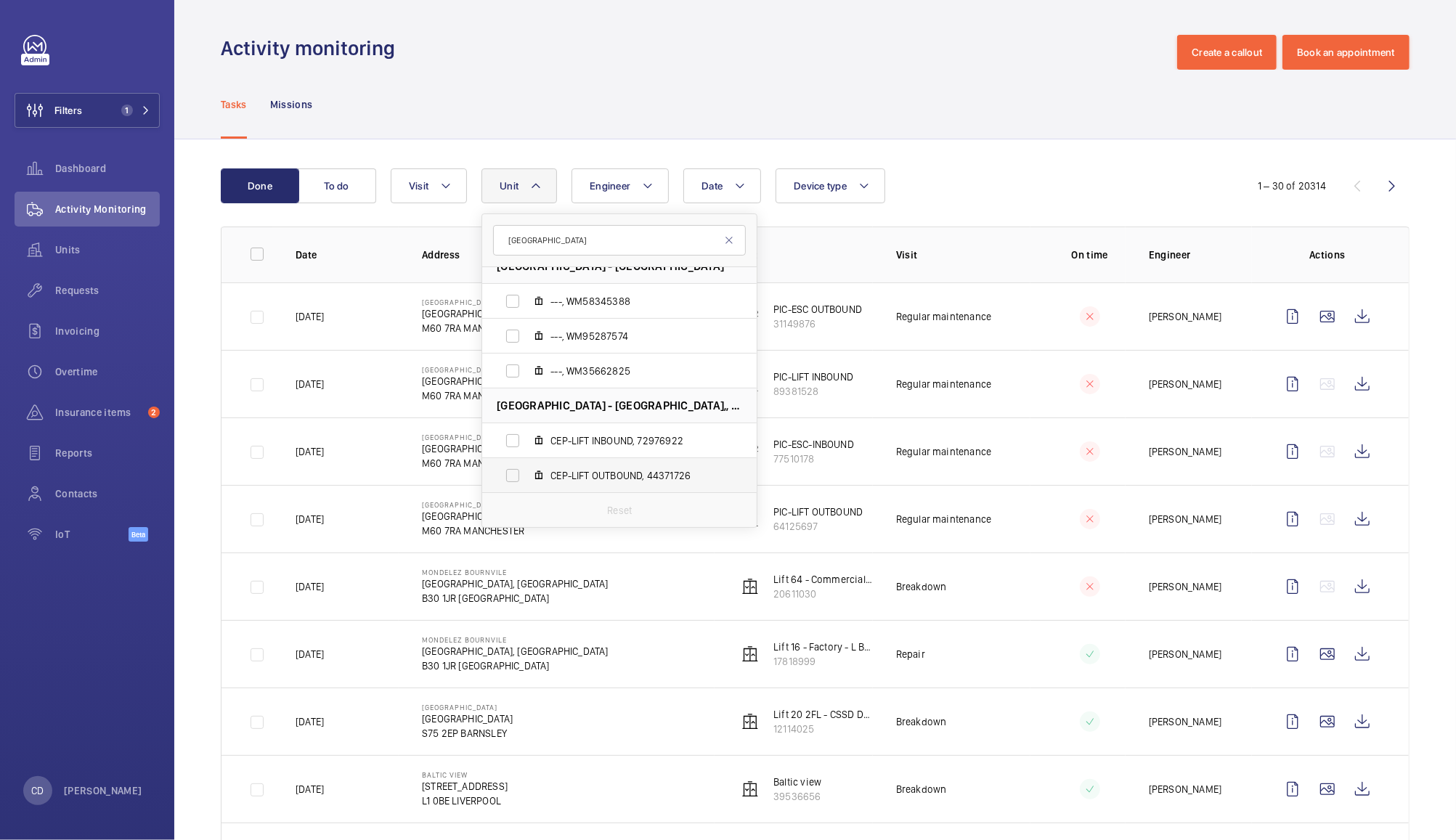
type input "[GEOGRAPHIC_DATA]"
click at [519, 473] on label "CEP-LIFT OUTBOUND, 44371726" at bounding box center [608, 475] width 251 height 35
click at [519, 473] on input "CEP-LIFT OUTBOUND, 44371726" at bounding box center [512, 475] width 29 height 29
checkbox input "true"
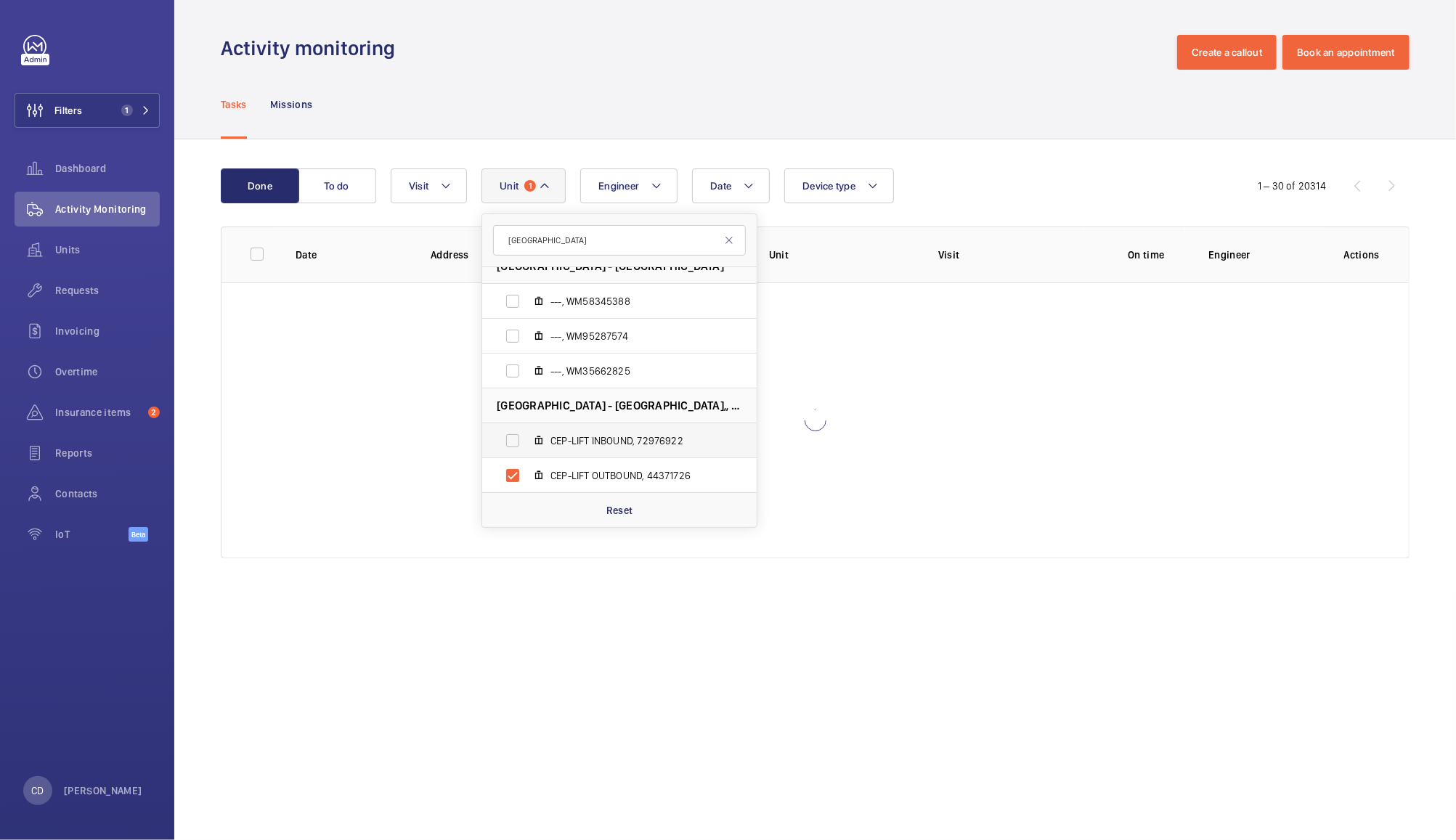
click at [504, 454] on label "CEP-LIFT INBOUND, 72976922" at bounding box center [608, 440] width 251 height 35
click at [504, 454] on input "CEP-LIFT INBOUND, 72976922" at bounding box center [512, 440] width 29 height 29
checkbox input "true"
click at [969, 73] on div "Tasks Missions" at bounding box center [814, 104] width 1189 height 69
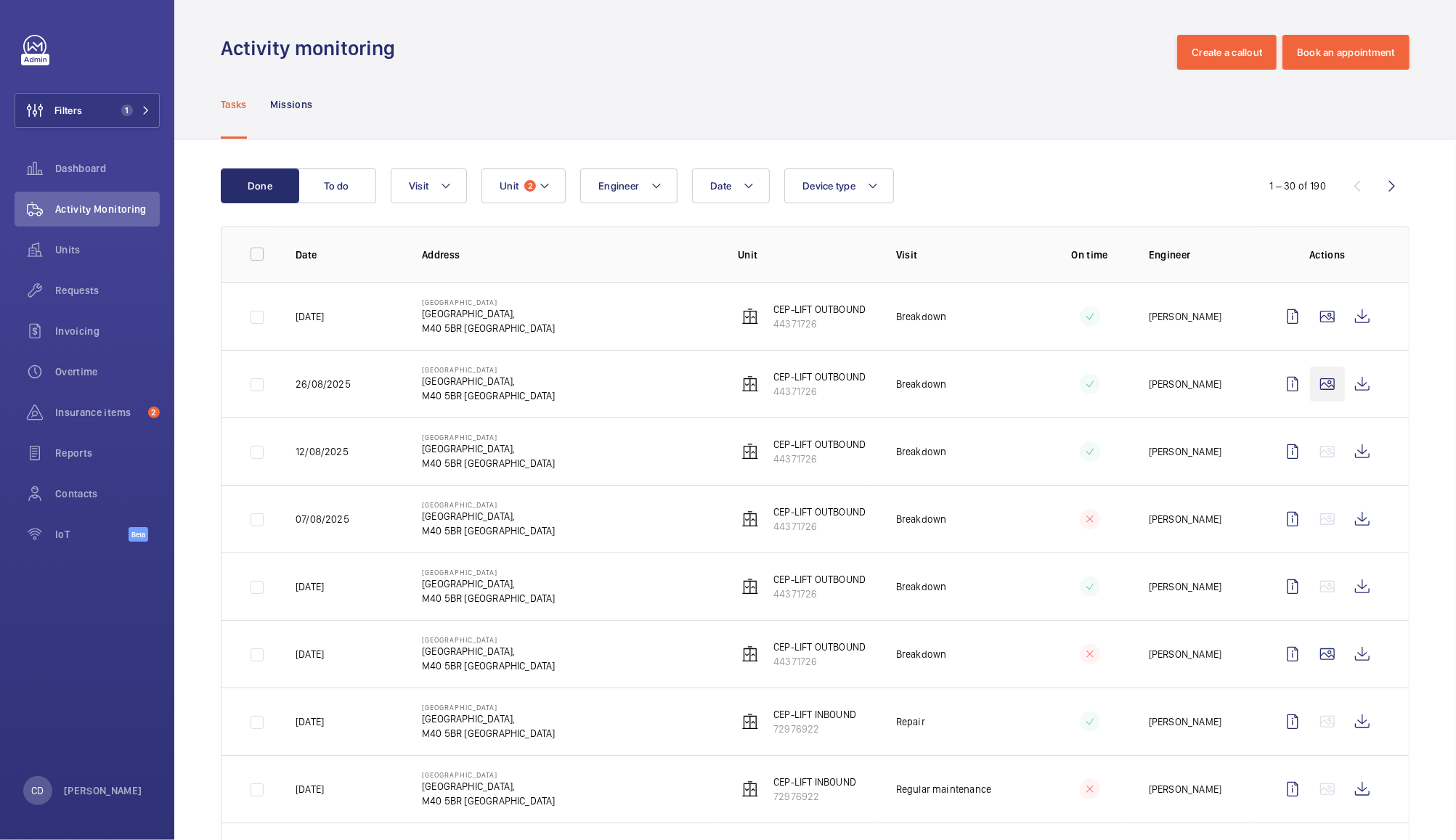
click at [1312, 381] on wm-front-icon-button at bounding box center [1326, 384] width 35 height 35
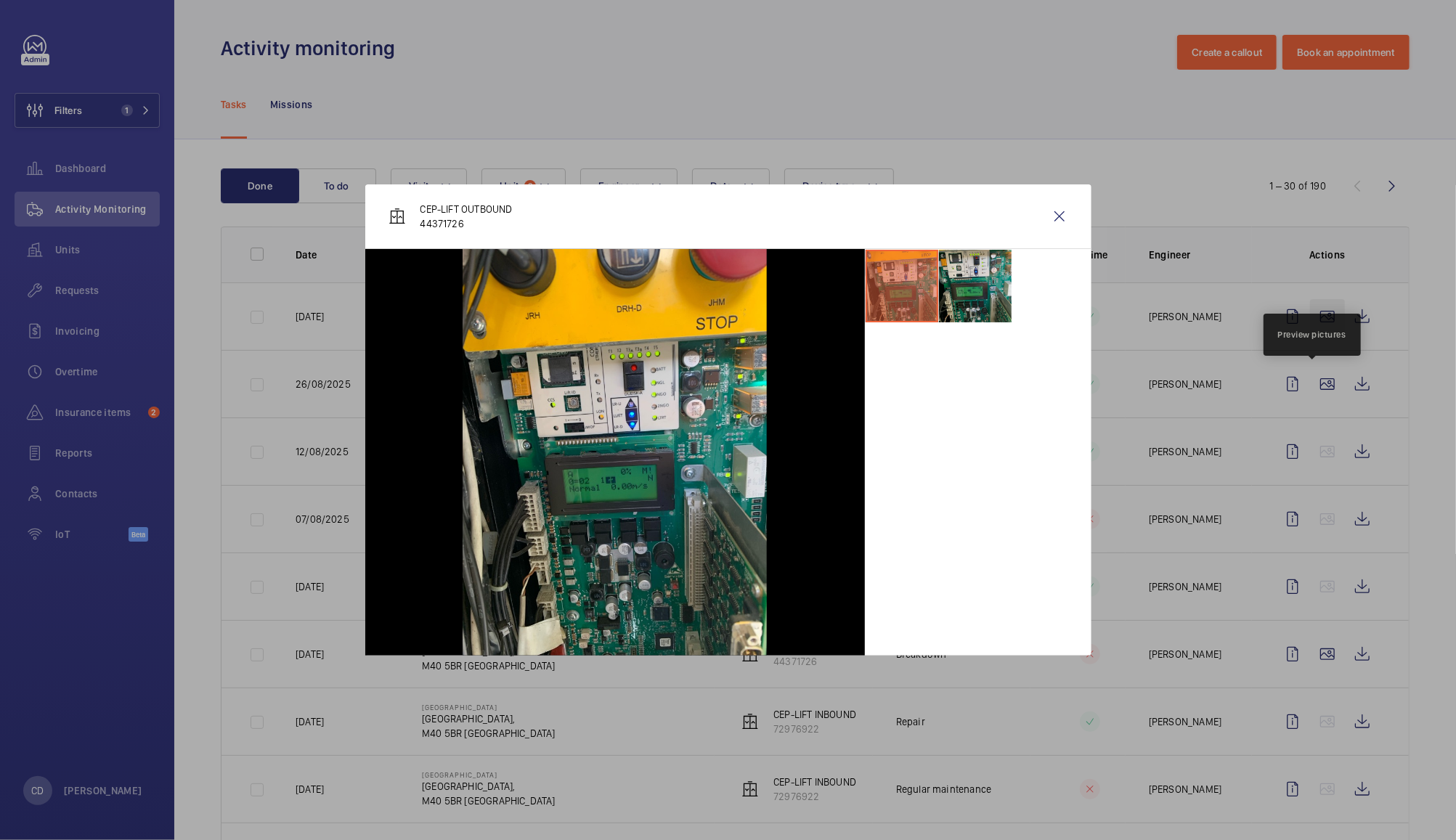
click at [1046, 208] on wm-front-icon-button at bounding box center [1058, 216] width 35 height 35
click at [1311, 323] on wm-front-icon-button at bounding box center [1326, 316] width 35 height 35
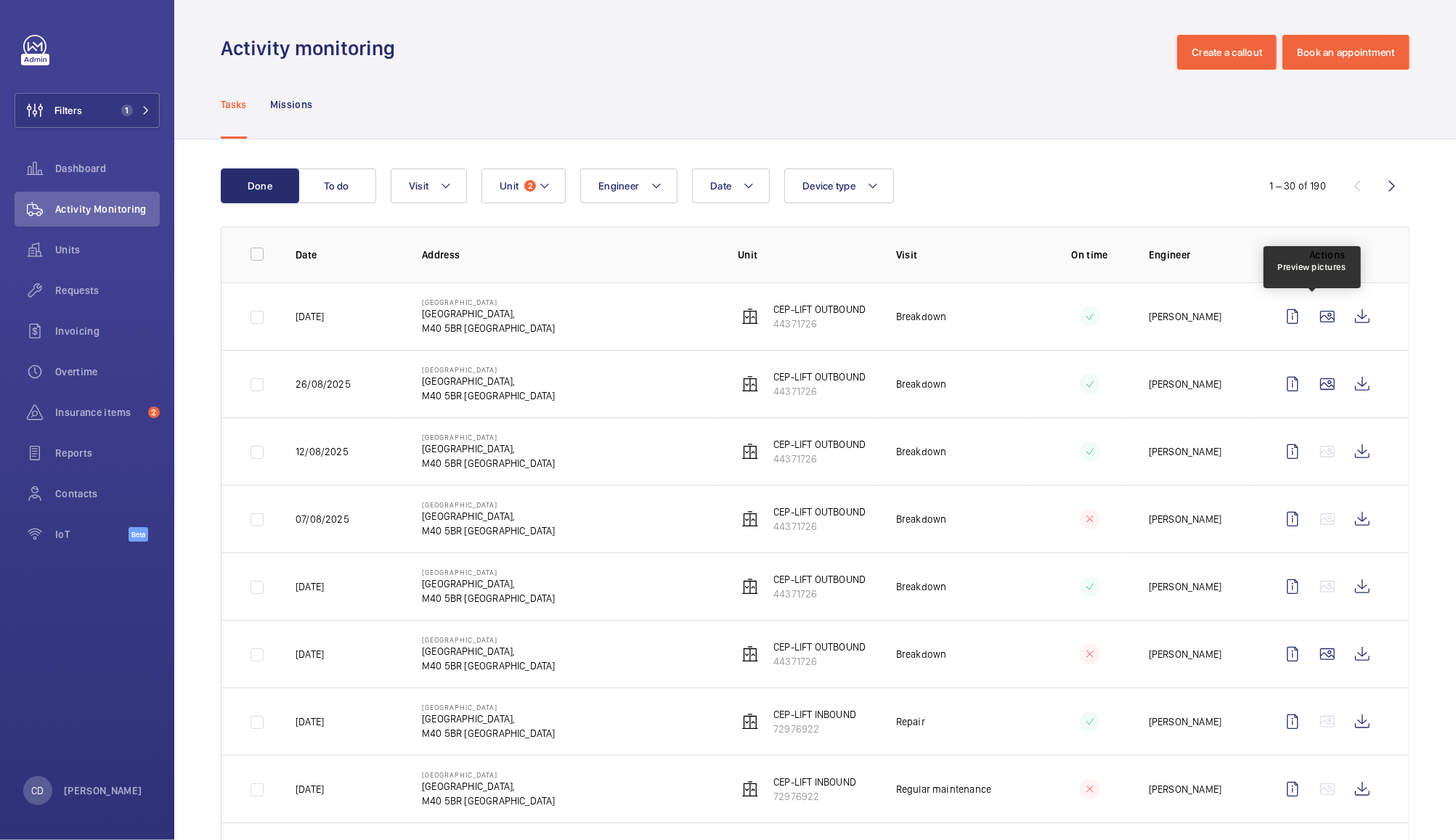
click at [1318, 325] on div at bounding box center [728, 420] width 1456 height 840
click at [1312, 323] on wm-front-icon-button at bounding box center [1326, 316] width 35 height 35
click at [1319, 654] on div at bounding box center [728, 420] width 1456 height 840
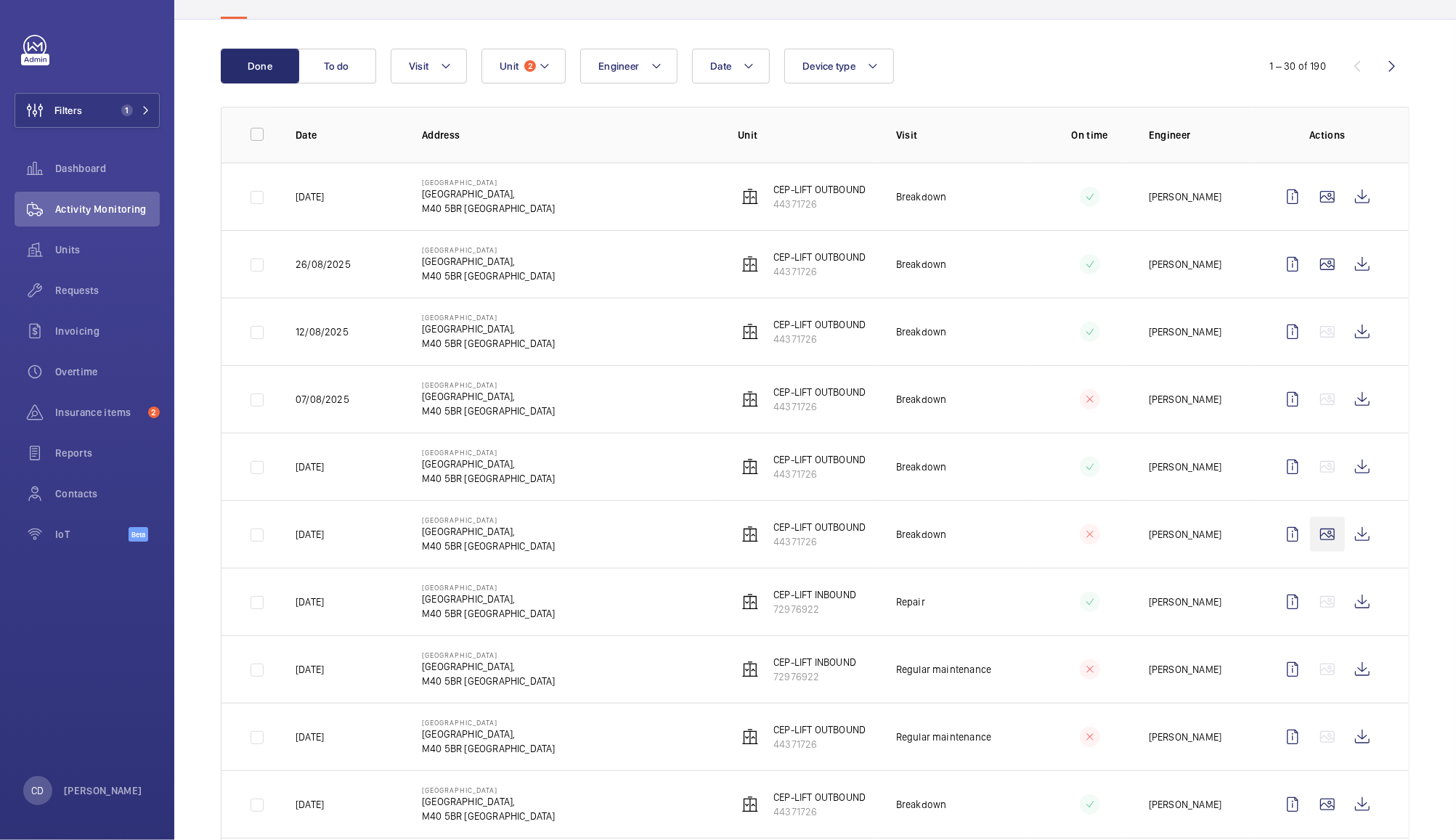
click at [1316, 542] on wm-front-icon-button at bounding box center [1326, 534] width 35 height 35
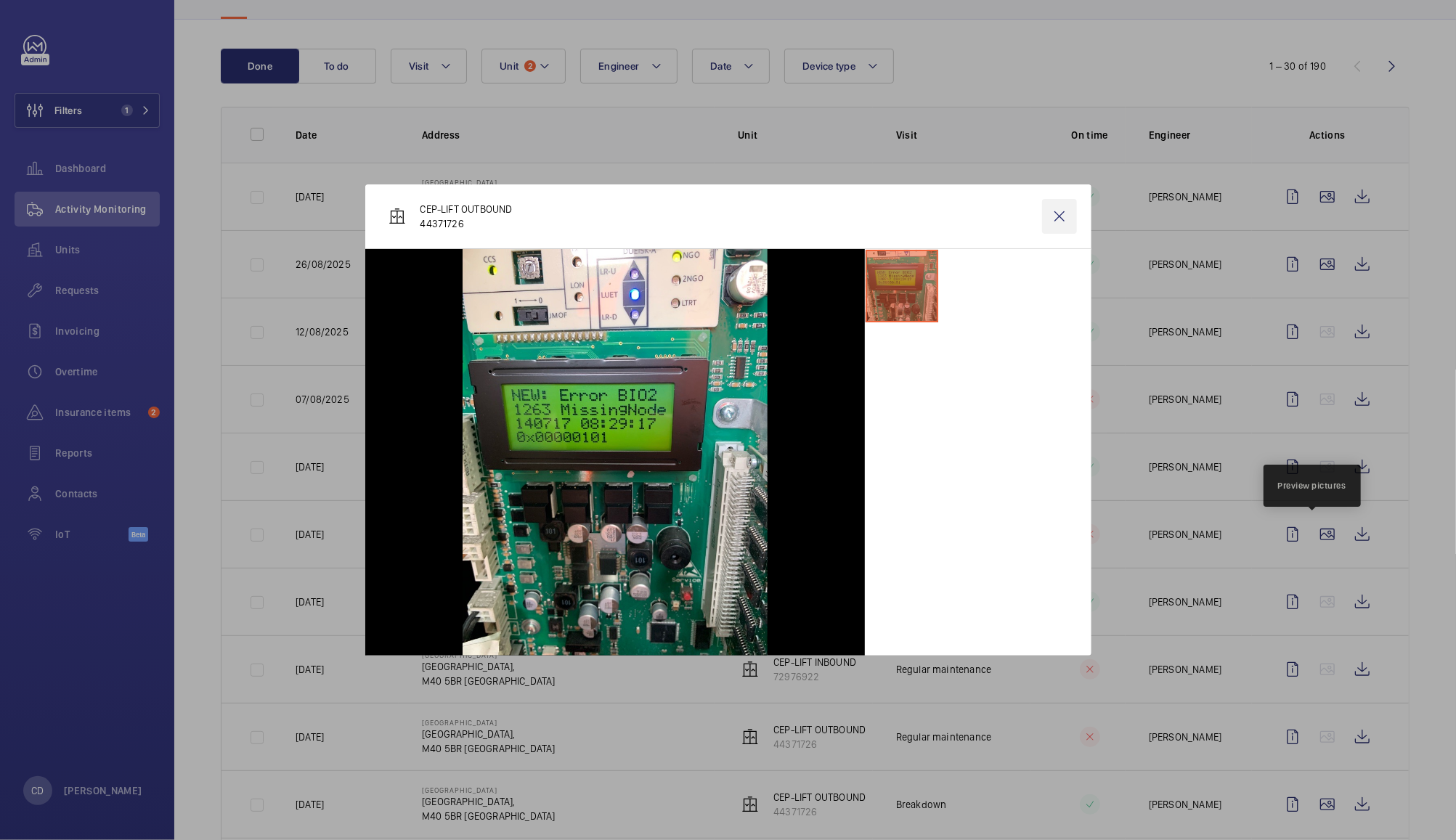
click at [1058, 215] on wm-front-icon-button at bounding box center [1058, 216] width 35 height 35
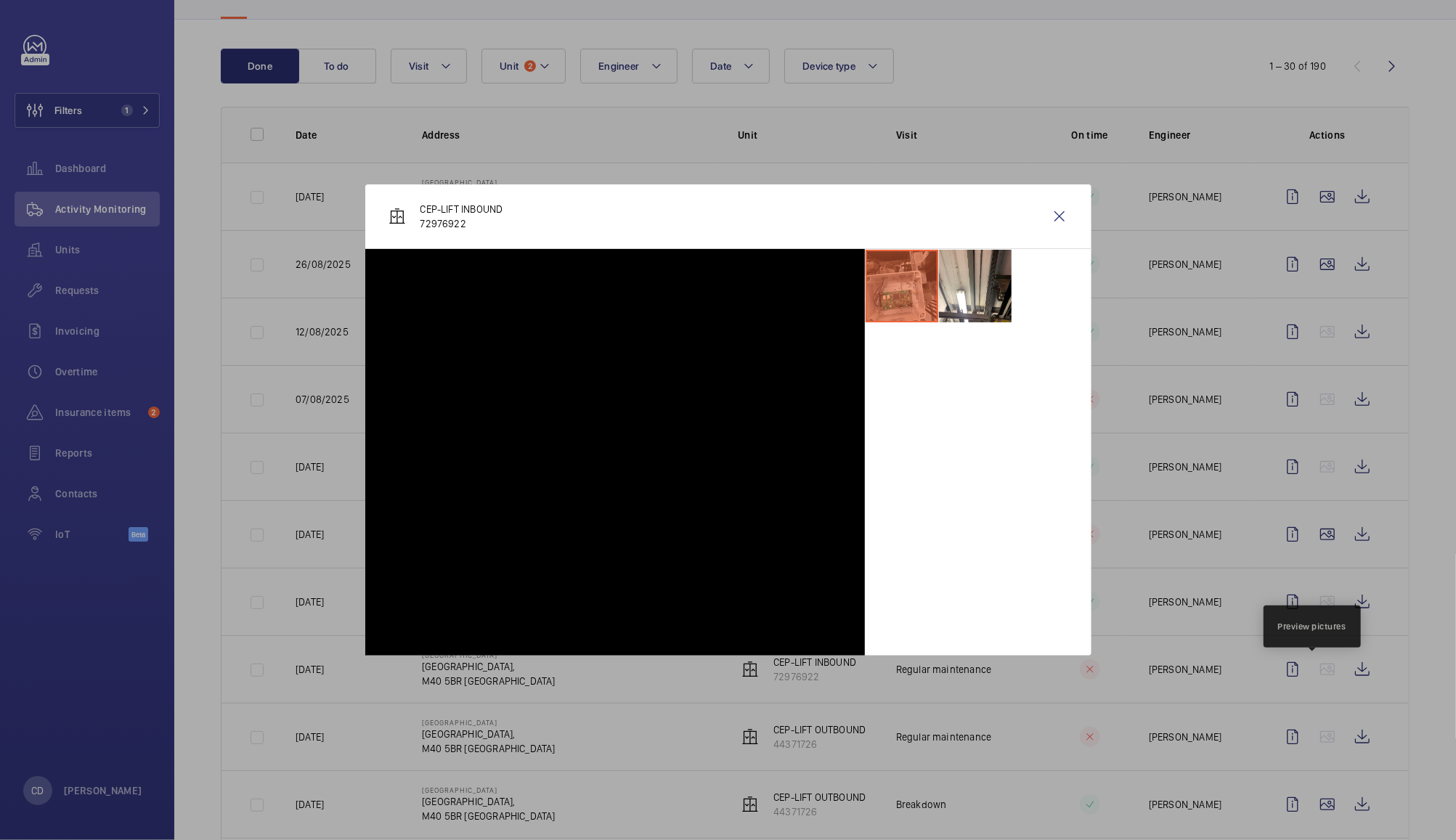
scroll to position [589, 0]
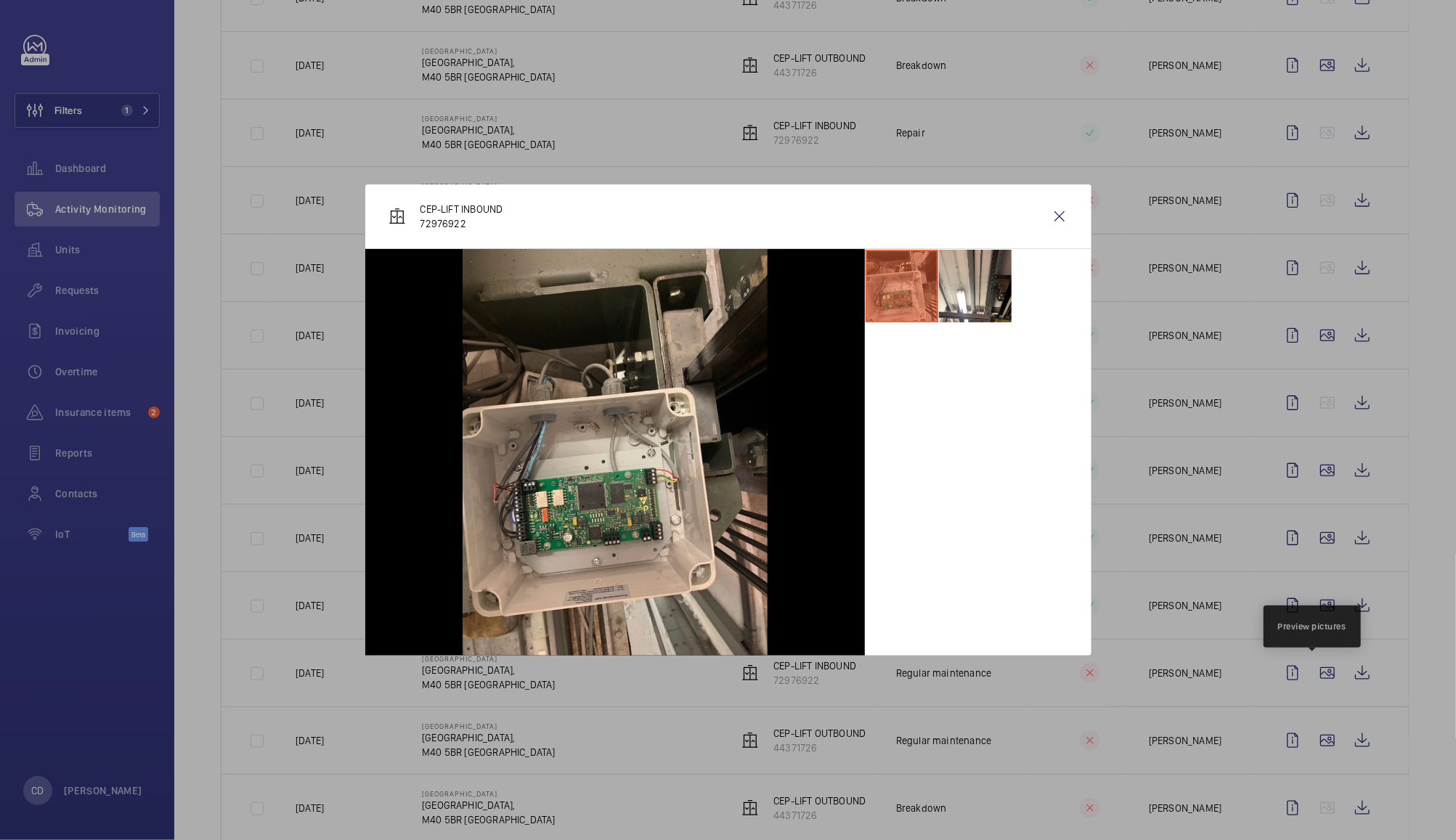
click at [1312, 748] on div at bounding box center [728, 420] width 1456 height 840
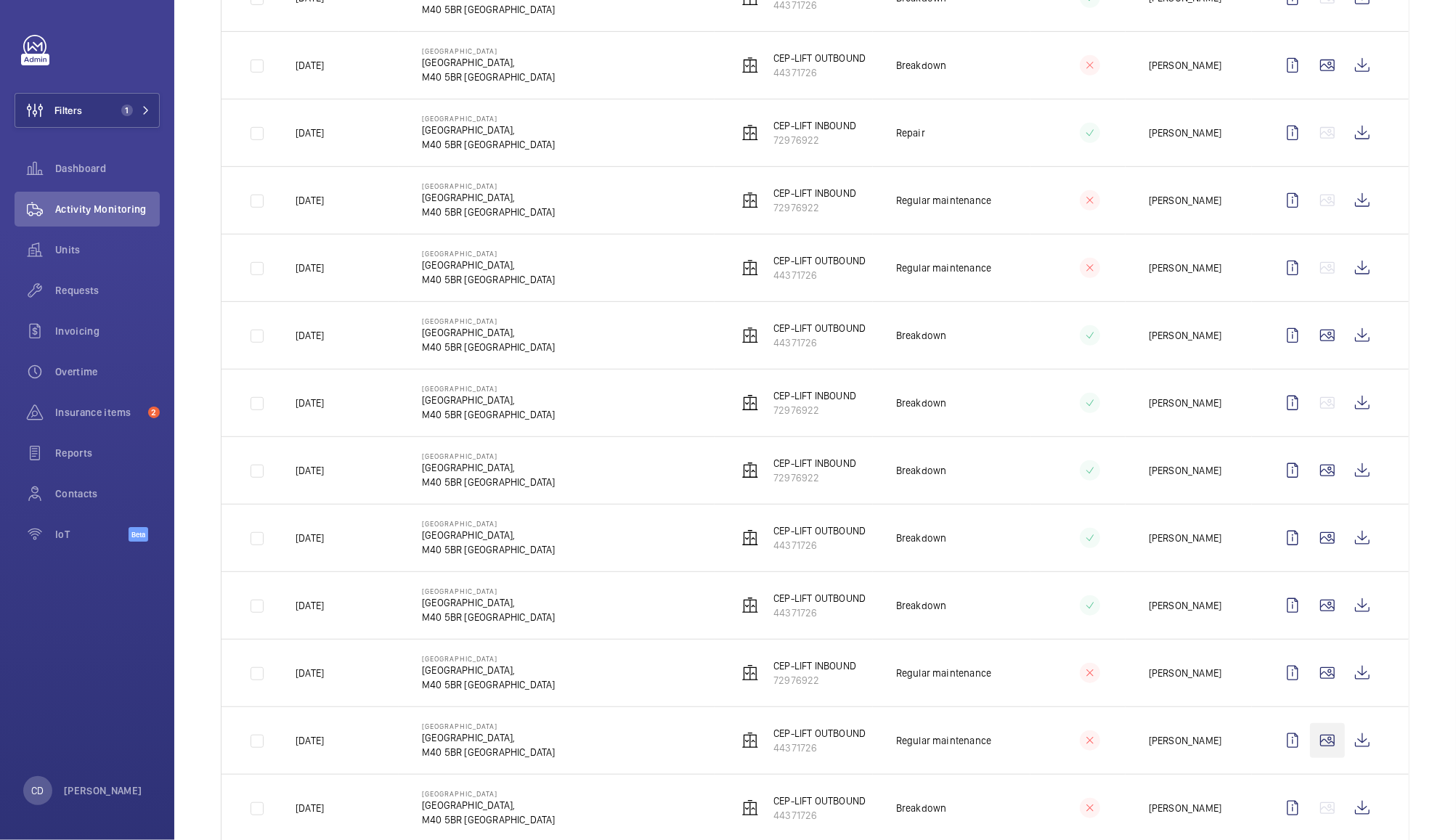
click at [1311, 746] on wm-front-icon-button at bounding box center [1326, 740] width 35 height 35
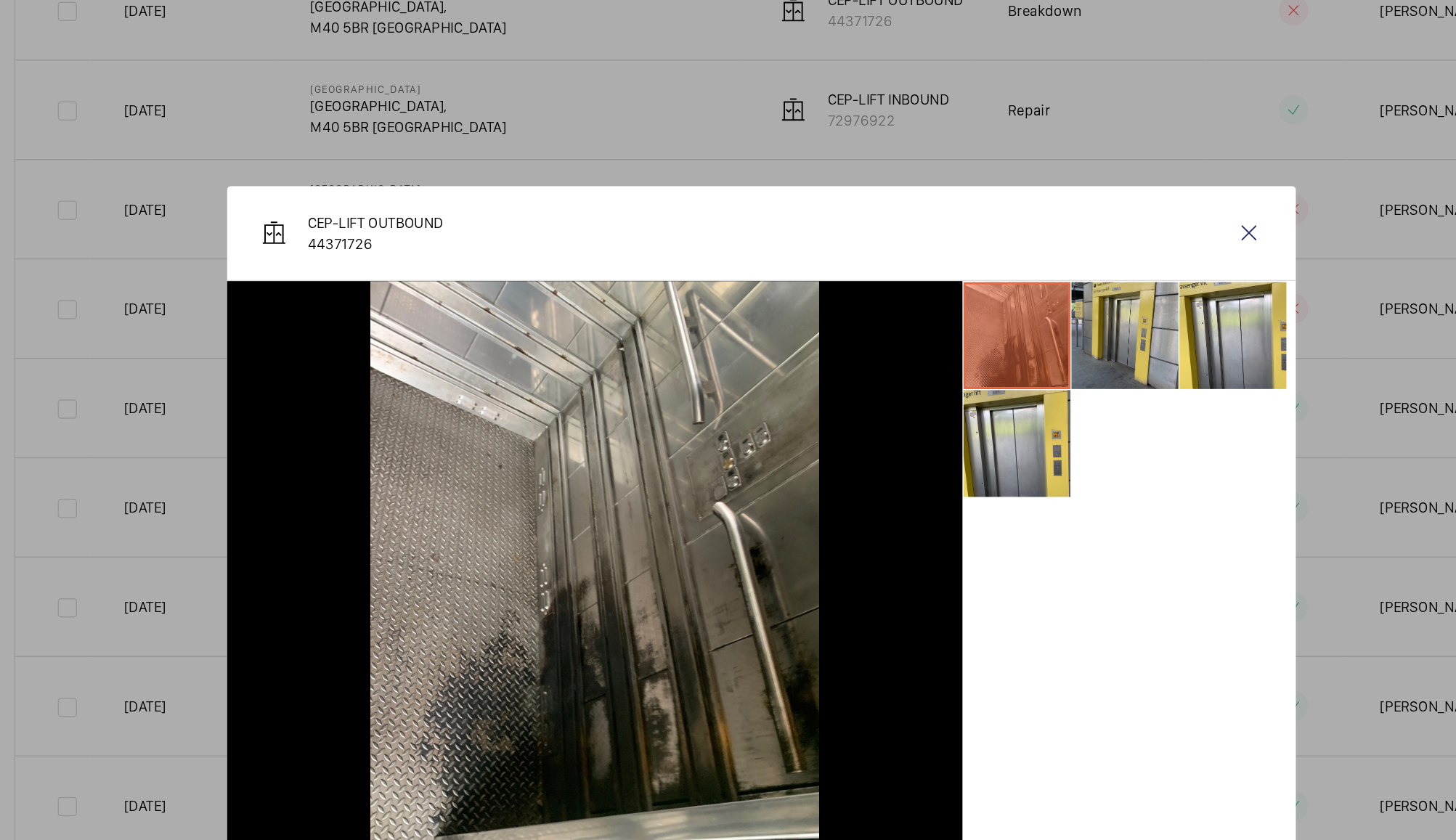
click at [980, 278] on li at bounding box center [975, 286] width 73 height 73
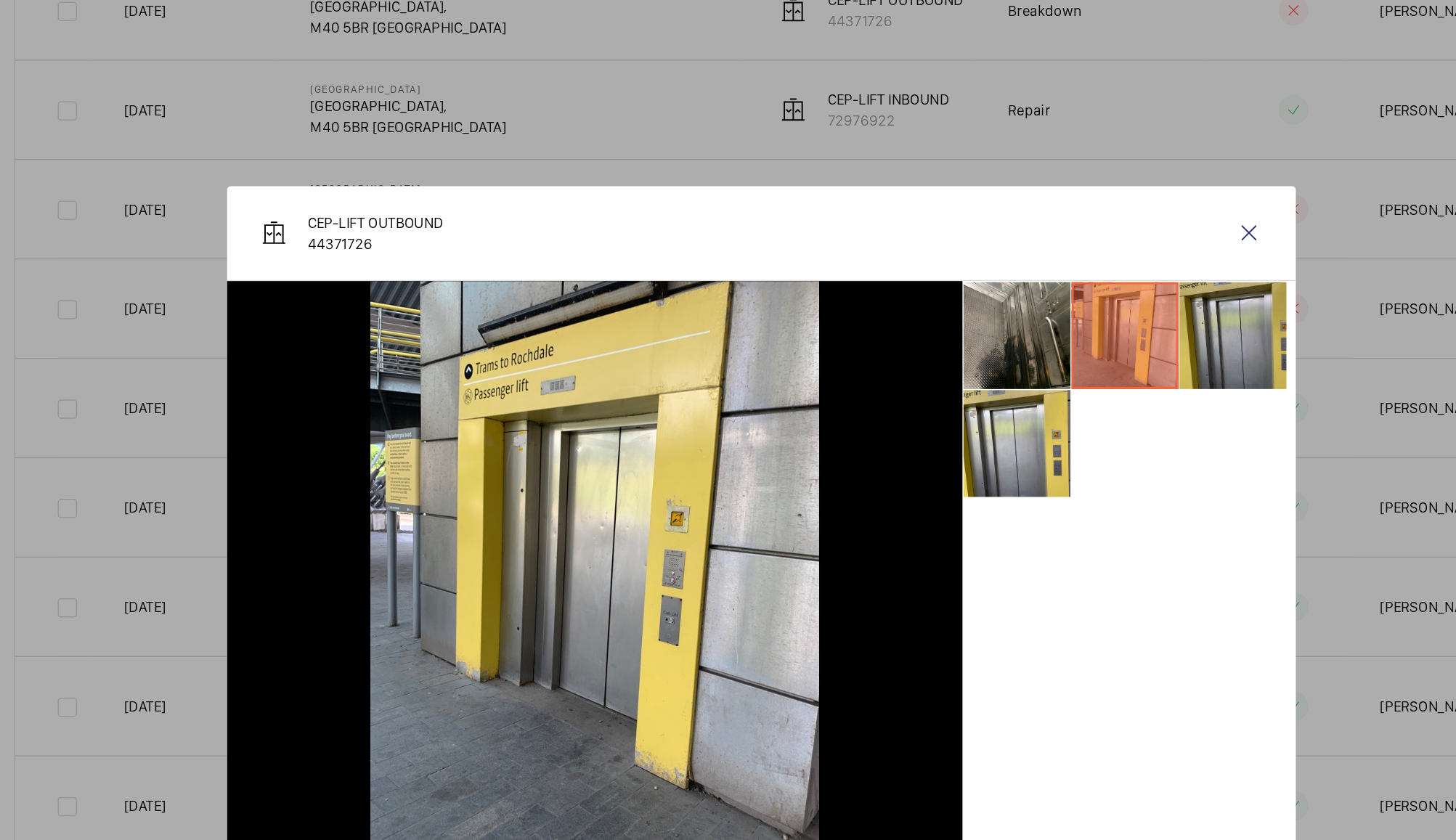
click at [1041, 278] on li at bounding box center [1048, 286] width 73 height 73
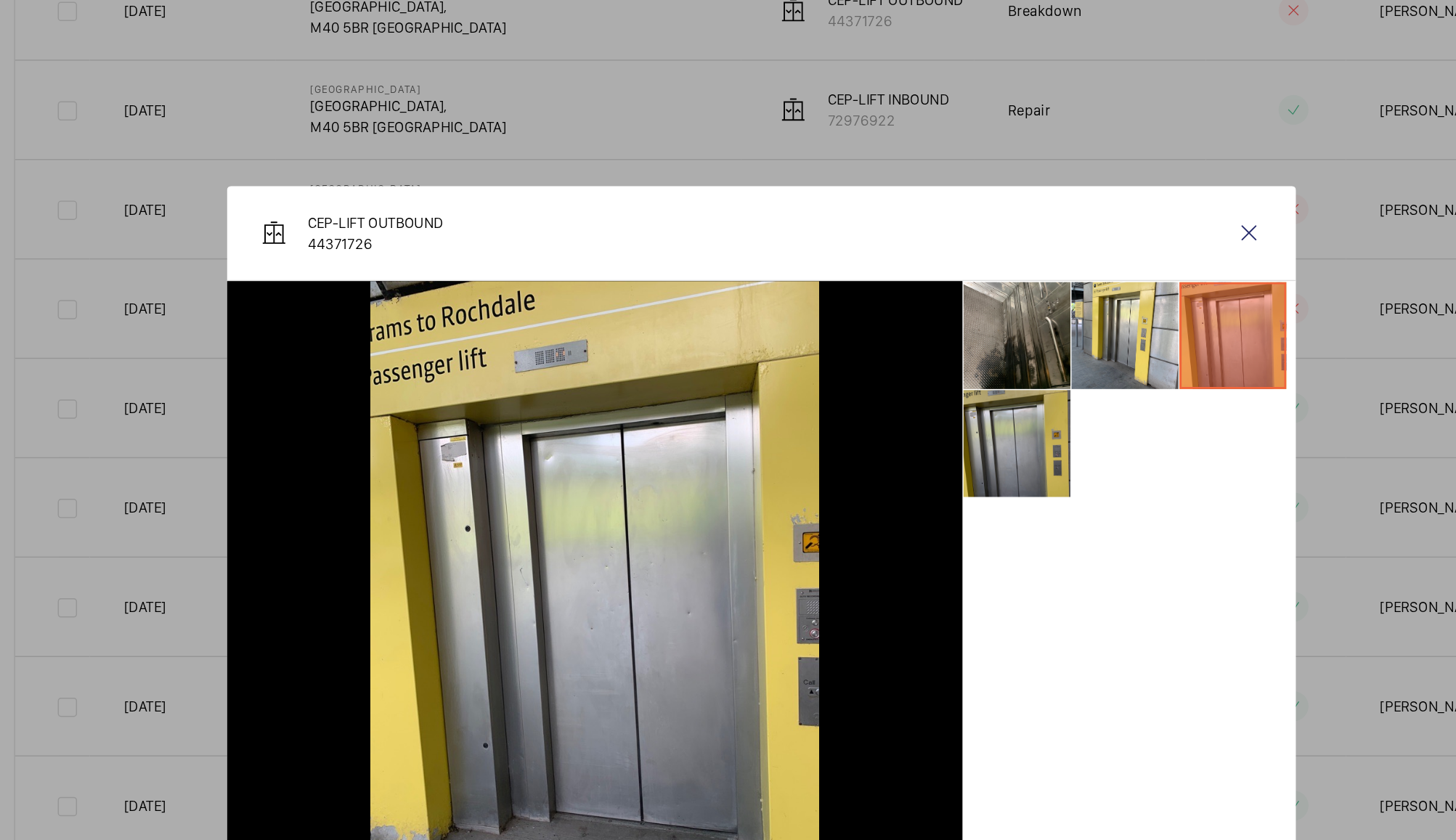
click at [901, 376] on li at bounding box center [901, 359] width 73 height 73
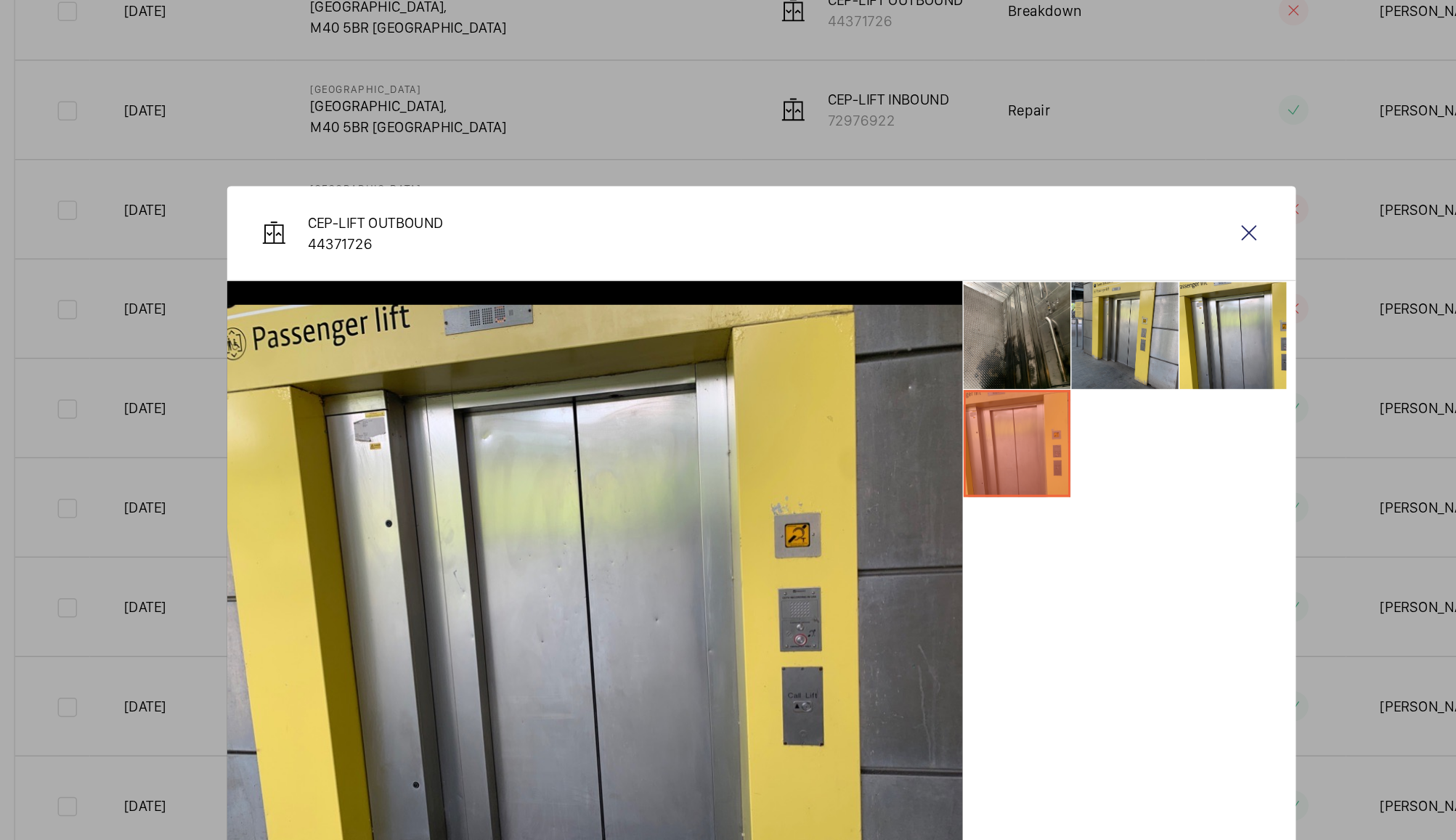
click at [991, 291] on li at bounding box center [975, 286] width 73 height 73
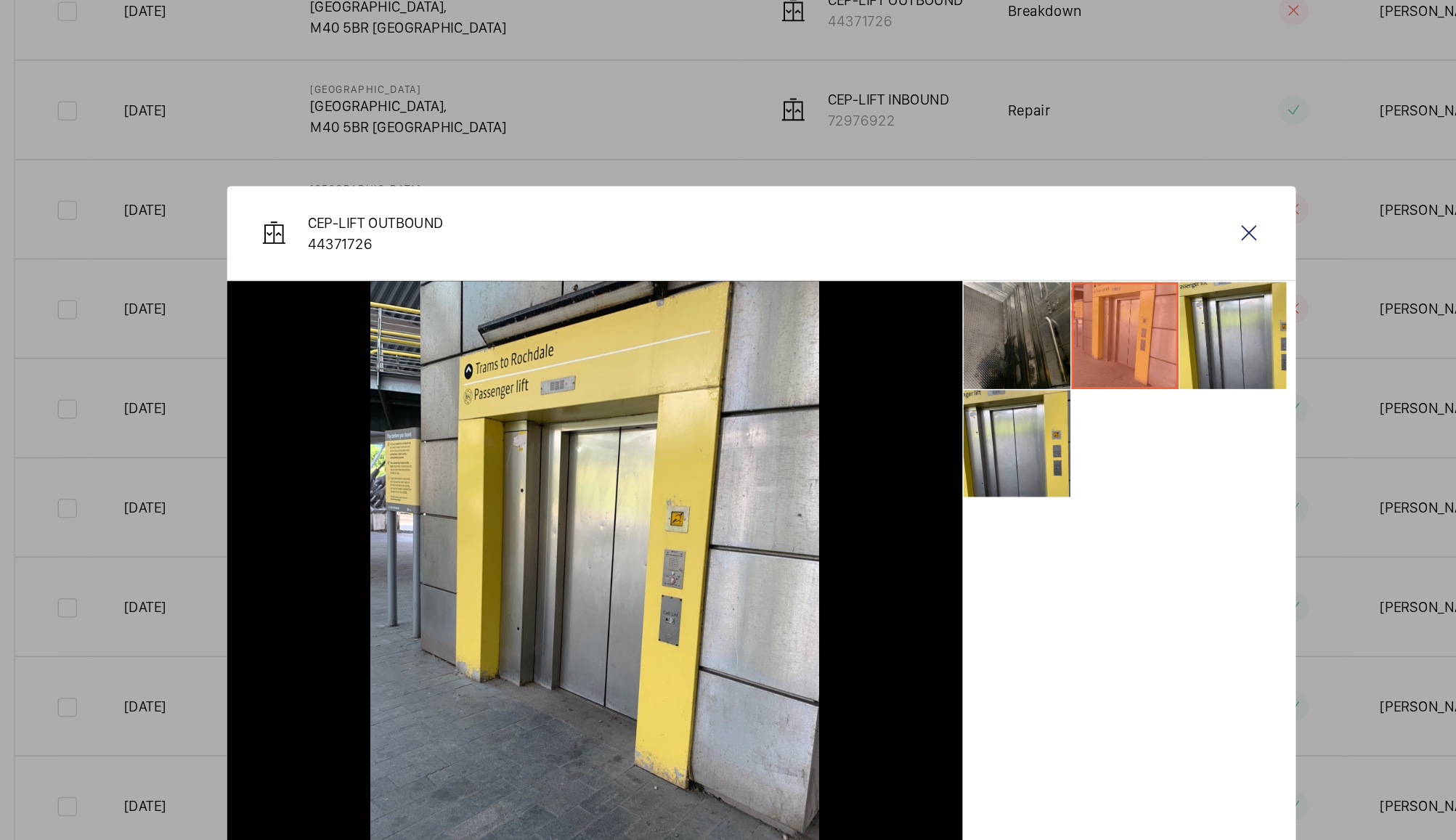
click at [916, 297] on li at bounding box center [901, 286] width 73 height 73
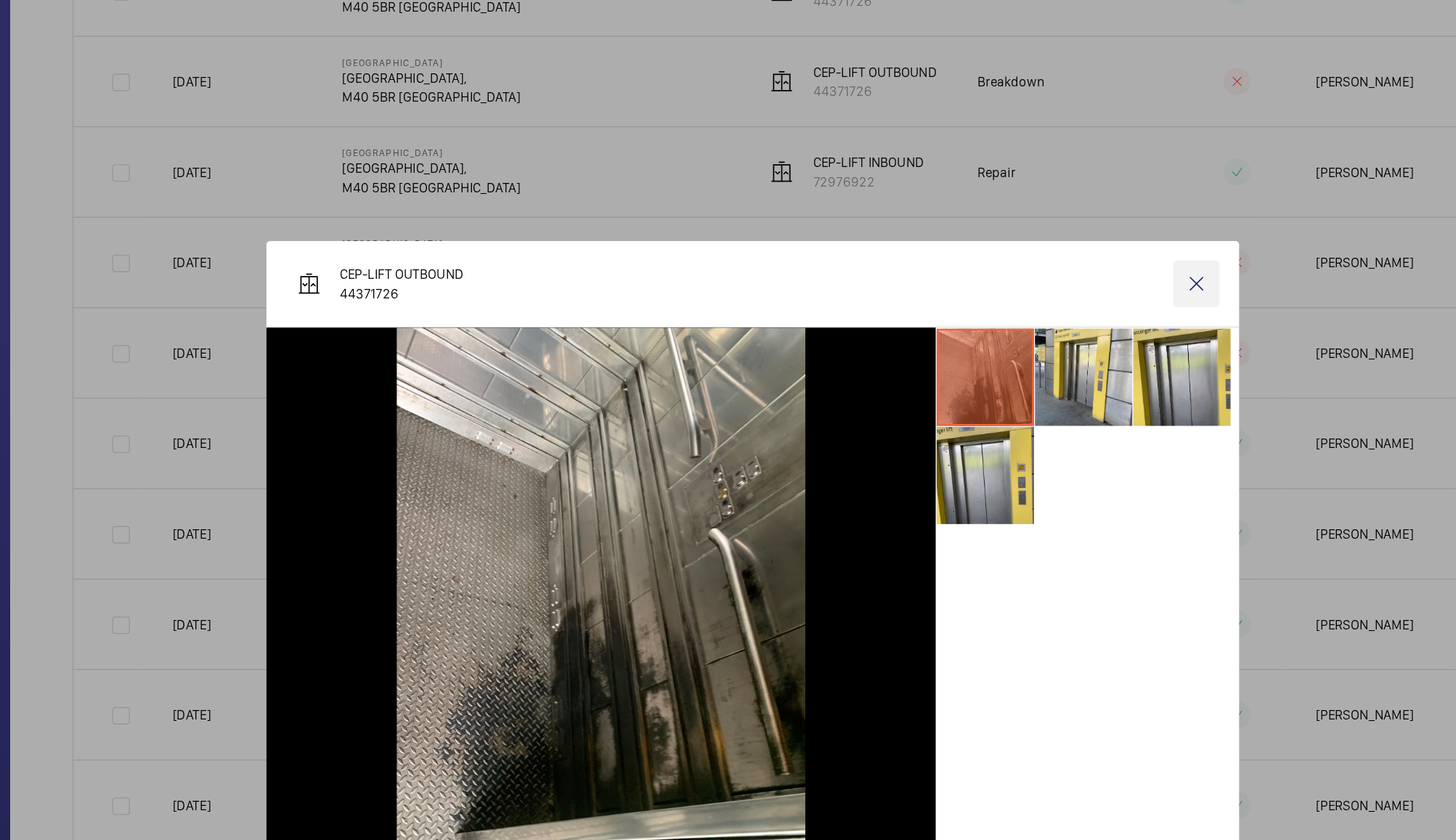
click at [1061, 215] on wm-front-icon-button at bounding box center [1058, 216] width 35 height 35
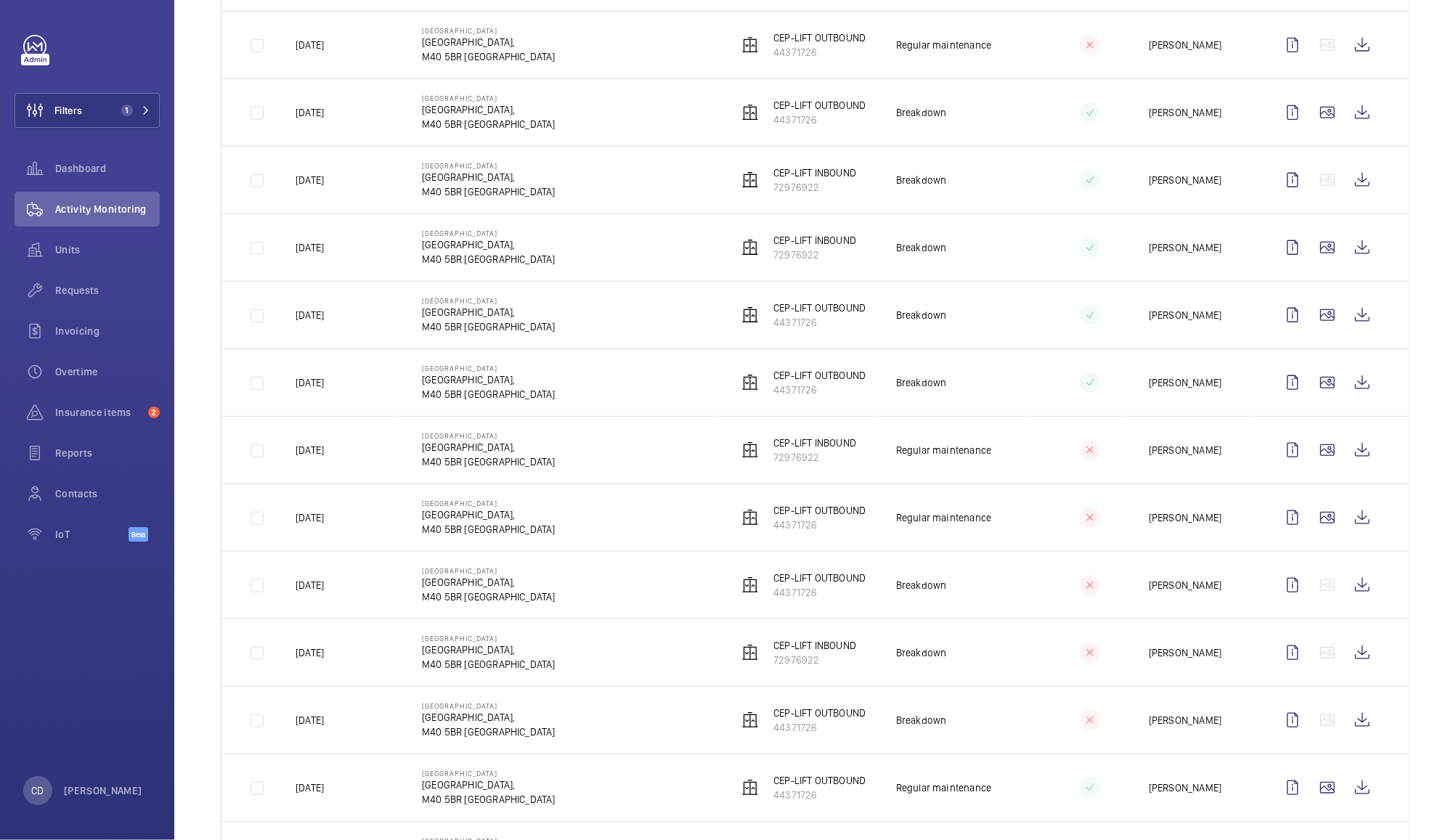
scroll to position [0, 0]
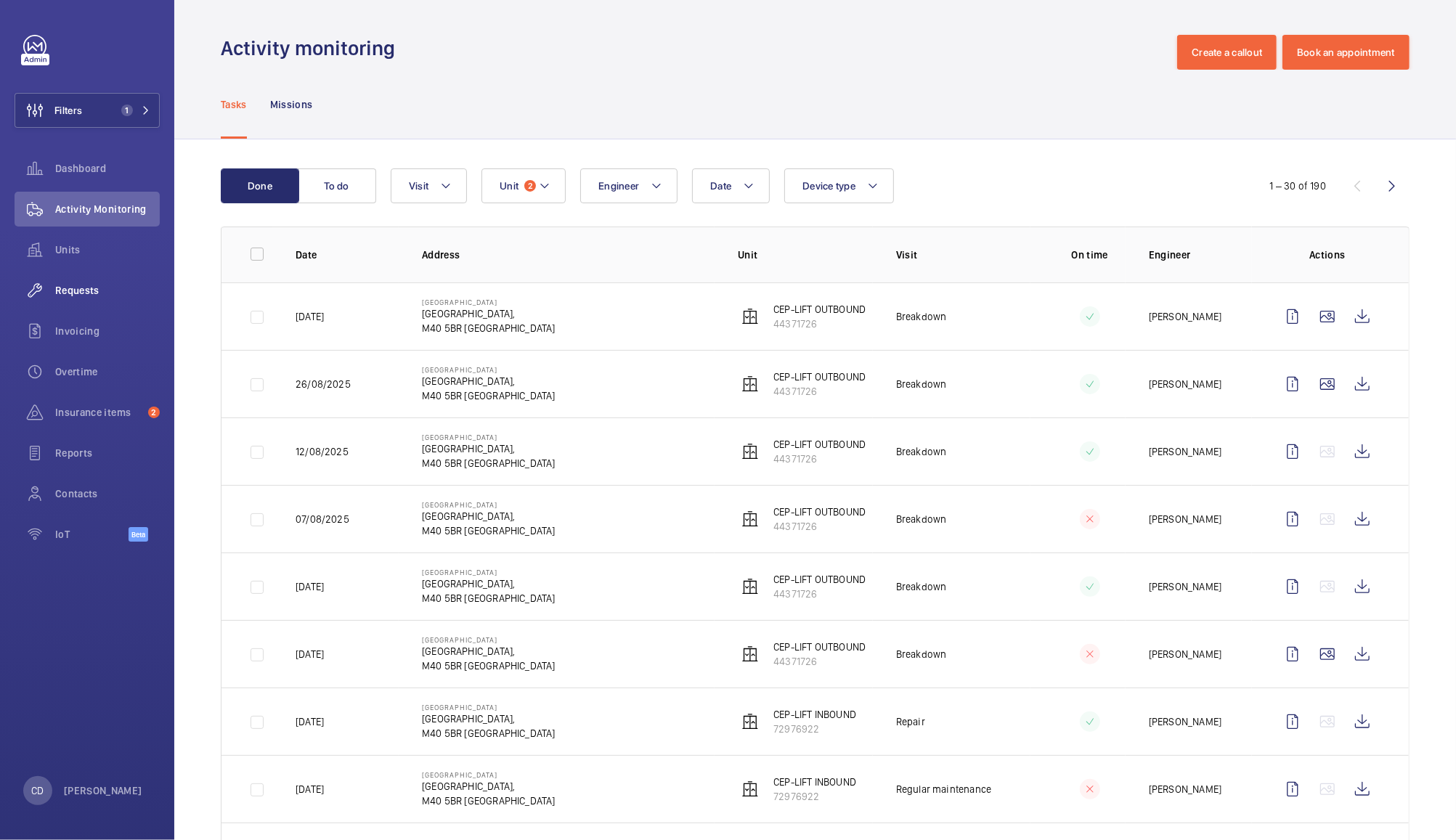
click at [73, 290] on span "Requests" at bounding box center [107, 290] width 105 height 15
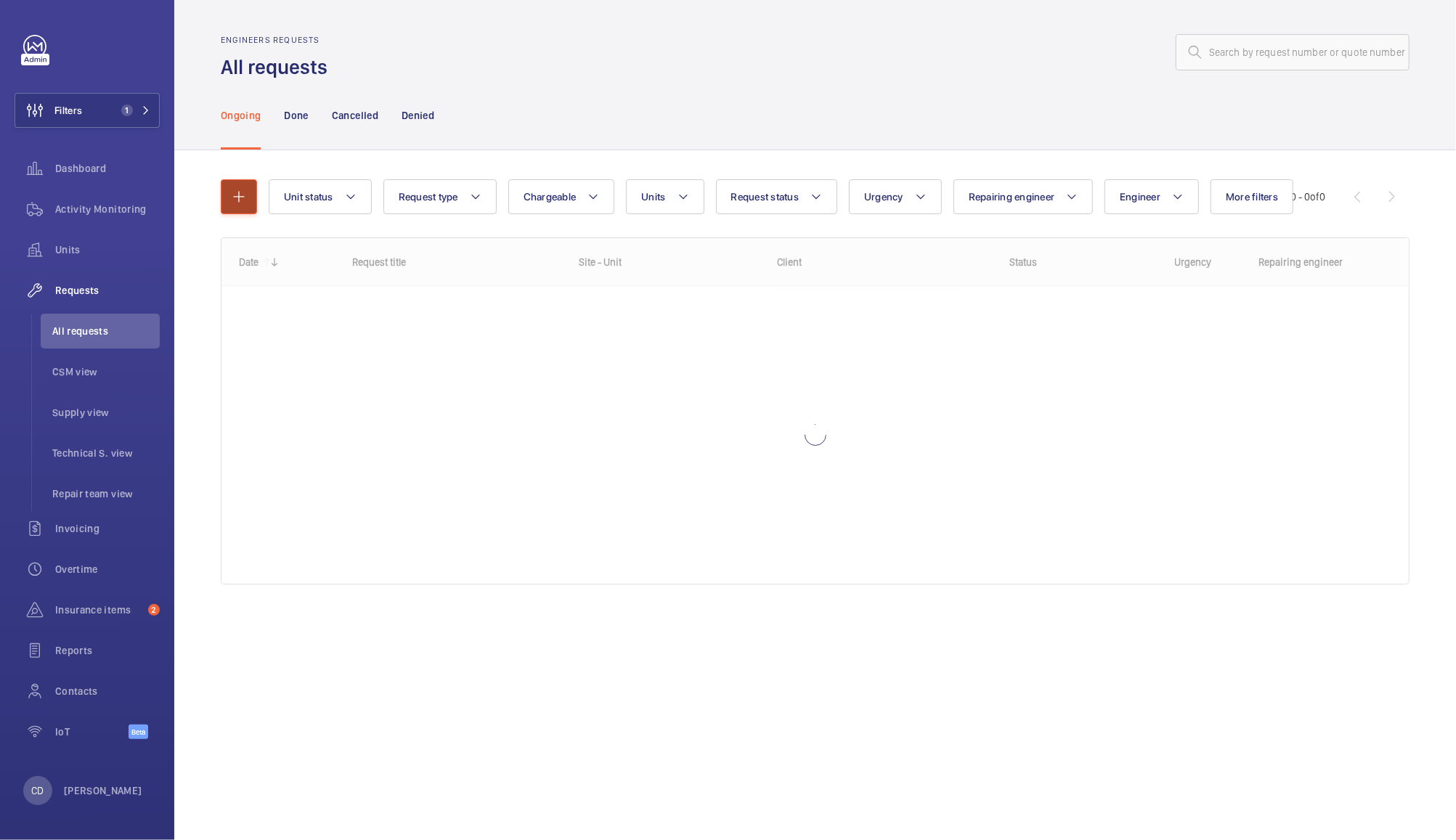
click at [236, 202] on mat-icon "button" at bounding box center [238, 196] width 17 height 17
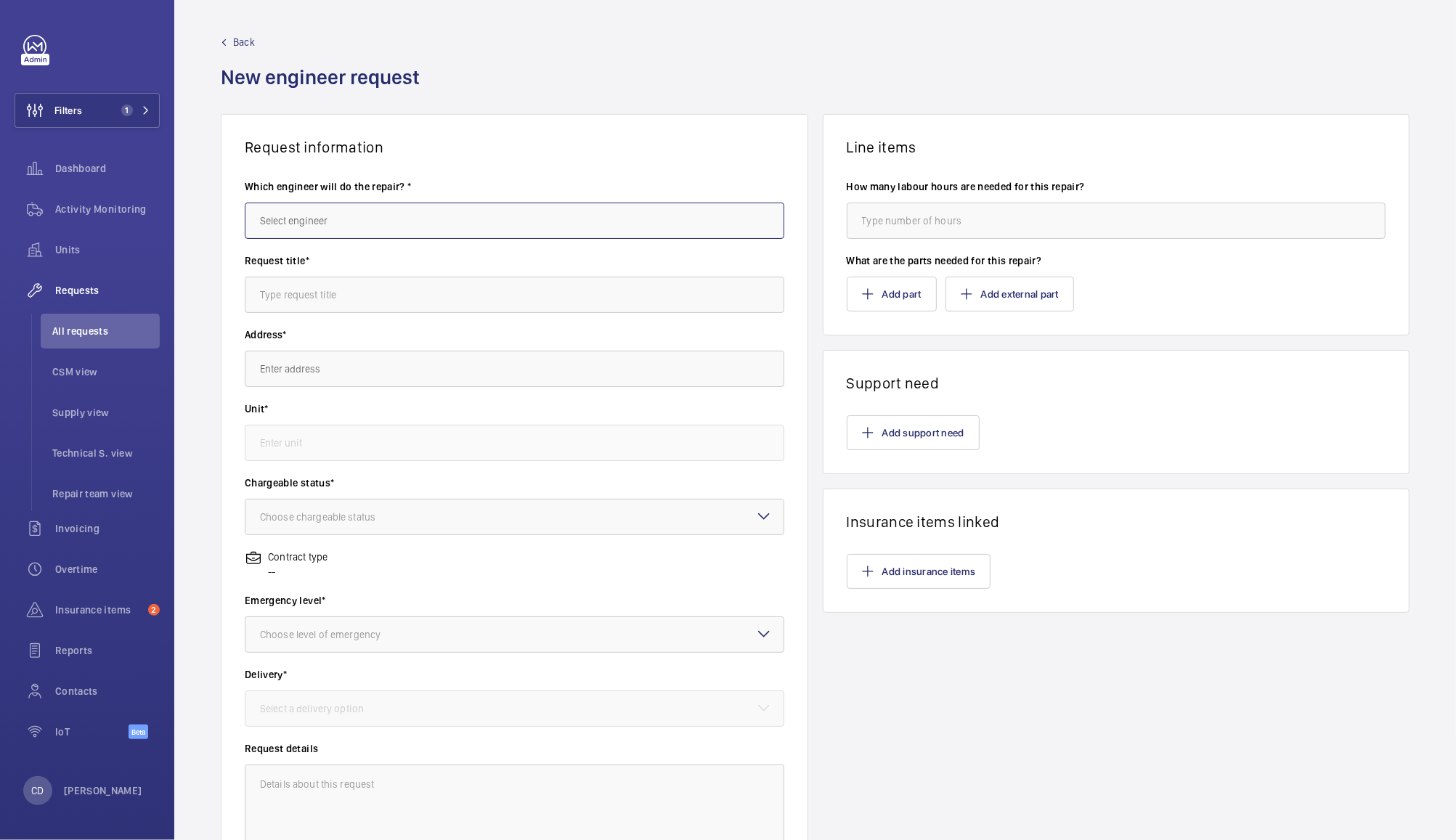
click at [614, 220] on input "text" at bounding box center [514, 220] width 539 height 36
click at [596, 218] on input "deniz" at bounding box center [514, 220] width 539 height 36
click at [458, 253] on mat-option "[PERSON_NAME]" at bounding box center [510, 264] width 531 height 35
type input "[PERSON_NAME]"
click at [530, 294] on input "text" at bounding box center [514, 295] width 539 height 36
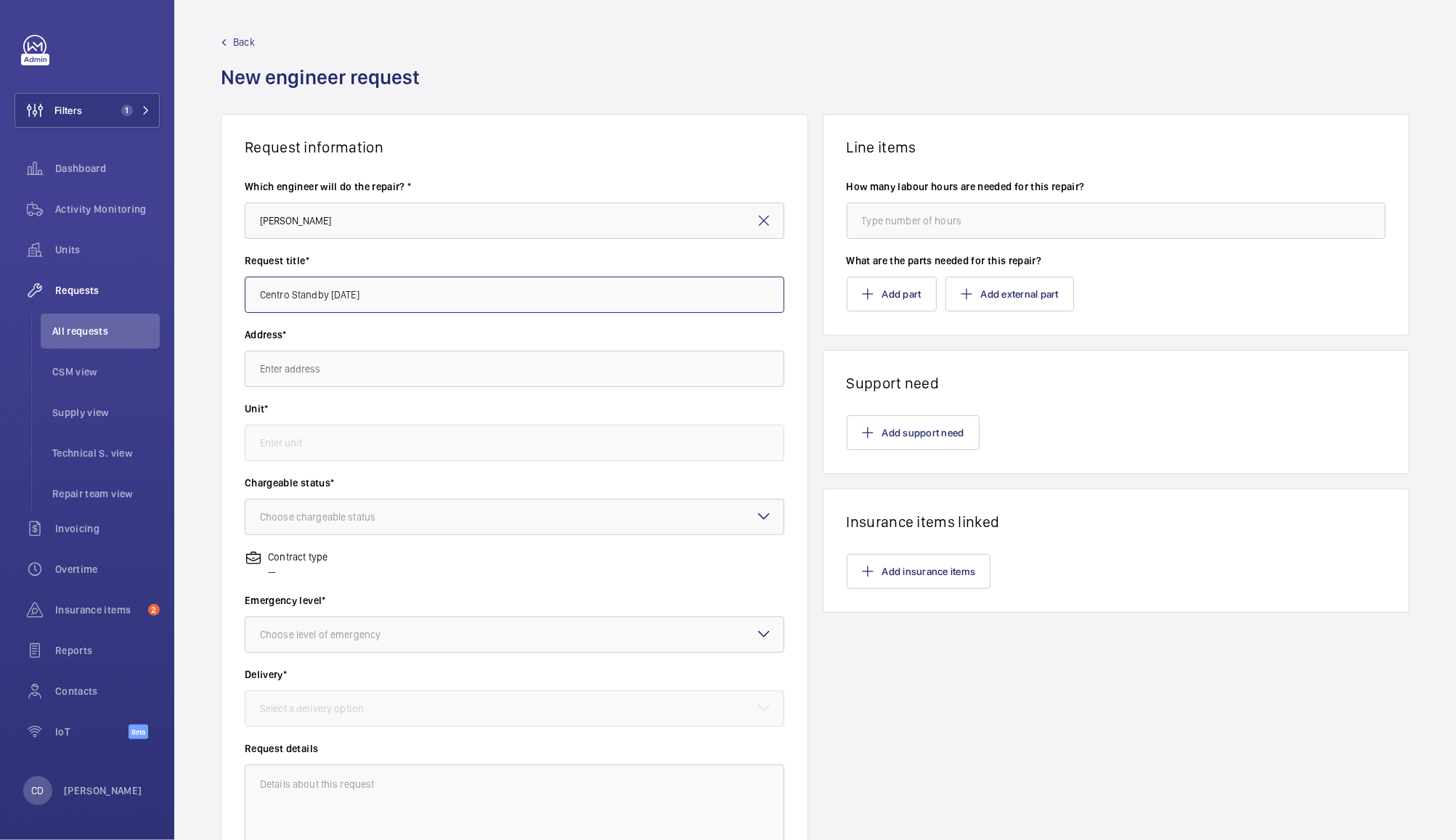
type input "Centro Standby [DATE]"
click at [645, 366] on input "text" at bounding box center [514, 369] width 539 height 36
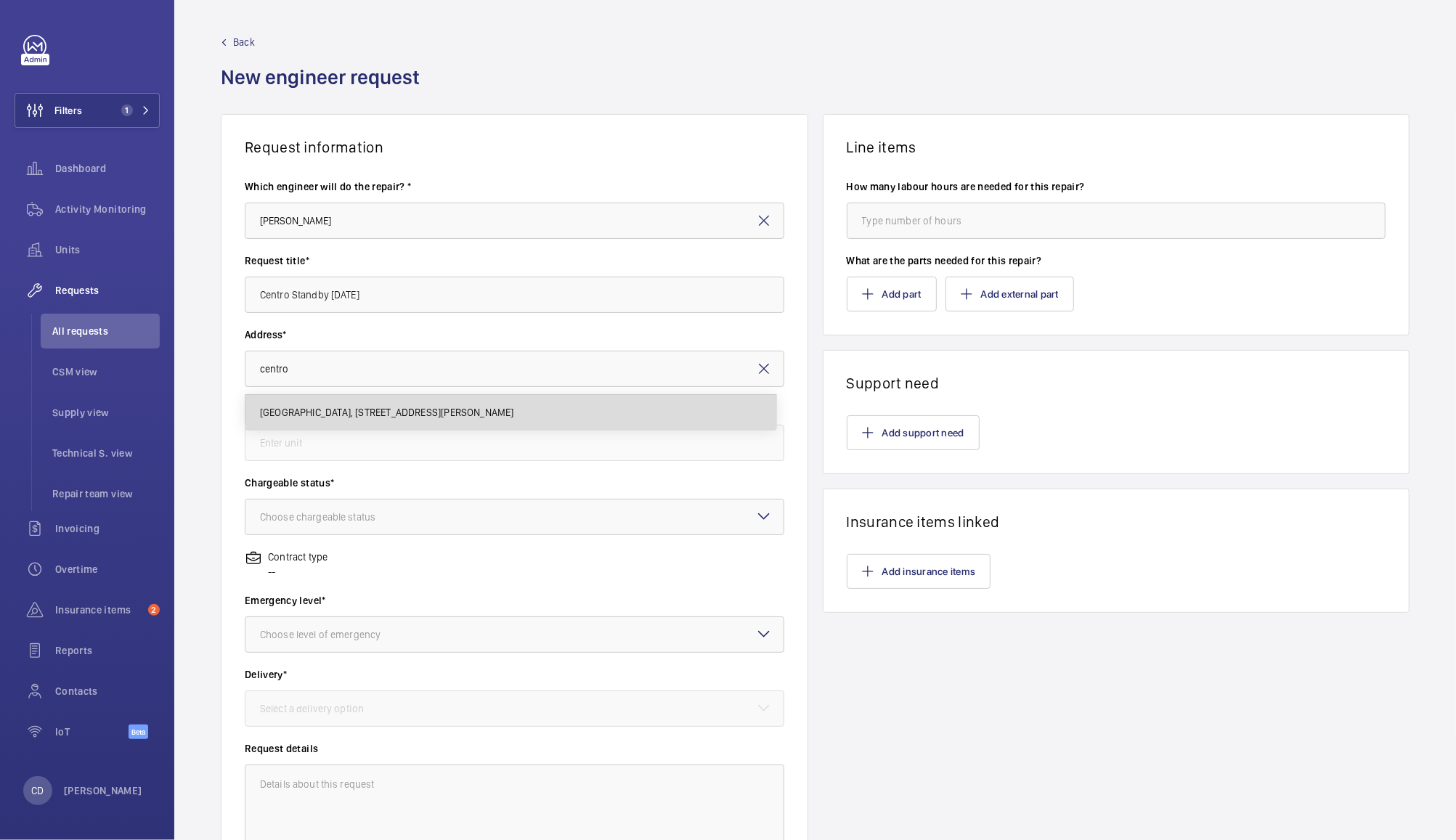
click at [514, 411] on span "[GEOGRAPHIC_DATA], [STREET_ADDRESS][PERSON_NAME]" at bounding box center [387, 412] width 254 height 15
type input "[GEOGRAPHIC_DATA], [STREET_ADDRESS][PERSON_NAME]"
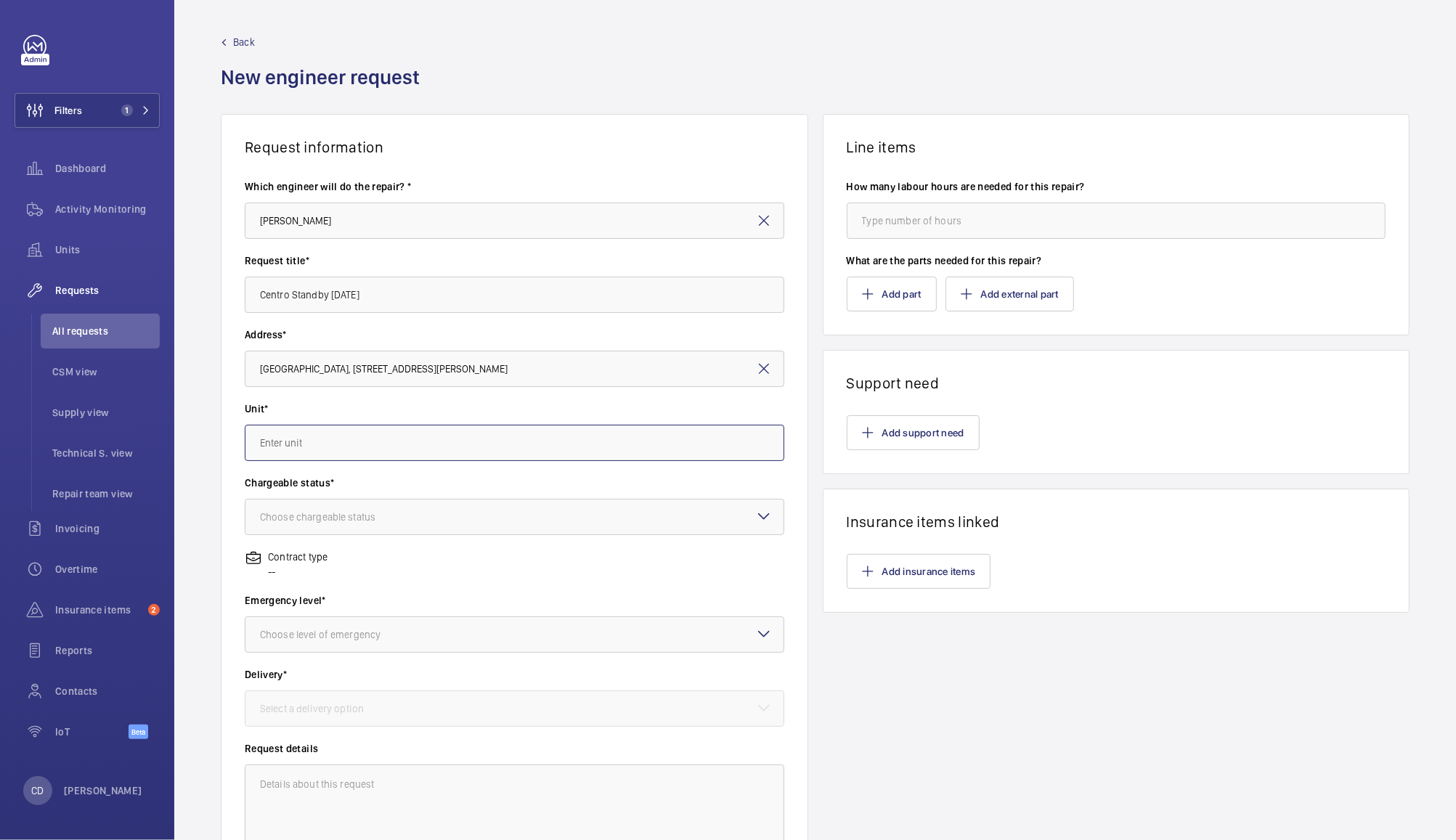
click at [619, 437] on input "text" at bounding box center [514, 442] width 539 height 36
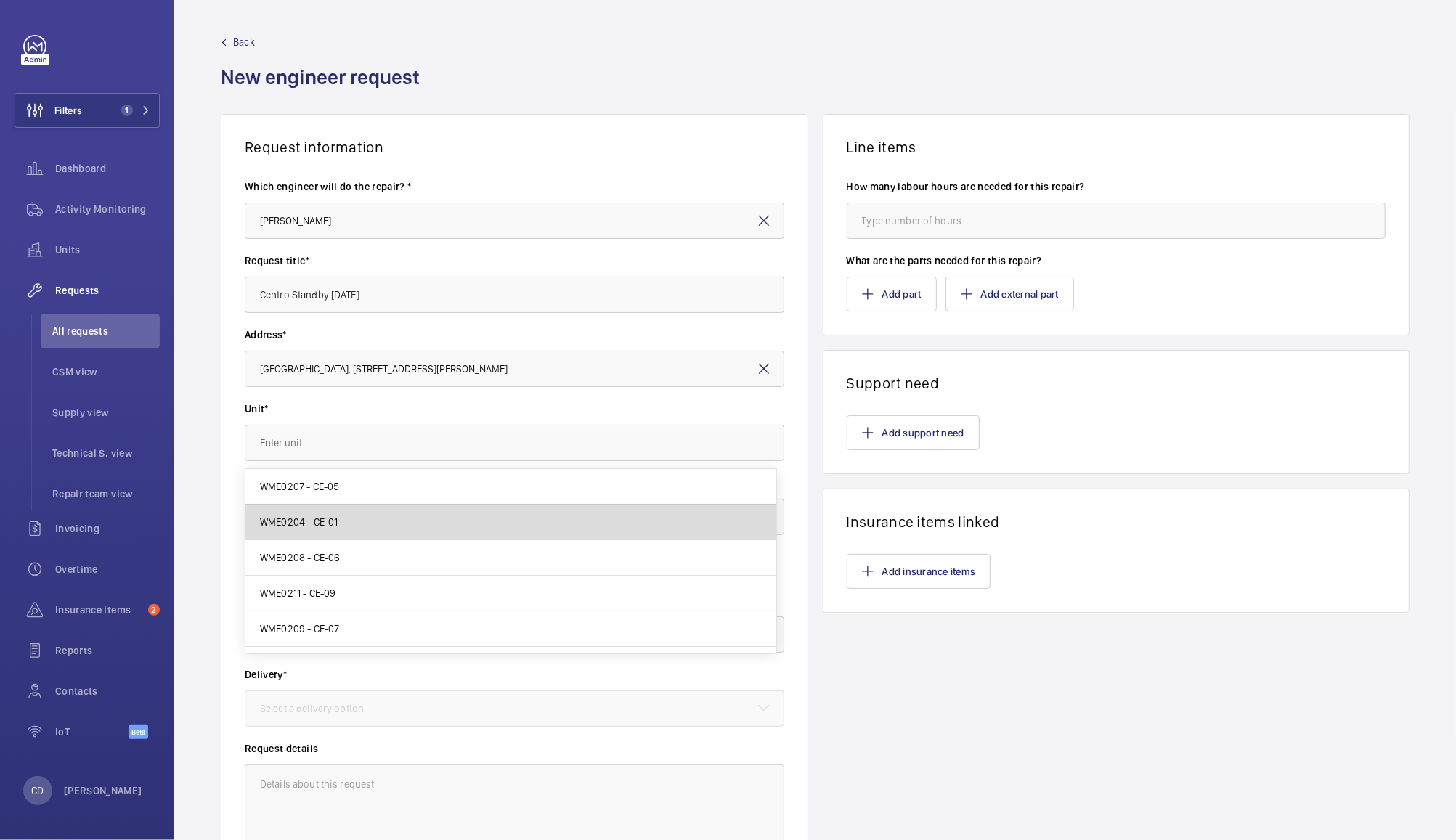
click at [588, 524] on mat-option "WME0204 - CE-01" at bounding box center [510, 522] width 531 height 36
type input "WME0204 - CE-01"
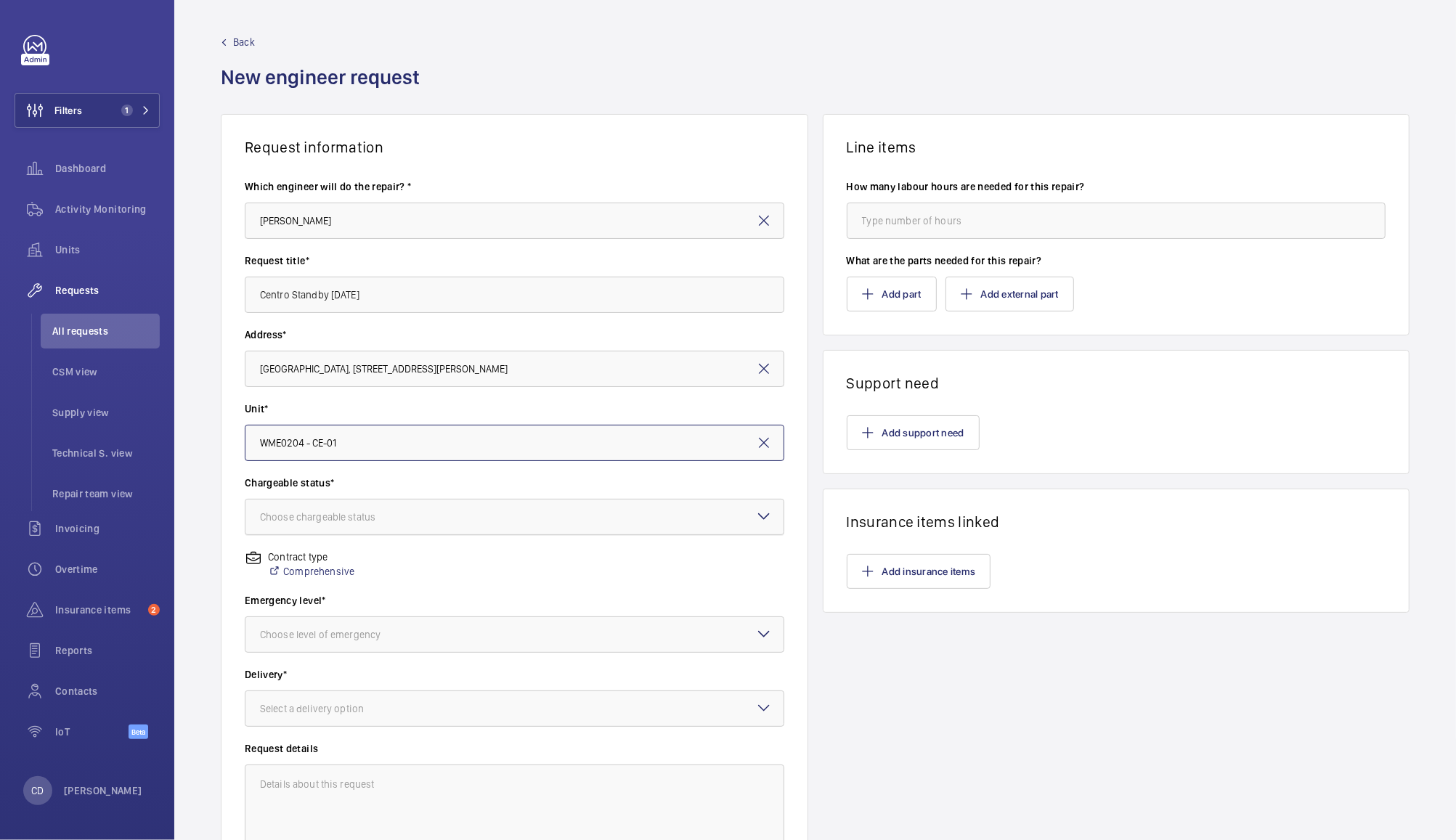
click at [588, 517] on div at bounding box center [514, 516] width 538 height 35
click at [582, 558] on span "Chargeable" at bounding box center [514, 561] width 509 height 15
click at [568, 635] on div at bounding box center [514, 634] width 538 height 35
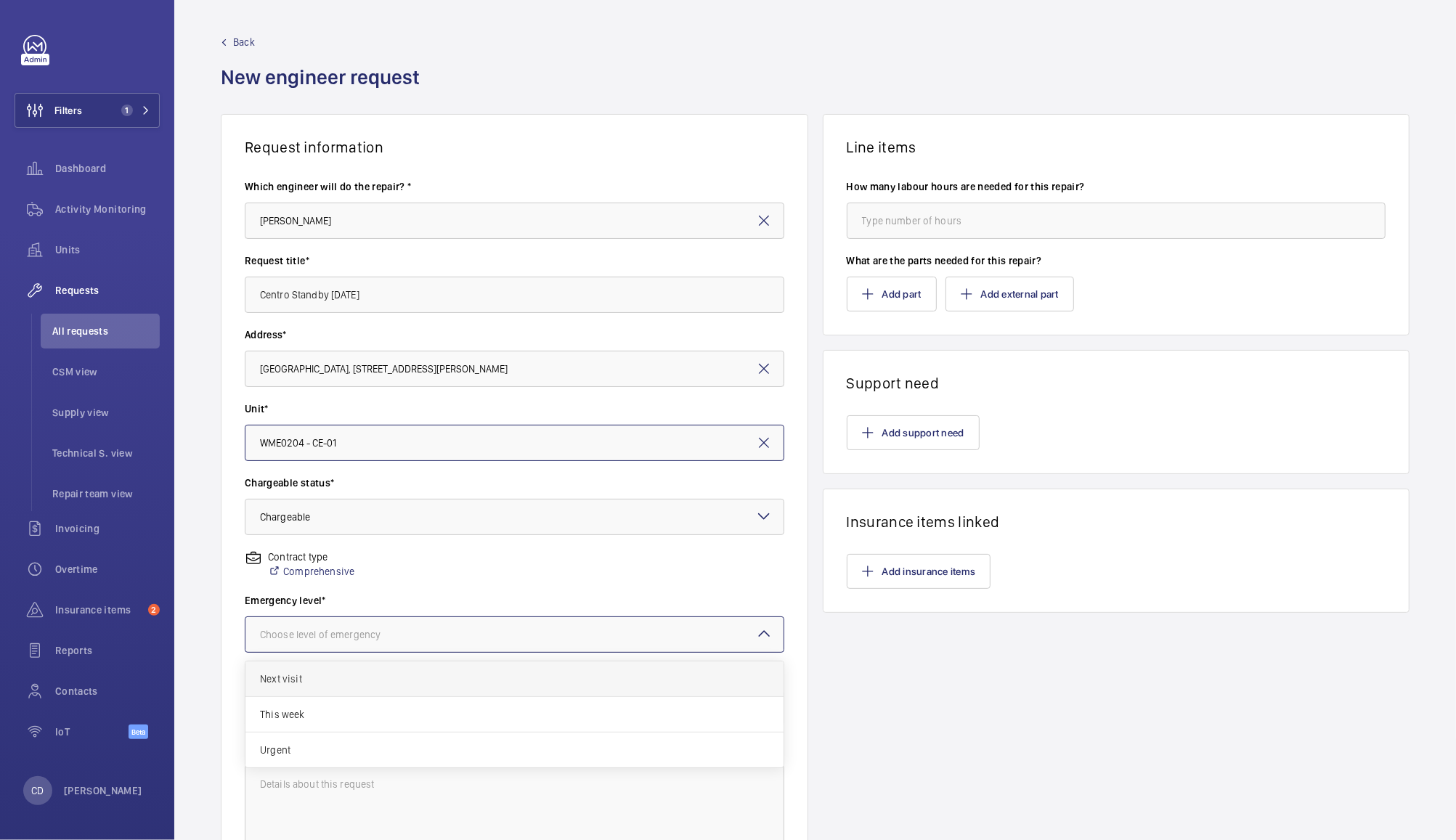
click at [548, 679] on span "Next visit" at bounding box center [514, 679] width 509 height 15
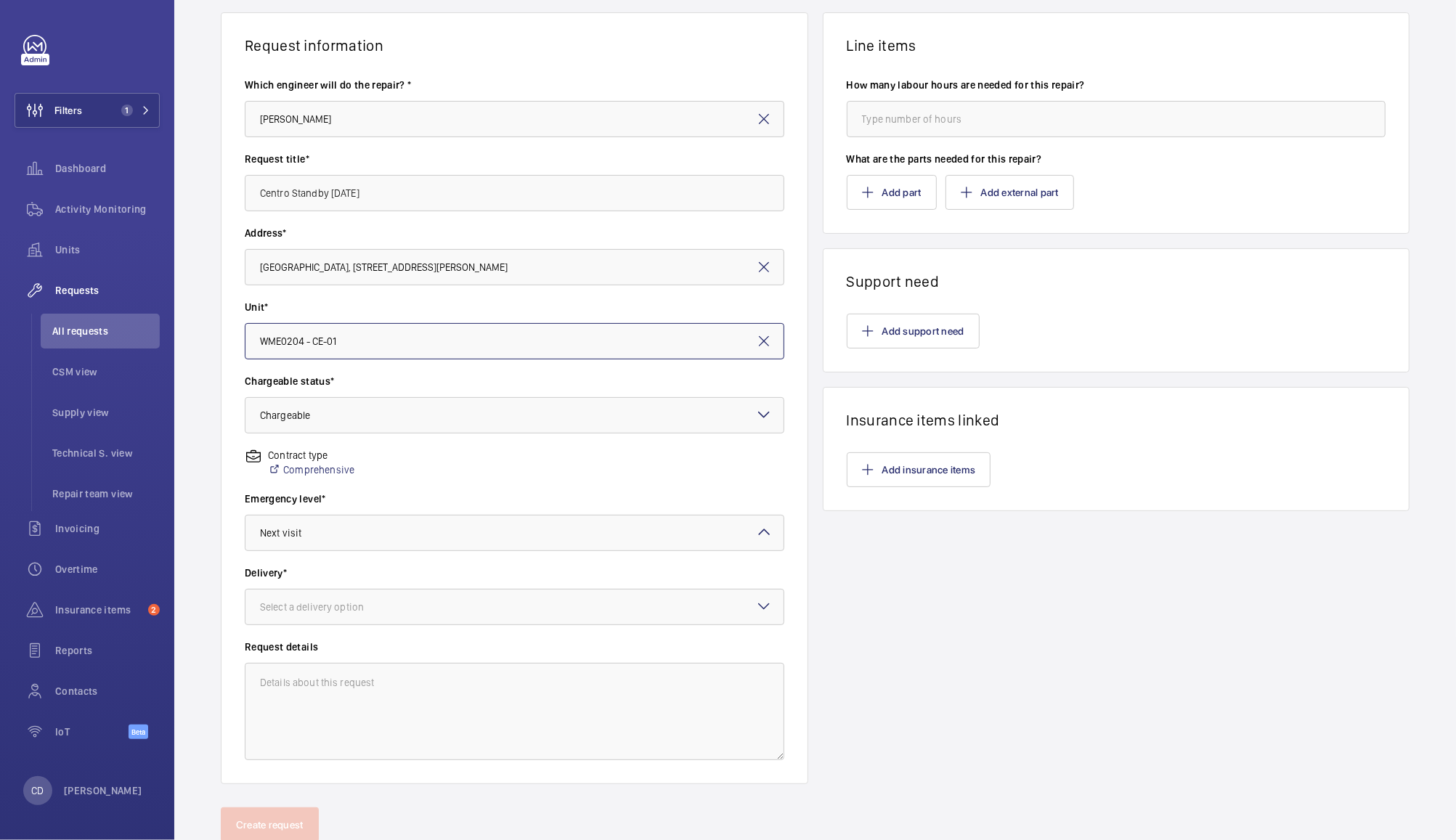
scroll to position [149, 0]
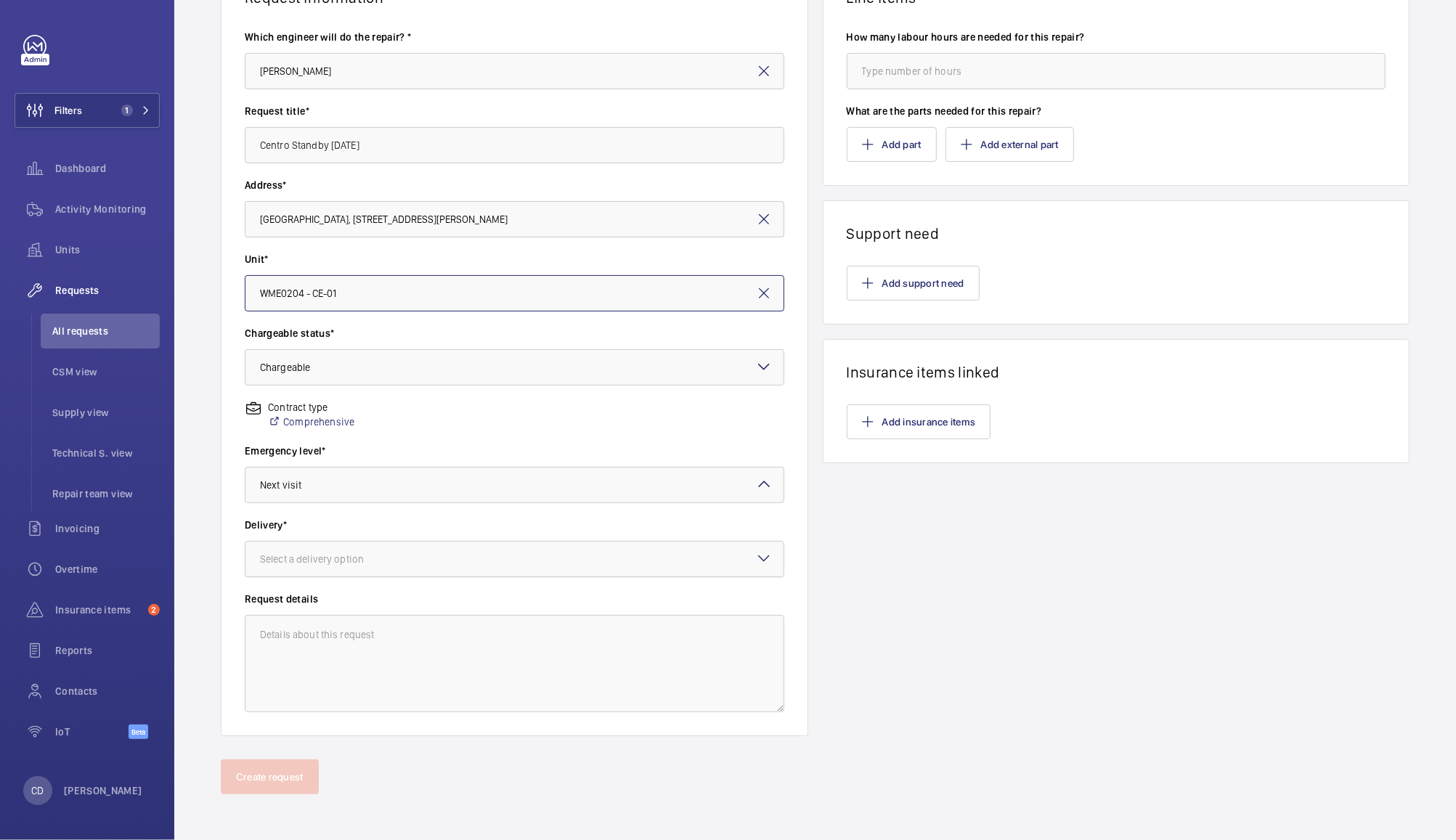
click at [611, 573] on div at bounding box center [514, 558] width 538 height 35
click at [584, 655] on div "On site" at bounding box center [514, 640] width 538 height 36
click at [599, 677] on textarea at bounding box center [514, 664] width 539 height 98
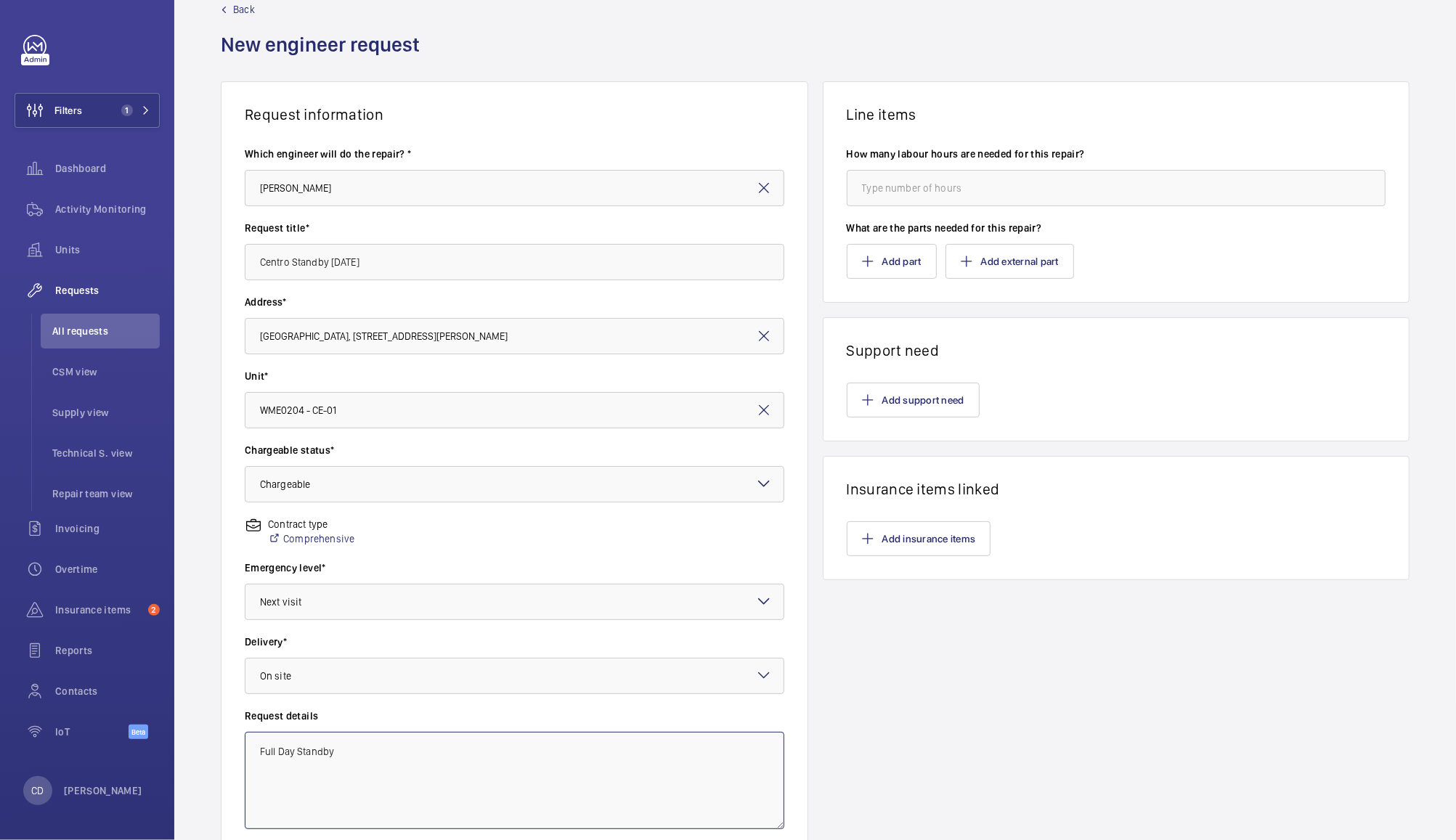
scroll to position [0, 0]
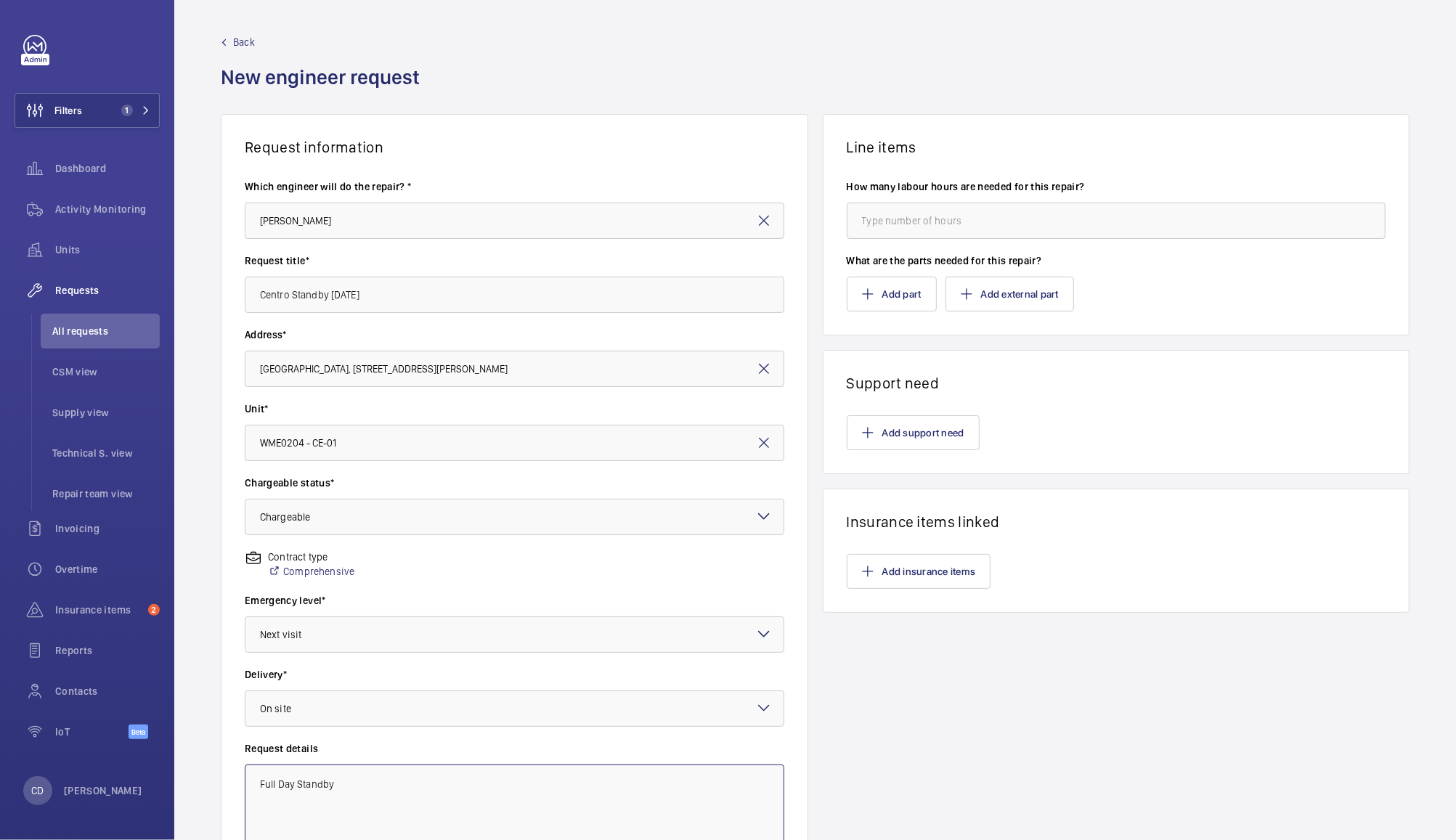
type textarea "Full Day Standby"
click at [967, 226] on input "number" at bounding box center [1115, 220] width 539 height 36
type input "9"
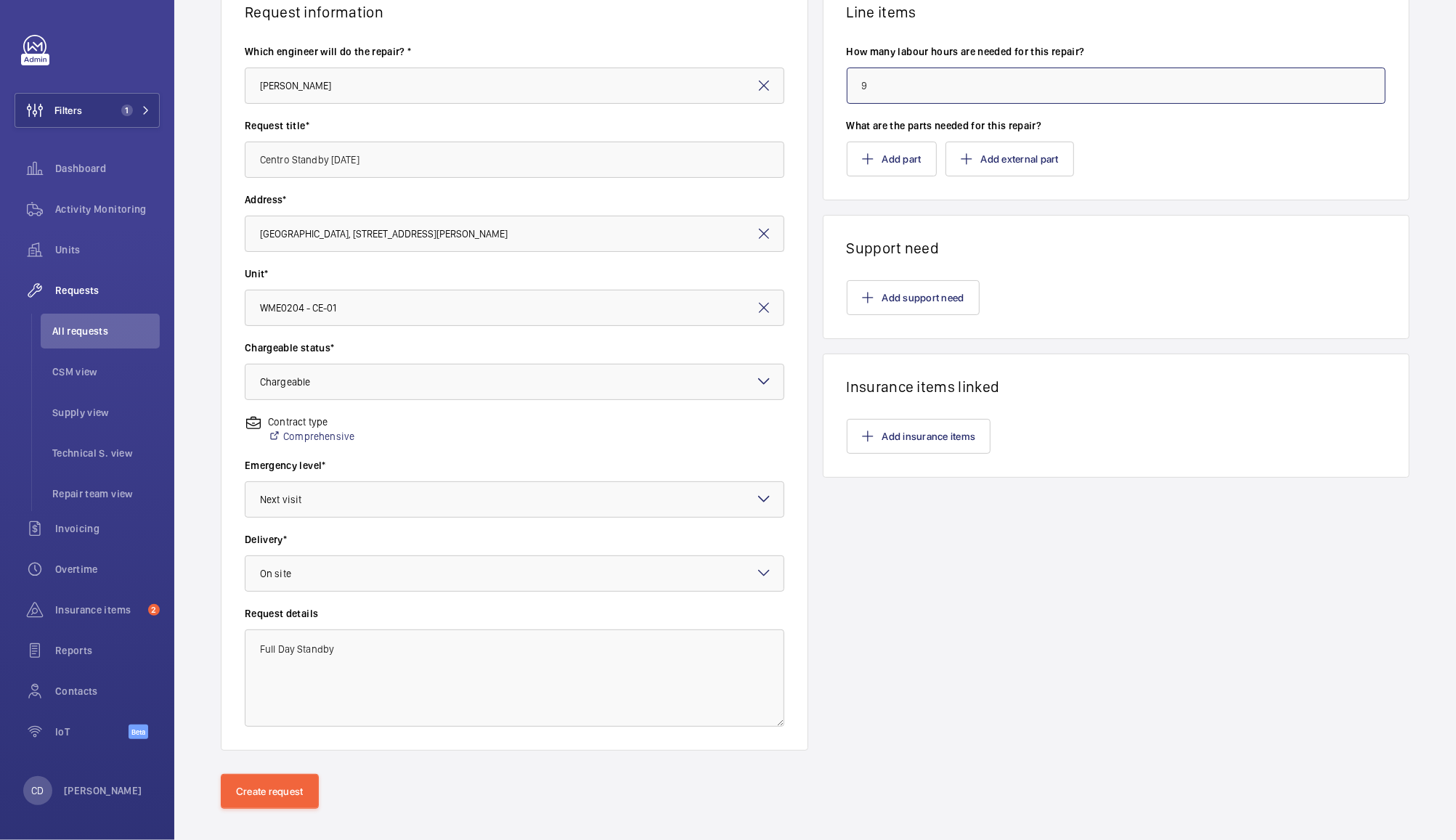
scroll to position [149, 0]
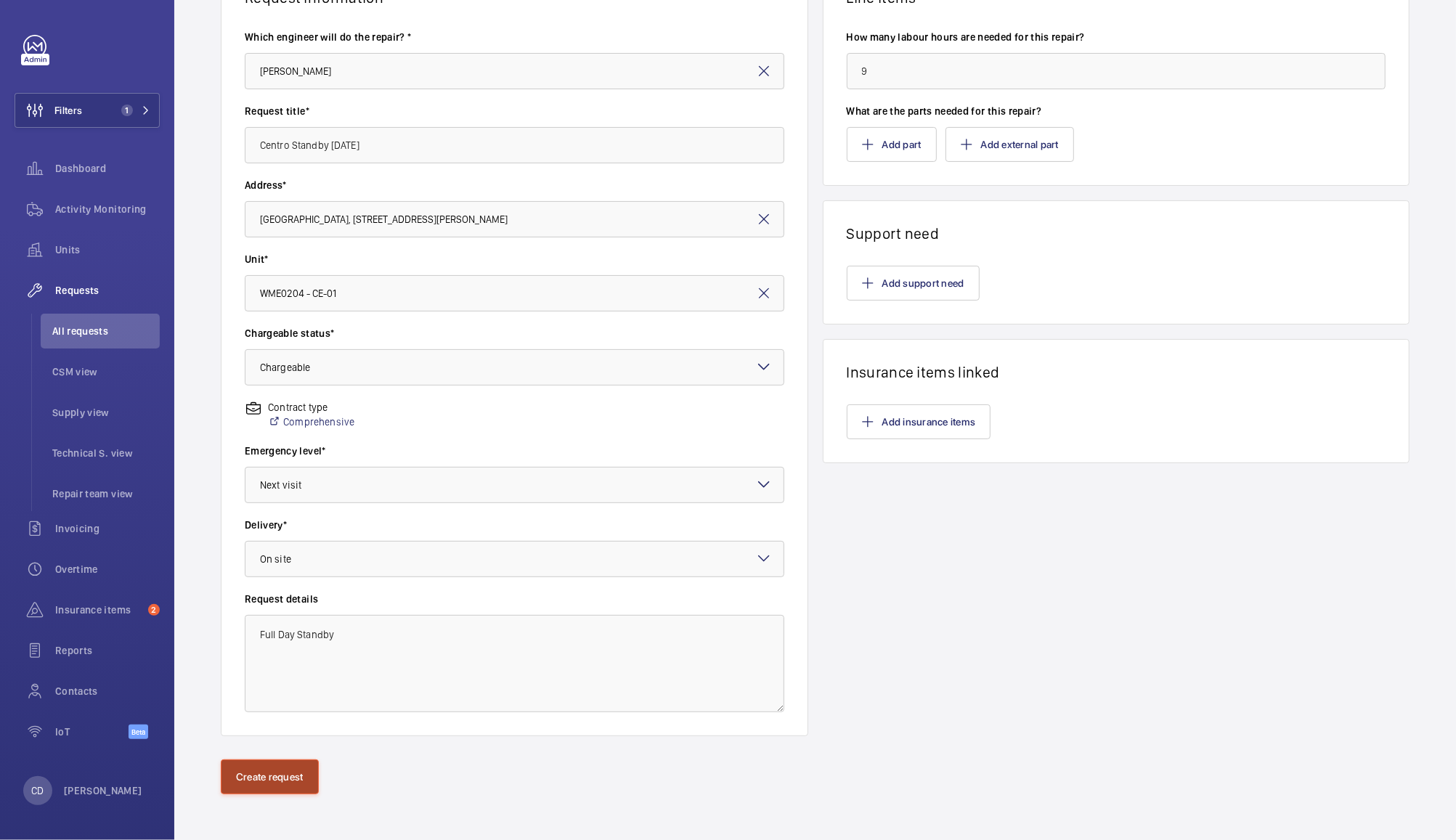
click at [270, 772] on button "Create request" at bounding box center [269, 776] width 98 height 35
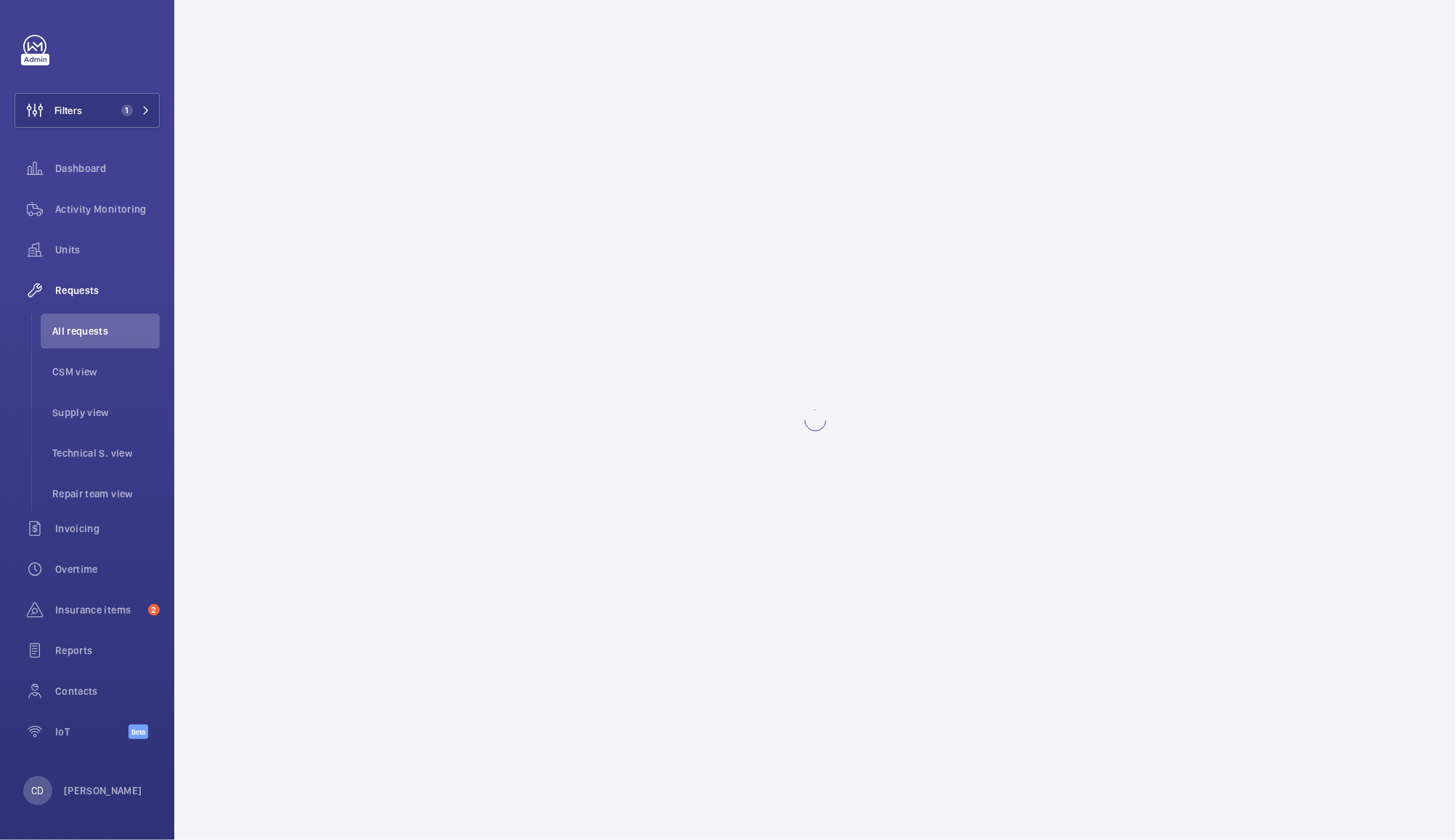
scroll to position [0, 0]
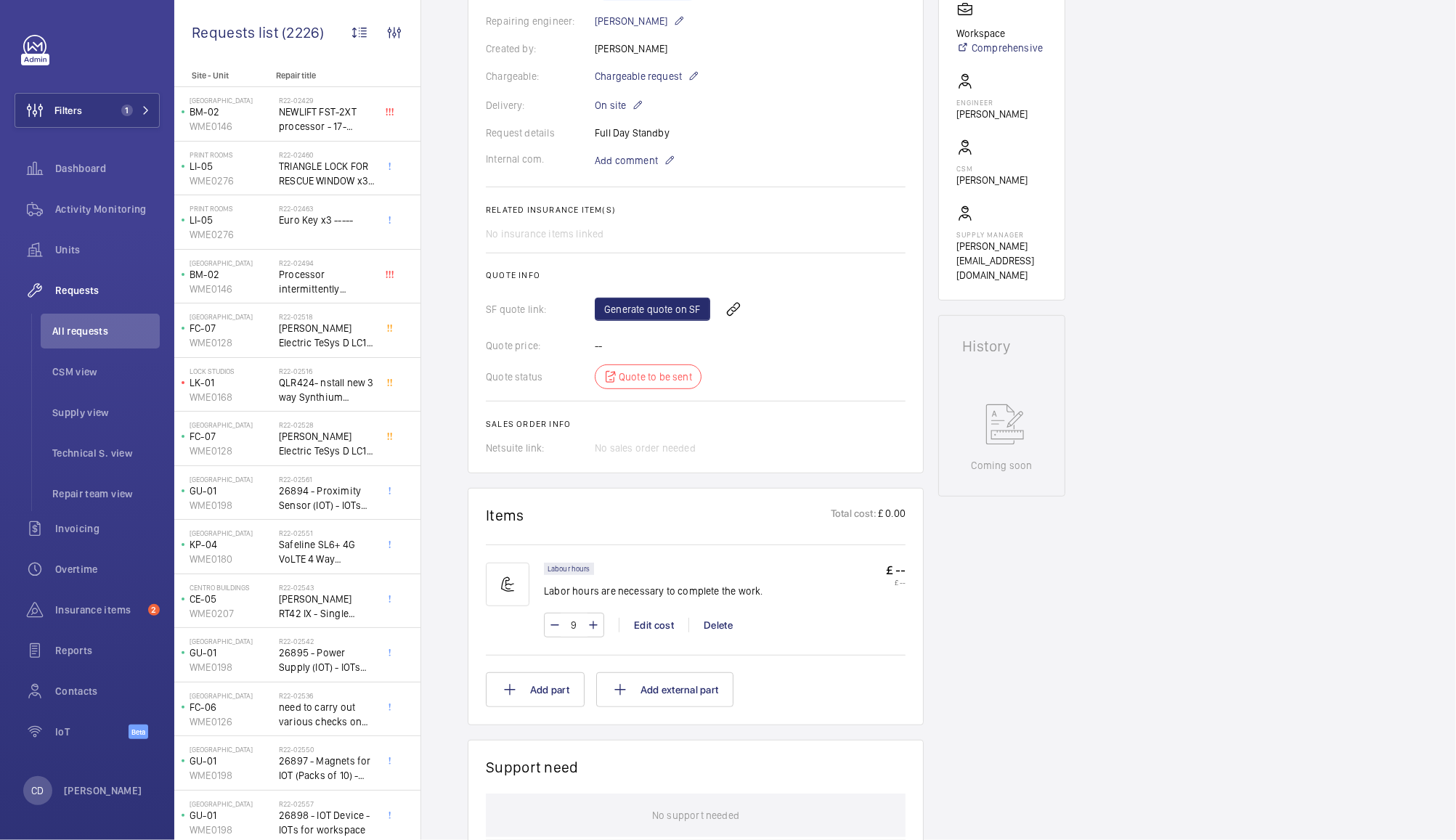
scroll to position [368, 0]
click at [662, 297] on link "Generate quote on SF" at bounding box center [653, 308] width 116 height 23
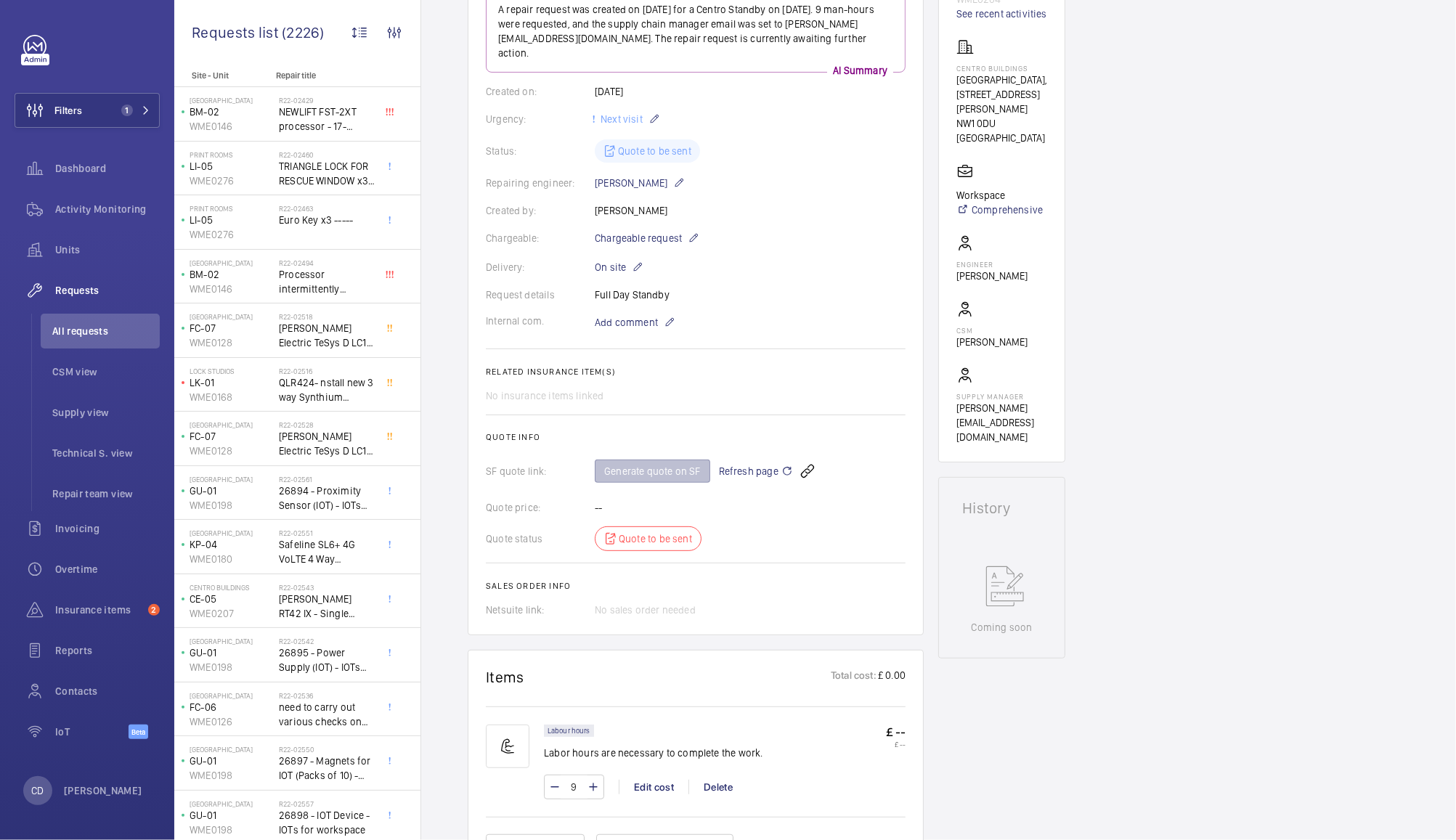
scroll to position [209, 0]
click at [747, 458] on span "Refresh page" at bounding box center [755, 466] width 74 height 17
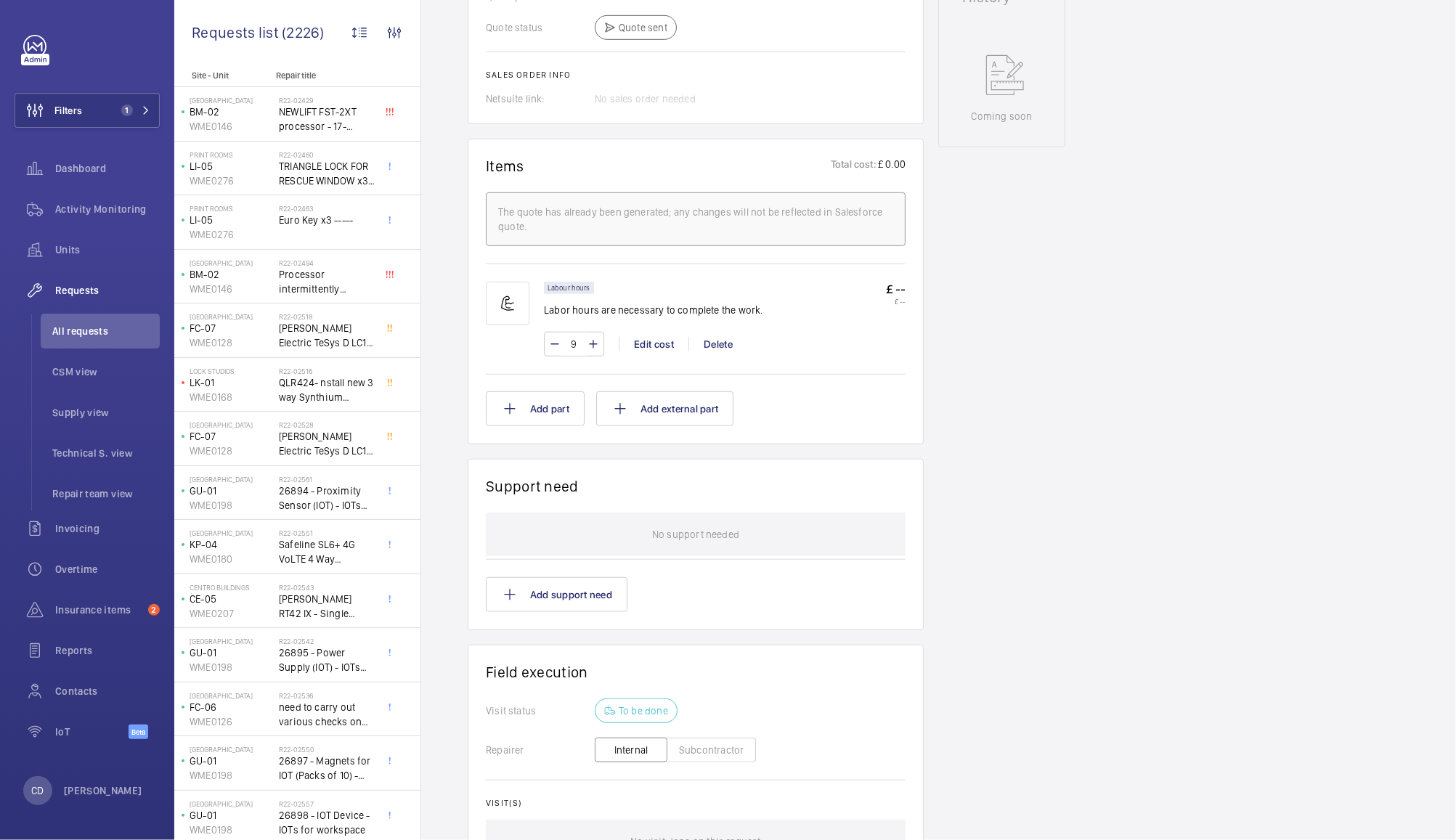
scroll to position [905, 0]
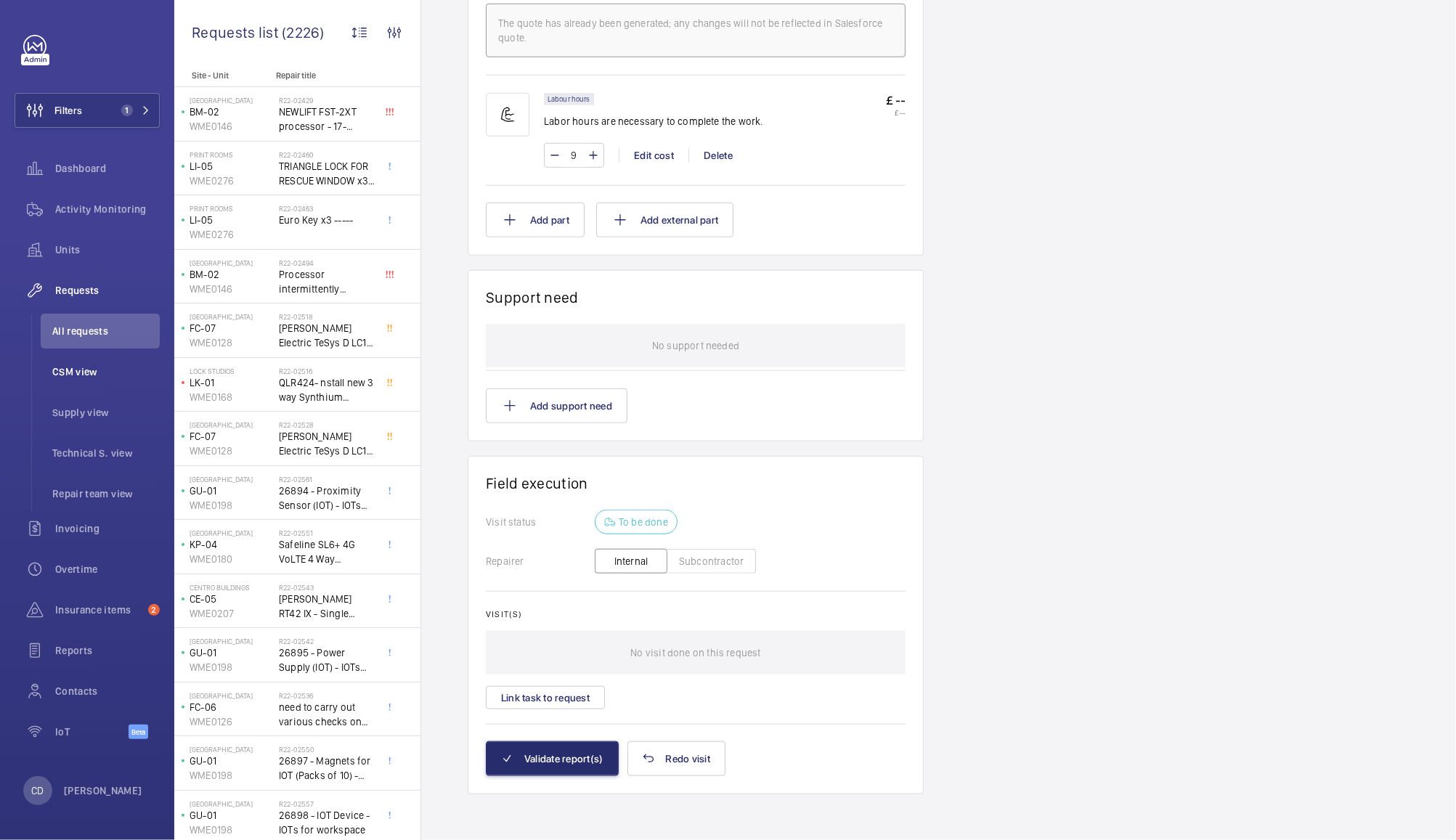
click at [85, 368] on span "CSM view" at bounding box center [106, 372] width 108 height 15
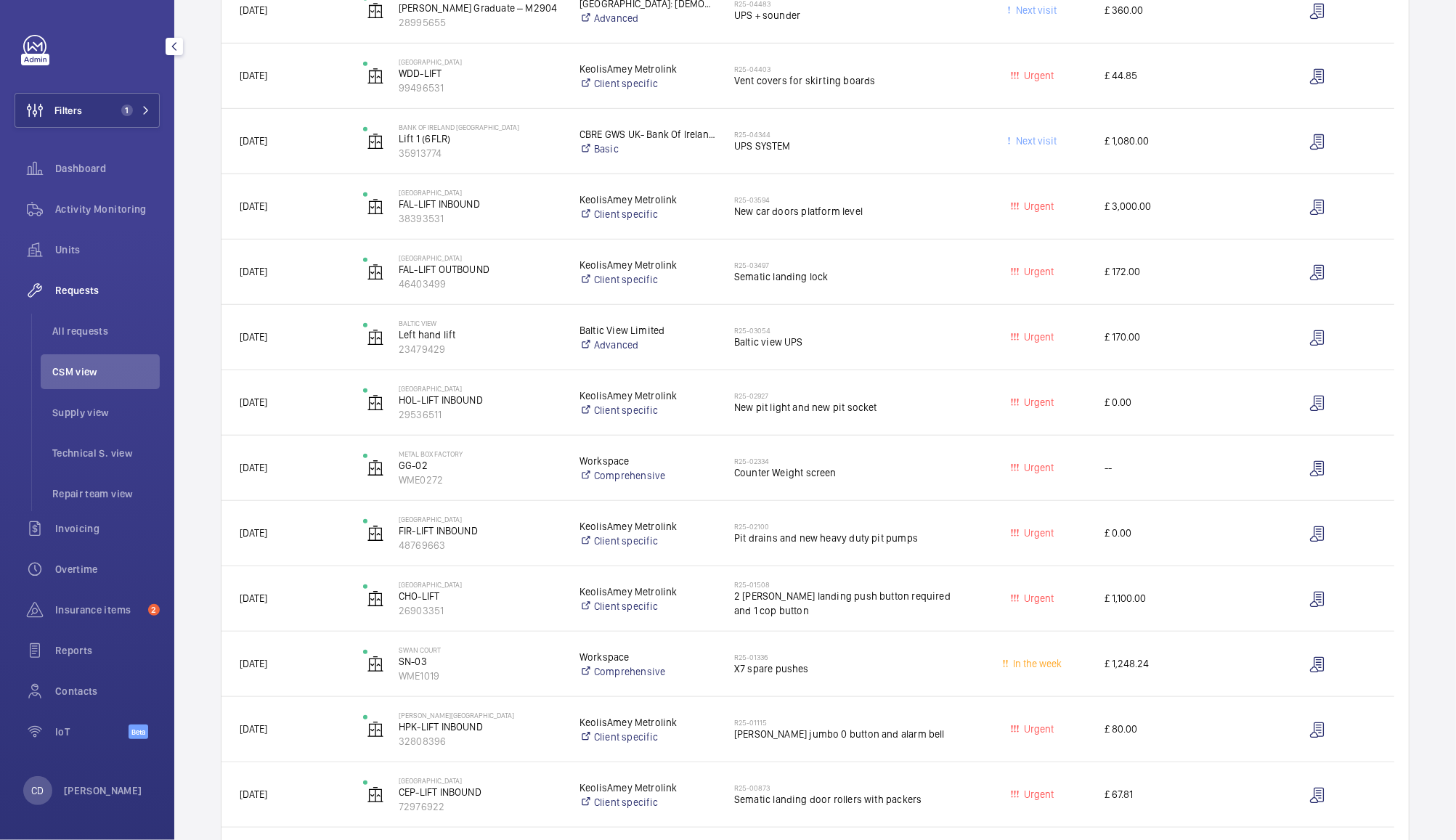
scroll to position [571, 0]
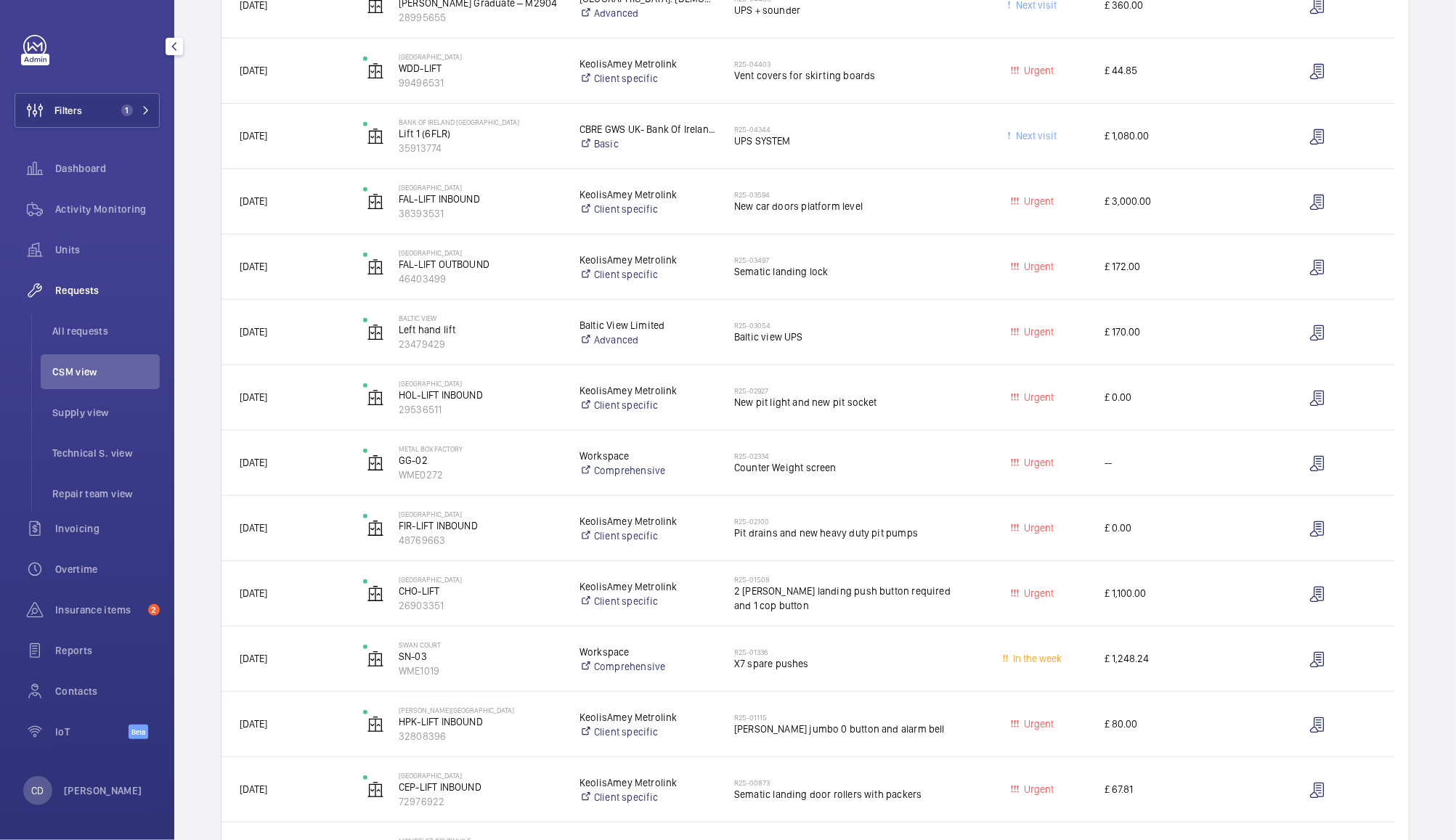
click at [860, 464] on span "Counter Weight screen" at bounding box center [848, 467] width 228 height 15
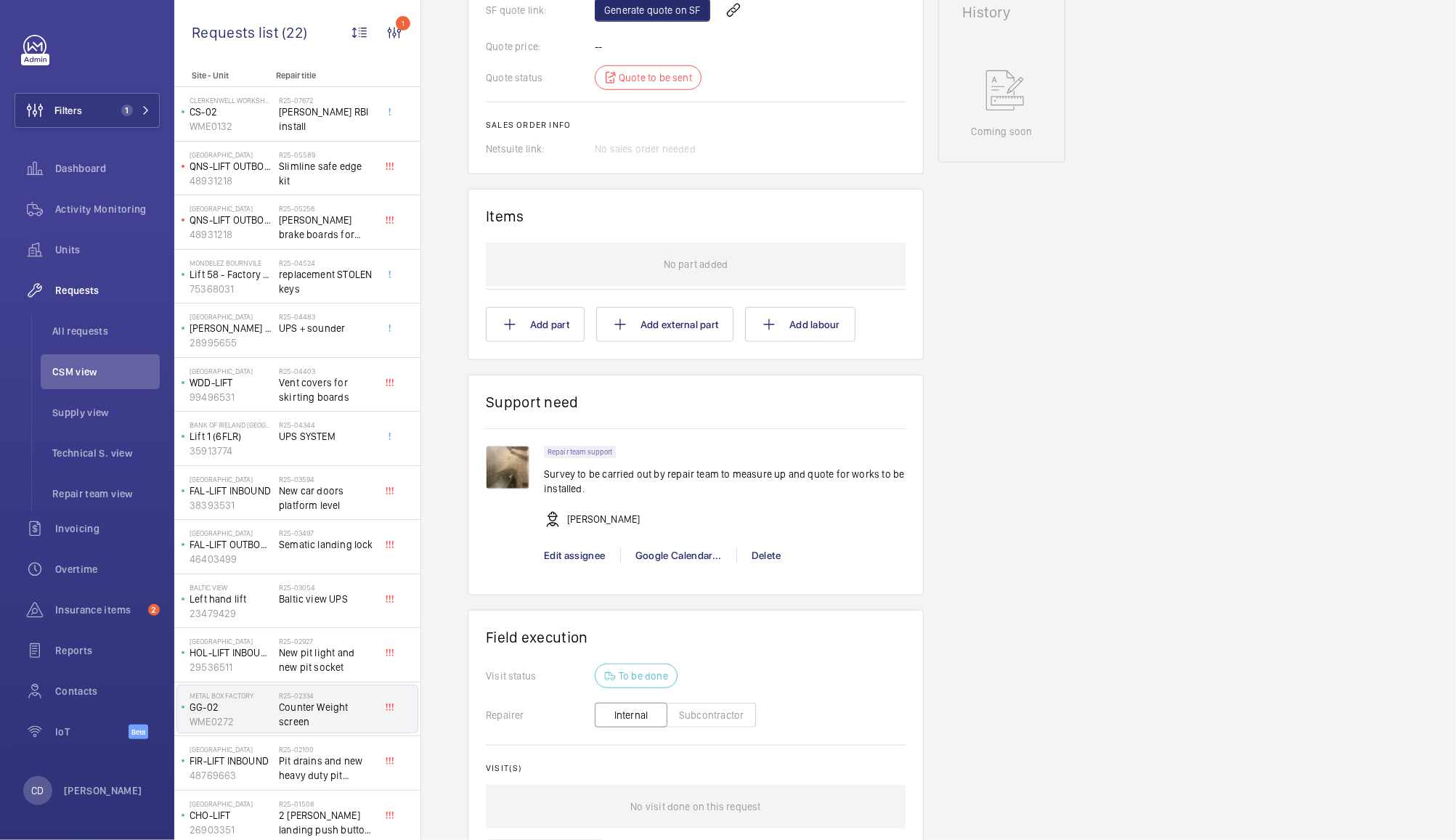
scroll to position [688, 0]
click at [511, 476] on img at bounding box center [507, 467] width 44 height 44
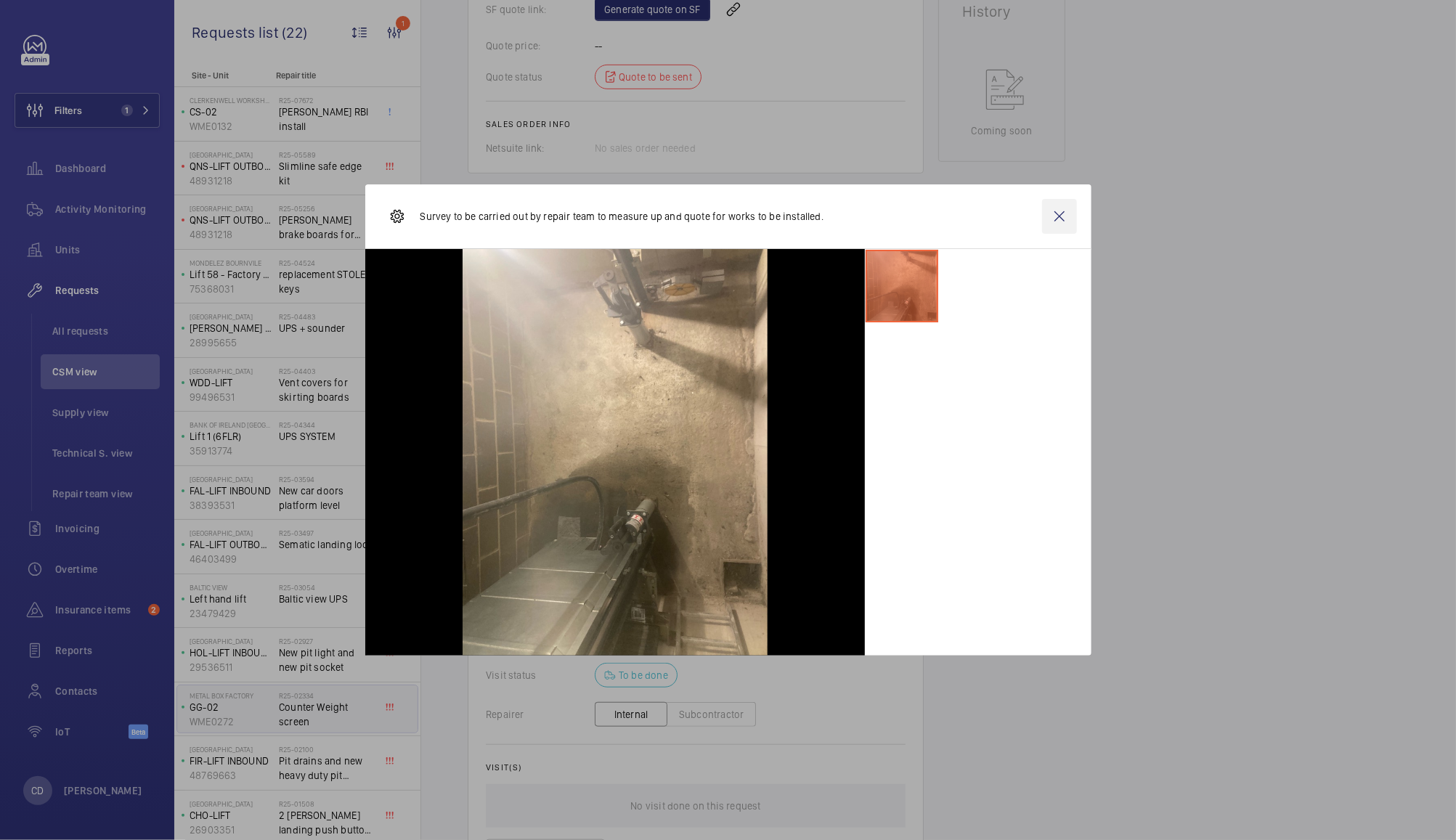
click at [1060, 226] on wm-front-icon-button at bounding box center [1058, 216] width 35 height 35
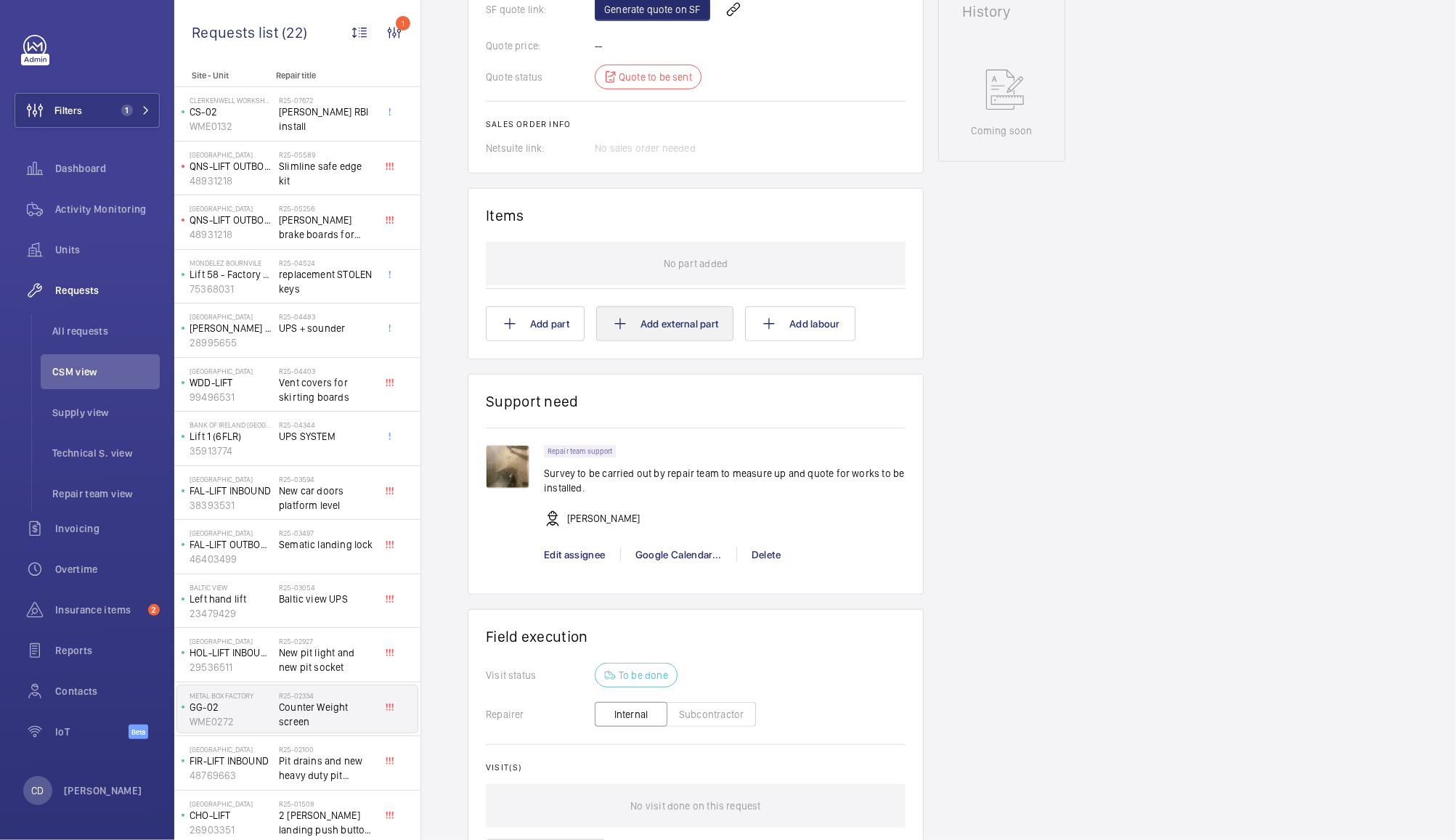
click at [705, 285] on p "No part added" at bounding box center [696, 264] width 64 height 44
click at [689, 341] on button "Add external part" at bounding box center [665, 323] width 138 height 35
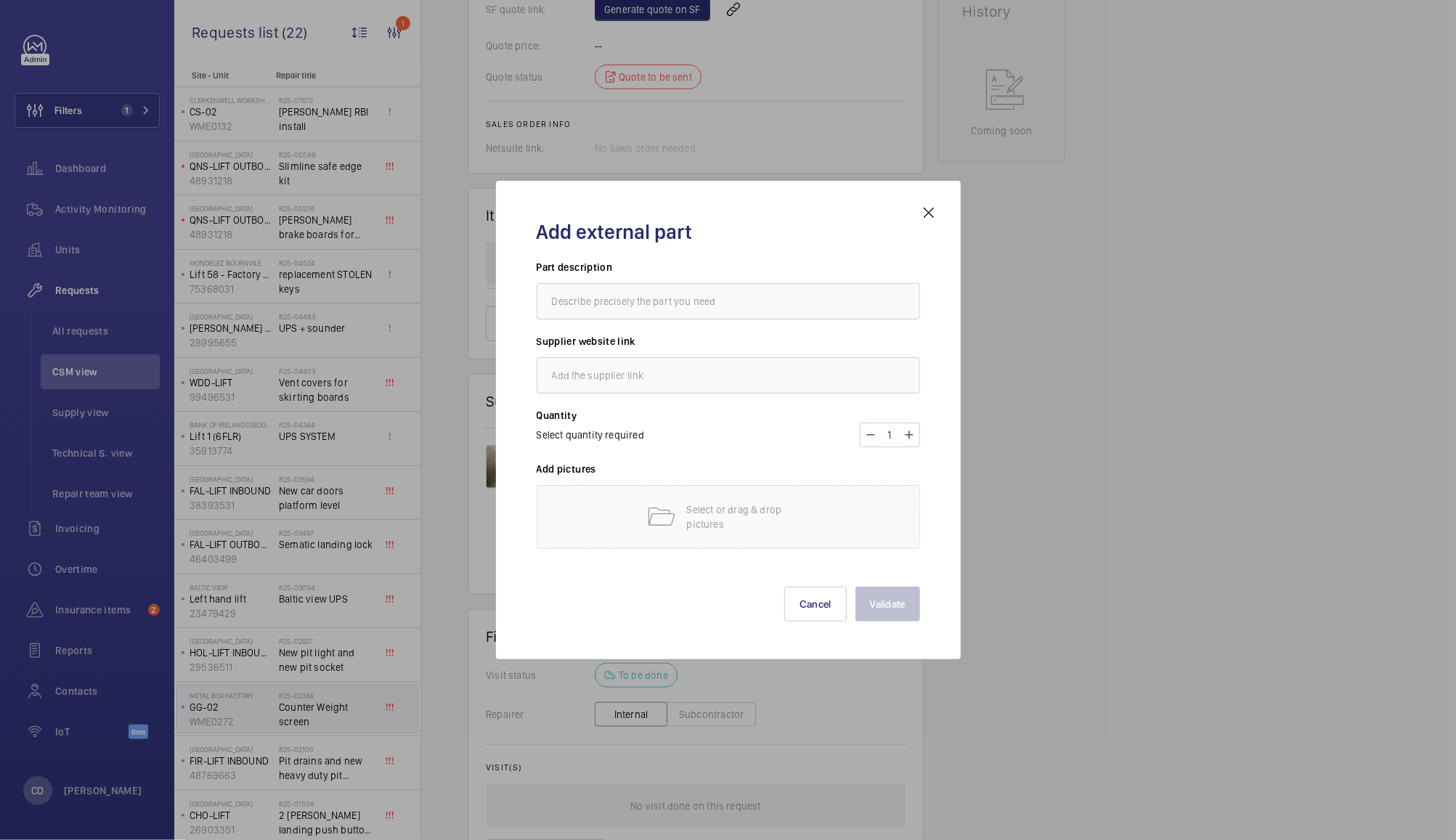
scroll to position [619, 0]
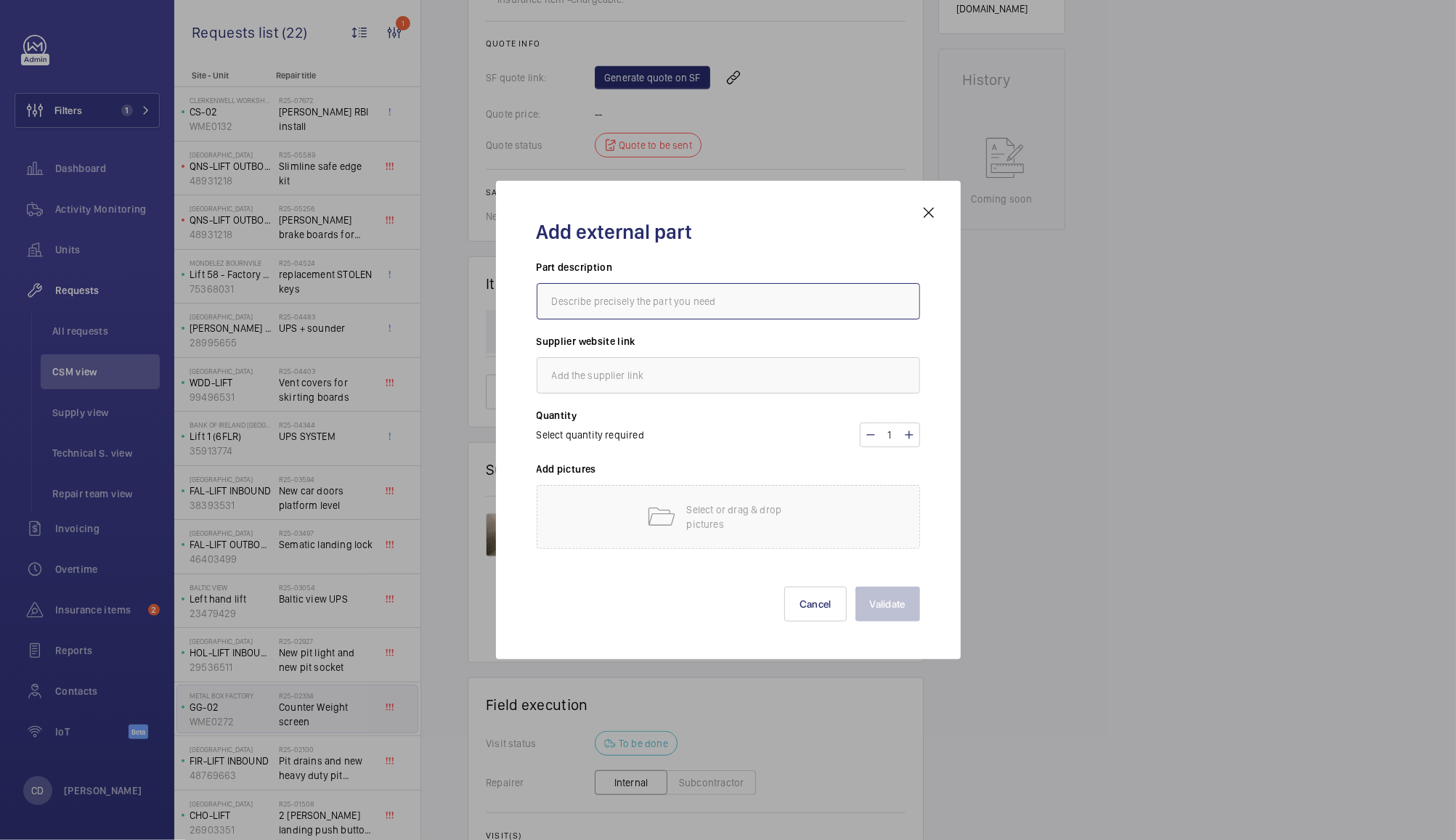
click at [742, 297] on input "text" at bounding box center [728, 301] width 384 height 36
type input "L"
type input "A suitable counterweight screen should be provided"
type input "N/A"
click at [767, 508] on p "Select or drag & drop pictures" at bounding box center [748, 516] width 124 height 29
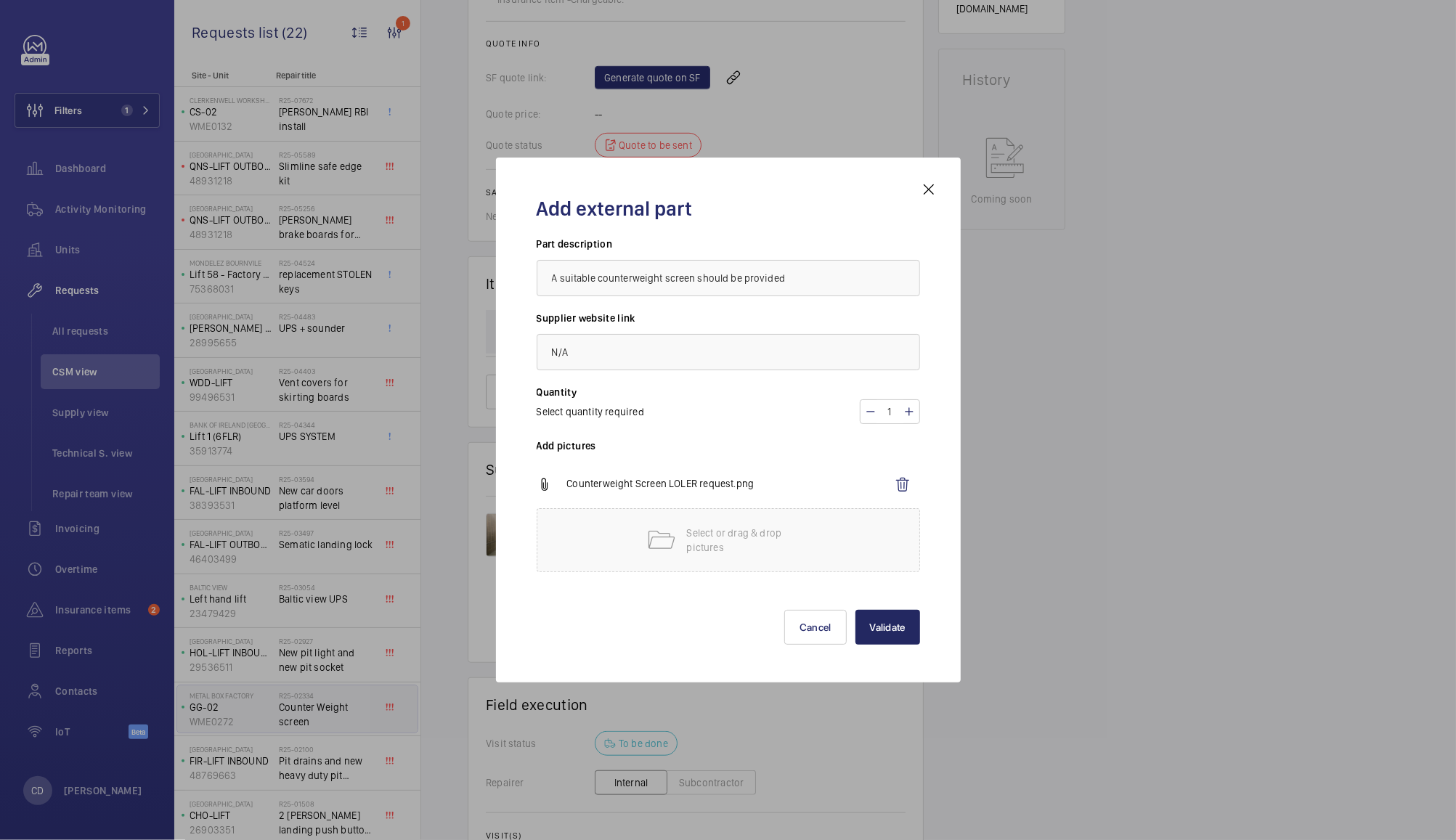
click at [892, 639] on button "Validate" at bounding box center [887, 627] width 65 height 35
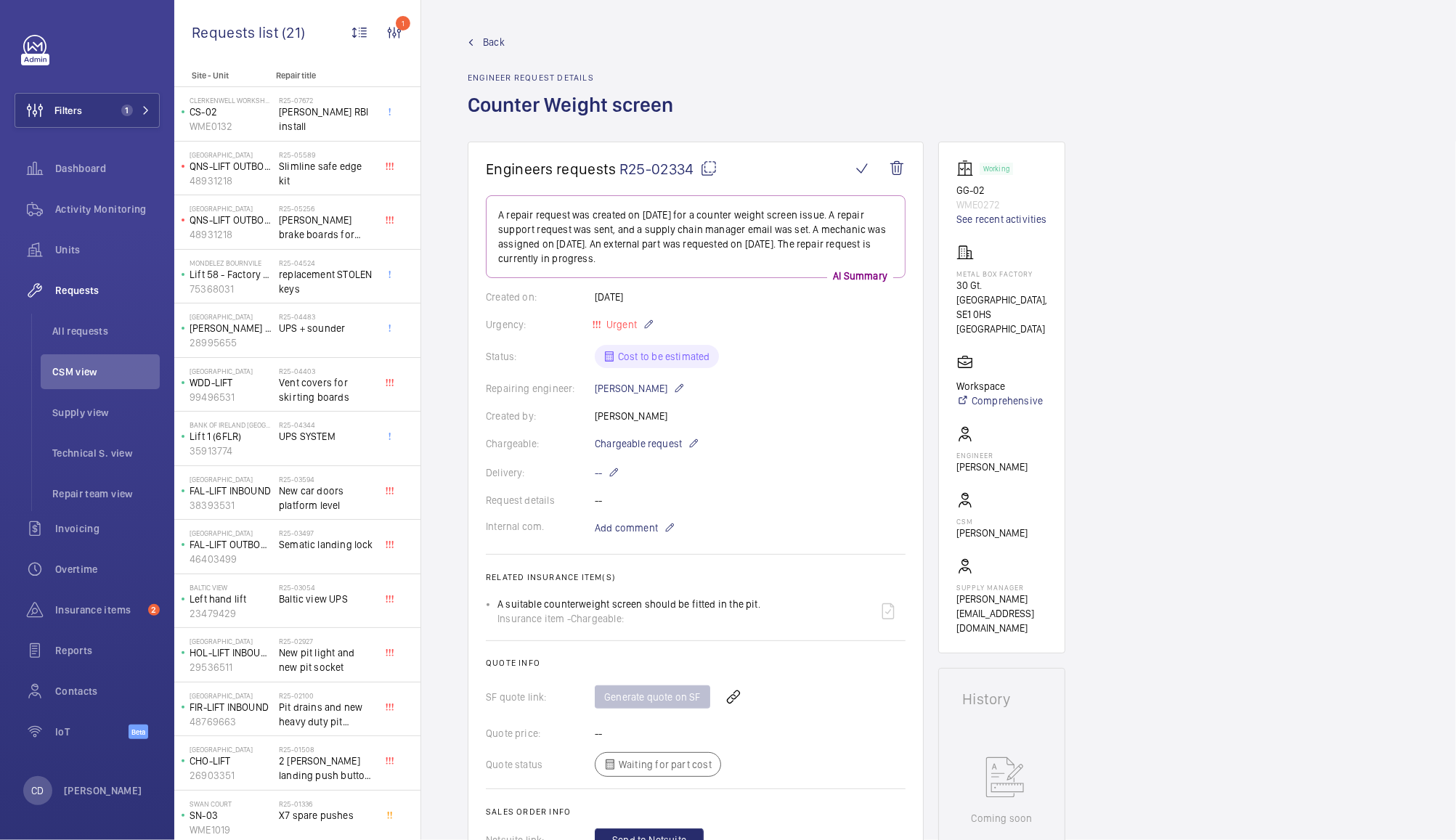
scroll to position [601, 0]
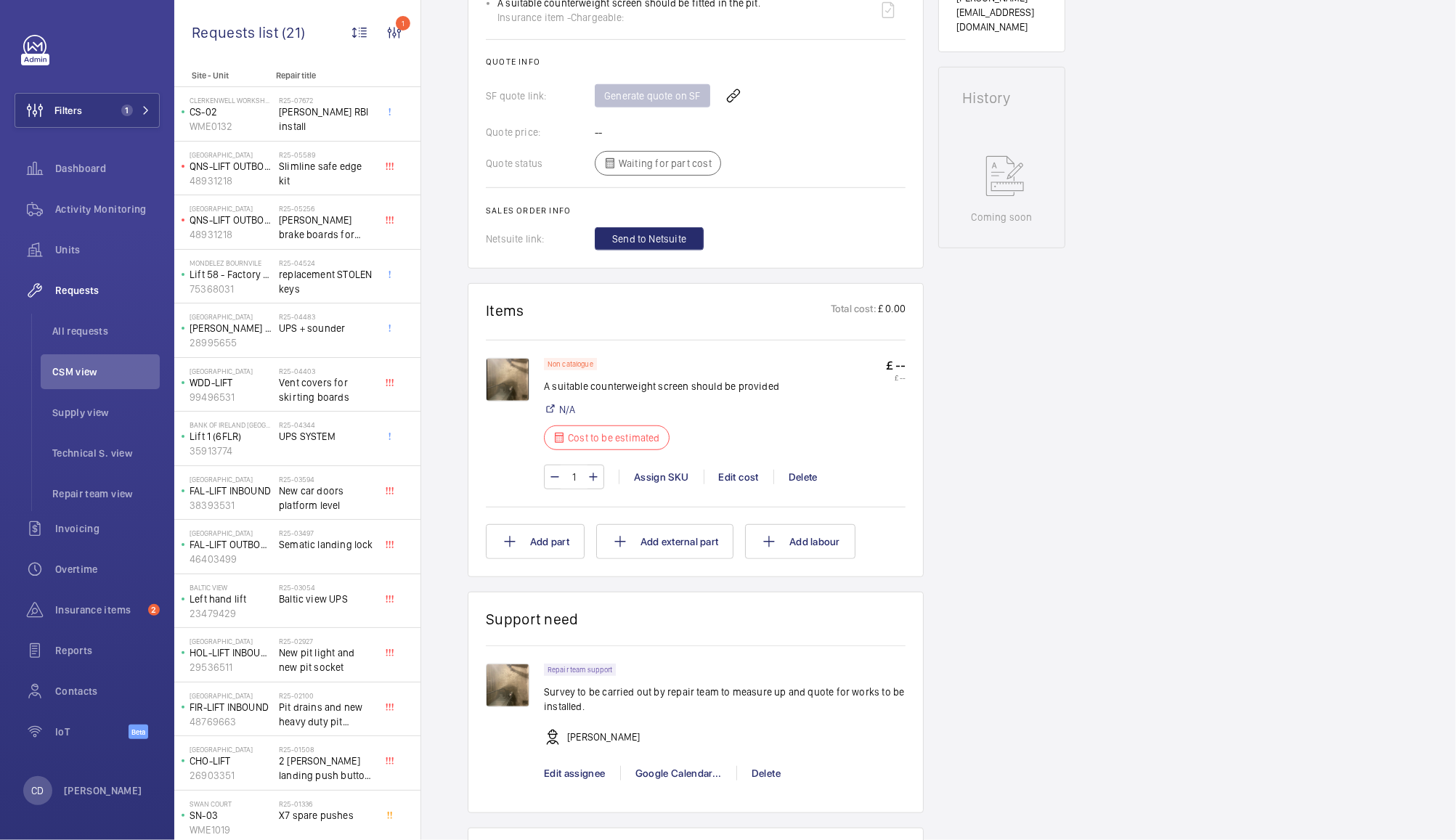
click at [93, 371] on span "CSM view" at bounding box center [106, 372] width 108 height 15
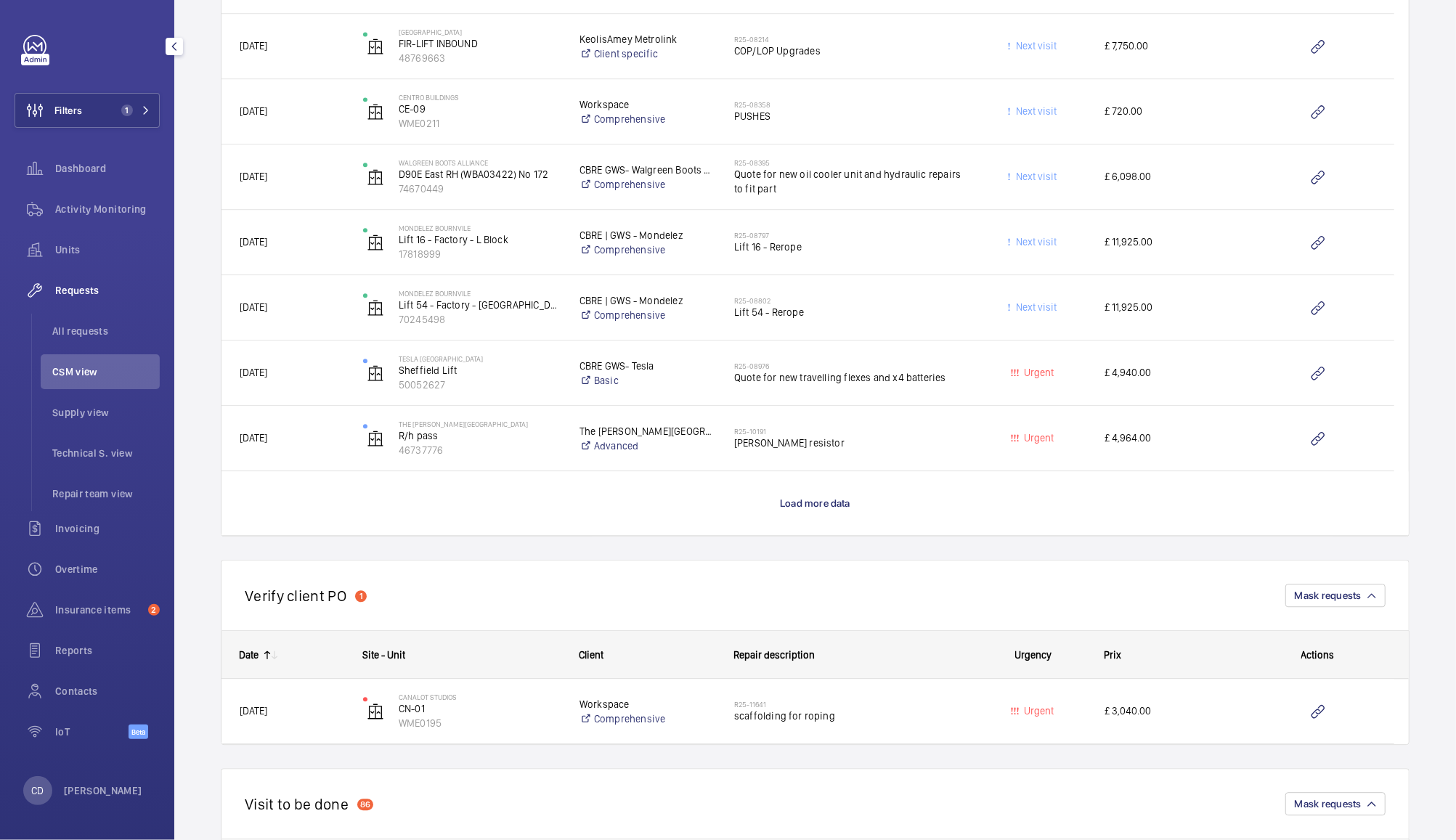
scroll to position [2634, 0]
click at [750, 373] on span "Quote for new travelling flexes and x4 batteries" at bounding box center [848, 376] width 228 height 15
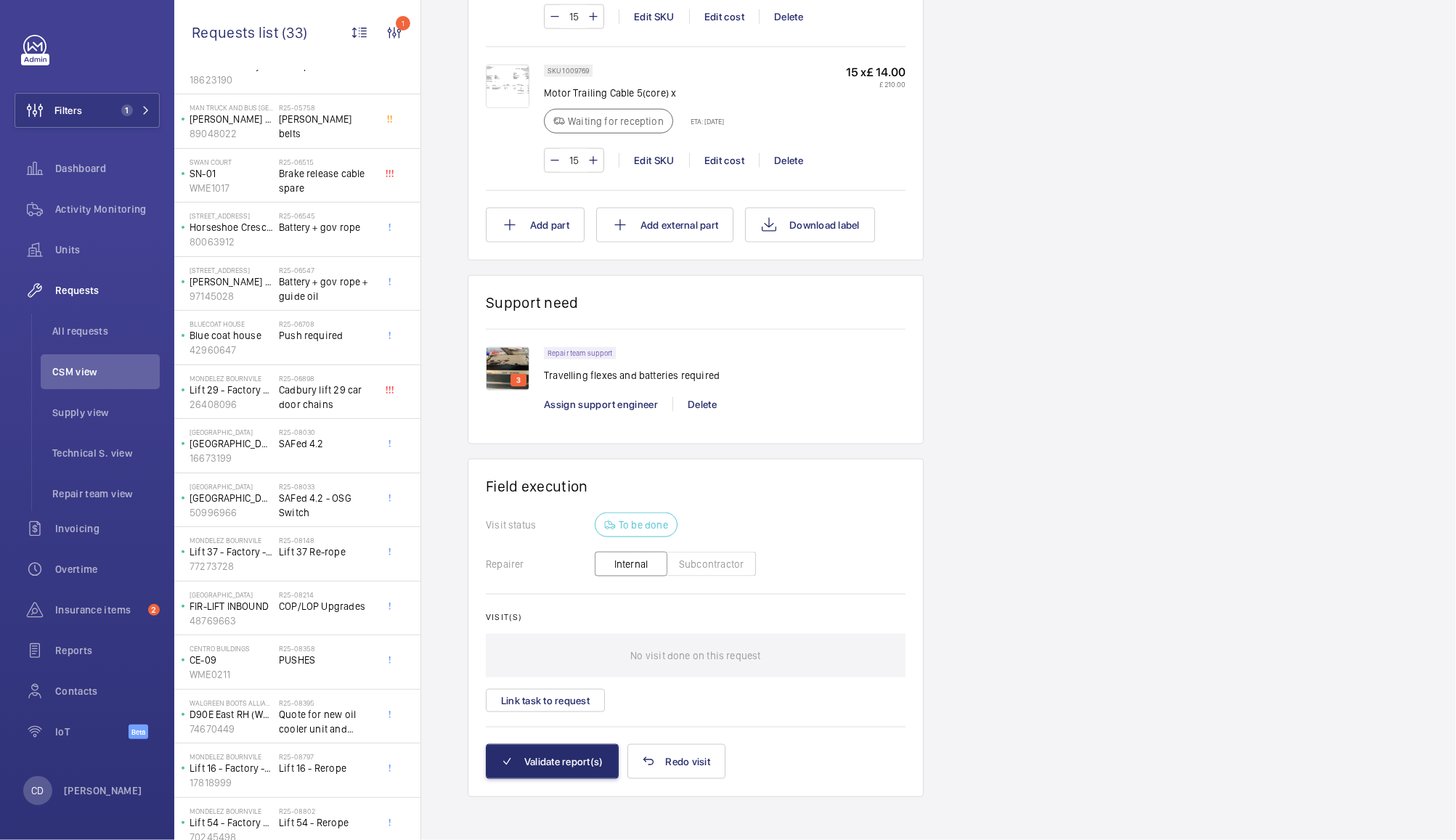
scroll to position [342, 0]
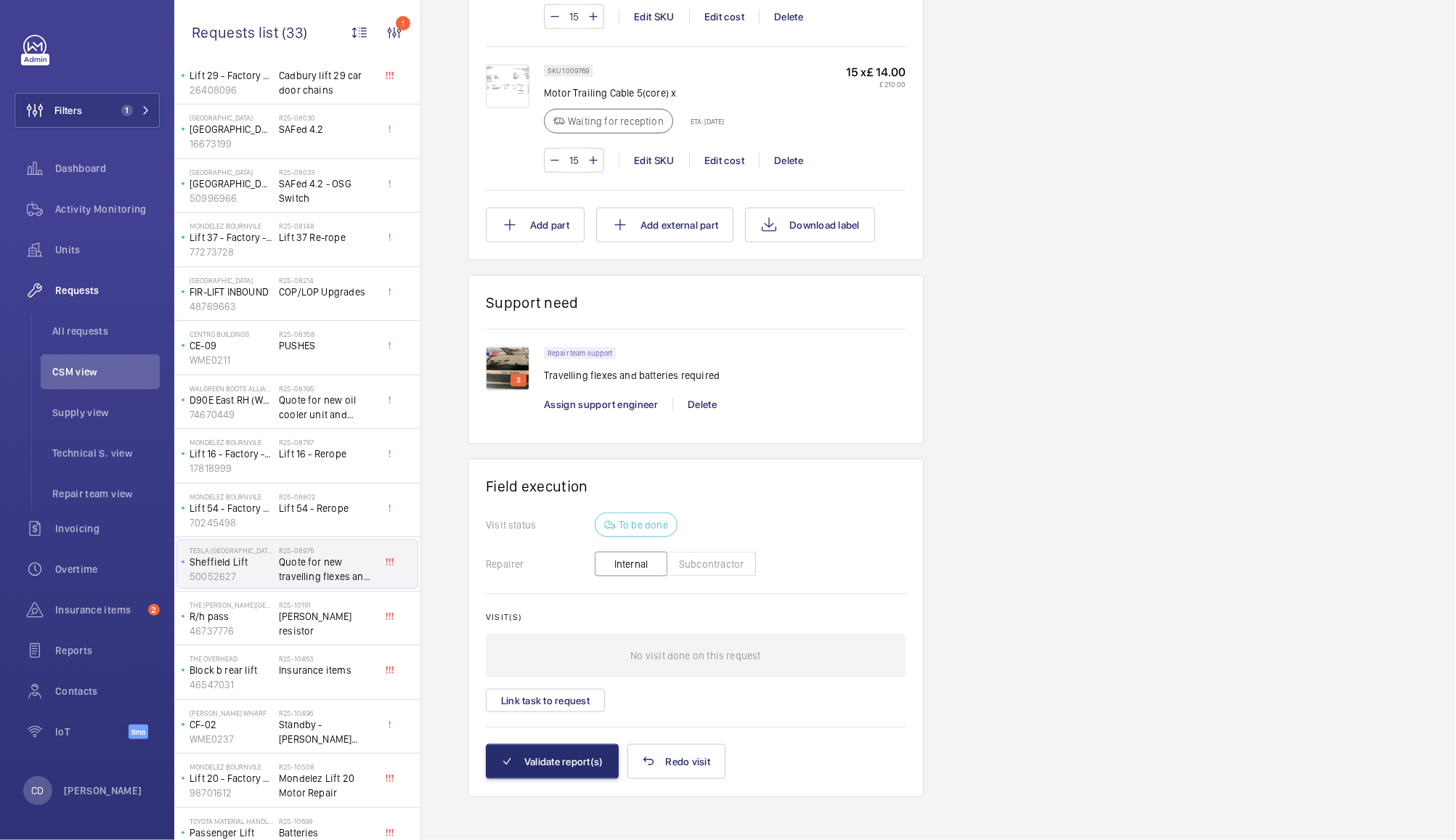
scroll to position [525, 0]
click at [74, 373] on span "CSM view" at bounding box center [106, 372] width 108 height 15
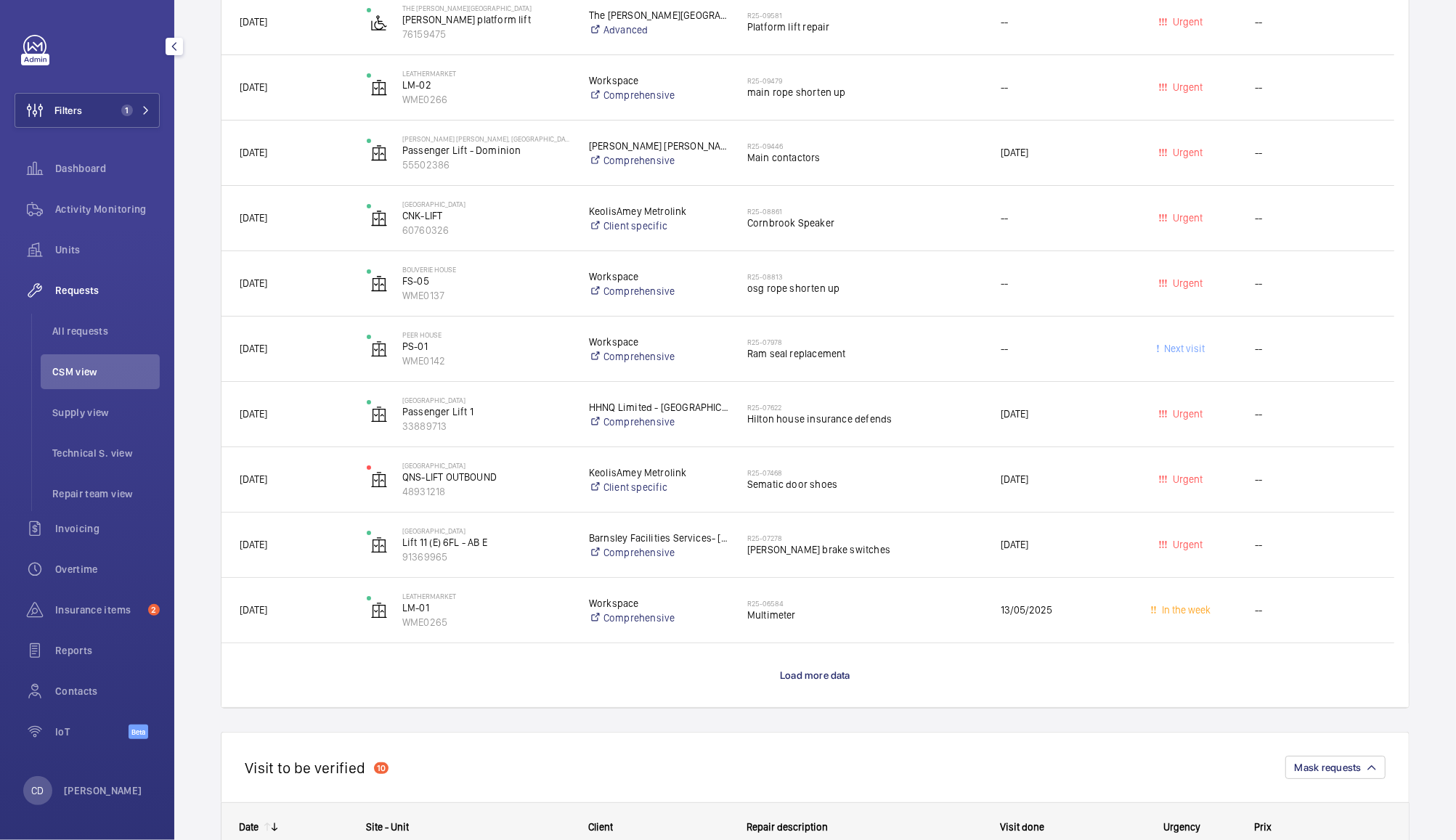
scroll to position [4183, 0]
click at [831, 414] on span "Hilton house insurance defends" at bounding box center [864, 418] width 234 height 15
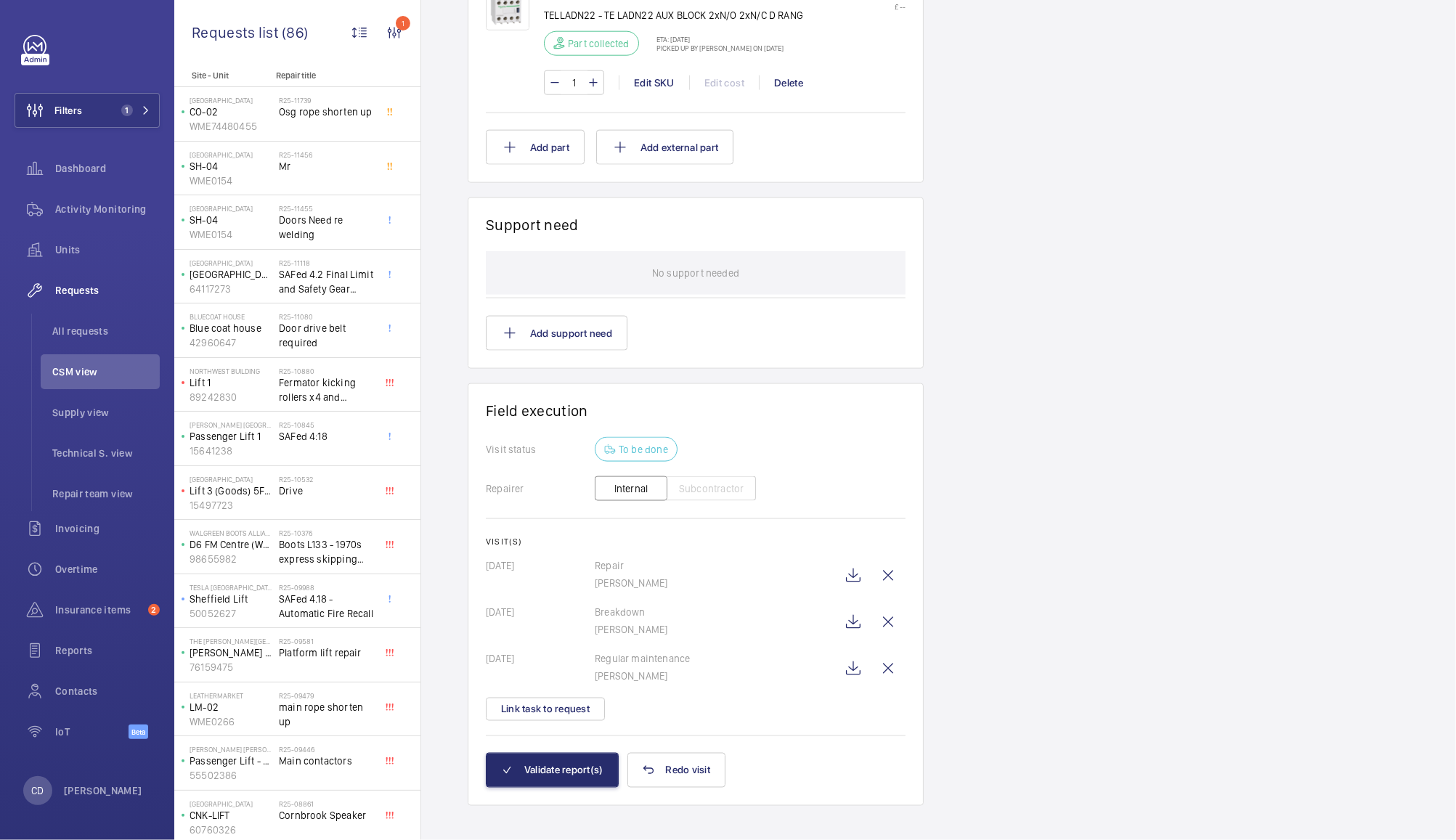
scroll to position [1486, 0]
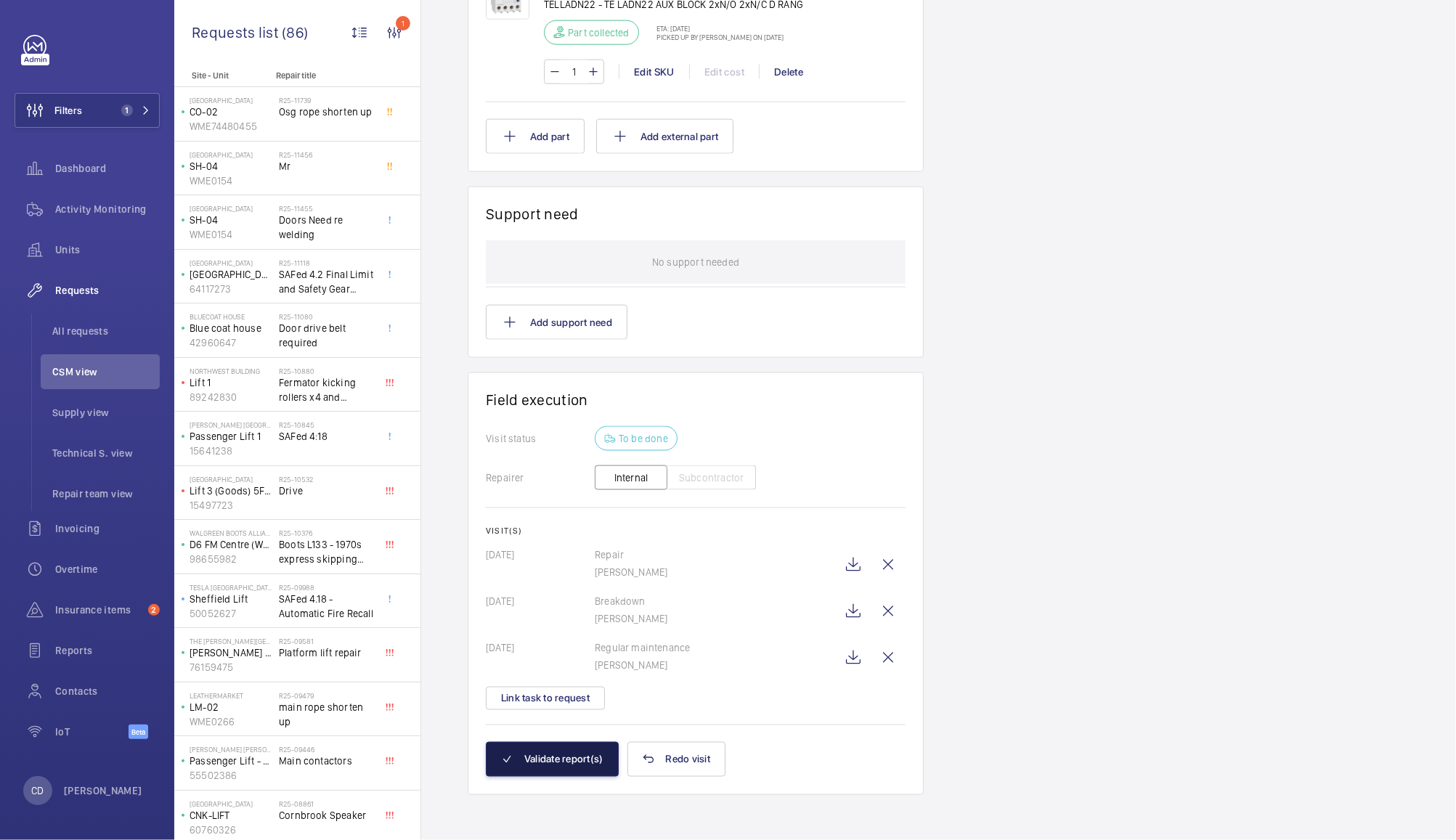
click at [598, 770] on button "Validate report(s)" at bounding box center [551, 759] width 133 height 35
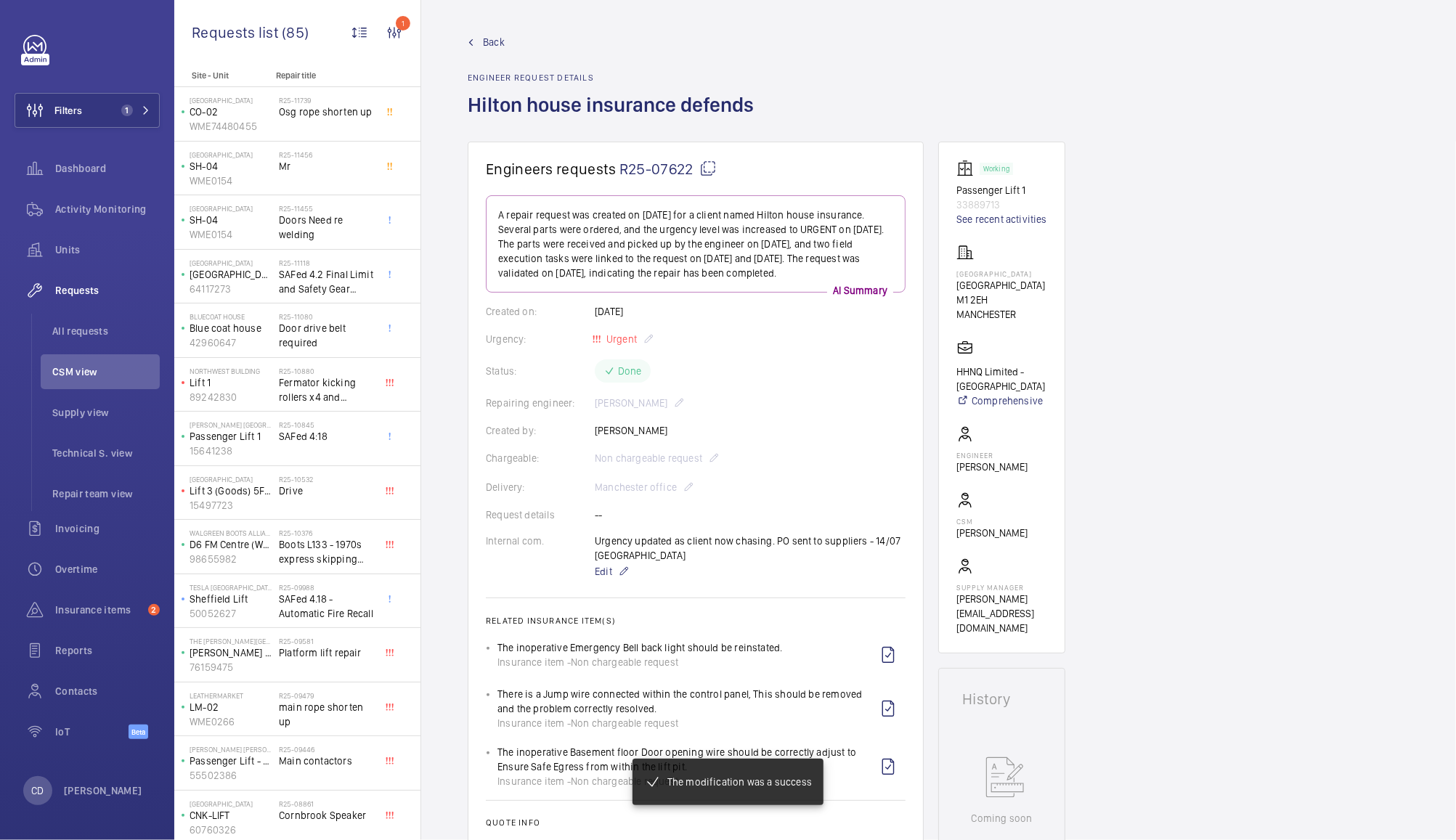
click at [92, 373] on span "CSM view" at bounding box center [106, 372] width 108 height 15
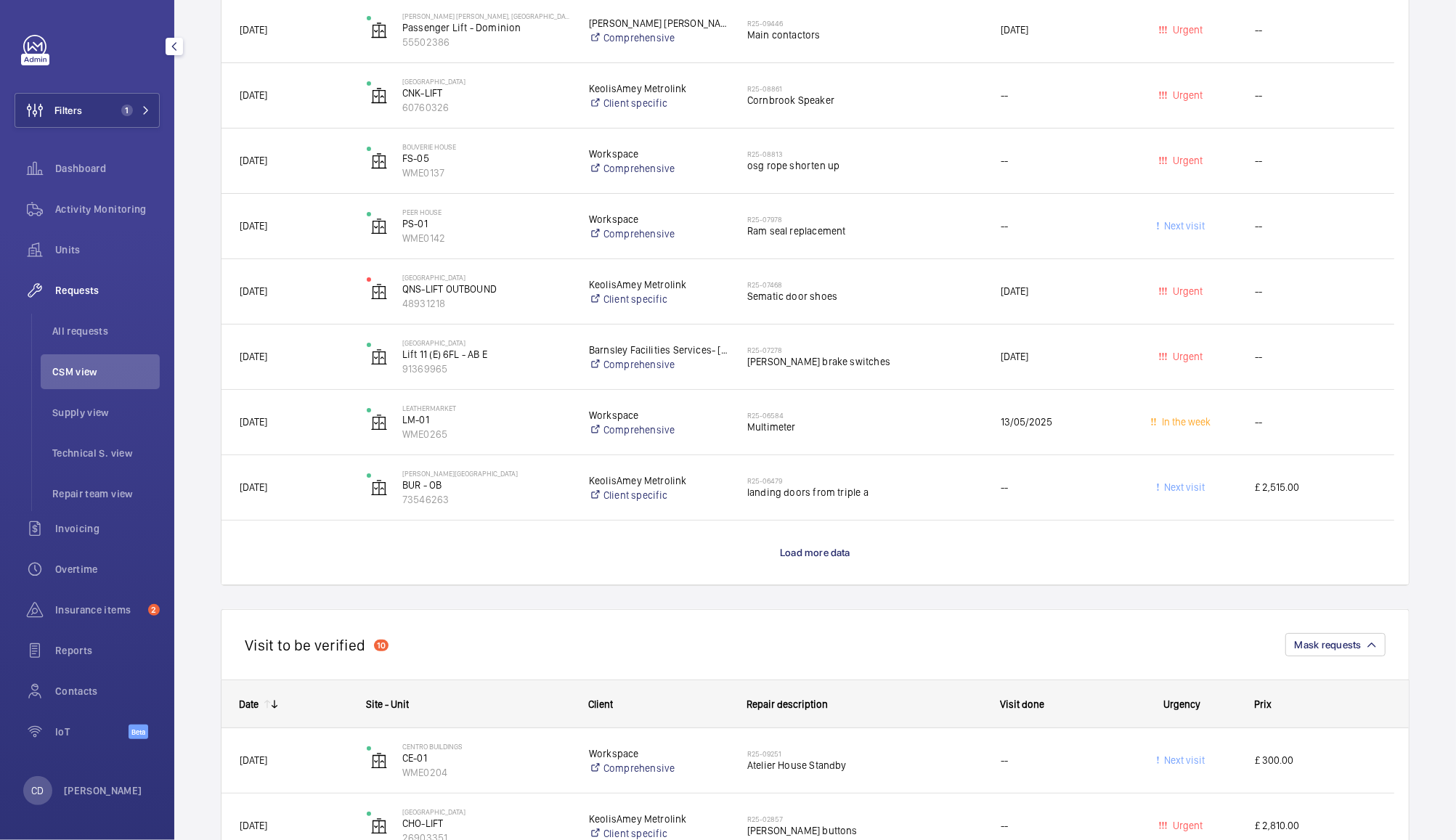
scroll to position [4881, 0]
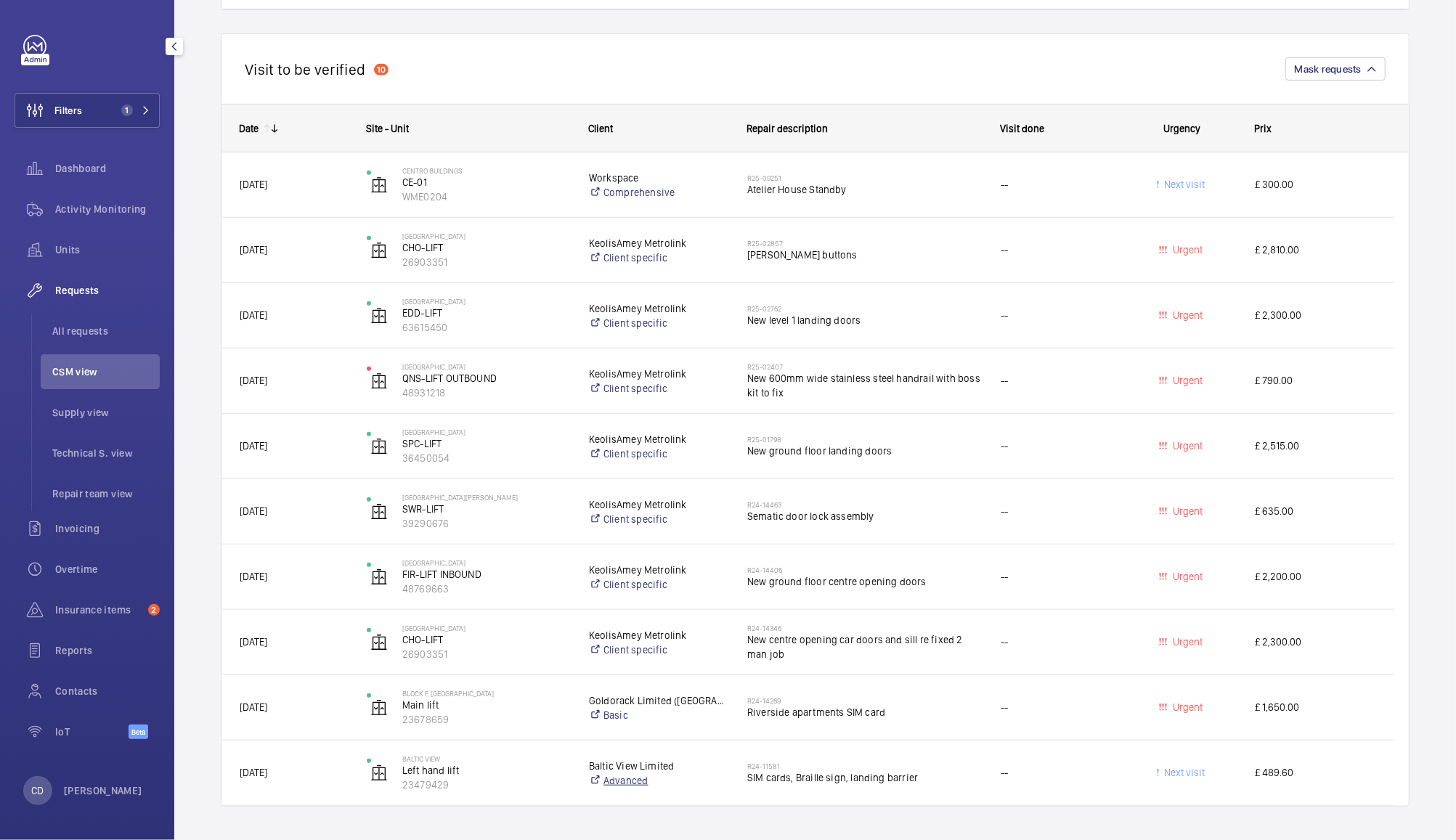
click at [713, 779] on link "Advanced" at bounding box center [659, 780] width 140 height 15
click at [857, 775] on span "SIM cards, Braille sign, landing barrier" at bounding box center [864, 777] width 234 height 15
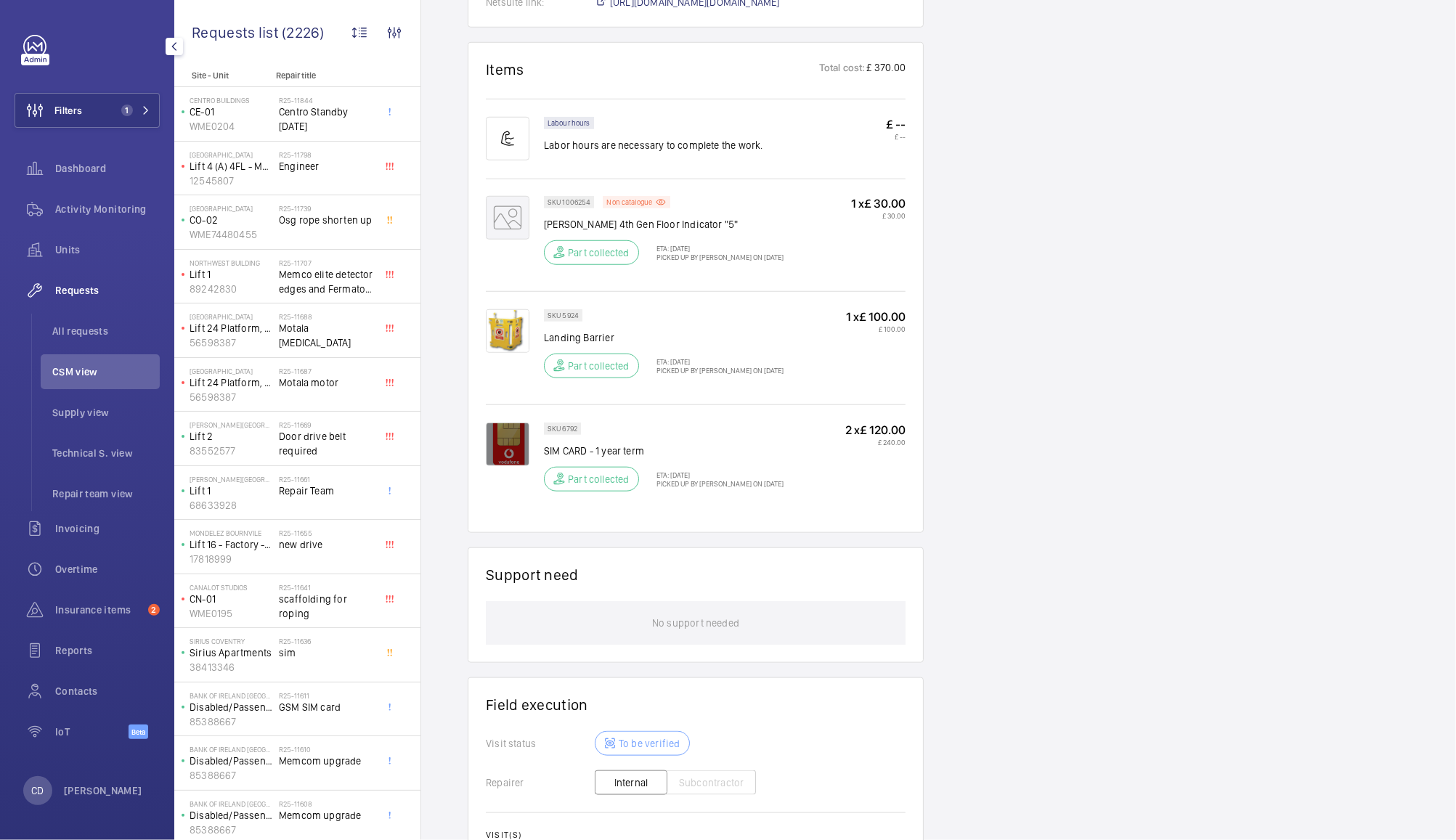
scroll to position [1176, 0]
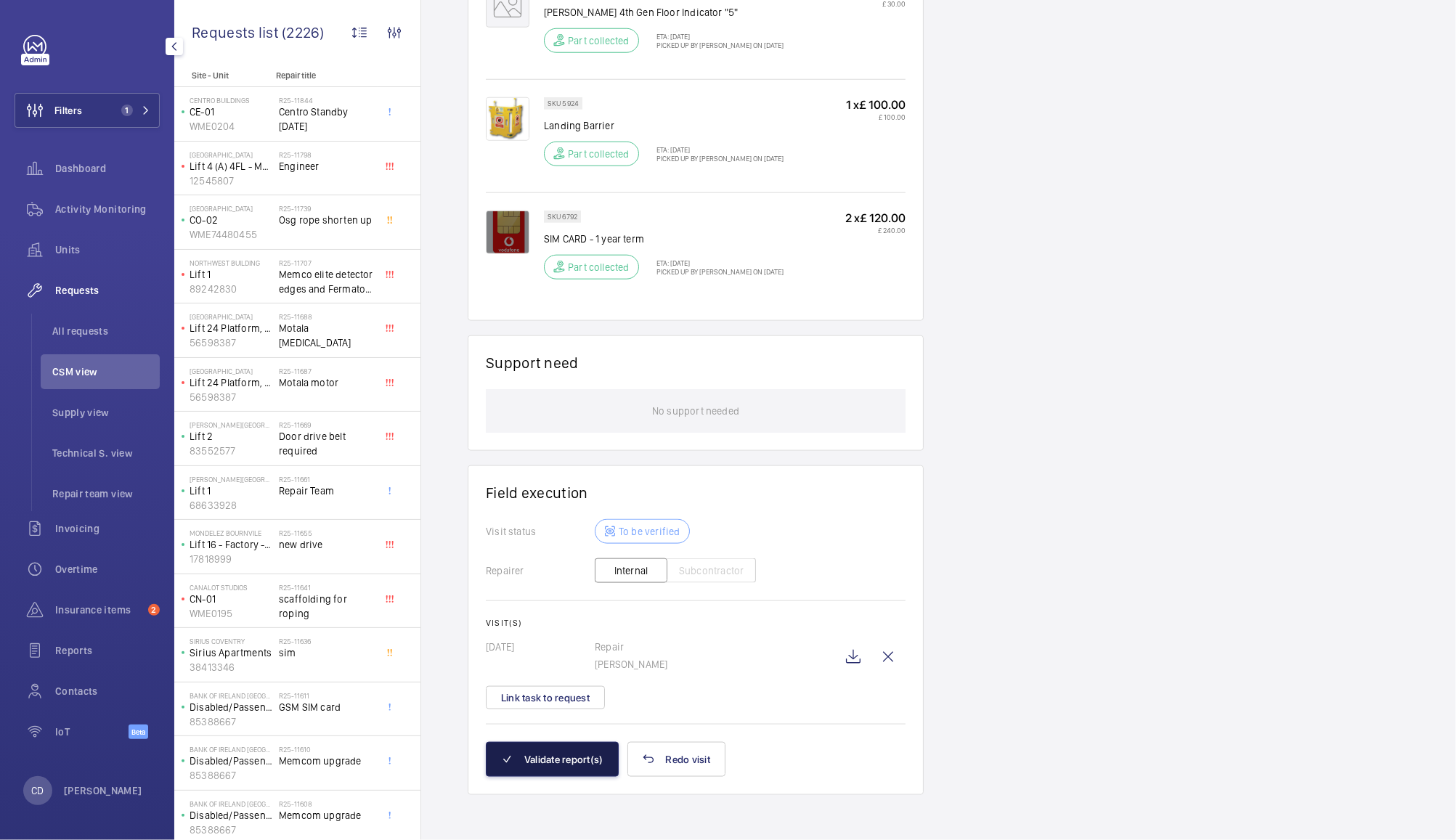
click at [571, 771] on button "Validate report(s)" at bounding box center [551, 759] width 133 height 35
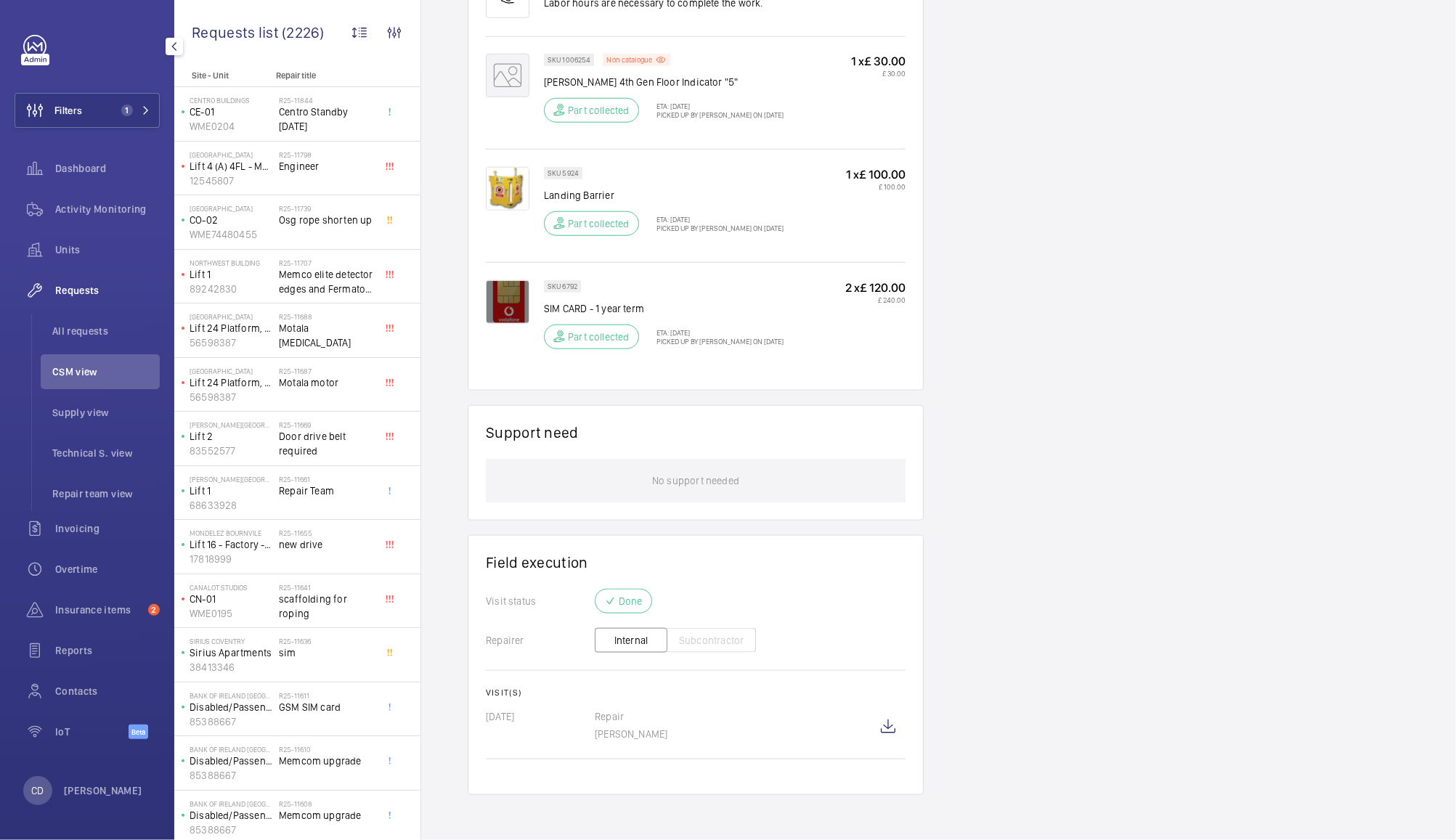
scroll to position [342, 0]
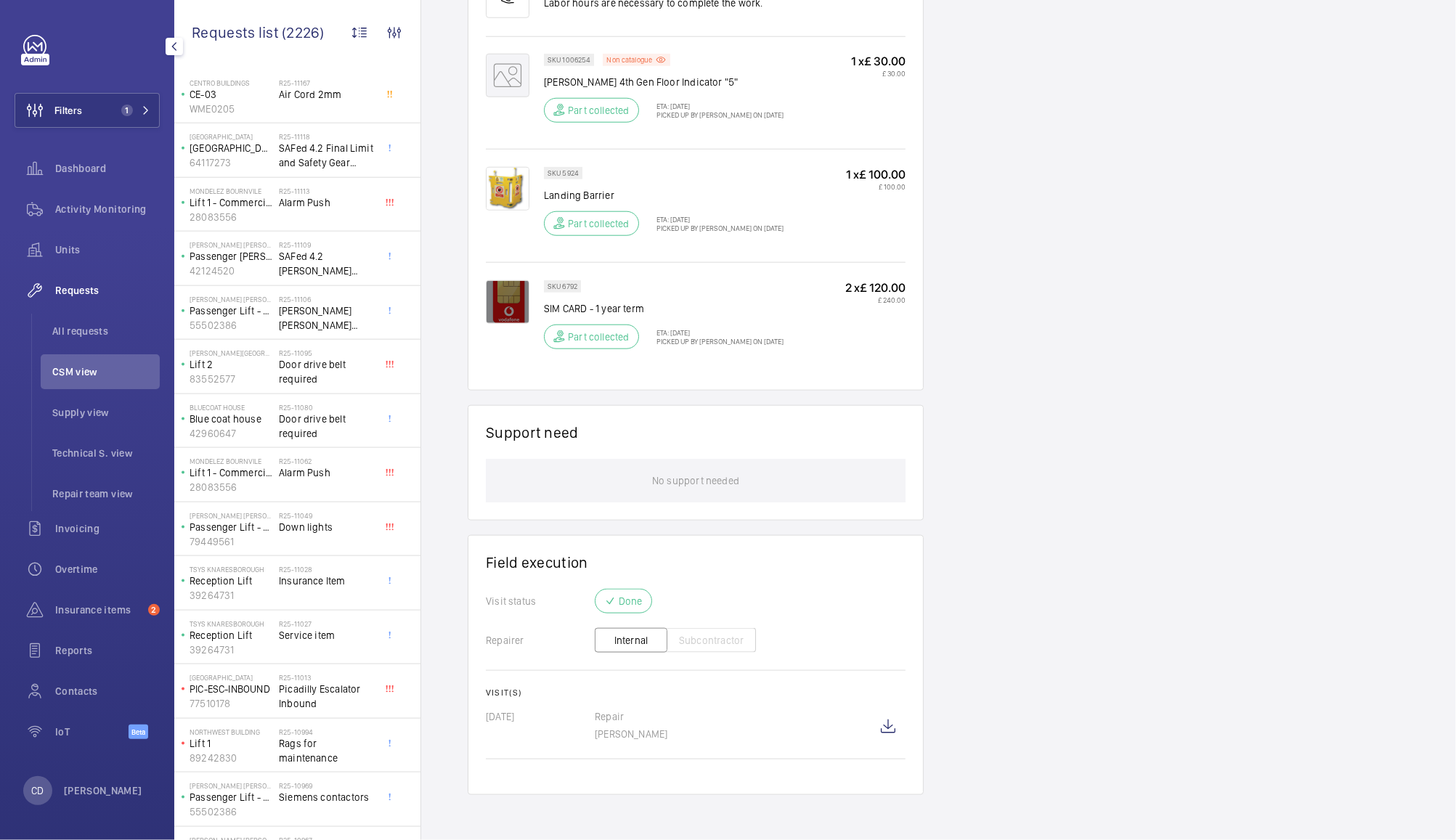
scroll to position [1464, 0]
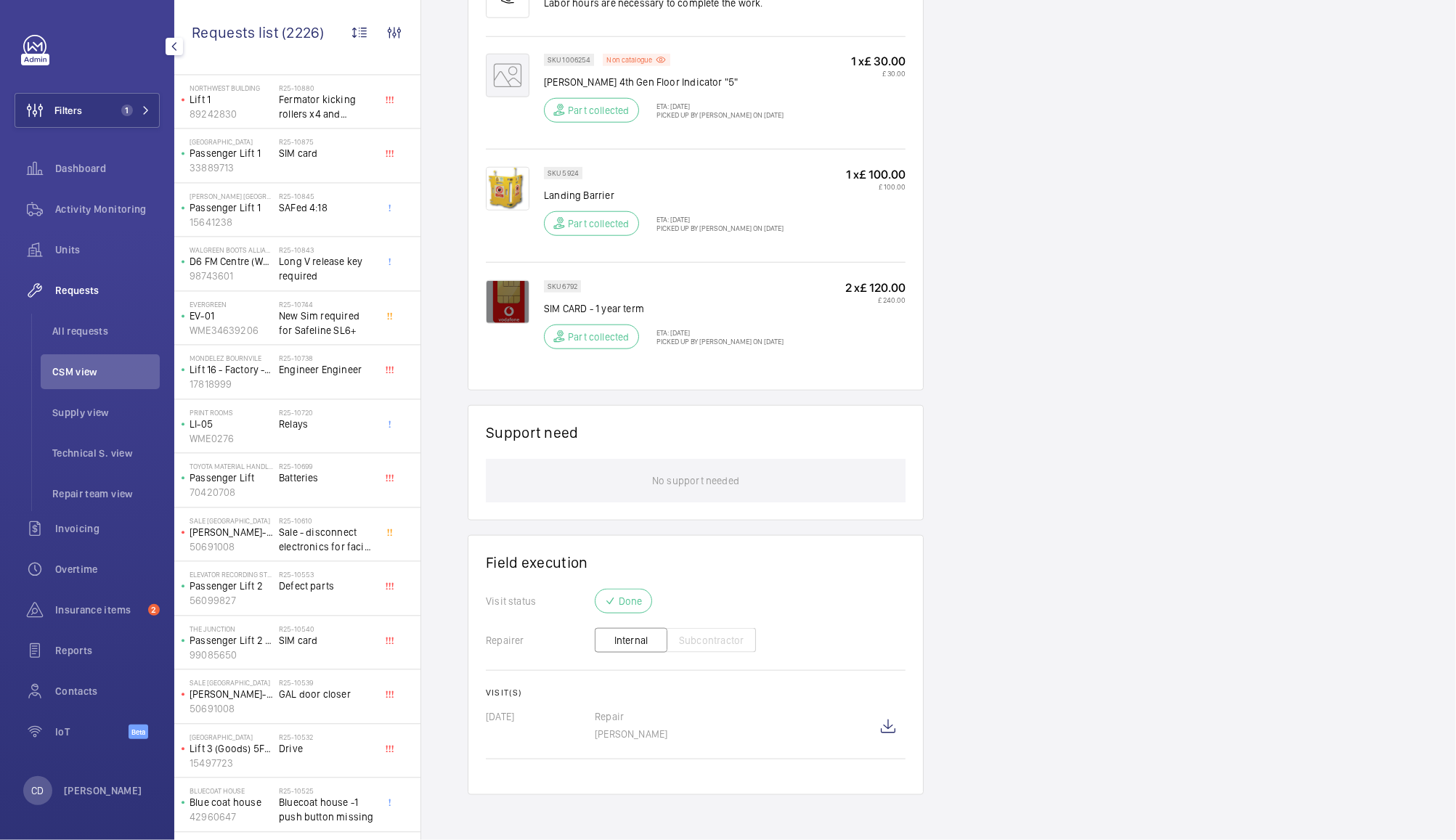
scroll to position [2501, 0]
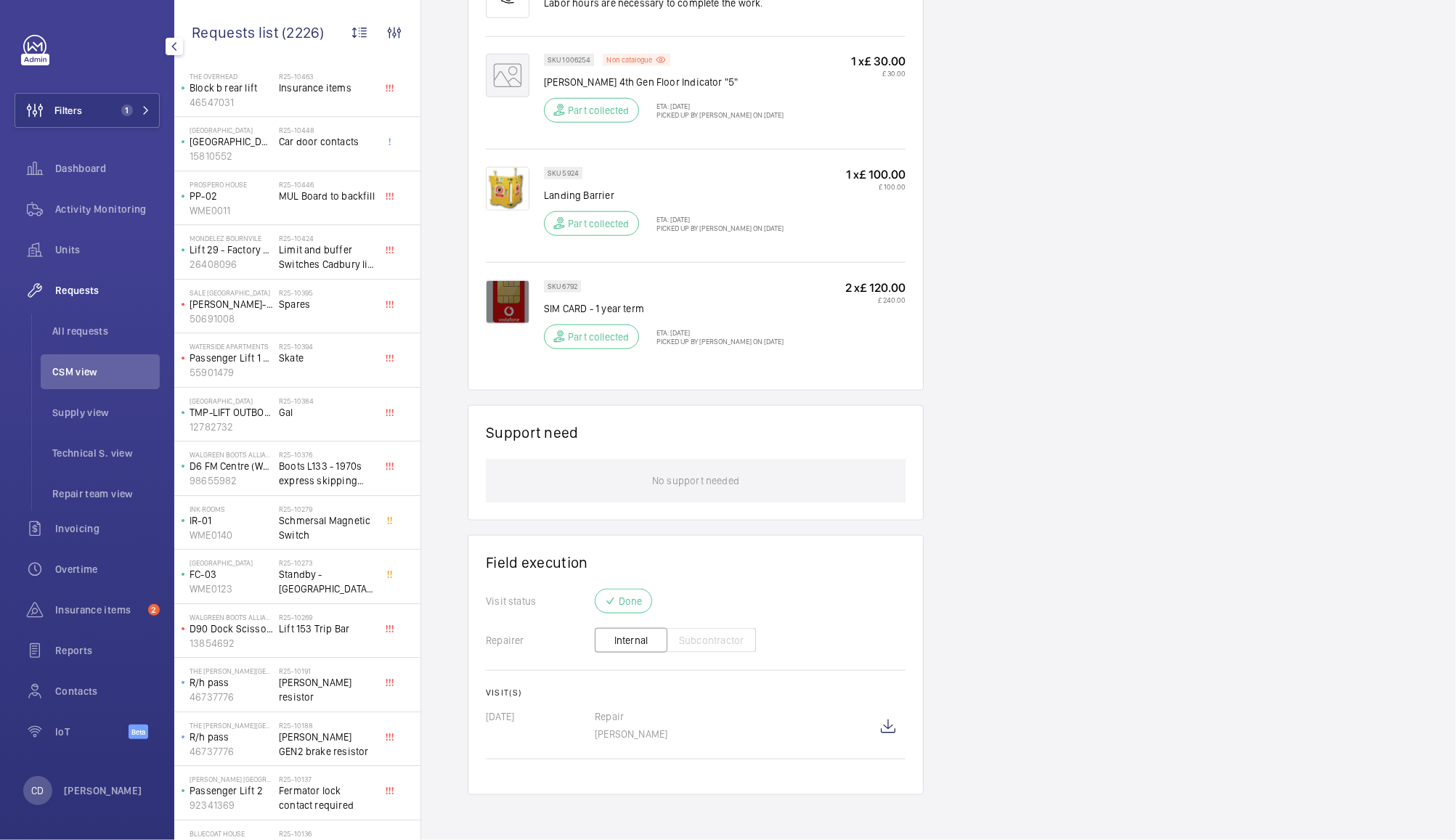
scroll to position [3581, 0]
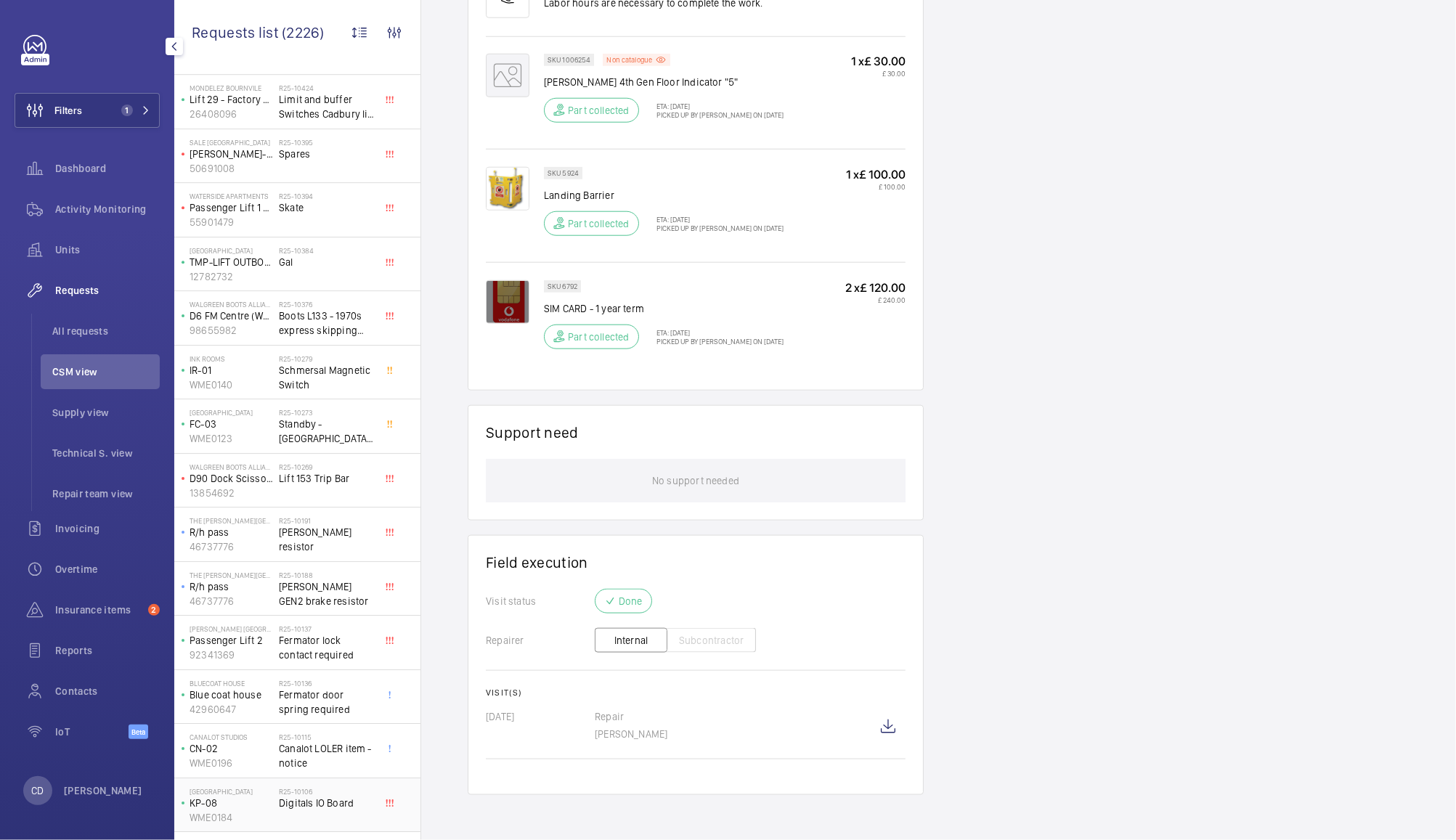
click at [335, 796] on span "Digitals IO Board" at bounding box center [327, 802] width 96 height 15
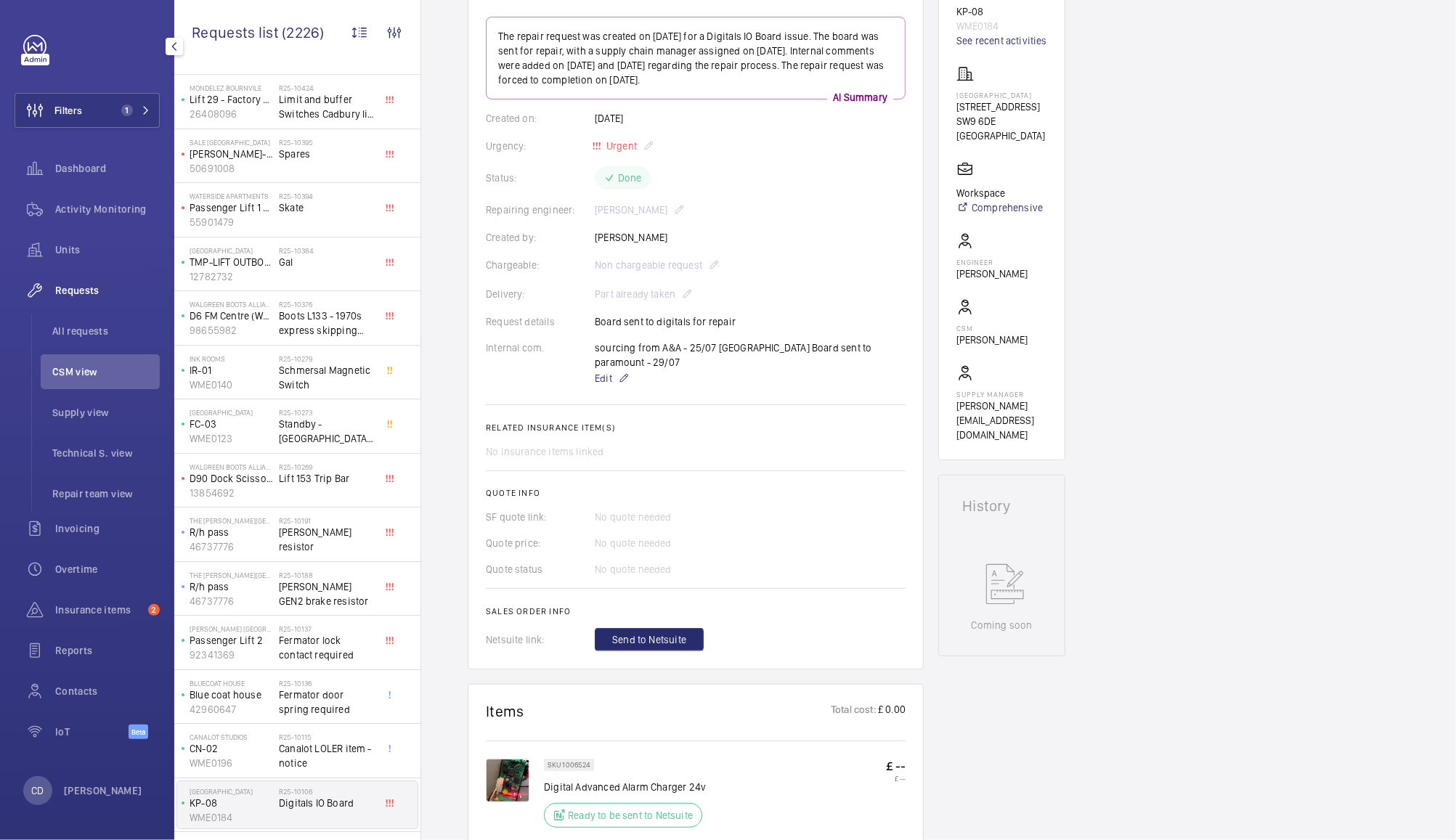
scroll to position [720, 0]
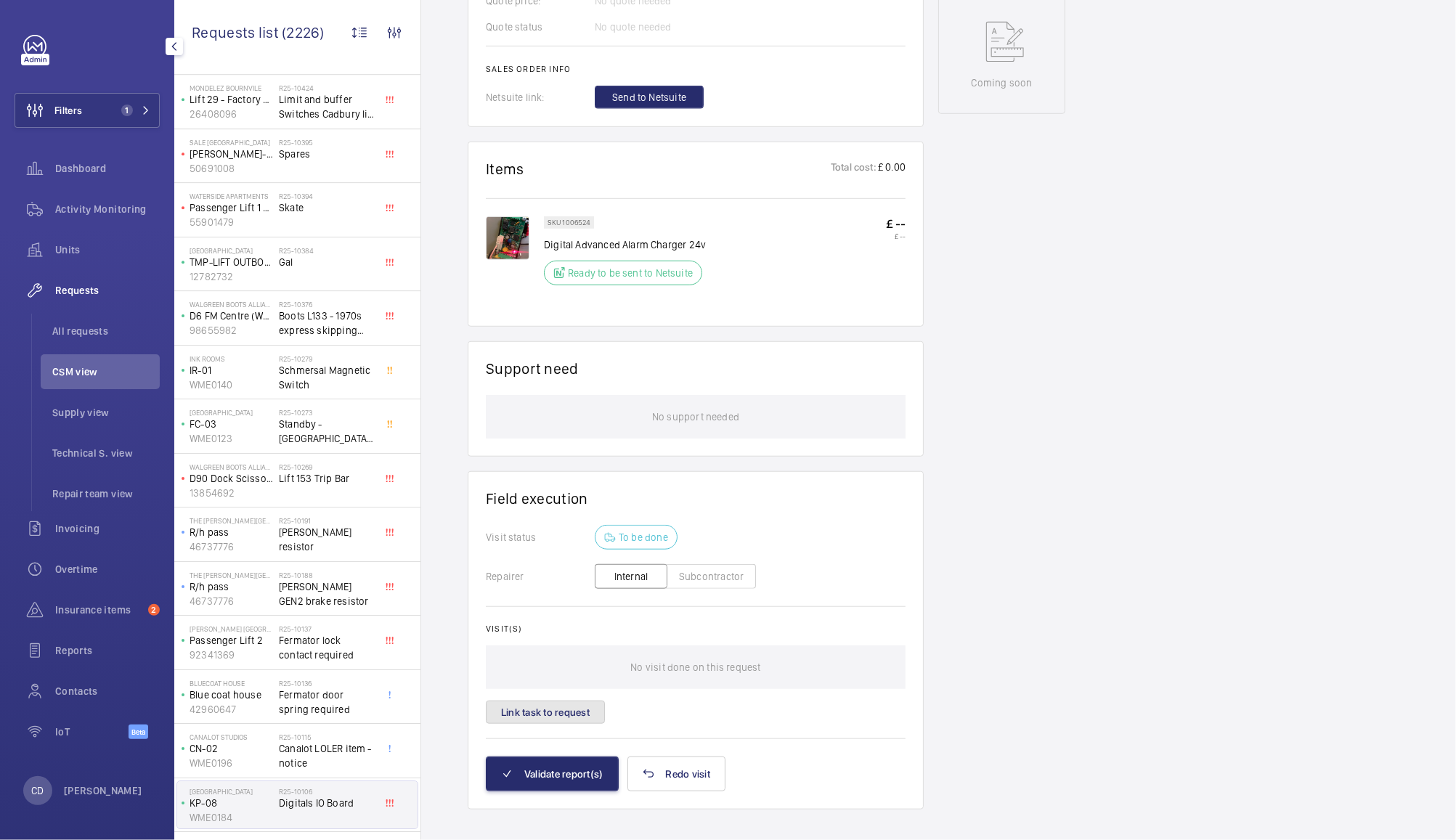
click at [560, 707] on button "Link task to request" at bounding box center [544, 711] width 119 height 23
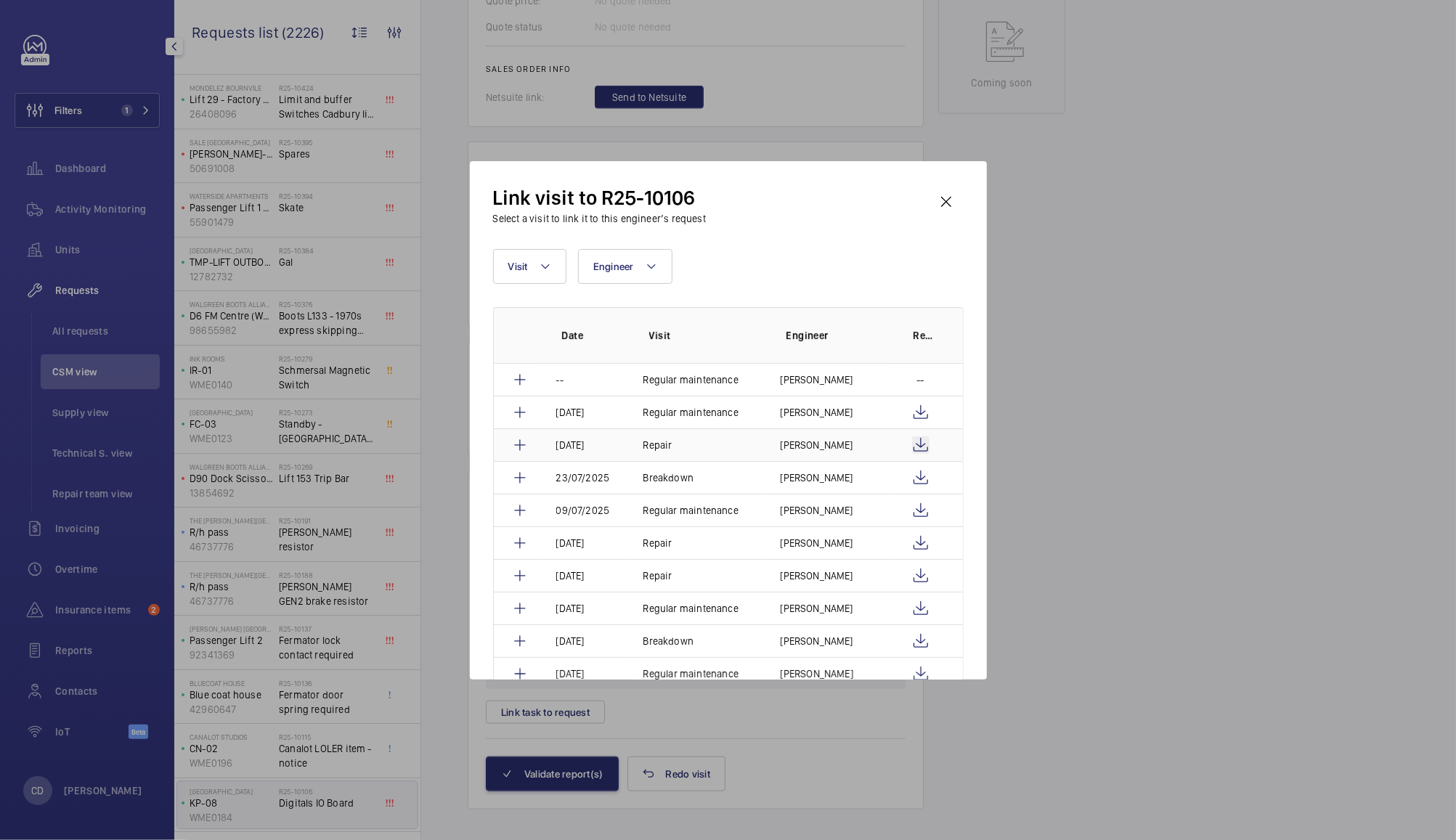
click at [915, 447] on wm-front-icon-button at bounding box center [920, 444] width 17 height 17
click at [523, 443] on mat-icon at bounding box center [519, 444] width 17 height 17
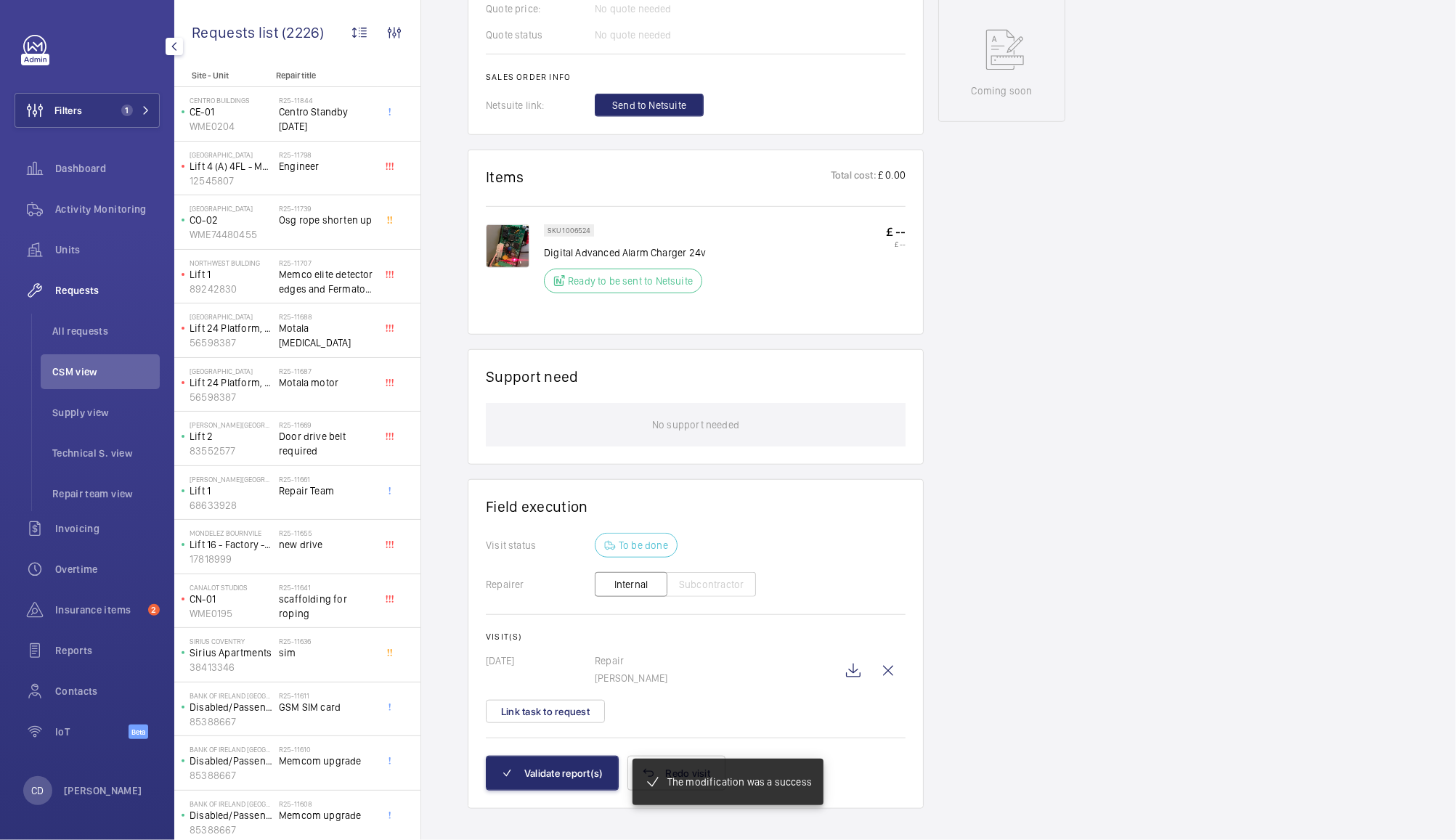
scroll to position [726, 0]
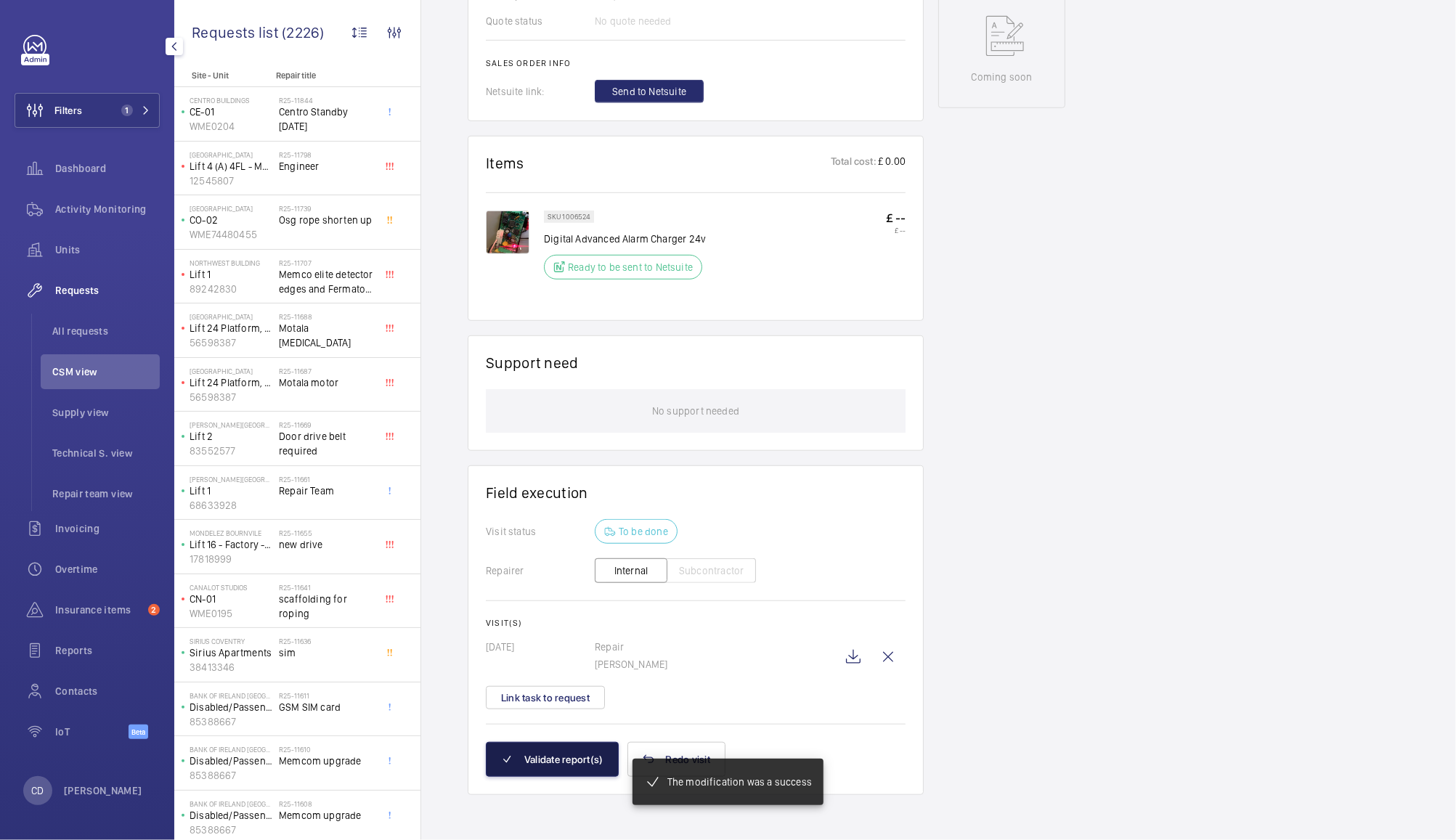
click at [577, 759] on button "Validate report(s)" at bounding box center [551, 759] width 133 height 35
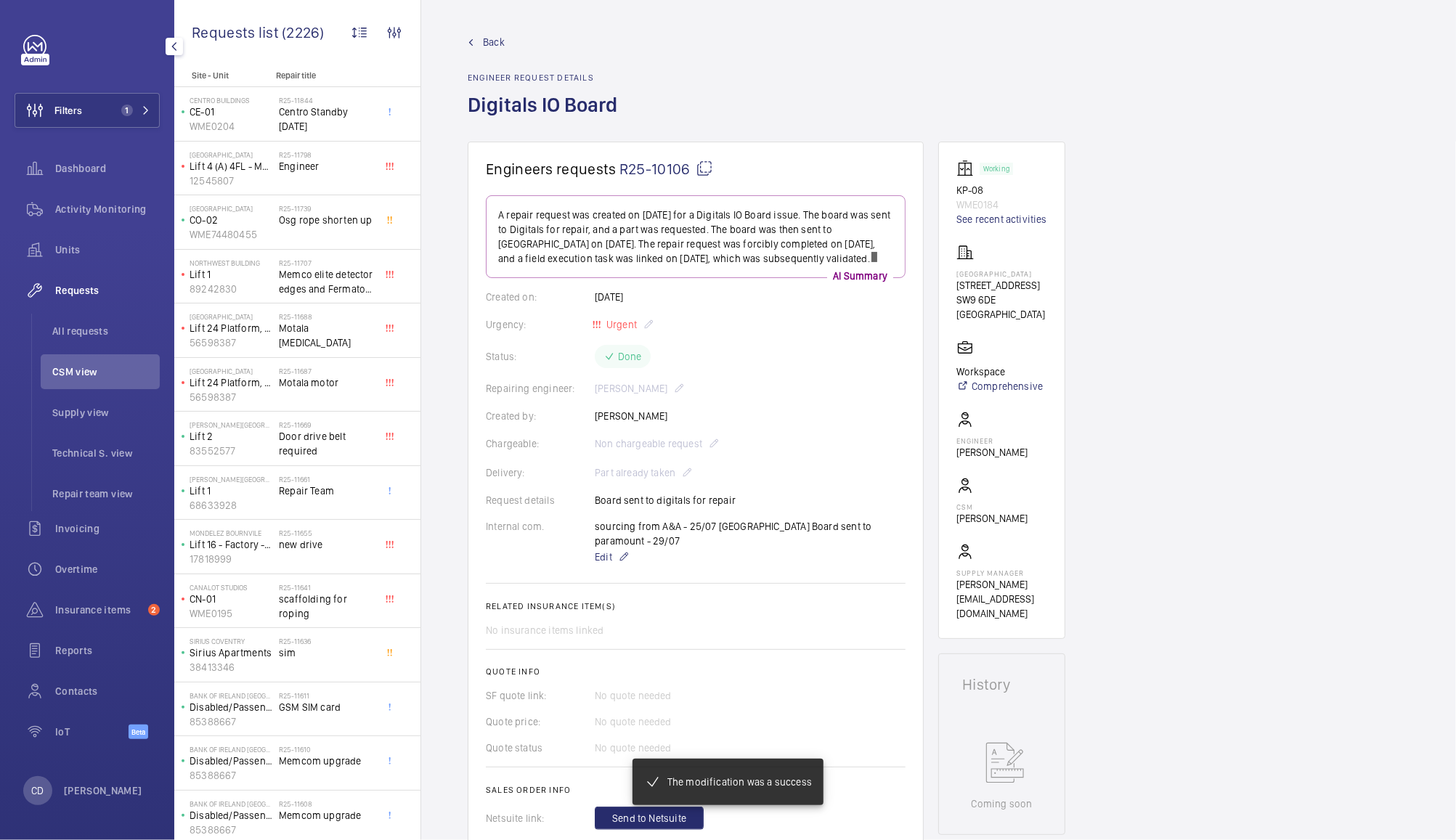
click at [95, 369] on span "CSM view" at bounding box center [106, 372] width 108 height 15
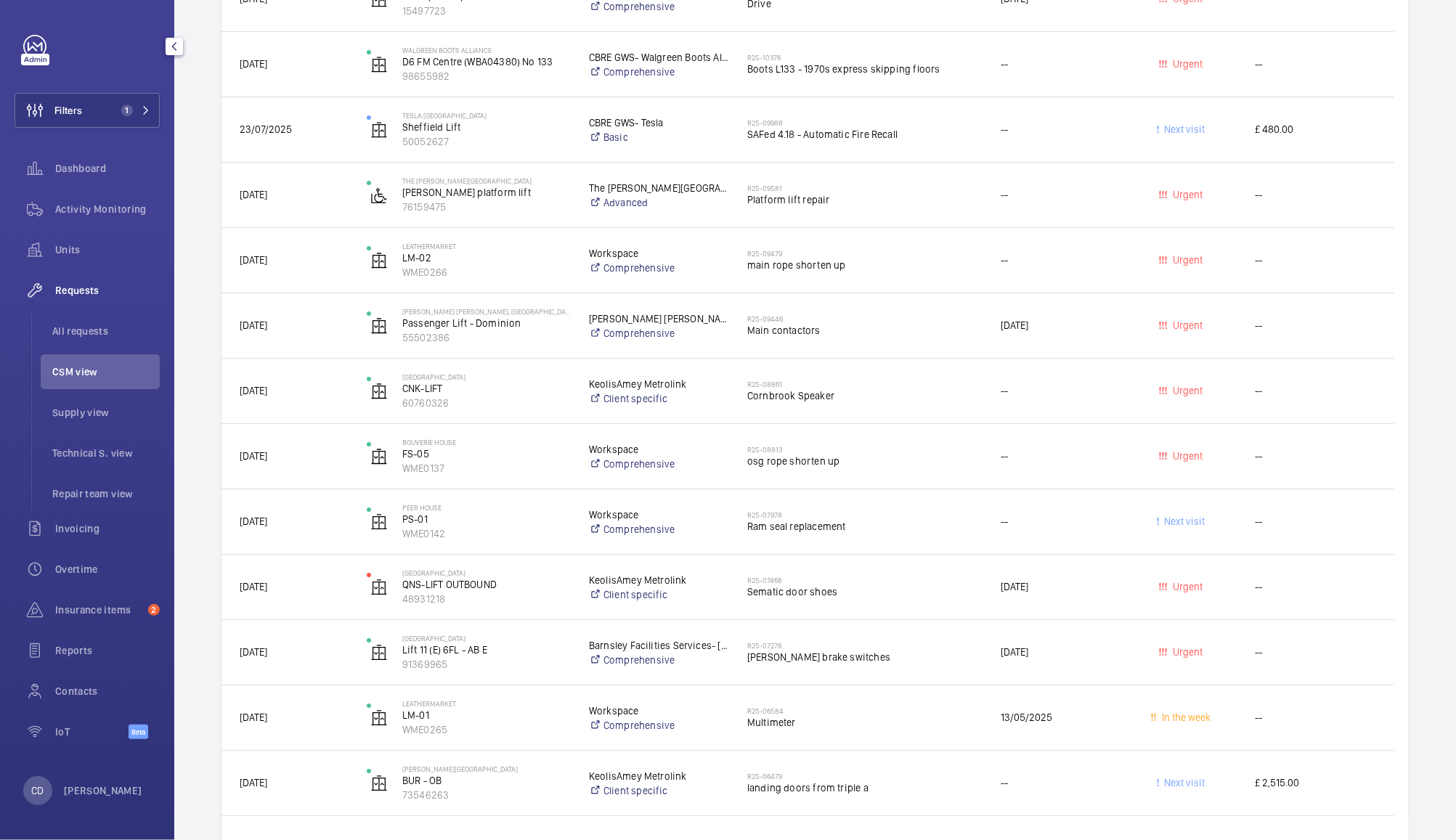
scroll to position [4009, 0]
click at [881, 653] on span "[PERSON_NAME] brake switches" at bounding box center [864, 658] width 234 height 15
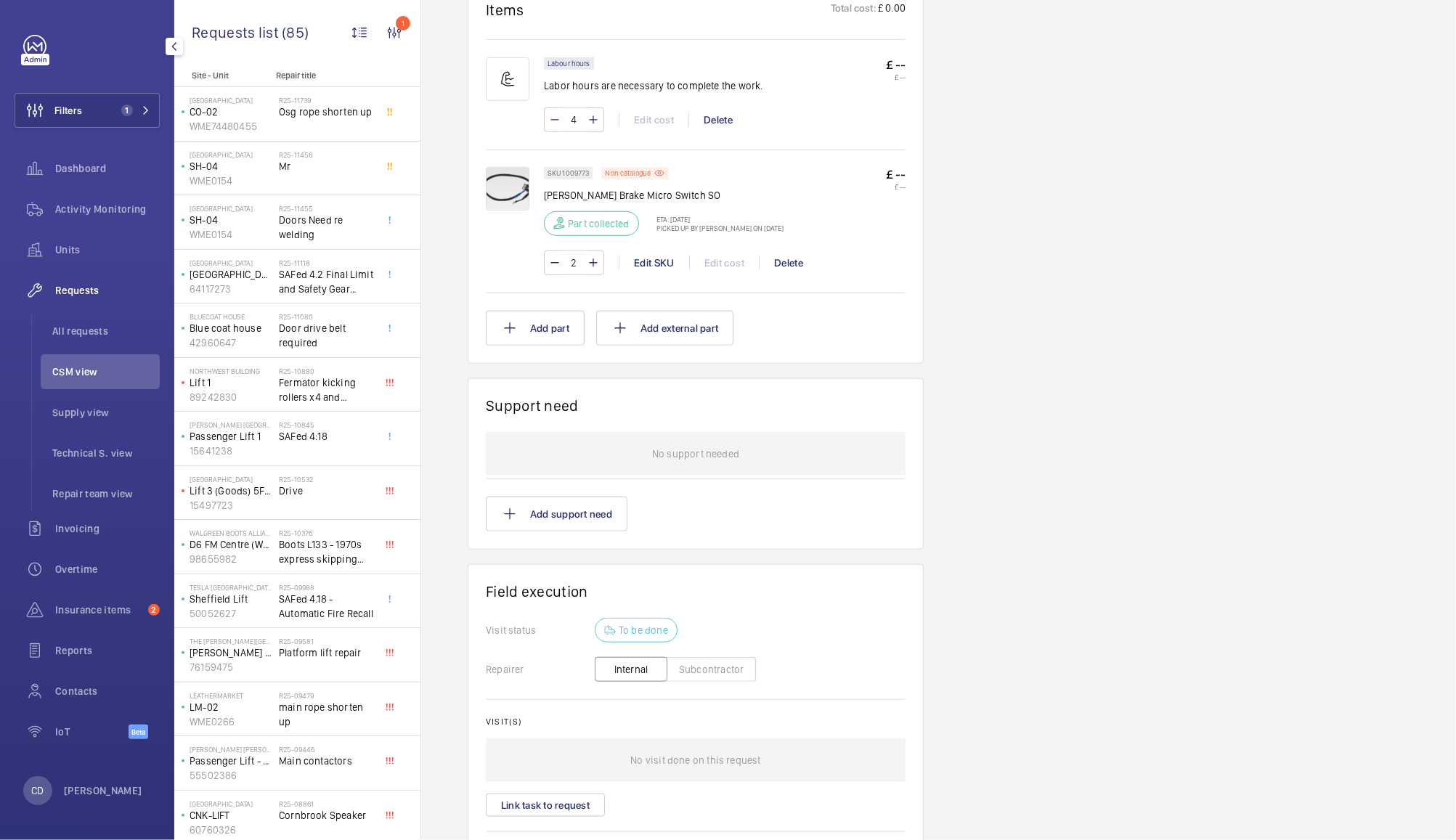
scroll to position [979, 0]
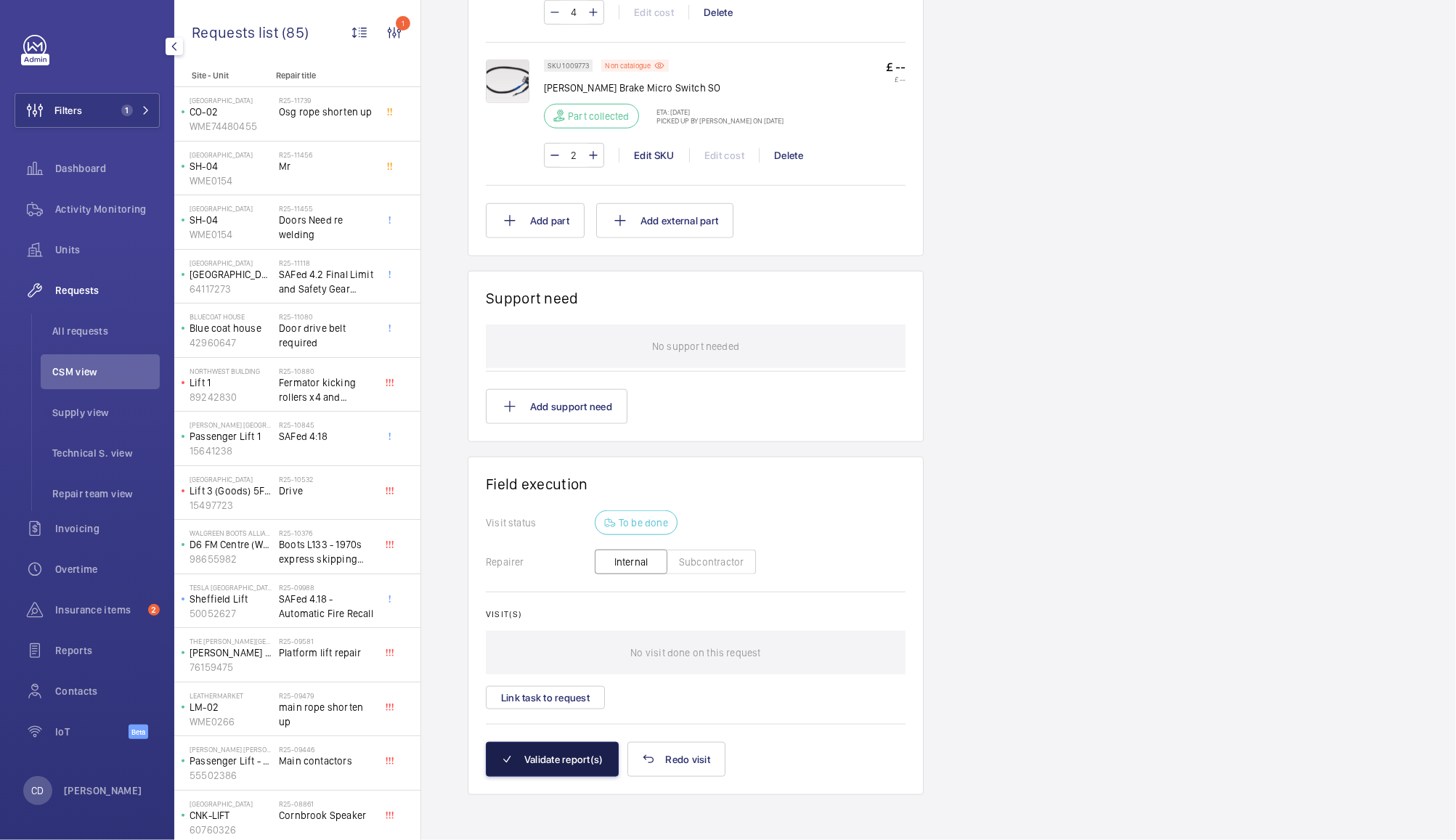
click at [576, 772] on button "Validate report(s)" at bounding box center [551, 759] width 133 height 35
